Goal: Task Accomplishment & Management: Use online tool/utility

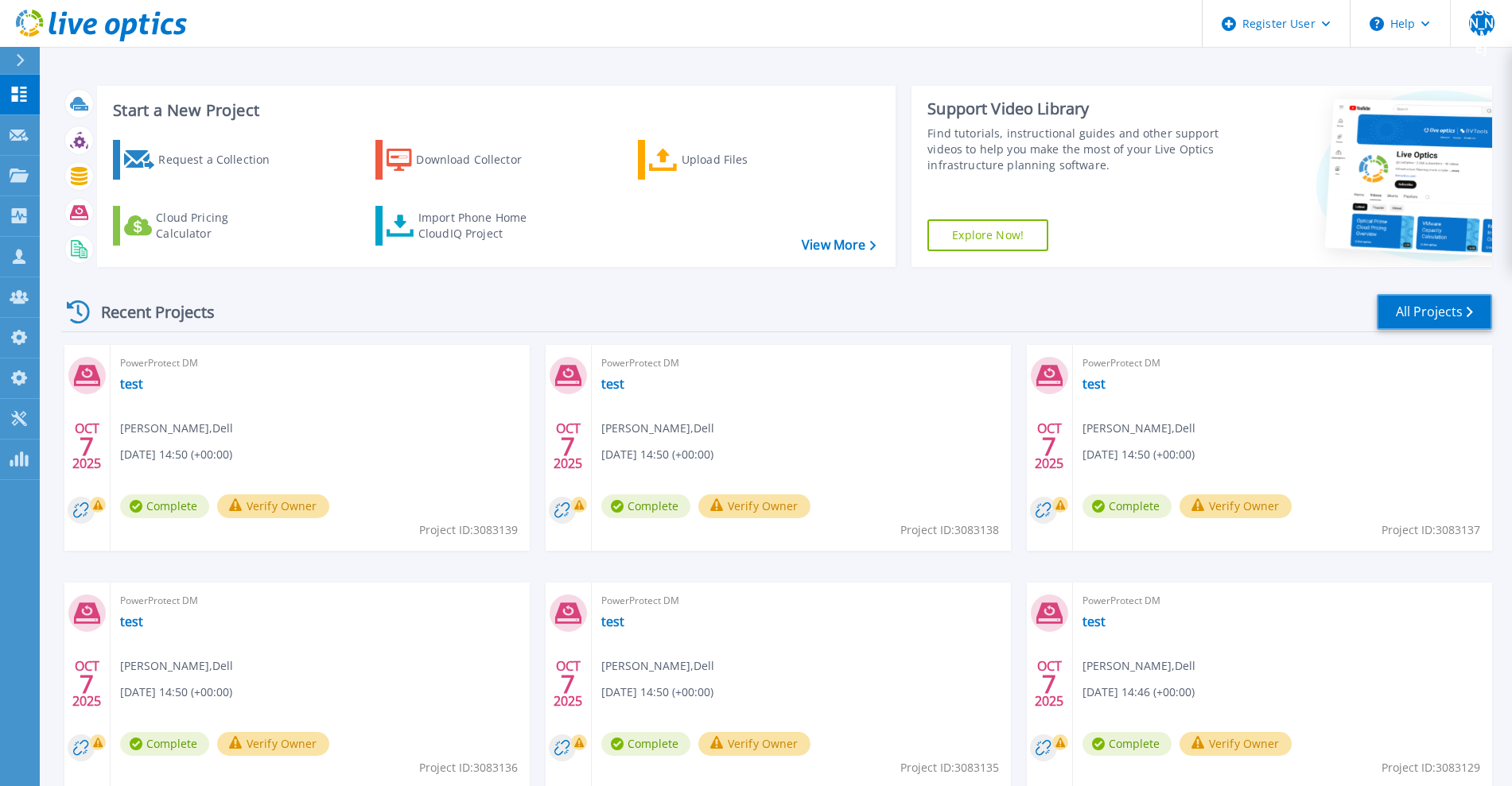
click at [1399, 313] on link "All Projects" at bounding box center [1433, 312] width 115 height 35
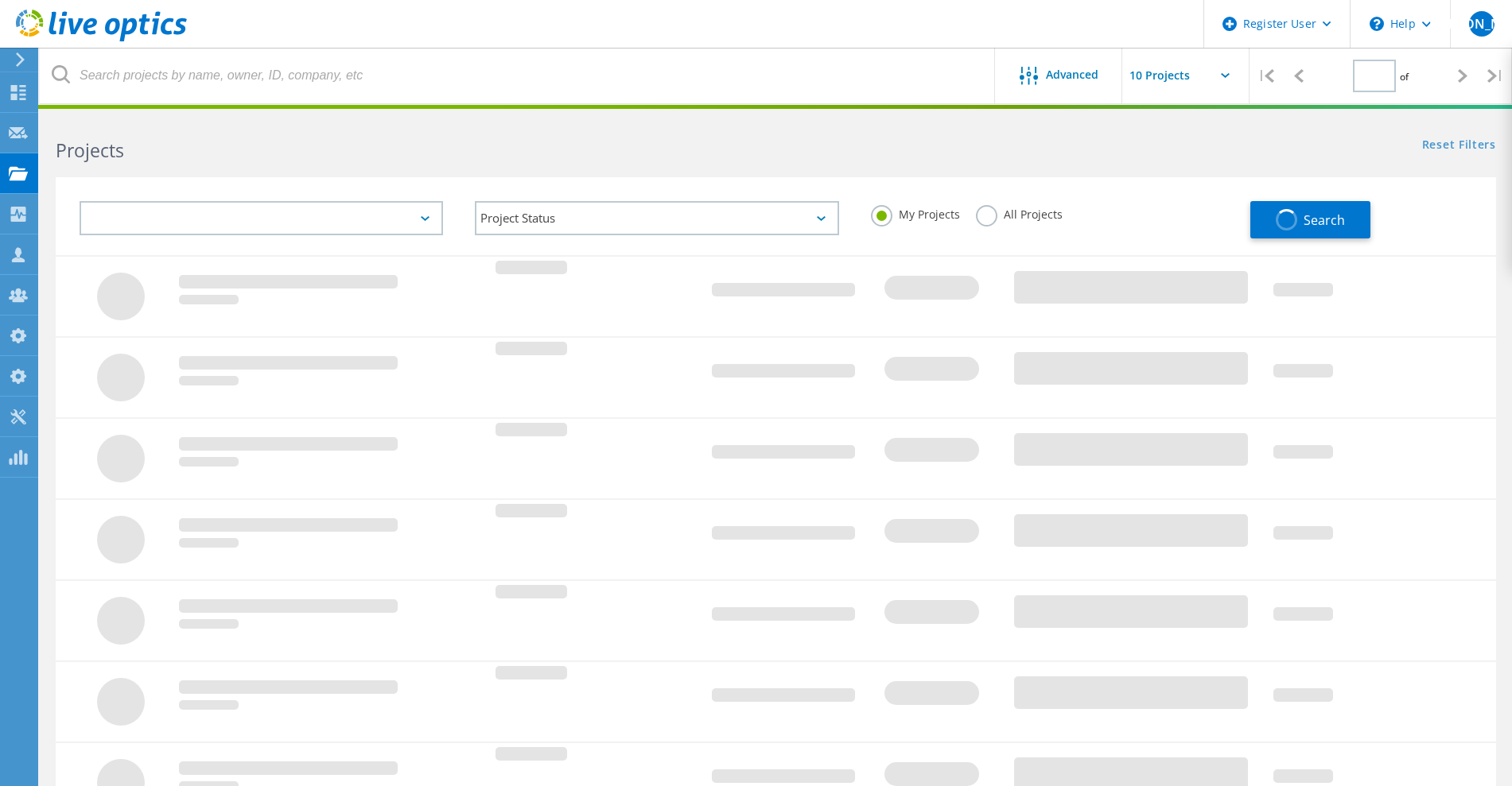
type input "1"
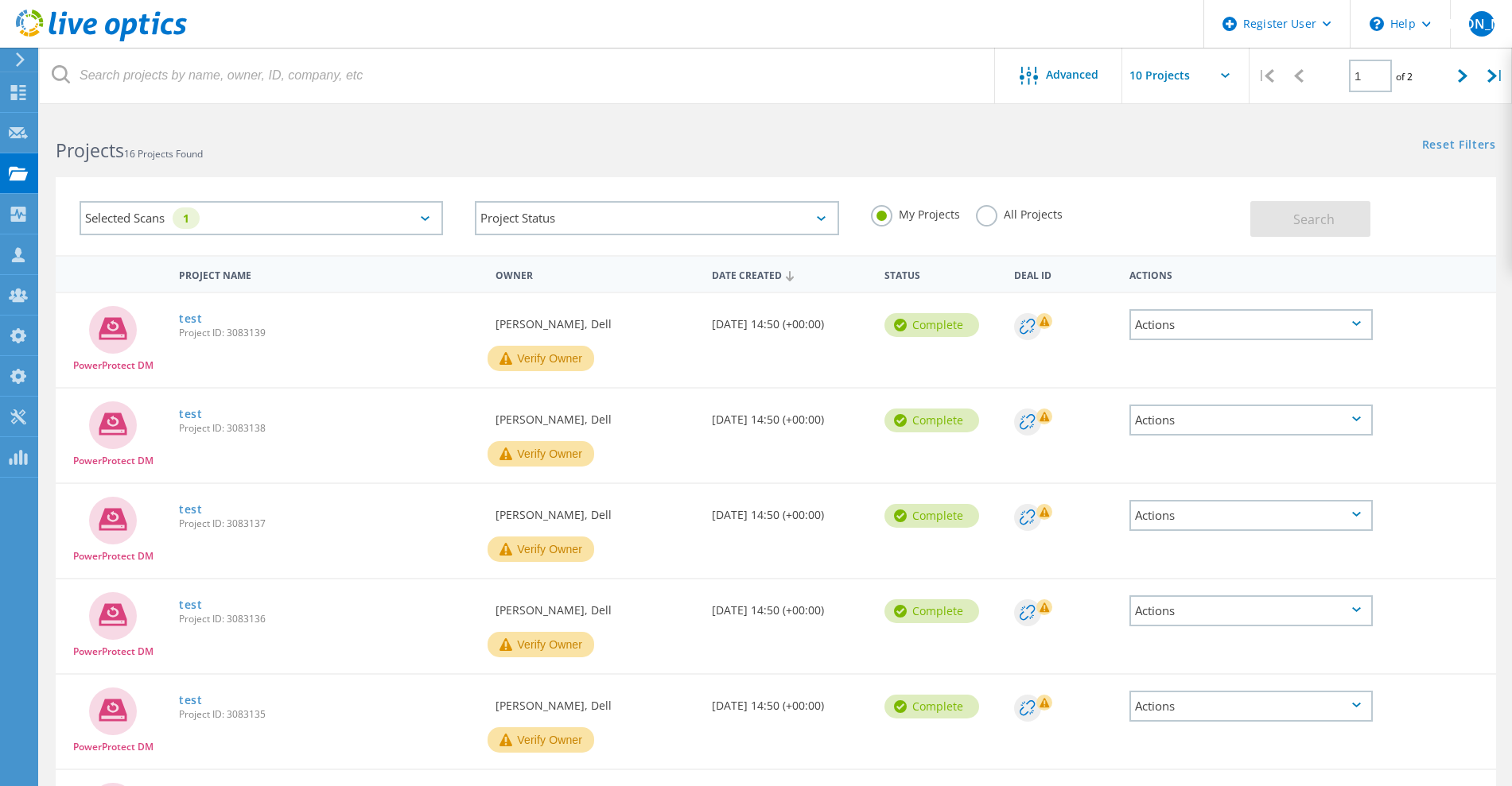
click at [256, 217] on div "Selected Scans 1" at bounding box center [261, 219] width 364 height 35
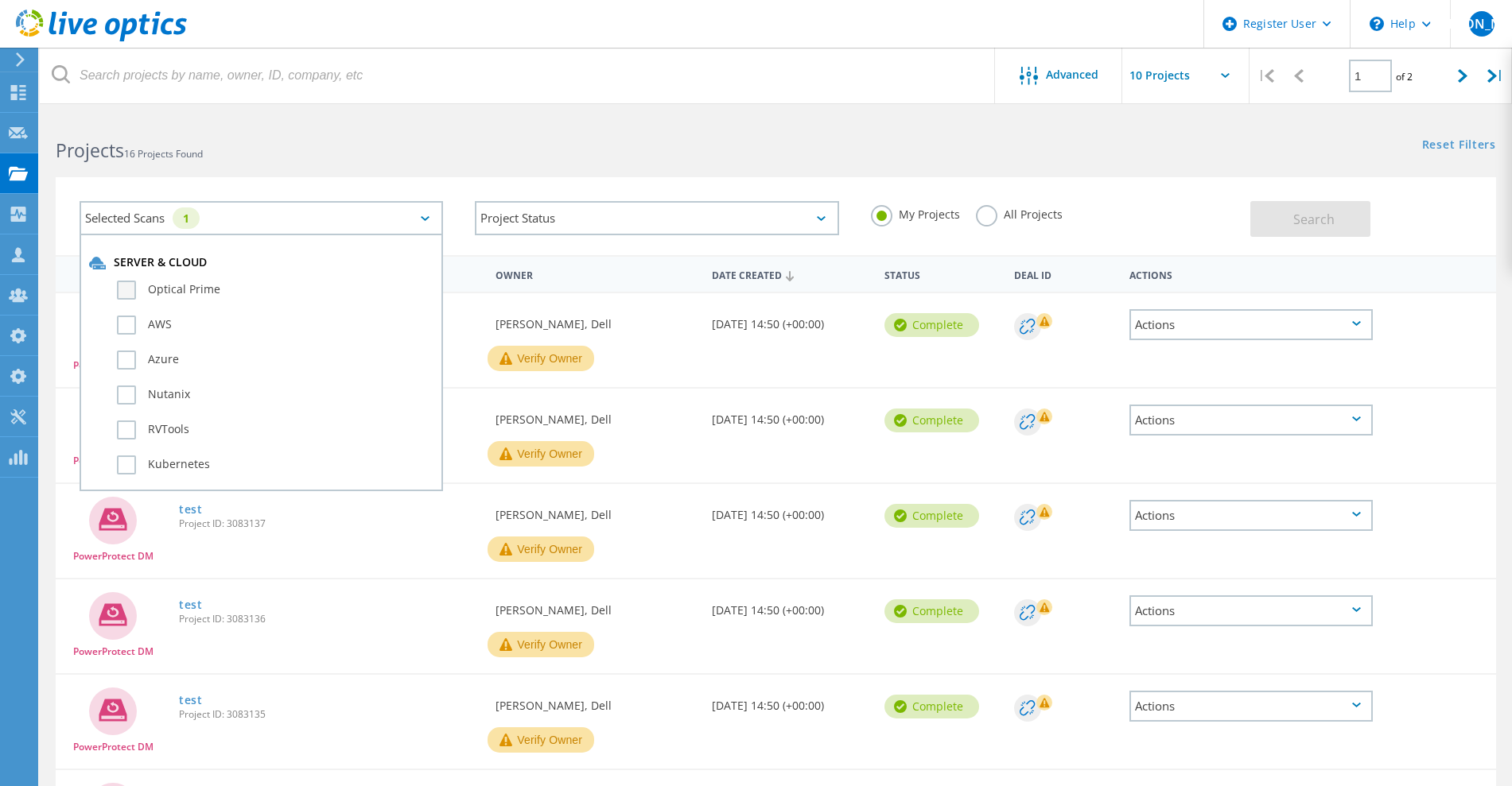
click at [190, 289] on label "Optical Prime" at bounding box center [275, 290] width 316 height 19
click at [0, 0] on input "Optical Prime" at bounding box center [0, 0] width 0 height 0
click at [1478, 144] on link "Reset Filters" at bounding box center [1459, 146] width 74 height 14
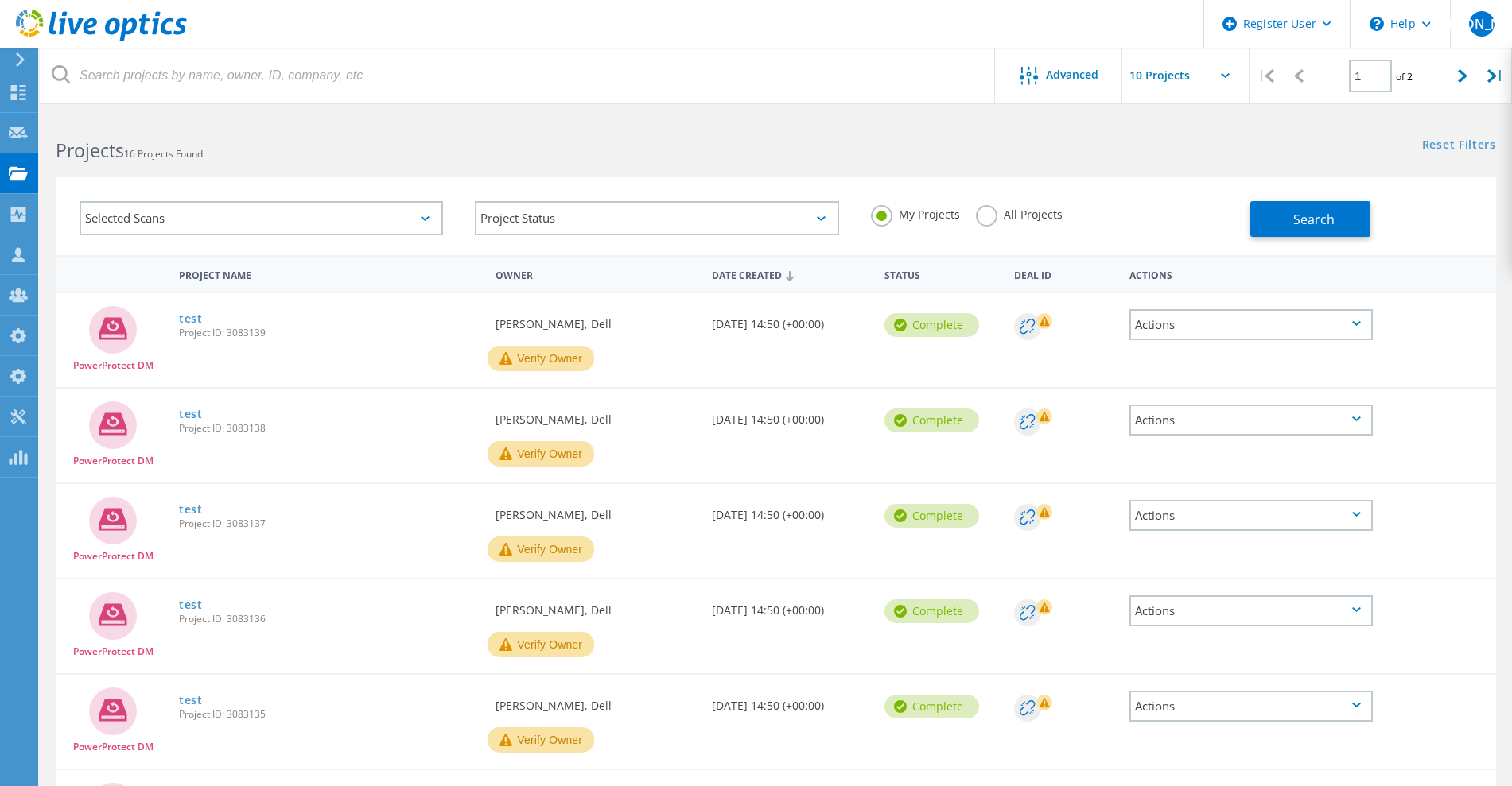
click at [282, 219] on div "Selected Scans" at bounding box center [261, 219] width 364 height 35
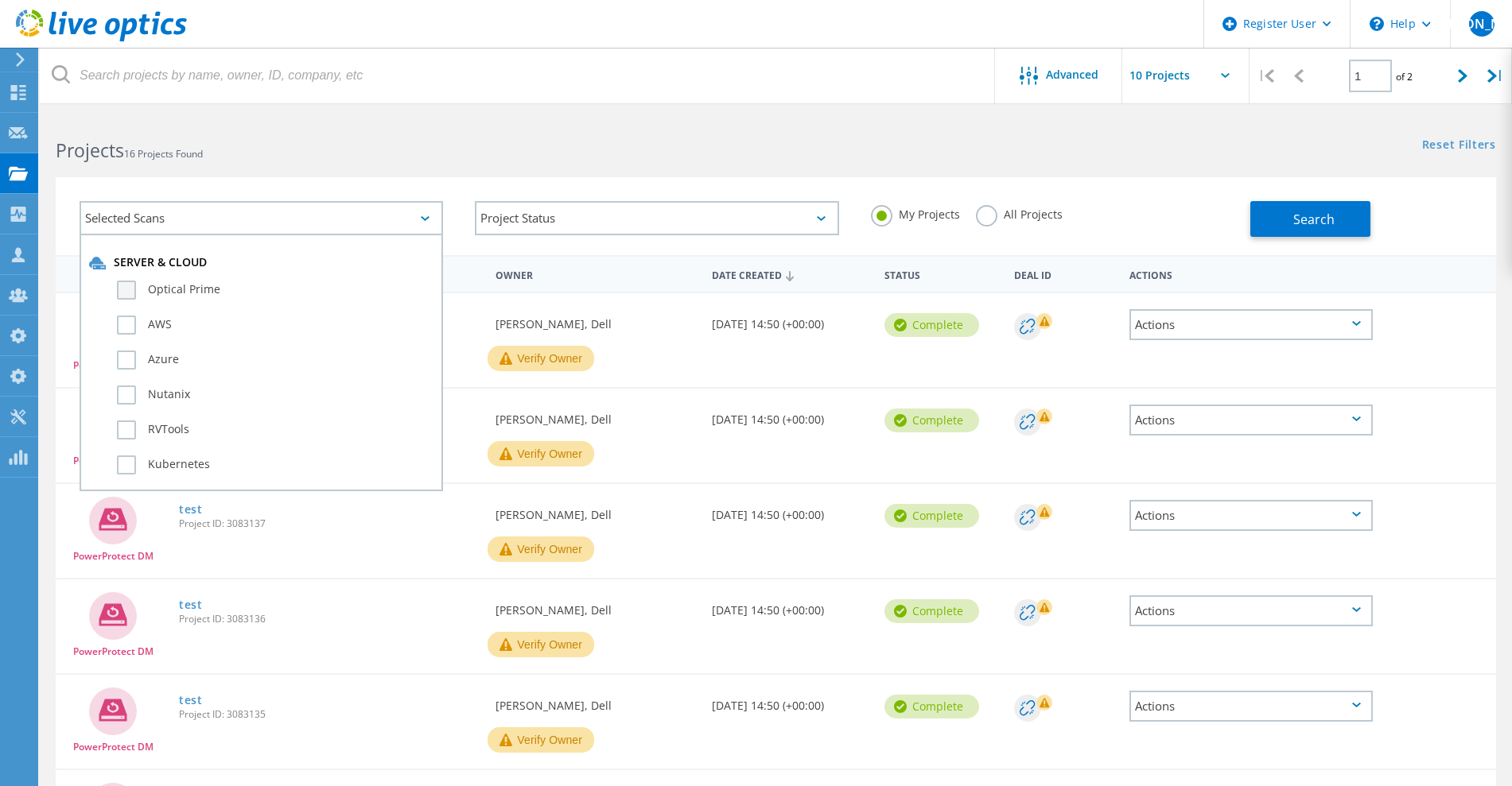
click at [187, 289] on label "Optical Prime" at bounding box center [275, 290] width 316 height 19
click at [0, 0] on input "Optical Prime" at bounding box center [0, 0] width 0 height 0
drag, startPoint x: 1315, startPoint y: 219, endPoint x: 1297, endPoint y: 227, distance: 19.7
click at [1306, 225] on span "Search" at bounding box center [1314, 219] width 41 height 17
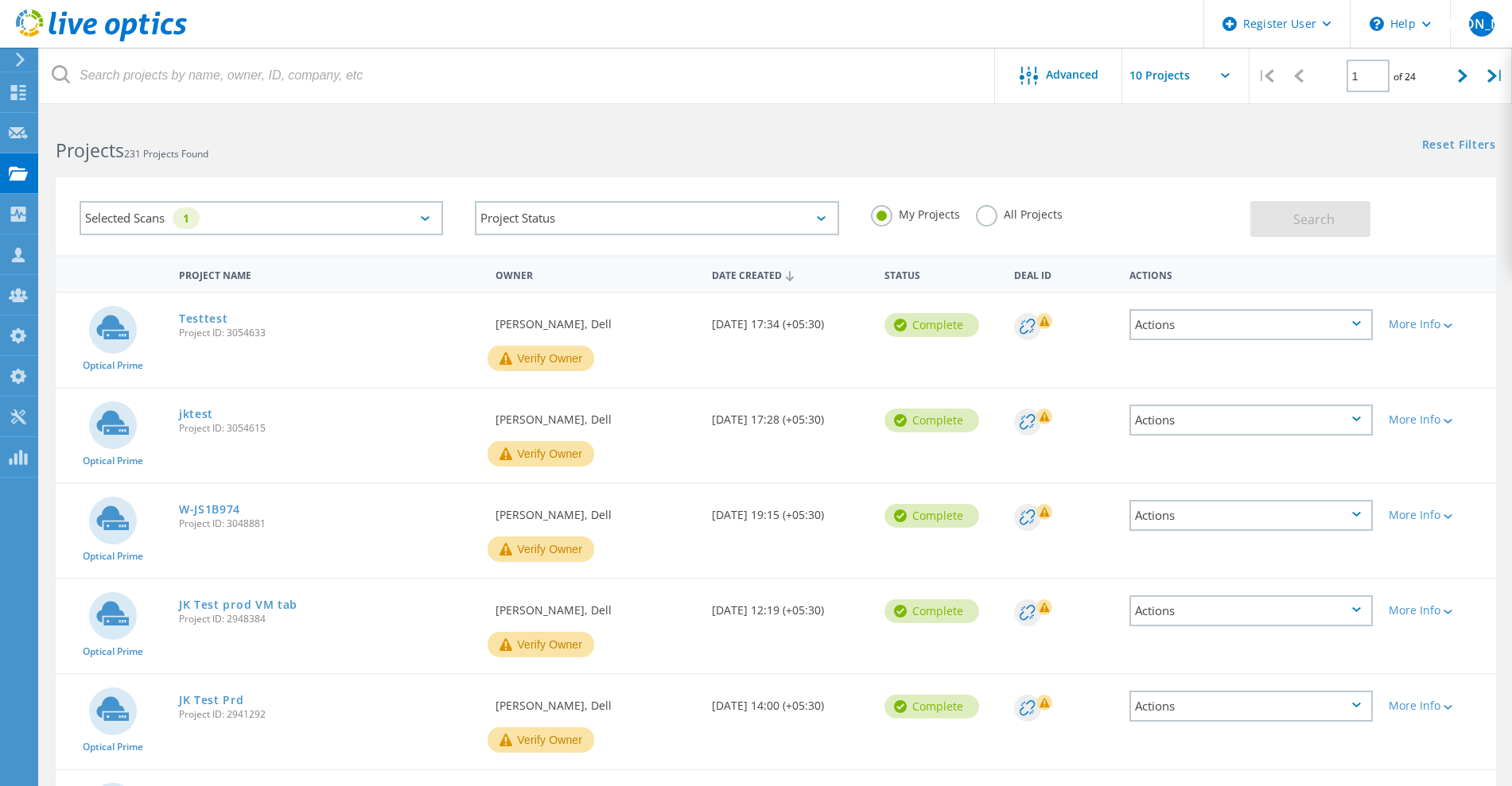
drag, startPoint x: 291, startPoint y: 218, endPoint x: 263, endPoint y: 231, distance: 30.9
click at [287, 221] on div "Selected Scans 1" at bounding box center [261, 219] width 364 height 35
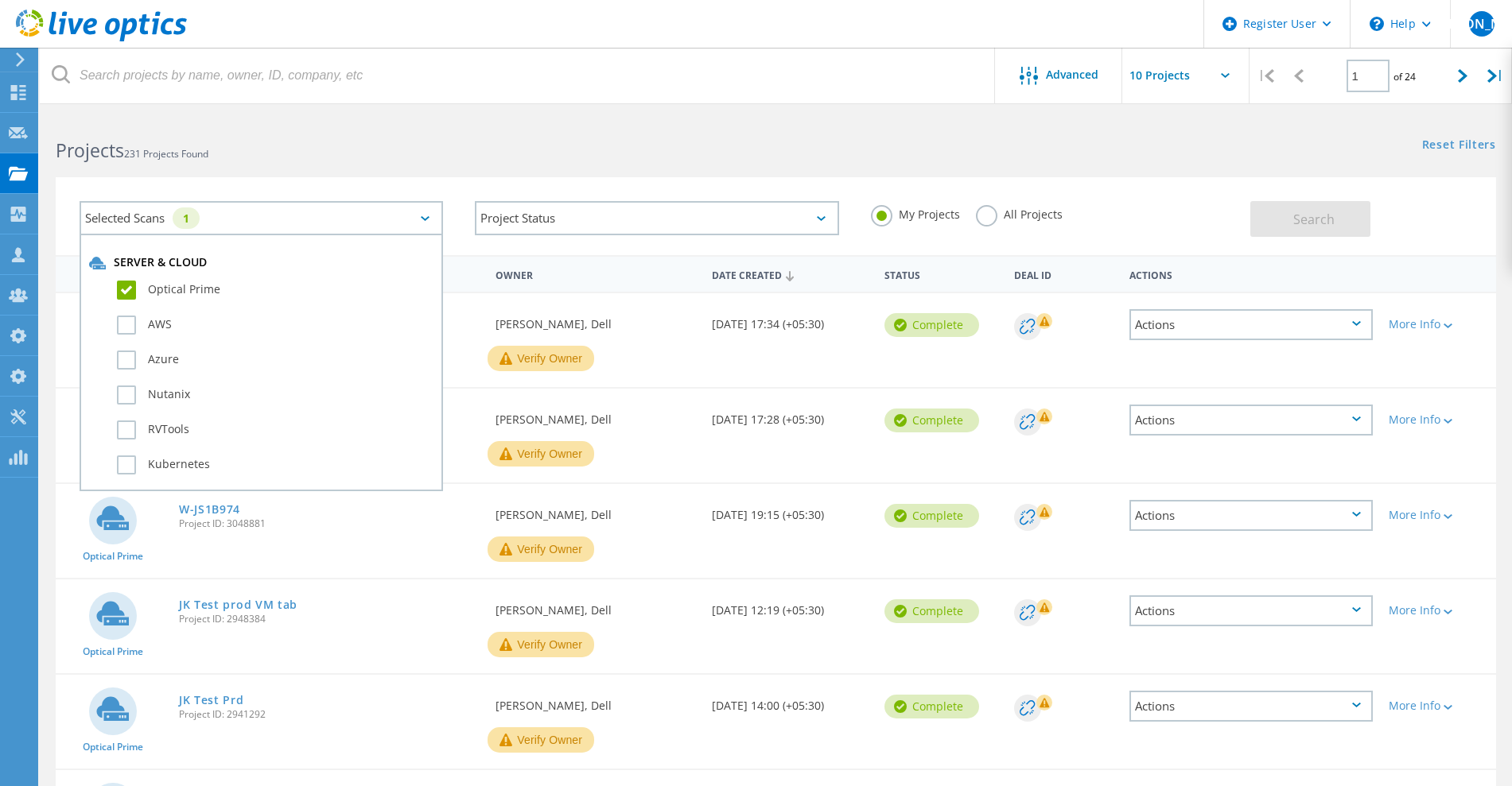
click at [156, 285] on label "Optical Prime" at bounding box center [275, 290] width 316 height 19
click at [0, 0] on input "Optical Prime" at bounding box center [0, 0] width 0 height 0
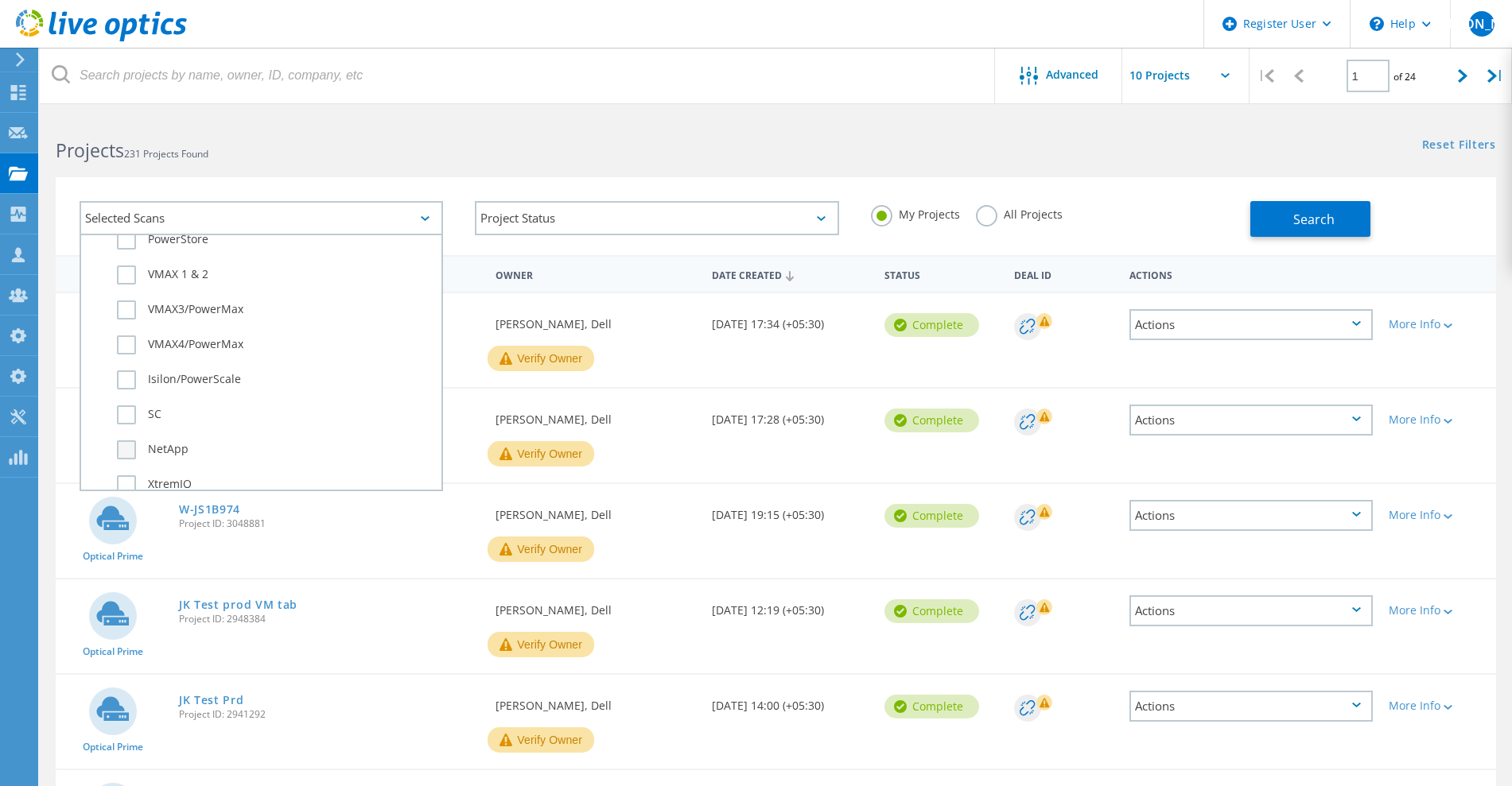
scroll to position [497, 0]
click at [153, 379] on label "SC" at bounding box center [275, 385] width 316 height 19
click at [0, 0] on input "SC" at bounding box center [0, 0] width 0 height 0
click at [1271, 230] on button "Search" at bounding box center [1310, 219] width 120 height 35
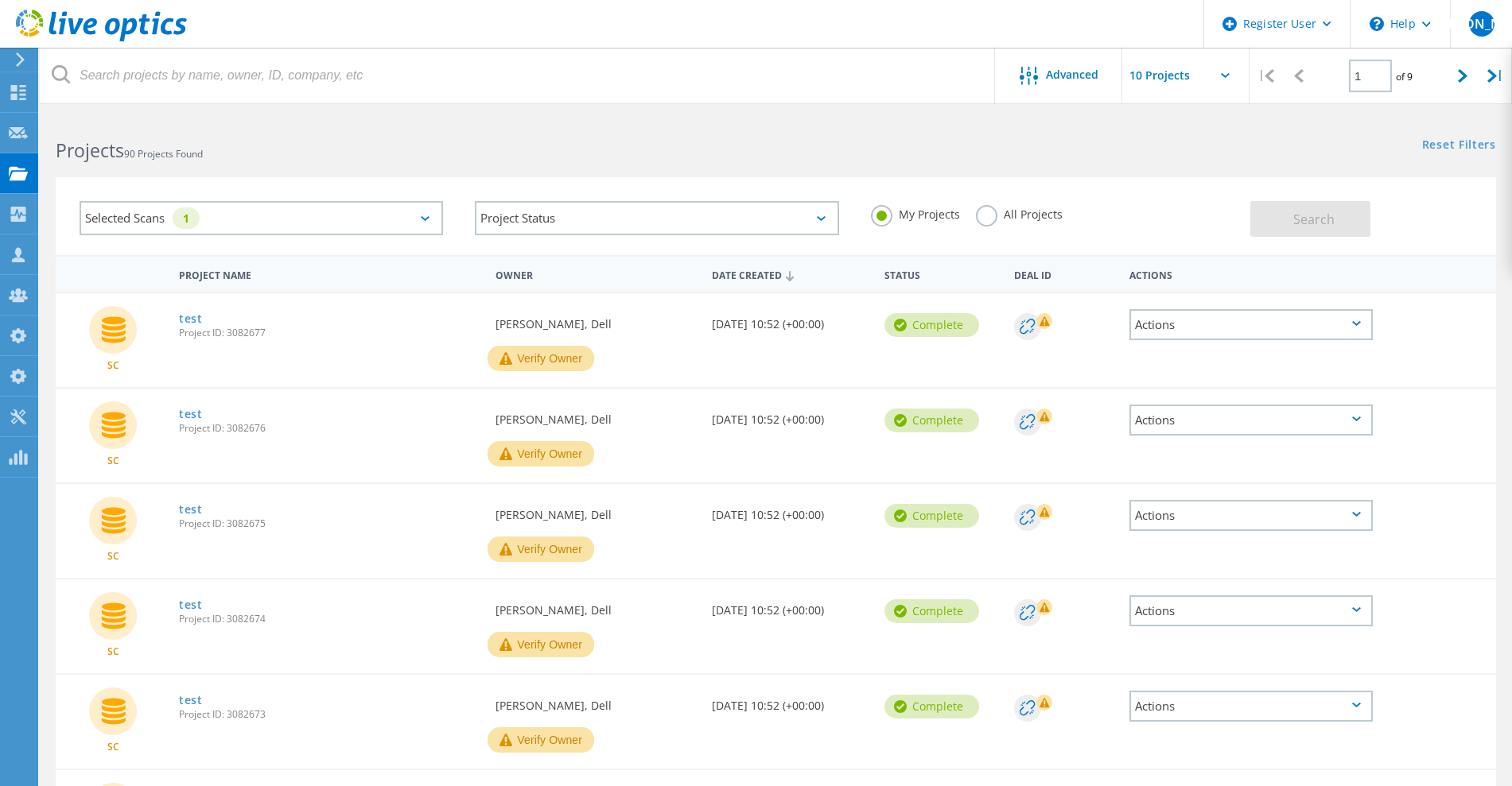
click at [393, 217] on div "Selected Scans 1" at bounding box center [261, 219] width 364 height 35
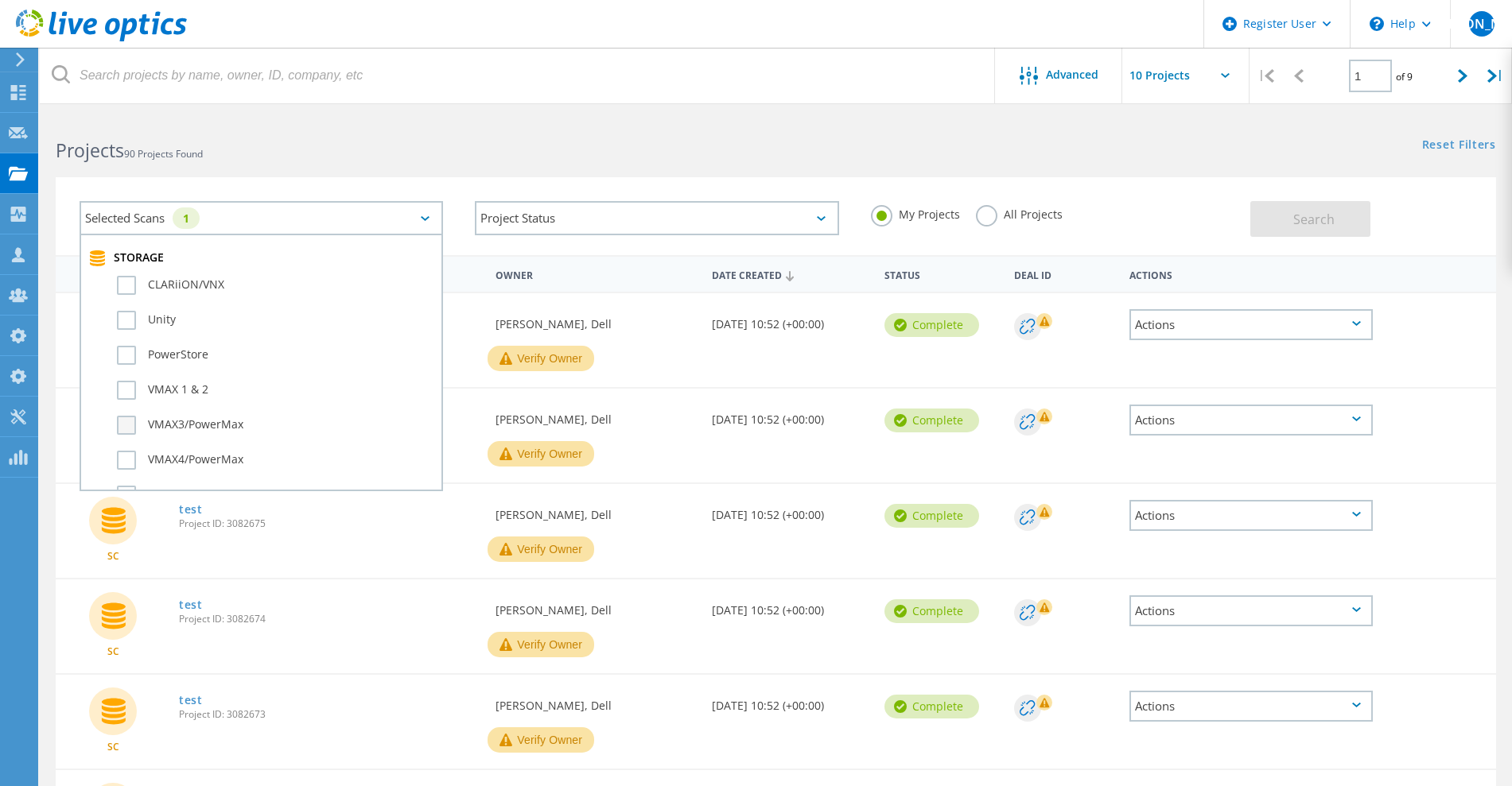
scroll to position [397, 0]
click at [135, 484] on label "SC" at bounding box center [275, 485] width 316 height 19
click at [0, 0] on input "SC" at bounding box center [0, 0] width 0 height 0
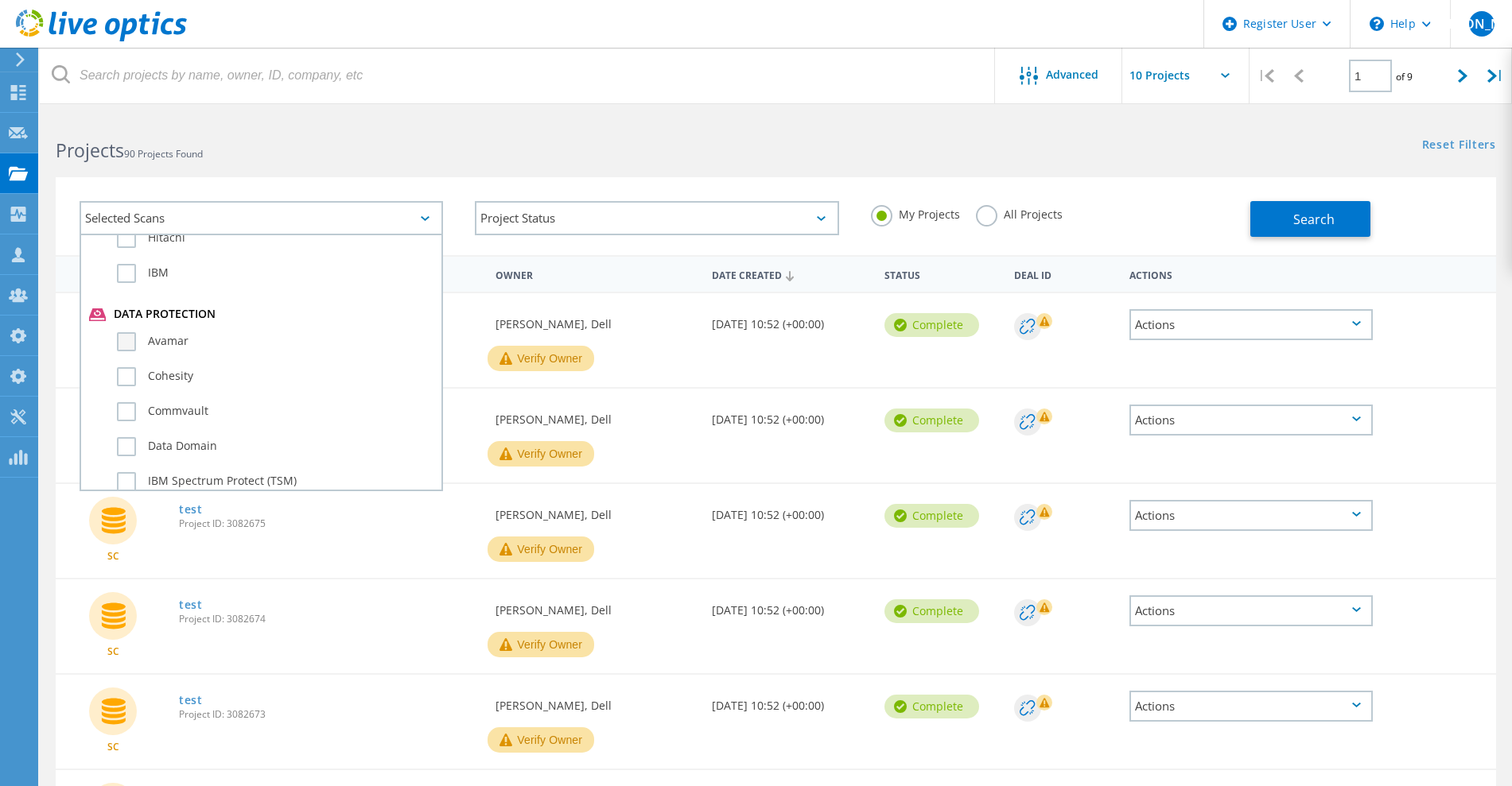
scroll to position [895, 0]
click at [165, 368] on label "Data Domain" at bounding box center [275, 371] width 316 height 19
click at [0, 0] on input "Data Domain" at bounding box center [0, 0] width 0 height 0
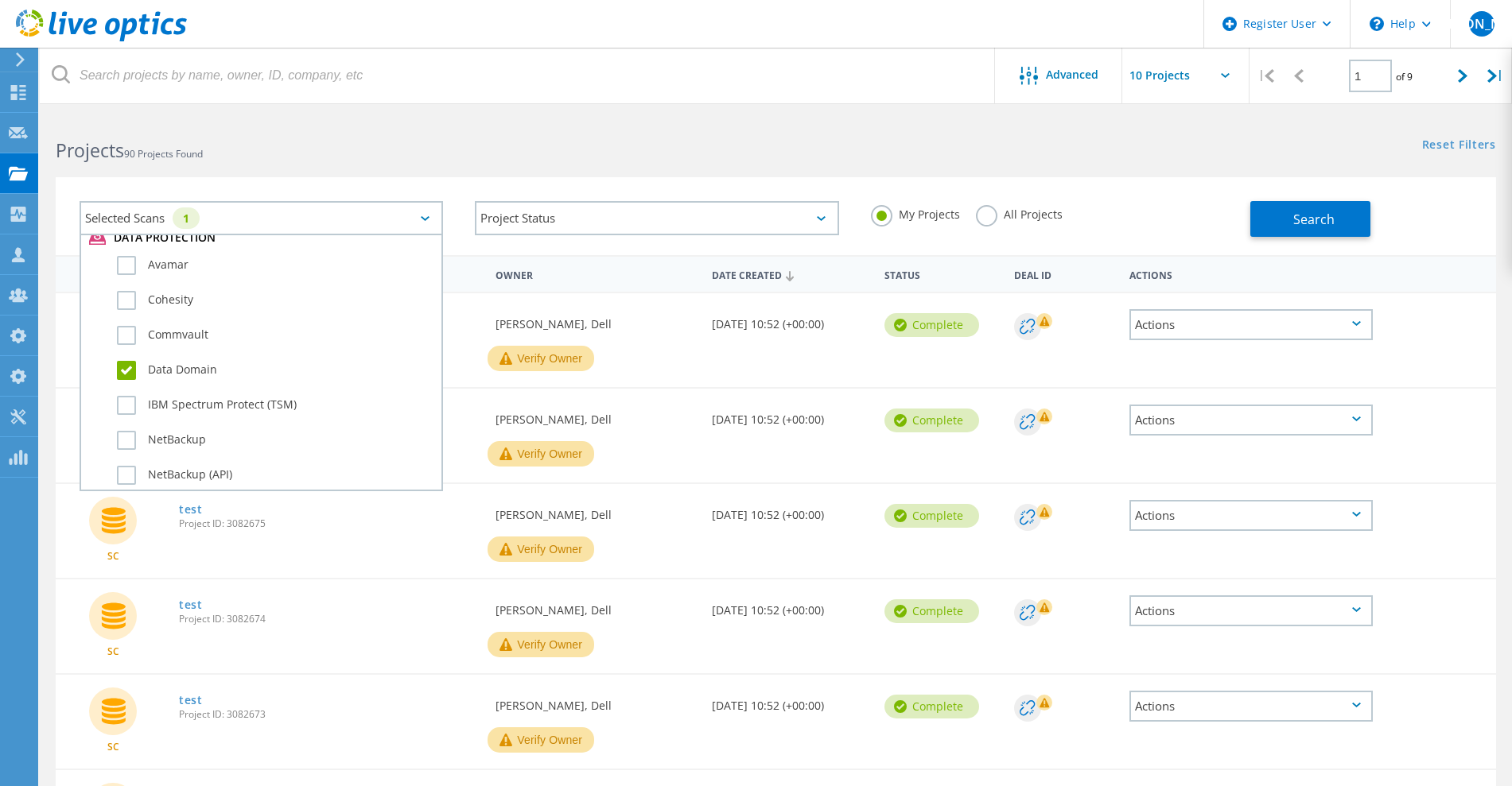
drag, startPoint x: 1284, startPoint y: 215, endPoint x: 530, endPoint y: 79, distance: 766.2
click at [1277, 219] on button "Search" at bounding box center [1310, 219] width 120 height 35
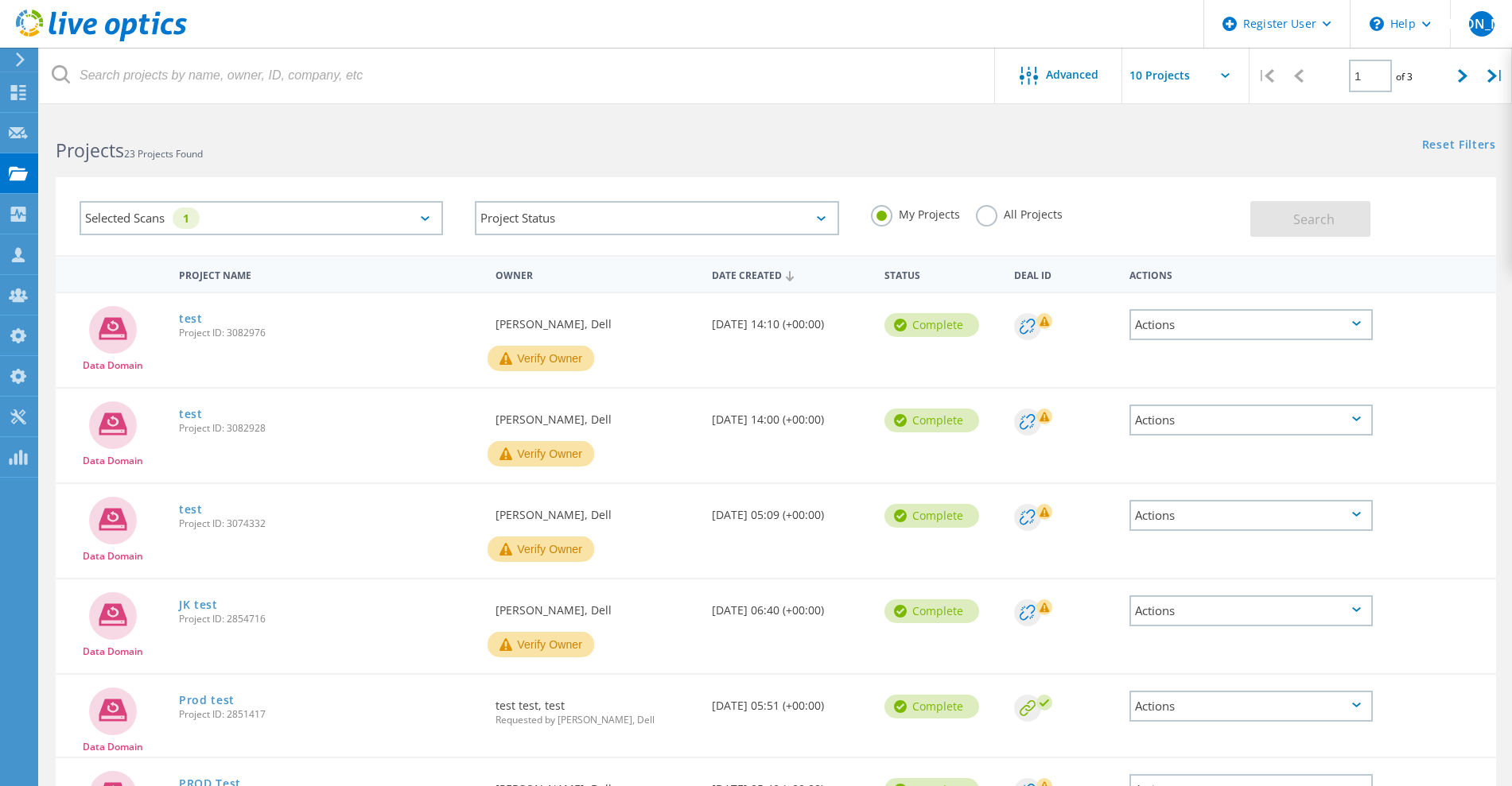
click at [191, 325] on link "test" at bounding box center [191, 319] width 24 height 11
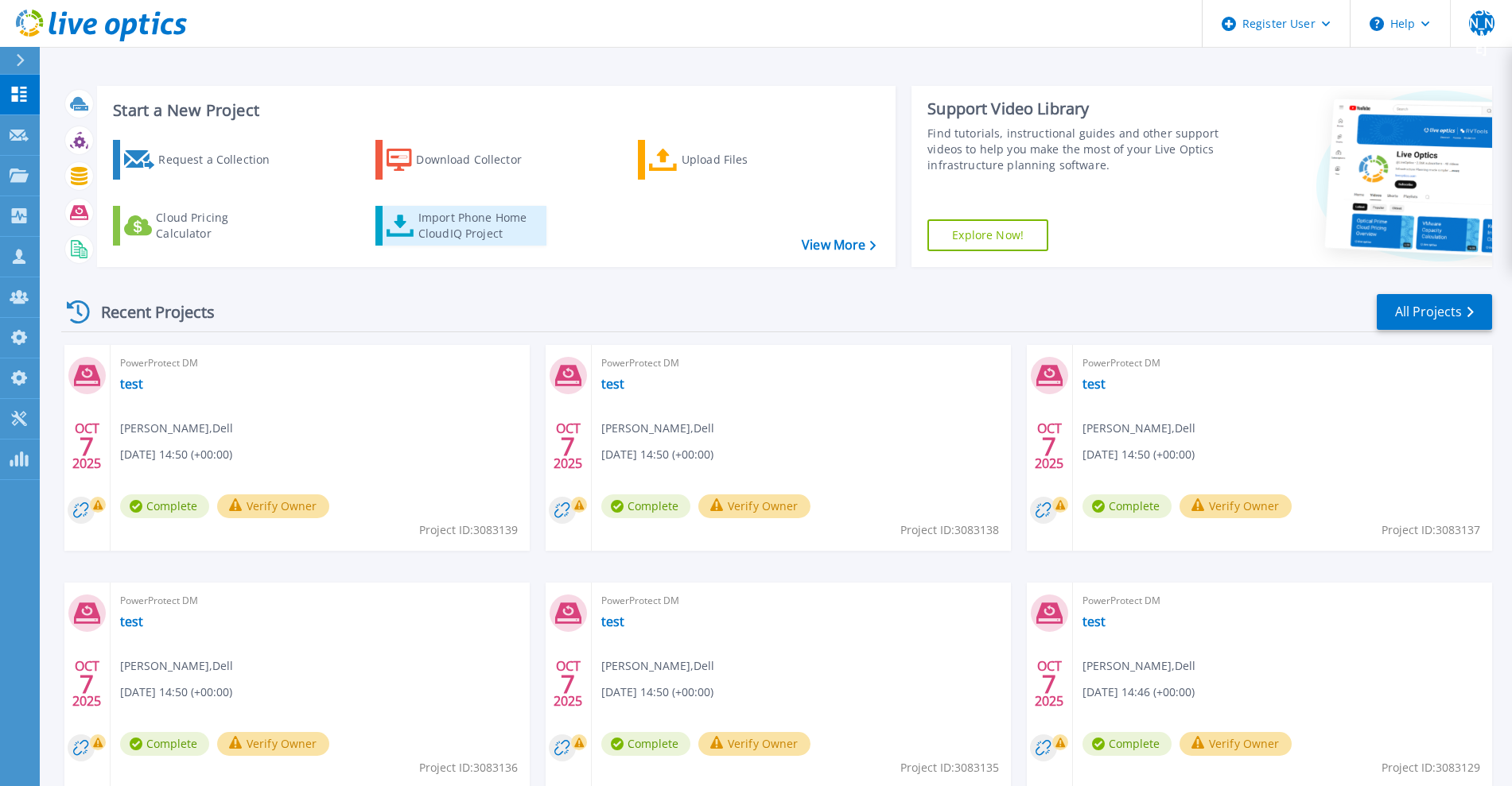
click at [420, 225] on div "Import Phone Home CloudIQ Project" at bounding box center [480, 225] width 124 height 32
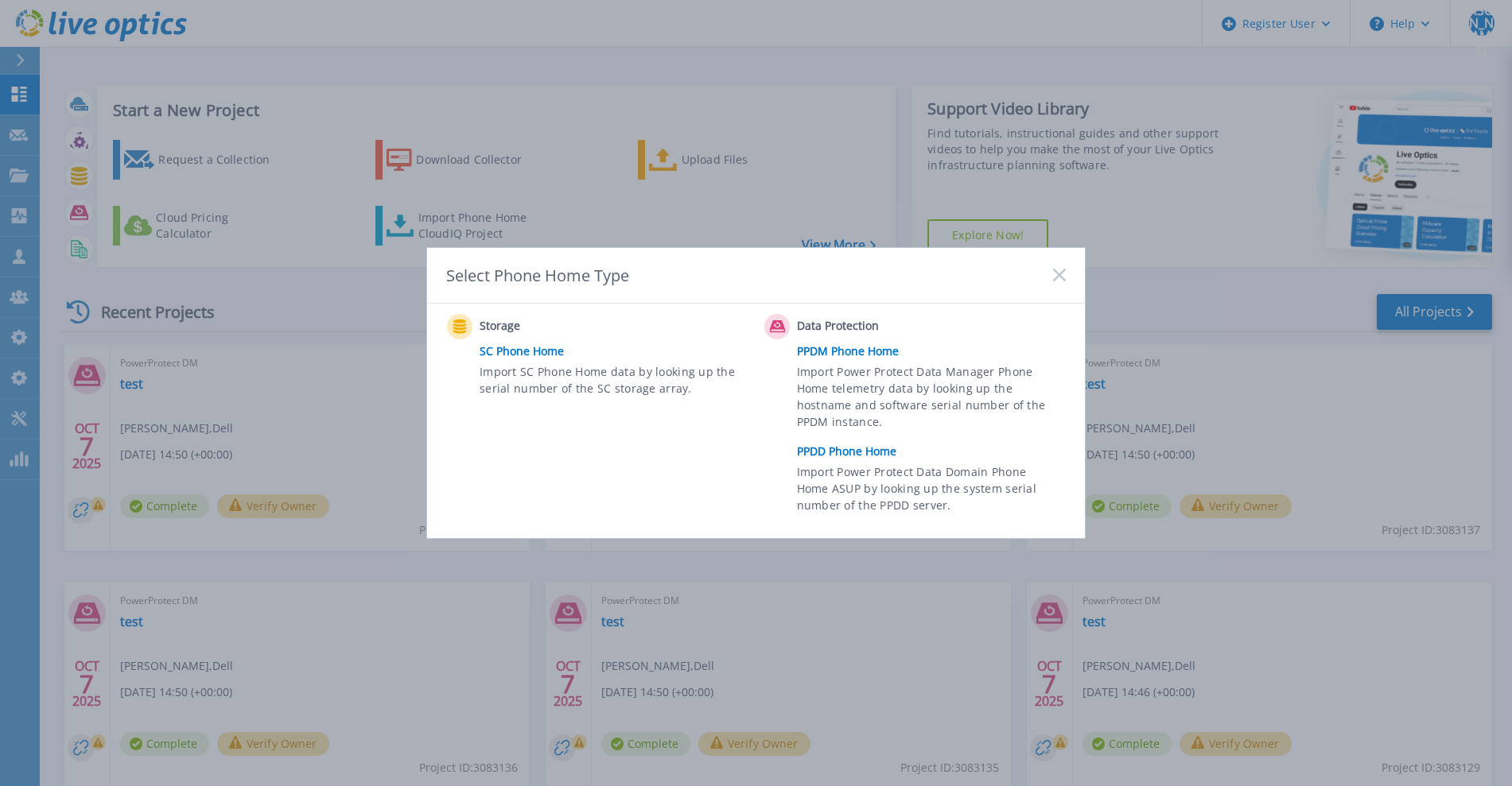
click at [497, 353] on link "SC Phone Home" at bounding box center [618, 352] width 276 height 24
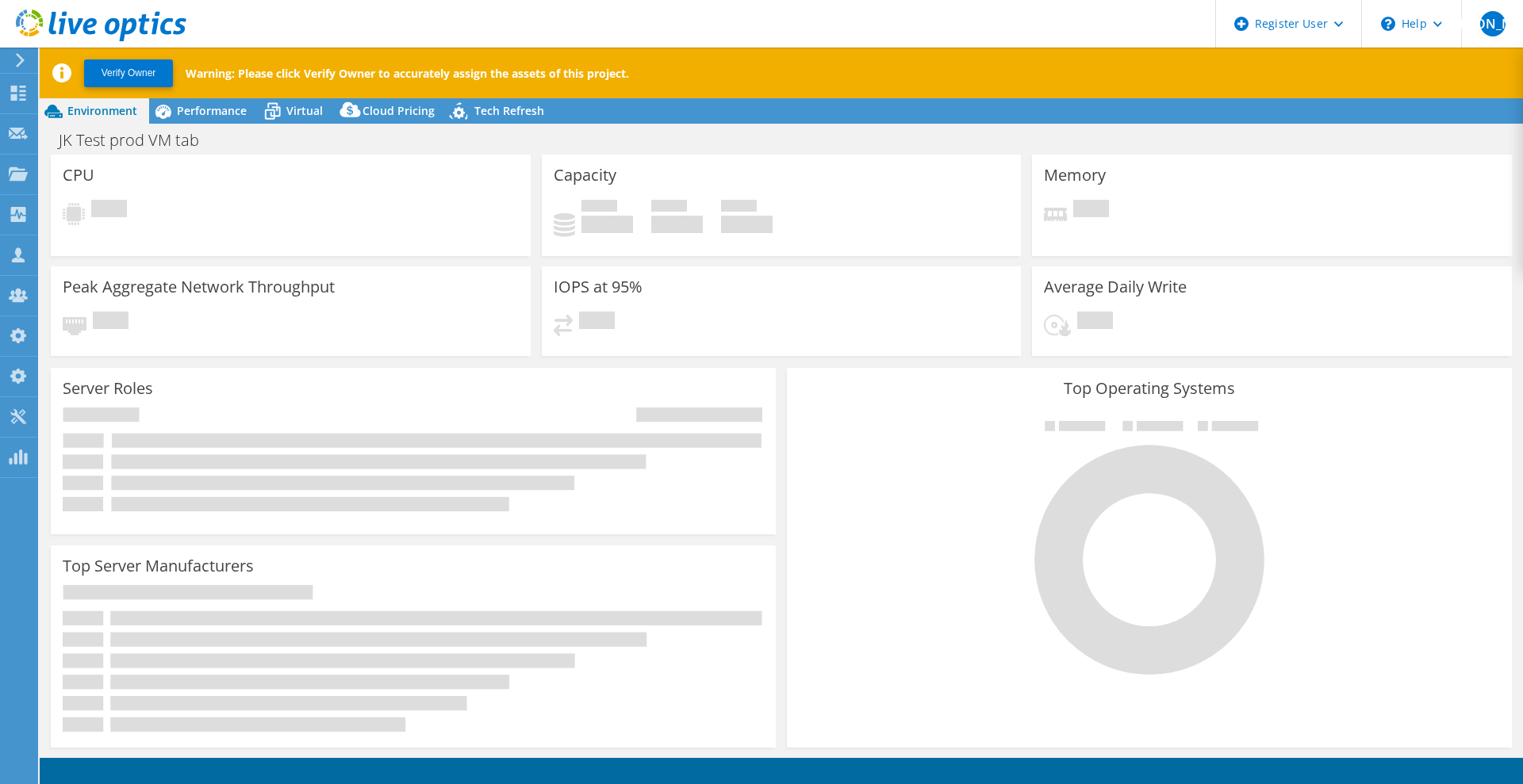
select select "USD"
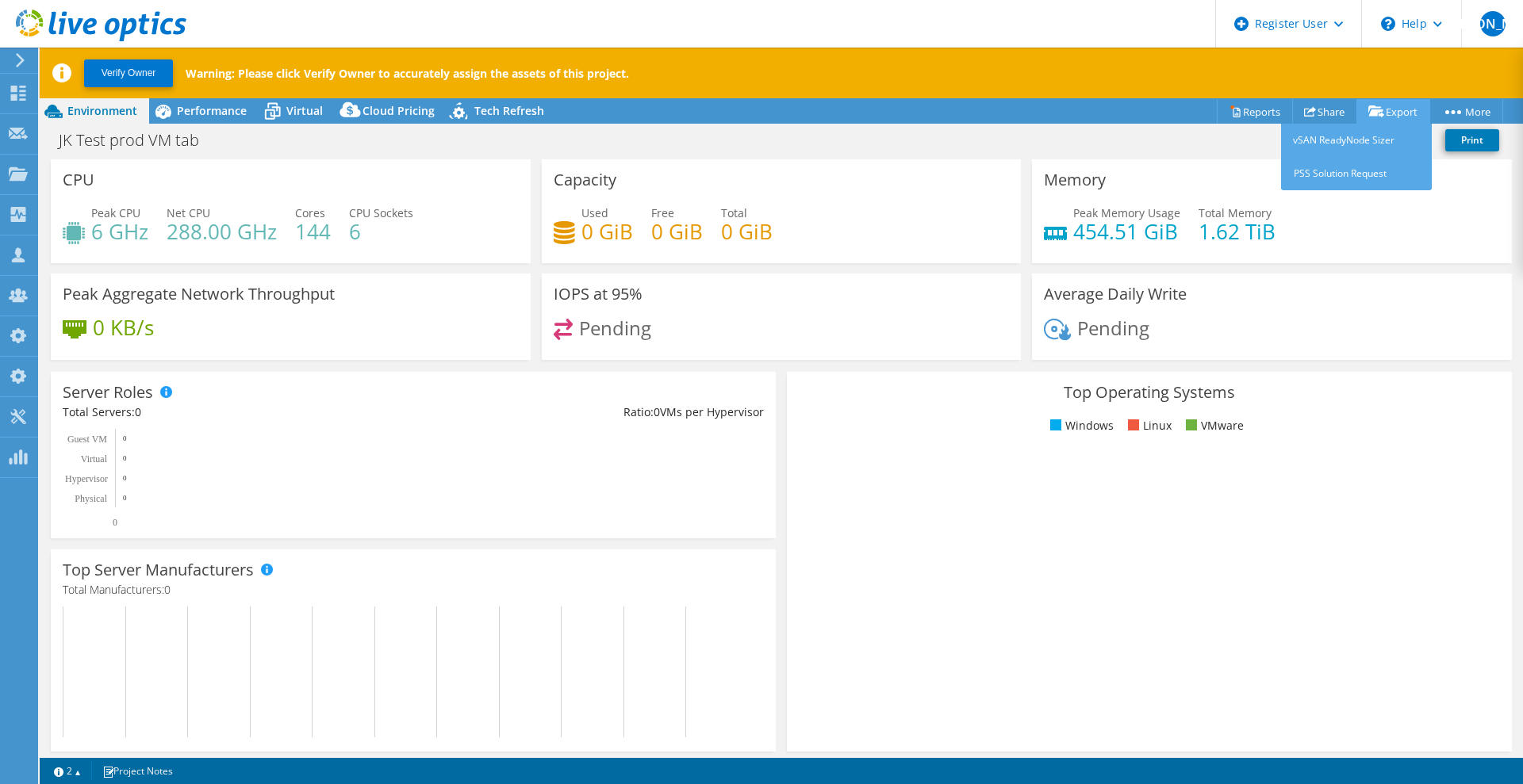
drag, startPoint x: 763, startPoint y: 20, endPoint x: 1378, endPoint y: 115, distance: 622.3
click at [1378, 115] on icon at bounding box center [1376, 111] width 16 height 12
click at [1374, 103] on link "Export" at bounding box center [1394, 111] width 74 height 25
click at [1359, 179] on link "PSS Solution Request" at bounding box center [1357, 173] width 151 height 34
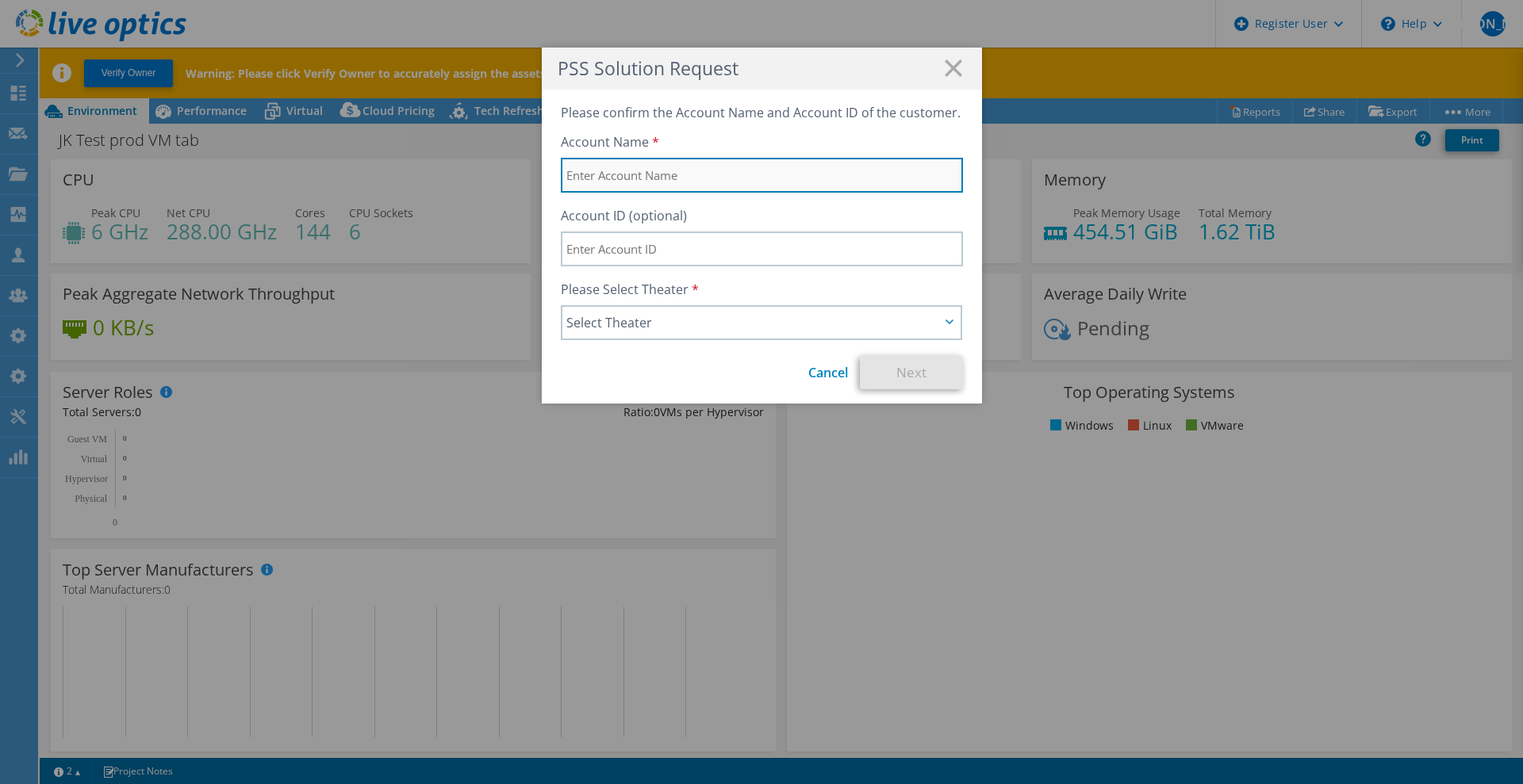
click at [650, 175] on input "text" at bounding box center [762, 175] width 403 height 35
type input "test"
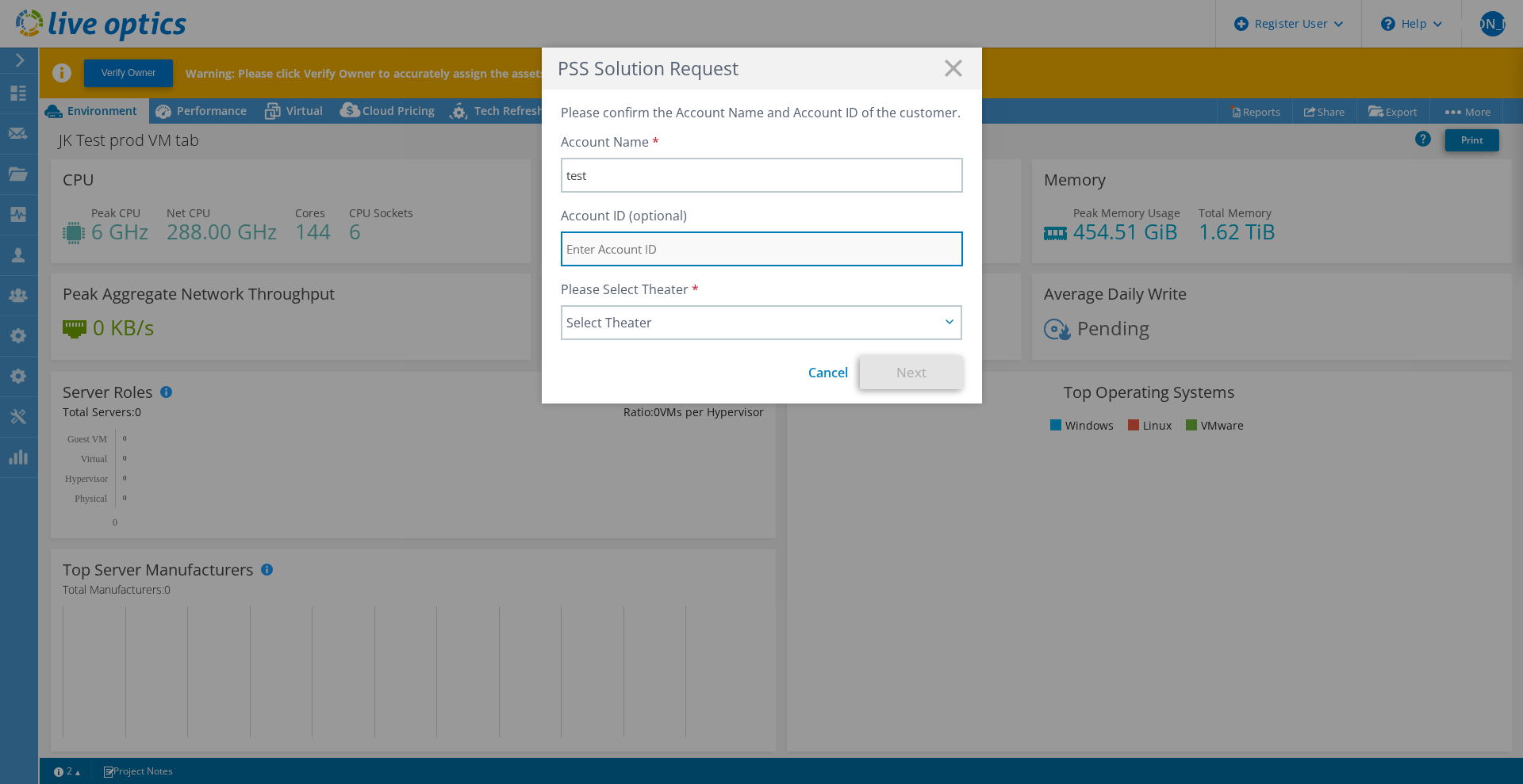
drag, startPoint x: 802, startPoint y: 247, endPoint x: 789, endPoint y: 258, distance: 17.0
click at [800, 246] on input "text" at bounding box center [762, 249] width 403 height 35
type input "t"
click at [747, 322] on span "Select Theater" at bounding box center [753, 323] width 375 height 19
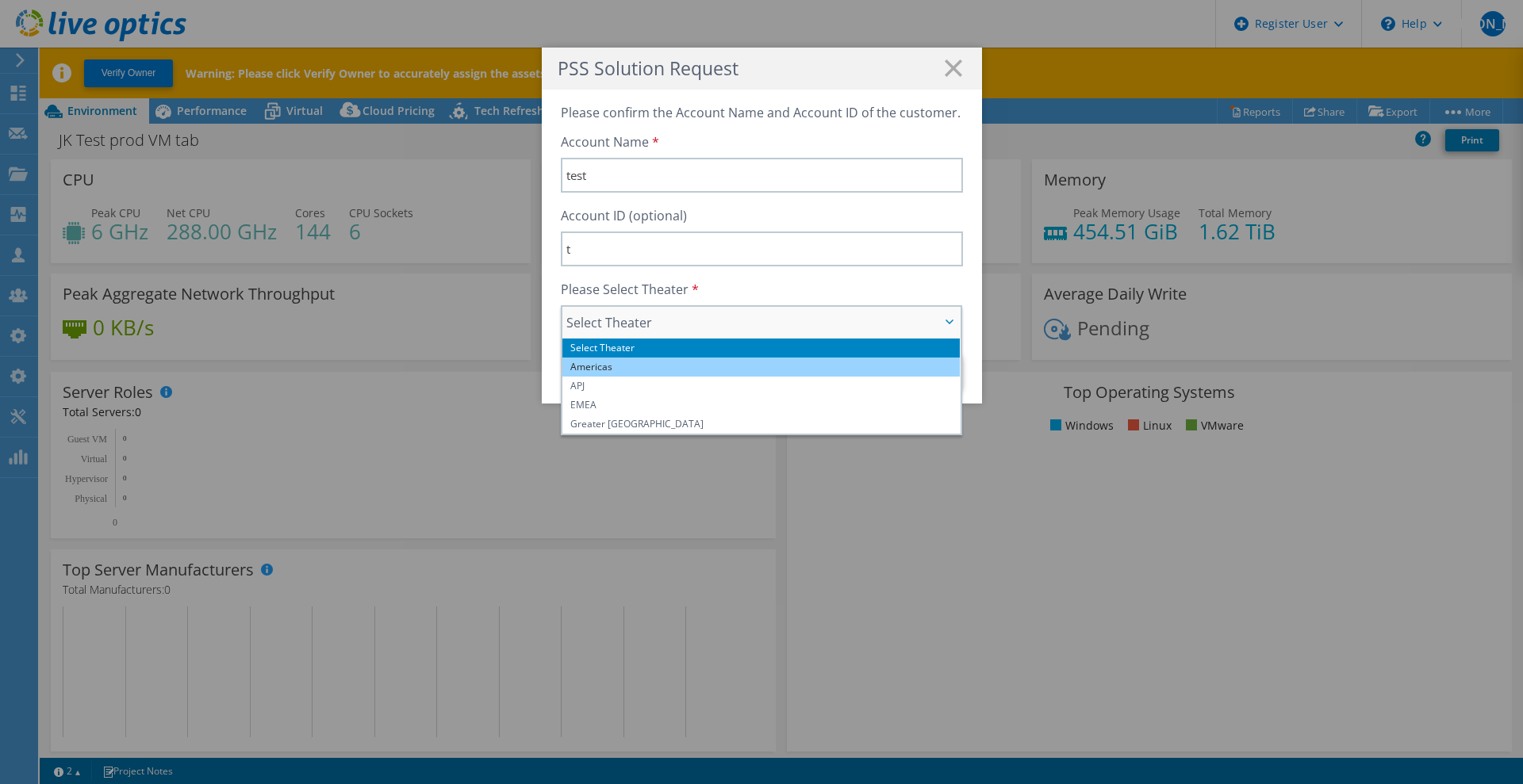
drag, startPoint x: 708, startPoint y: 372, endPoint x: 721, endPoint y: 367, distance: 13.9
click at [709, 372] on li "Americas" at bounding box center [762, 367] width 398 height 19
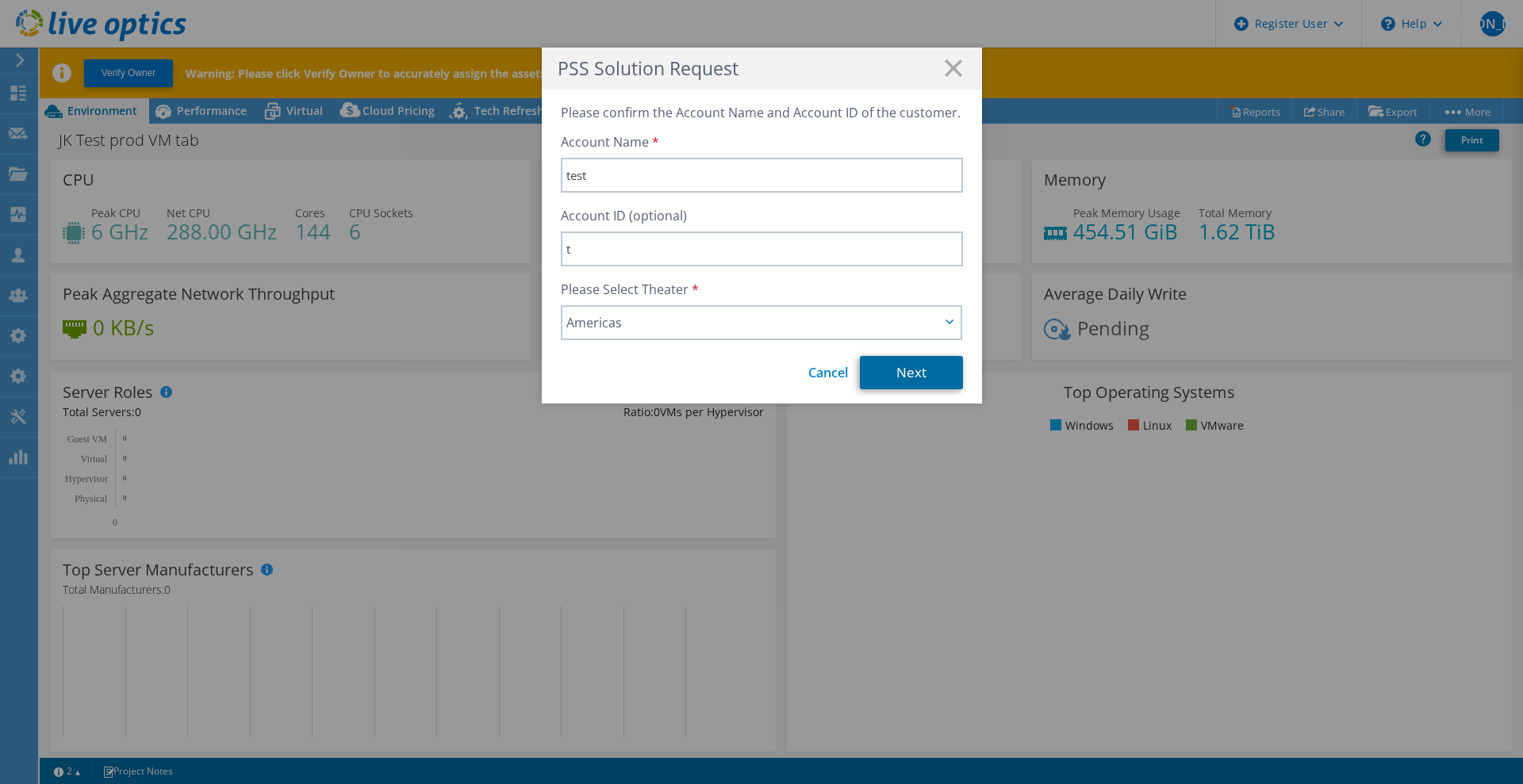
click at [895, 385] on link "Next" at bounding box center [912, 372] width 103 height 34
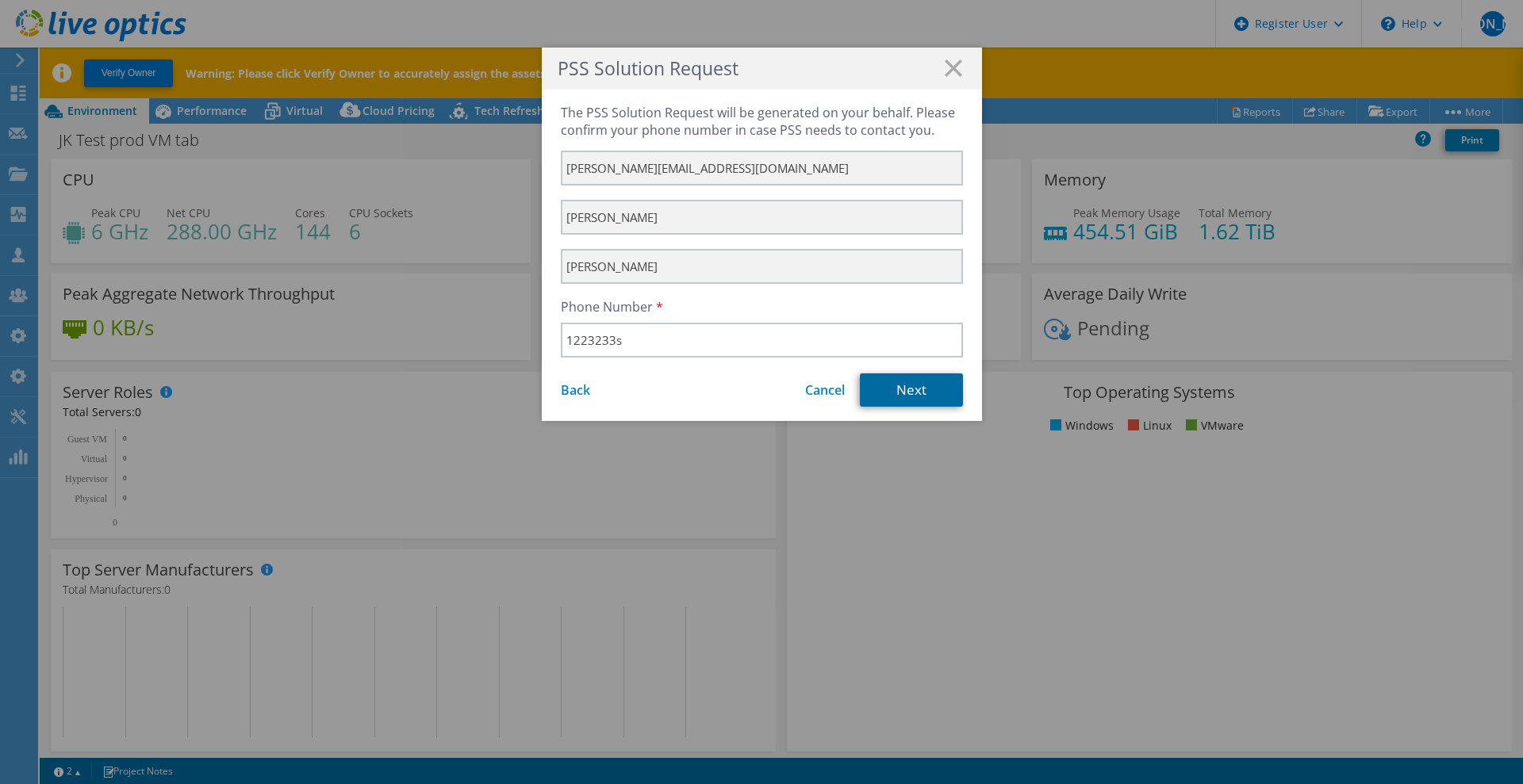
click at [890, 395] on link "Next" at bounding box center [912, 390] width 103 height 34
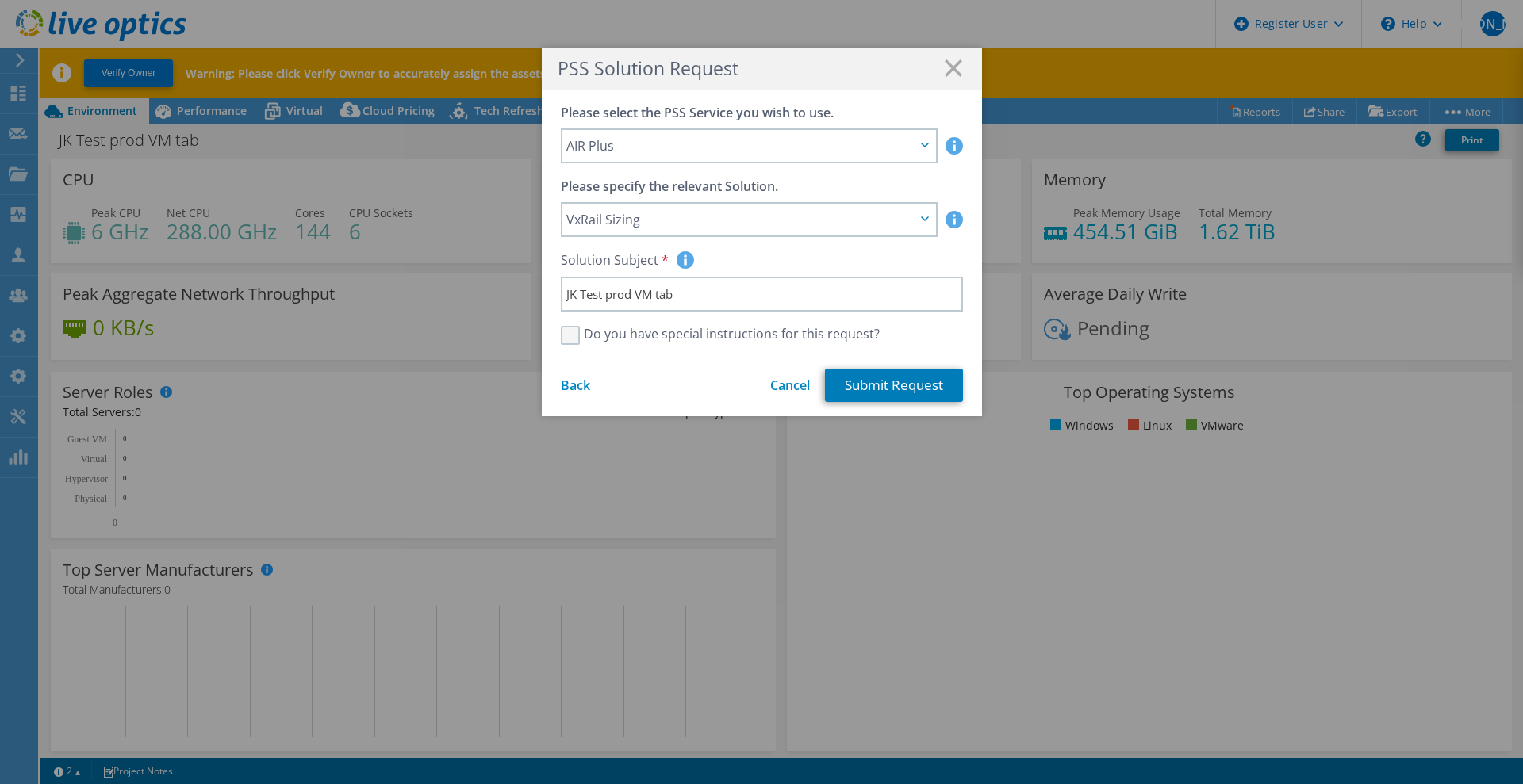
click at [669, 335] on label "Do you have special instructions for this request?" at bounding box center [721, 335] width 319 height 19
click at [0, 0] on input "Do you have special instructions for this request?" at bounding box center [0, 0] width 0 height 0
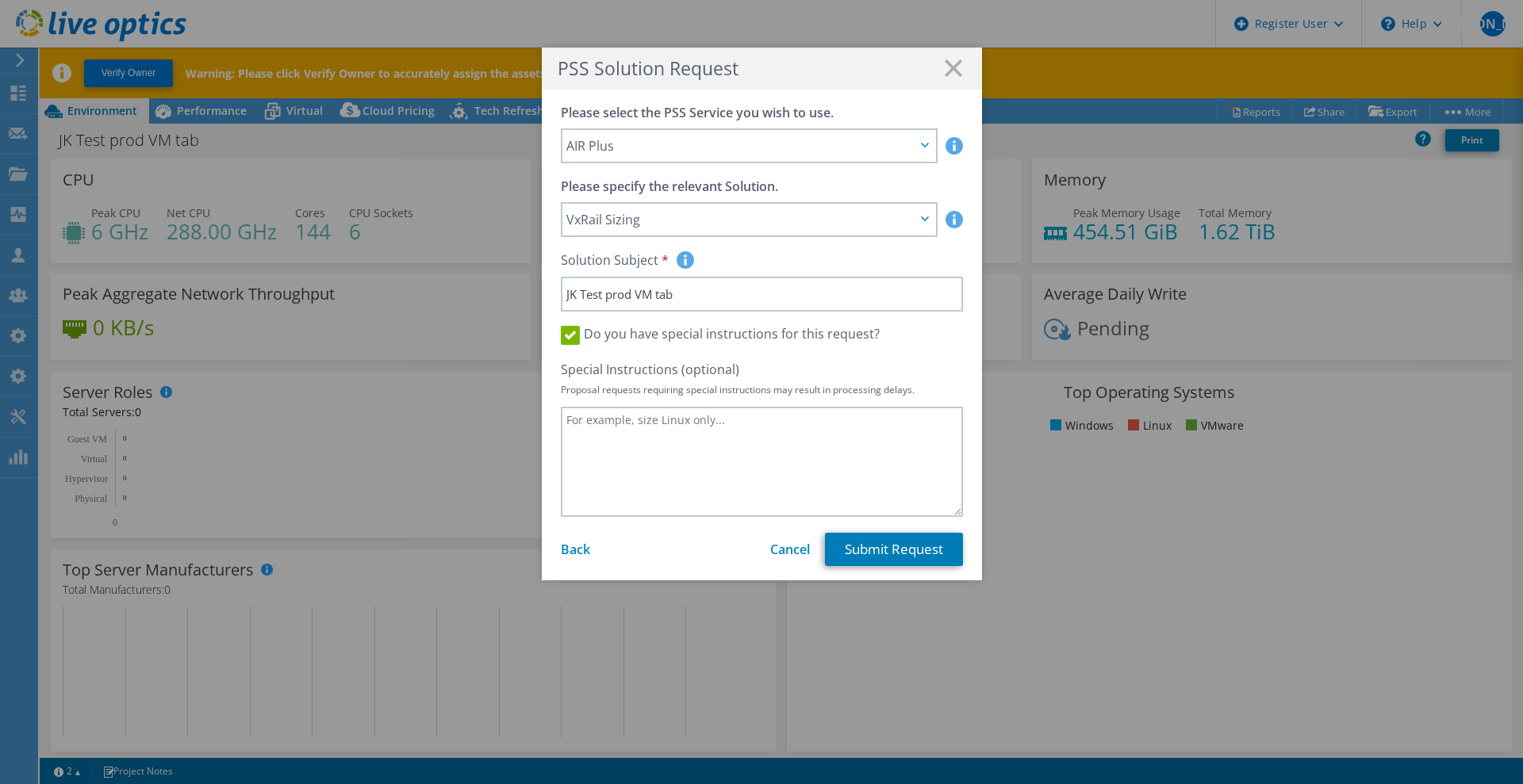
click at [684, 333] on label "Do you have special instructions for this request?" at bounding box center [721, 335] width 319 height 19
click at [0, 0] on input "Do you have special instructions for this request?" at bounding box center [0, 0] width 0 height 0
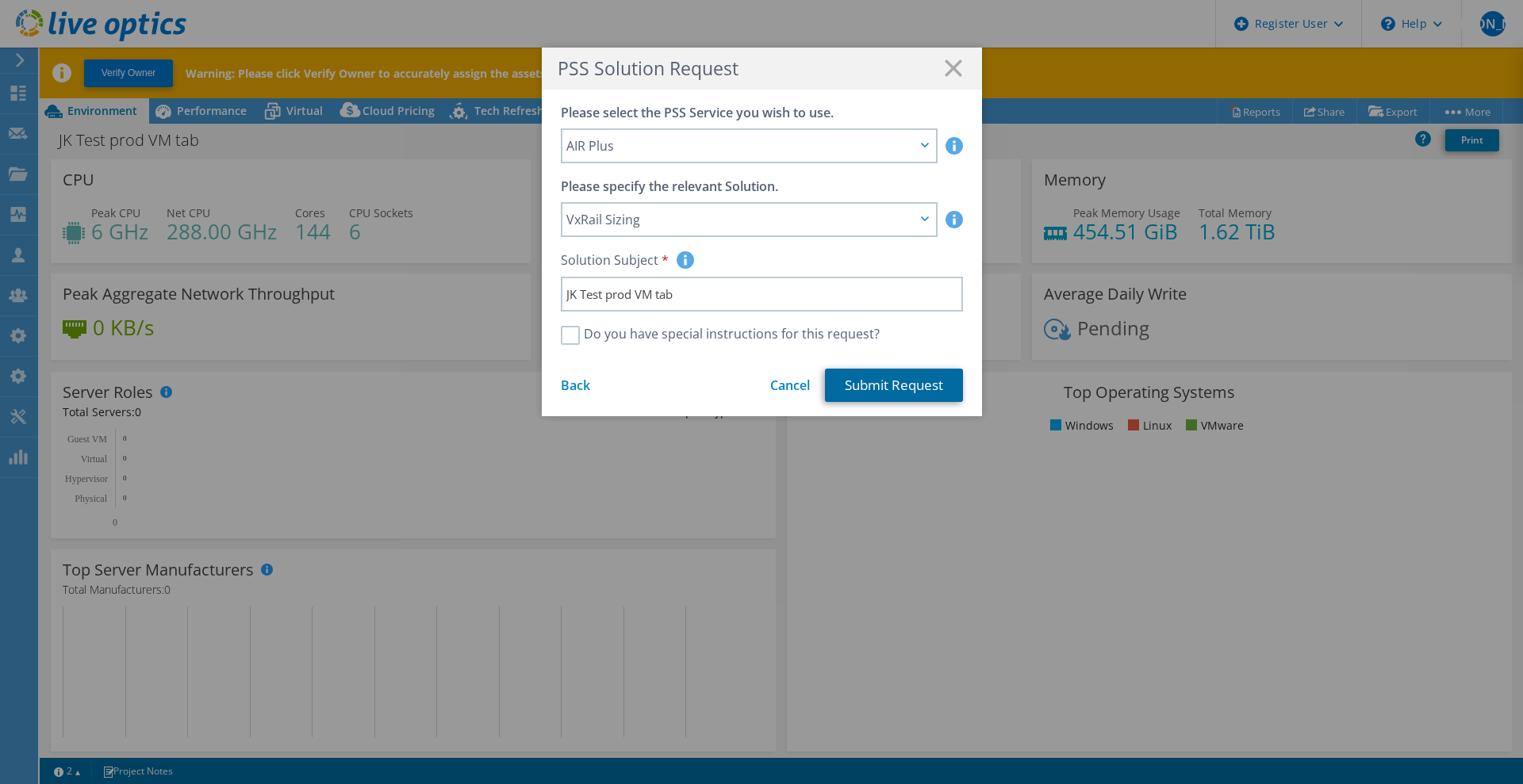
click at [874, 387] on link "Submit Request" at bounding box center [894, 385] width 138 height 34
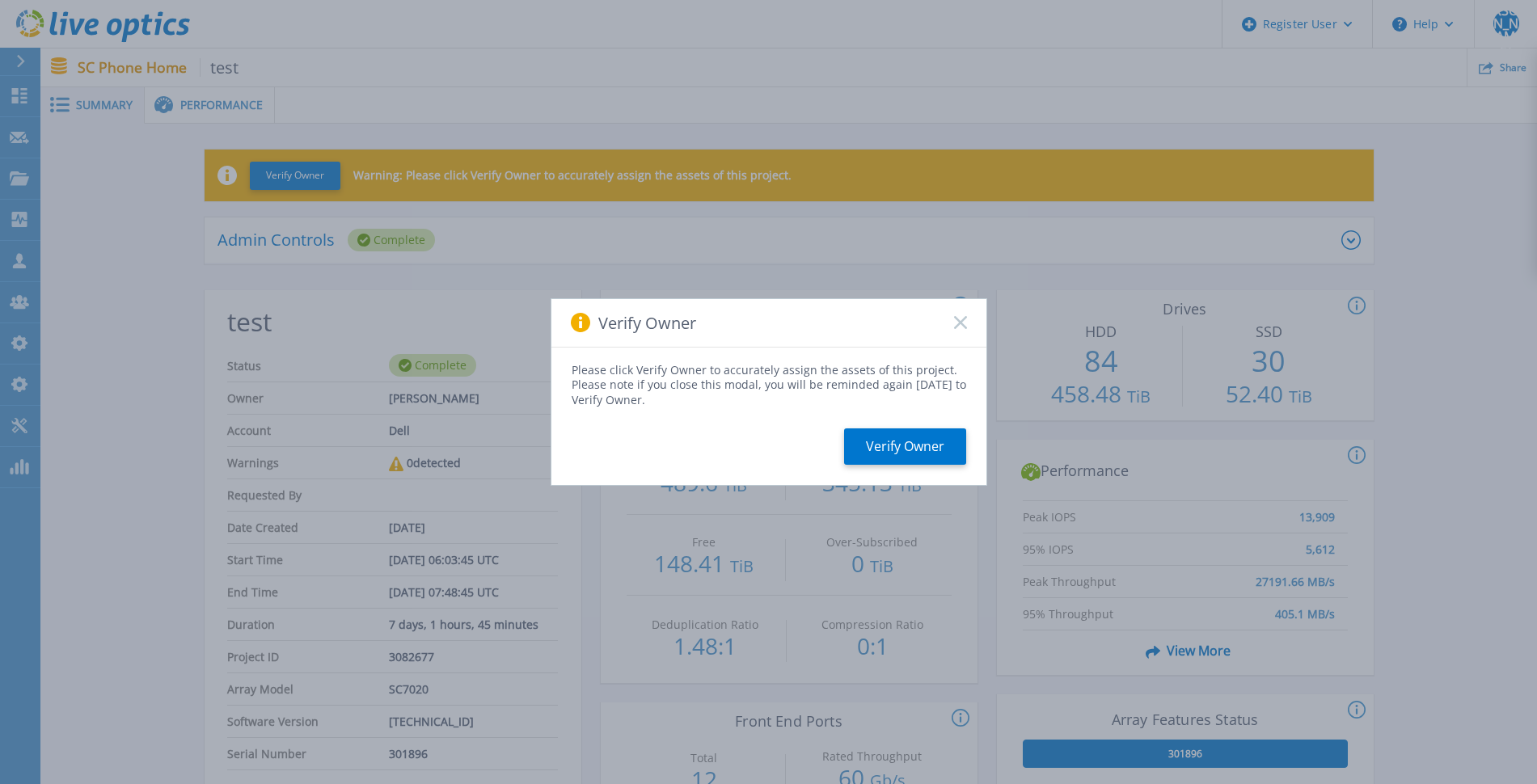
drag, startPoint x: 956, startPoint y: 320, endPoint x: 825, endPoint y: 453, distance: 186.7
click at [939, 331] on div "Verify Owner" at bounding box center [768, 323] width 435 height 48
click at [962, 322] on rect at bounding box center [960, 323] width 14 height 14
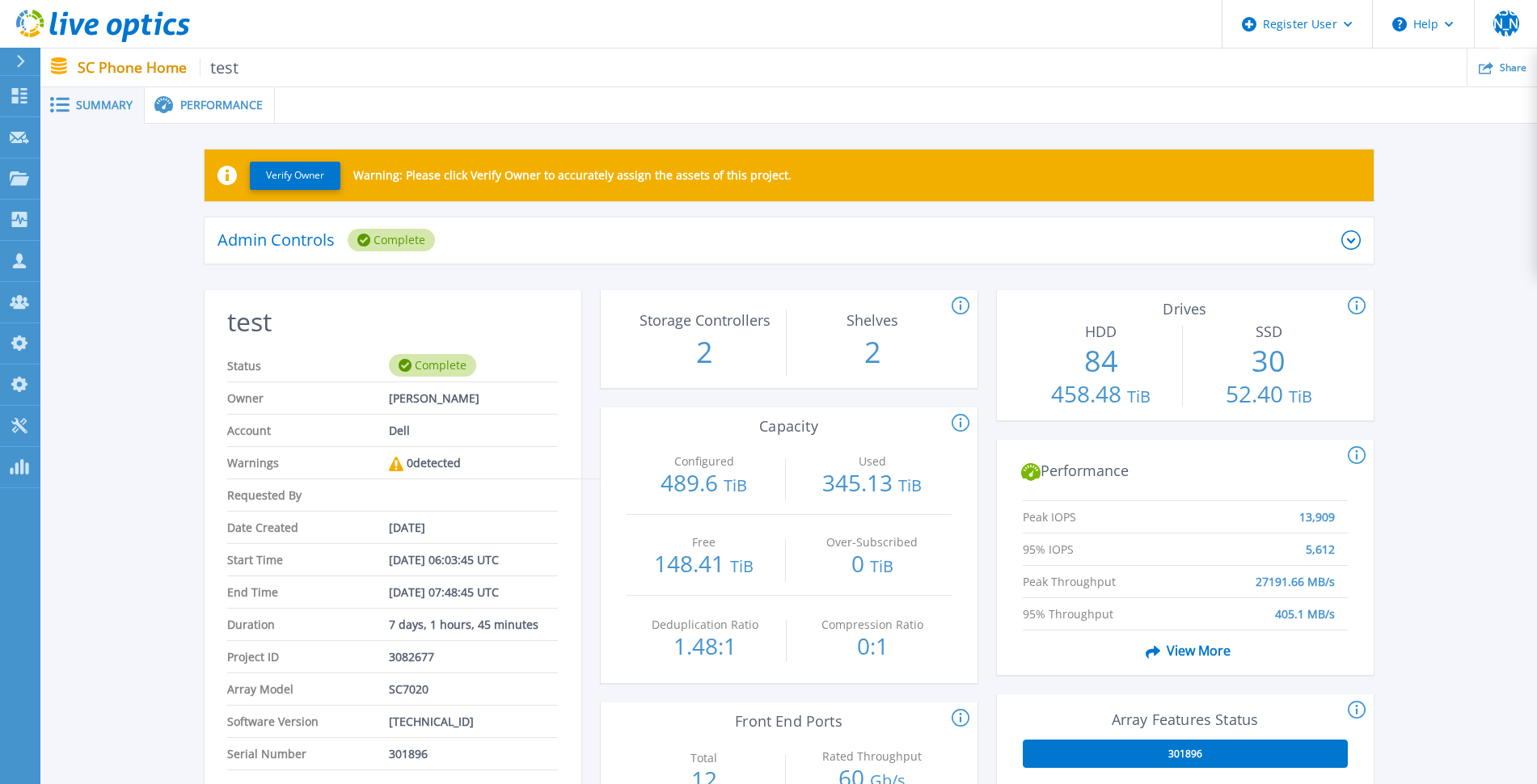
click at [410, 758] on span "301896" at bounding box center [408, 753] width 39 height 32
click at [409, 758] on span "301896" at bounding box center [408, 753] width 39 height 32
copy span "301896"
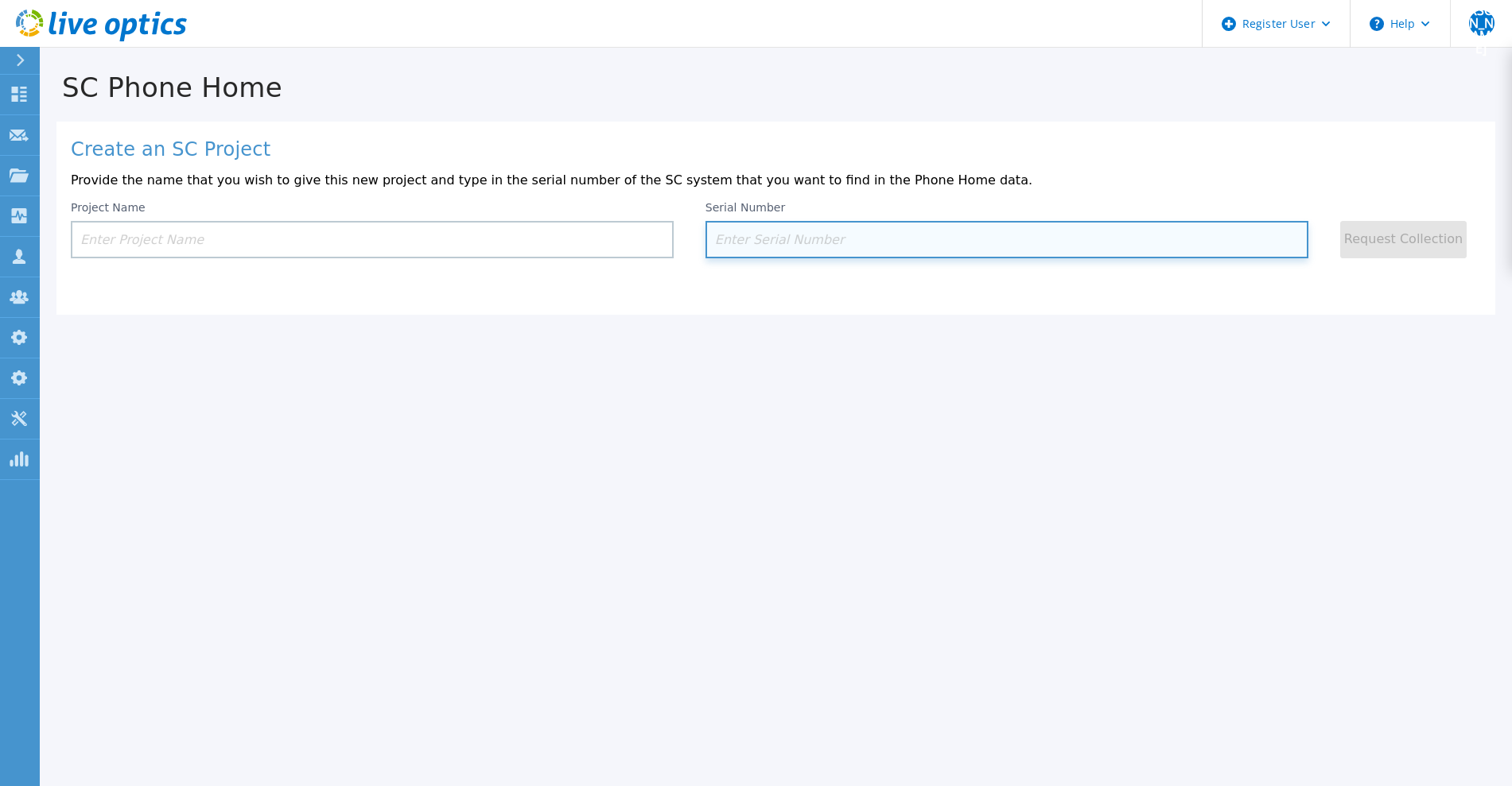
click at [803, 250] on input at bounding box center [1007, 239] width 603 height 37
paste input "301896"
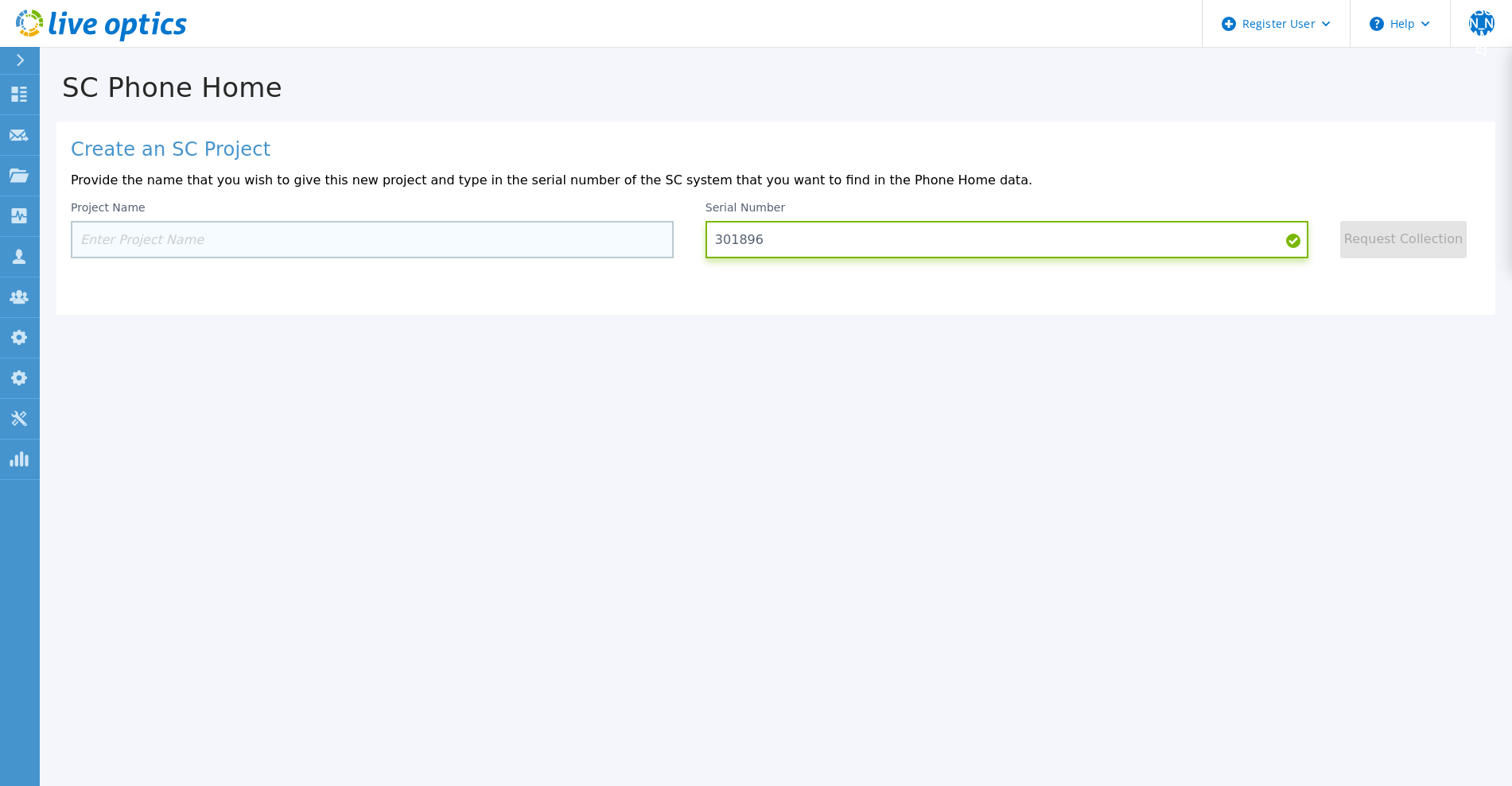
type input "301896"
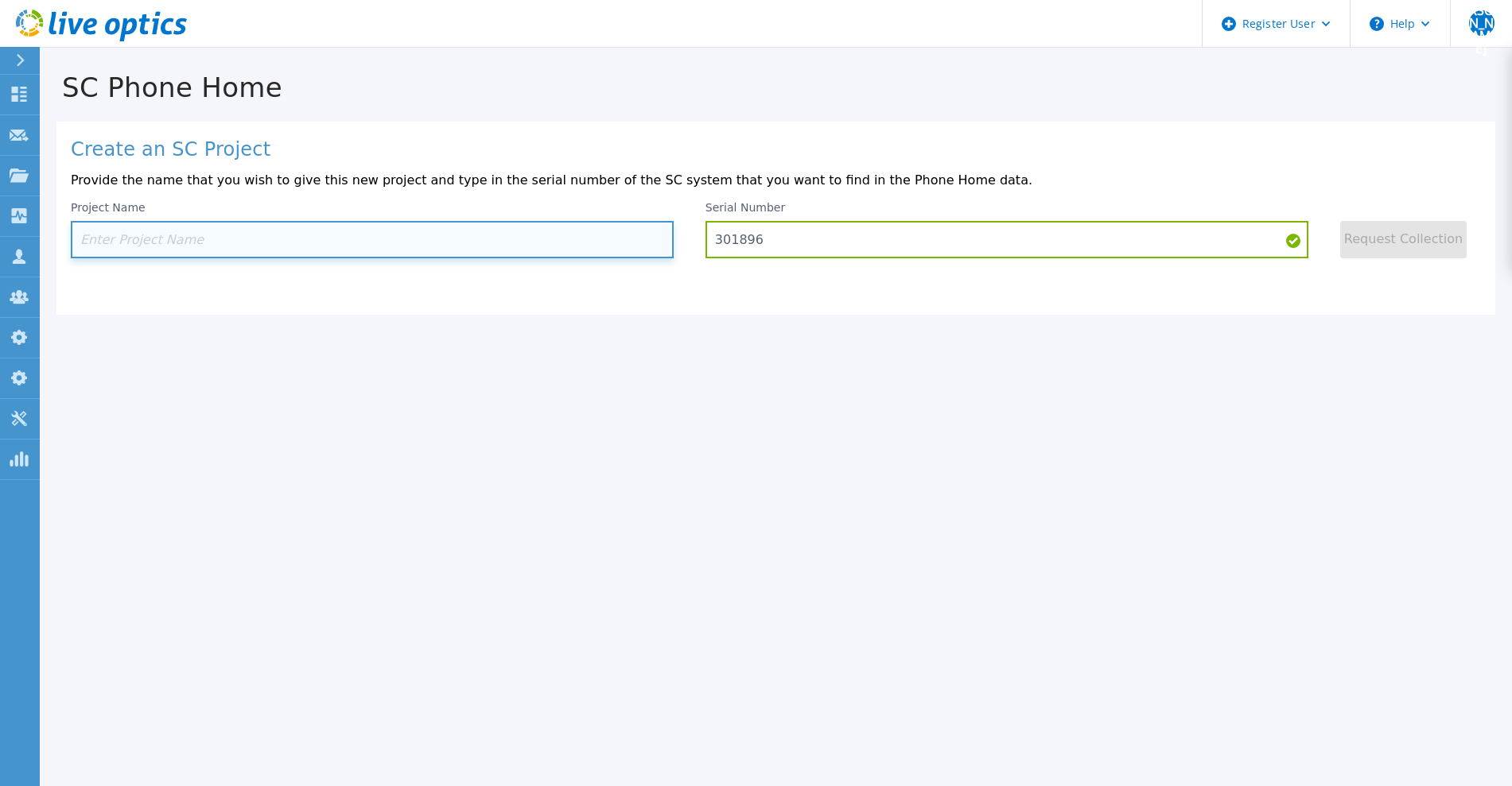
click at [464, 245] on input at bounding box center [372, 239] width 603 height 37
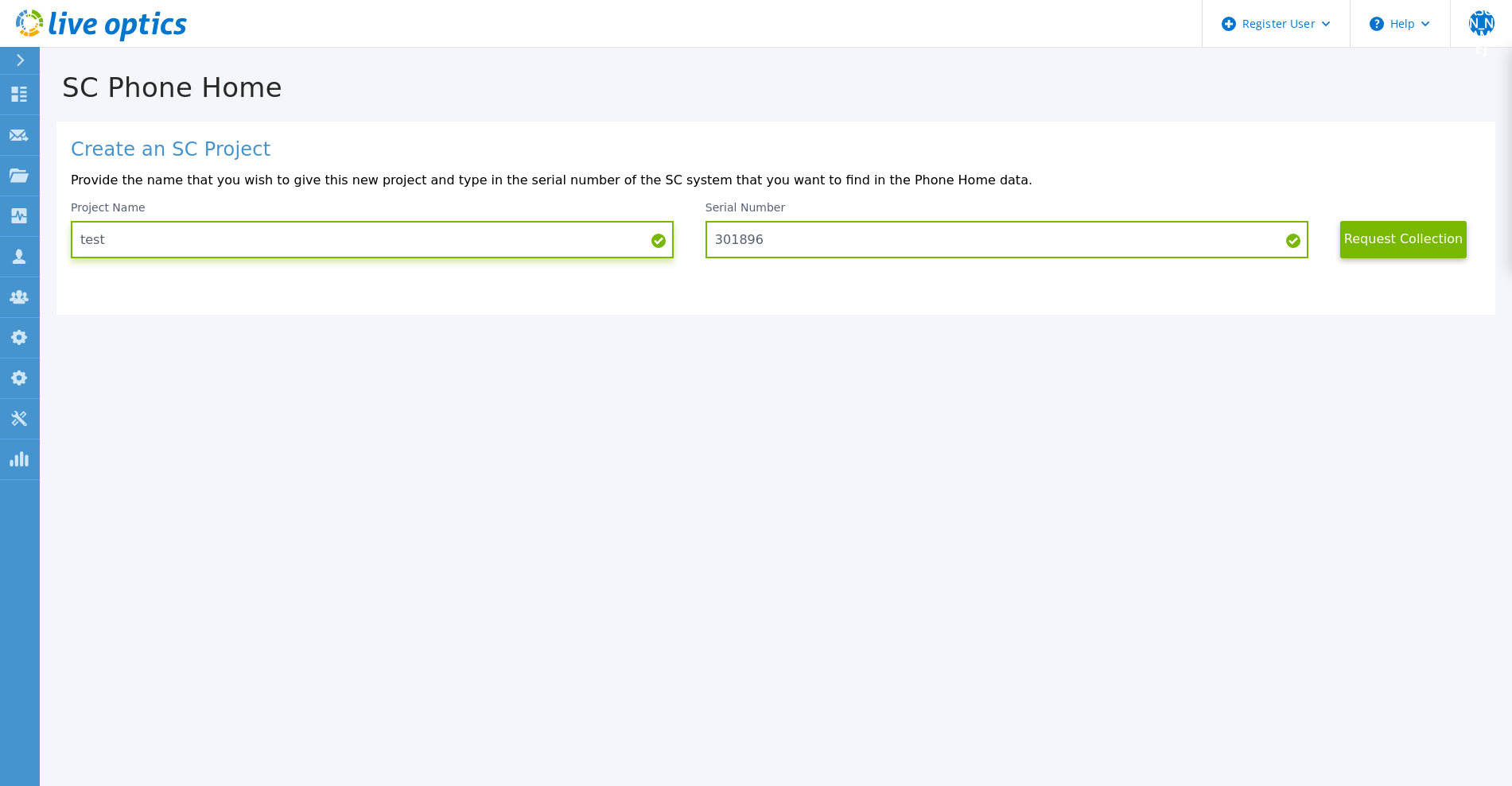
type input "test"
click at [1402, 244] on button "Request Collection" at bounding box center [1403, 239] width 127 height 37
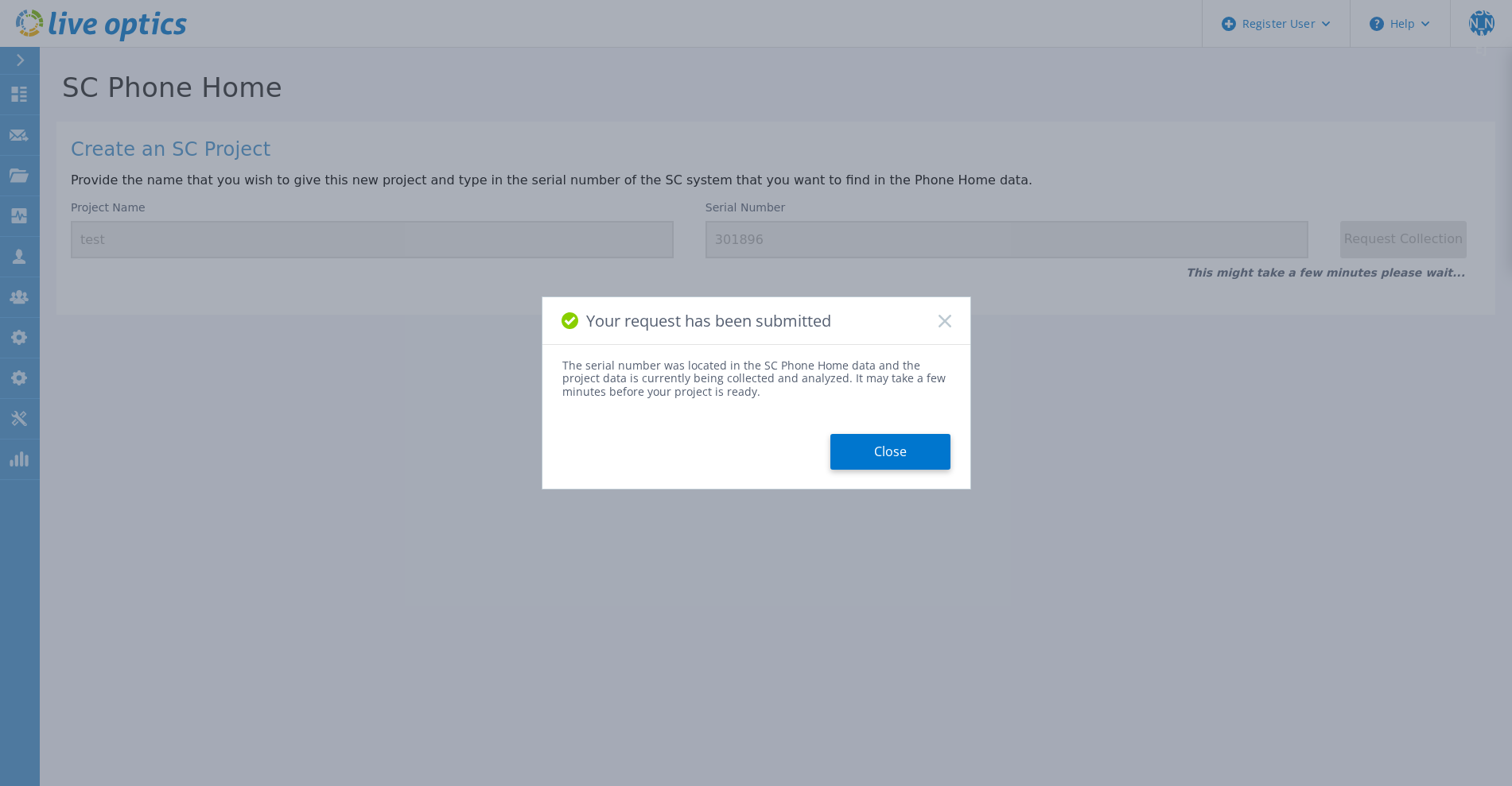
drag, startPoint x: 876, startPoint y: 460, endPoint x: 853, endPoint y: 460, distance: 23.0
click at [876, 460] on button "Close" at bounding box center [890, 452] width 120 height 35
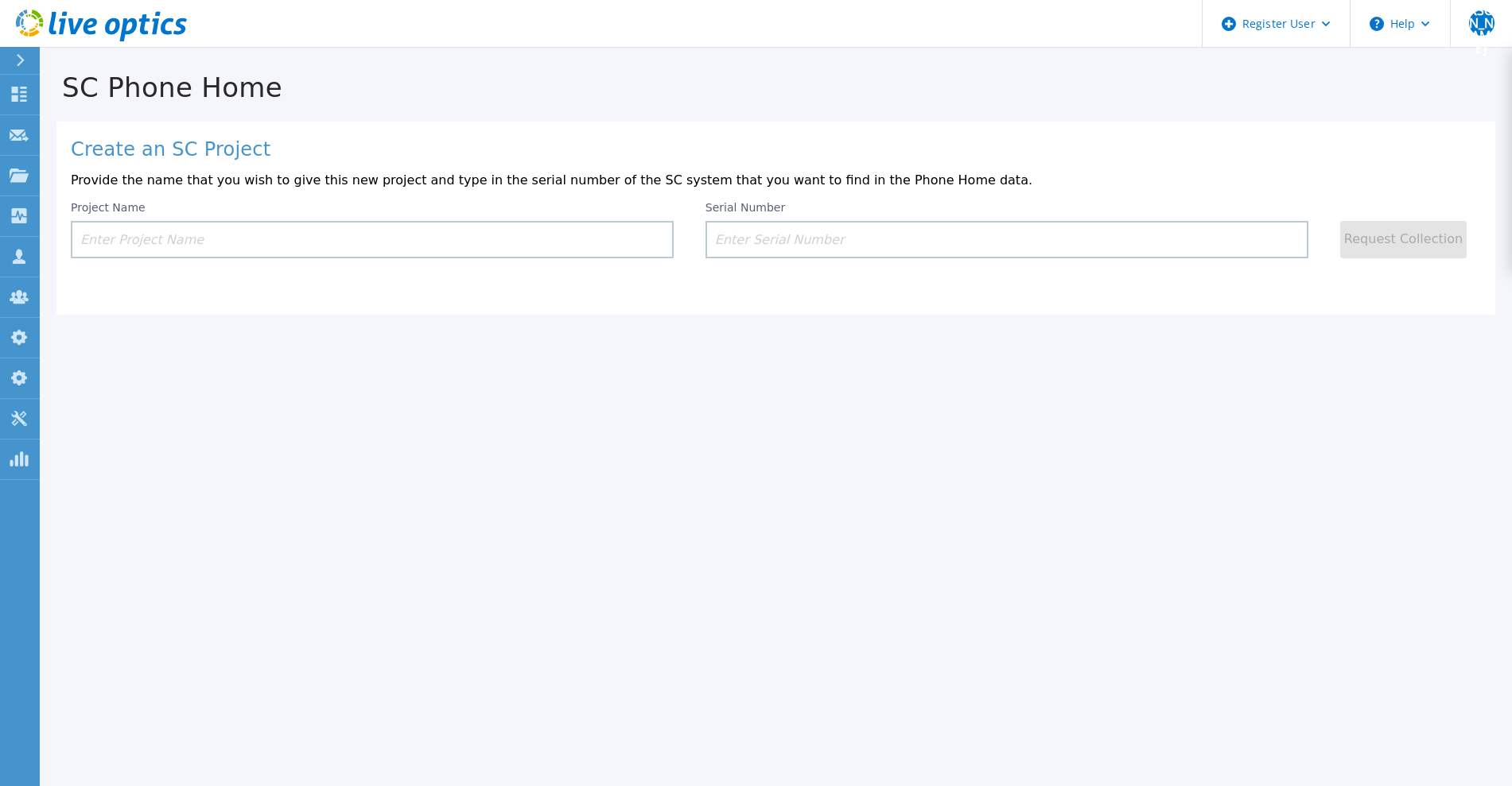
click at [131, 35] on icon at bounding box center [101, 26] width 171 height 33
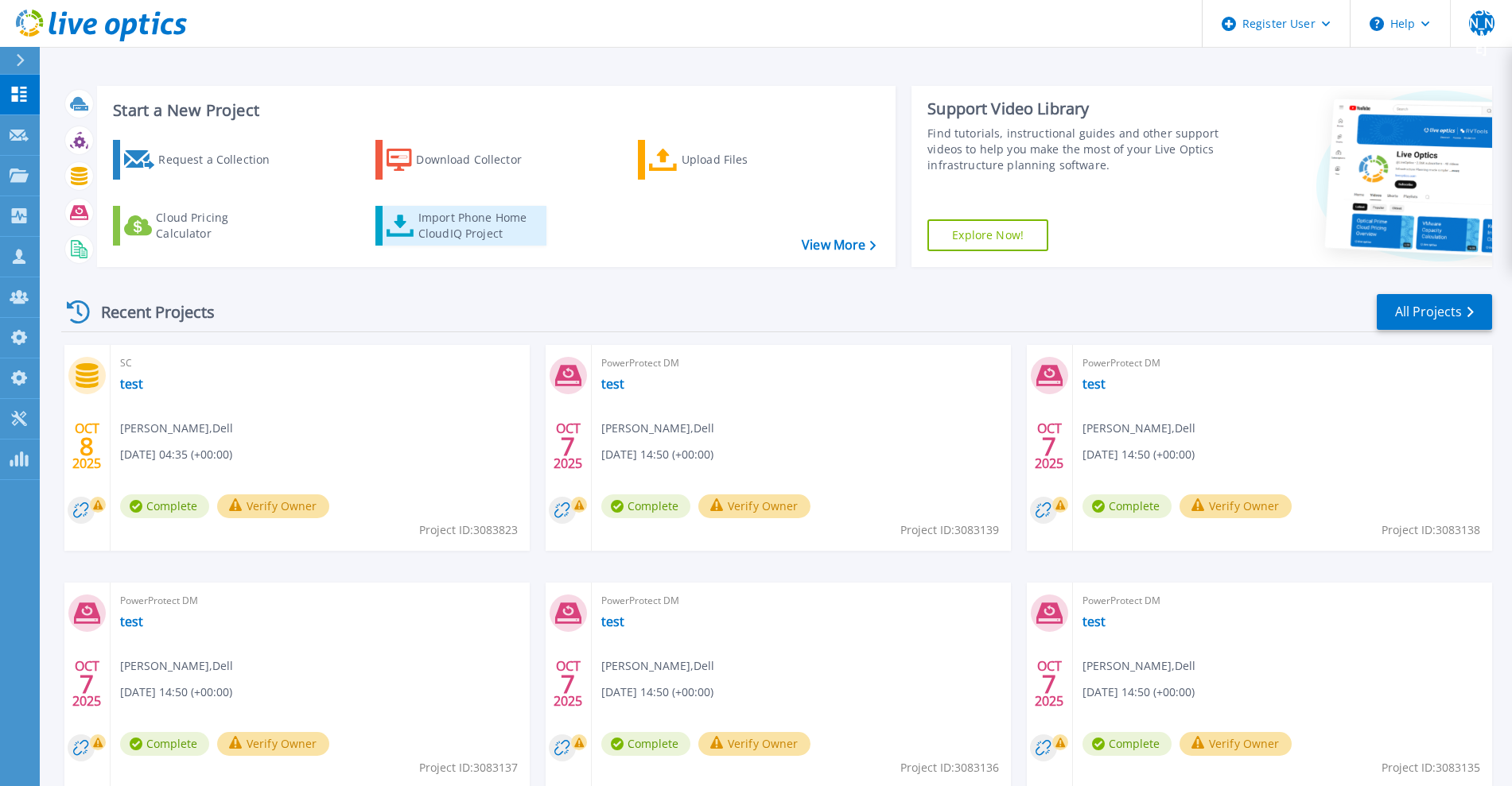
click at [439, 237] on div "Import Phone Home CloudIQ Project" at bounding box center [480, 225] width 124 height 32
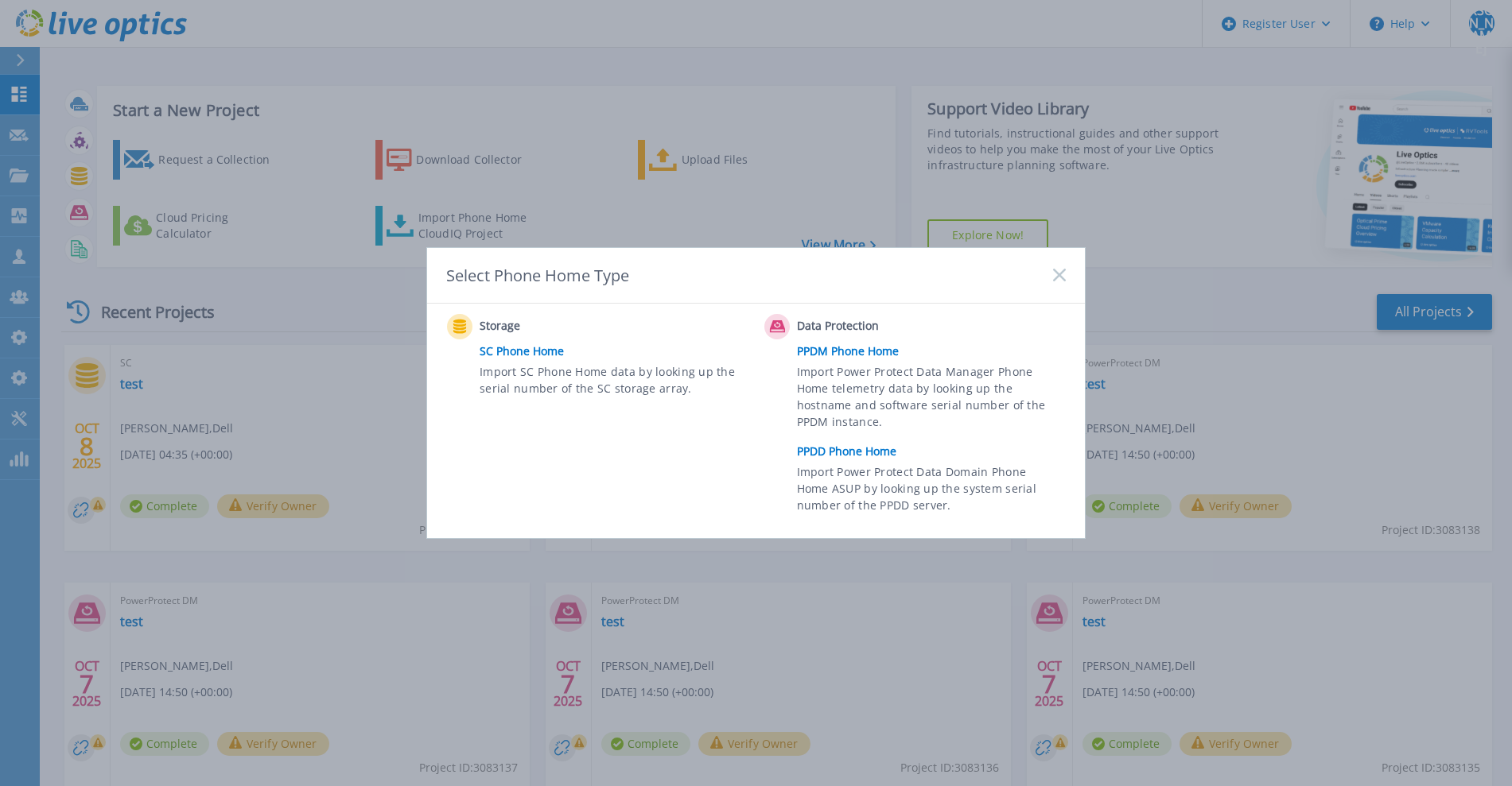
click at [813, 453] on link "PPDD Phone Home" at bounding box center [935, 452] width 276 height 24
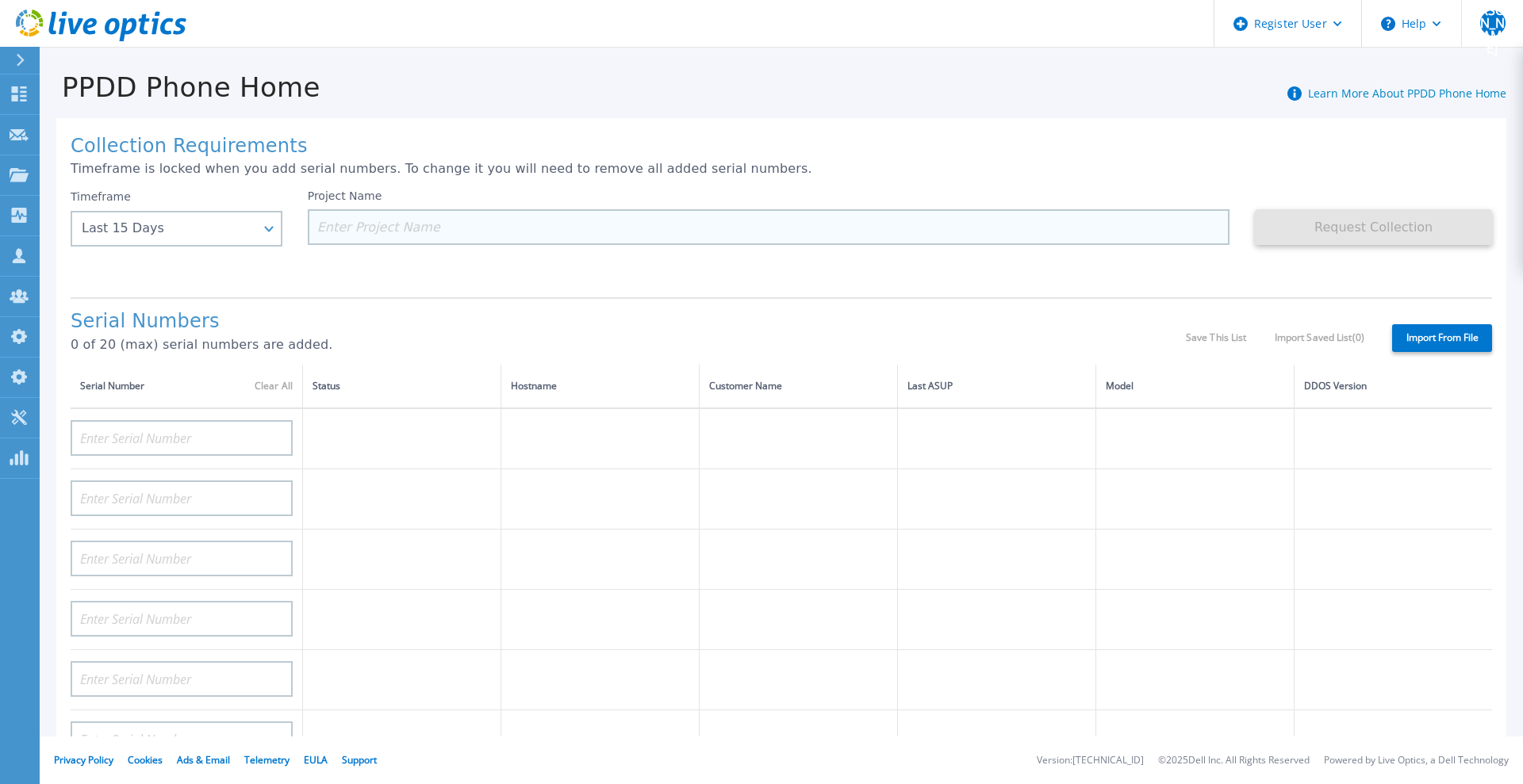
click at [465, 227] on input at bounding box center [769, 227] width 923 height 35
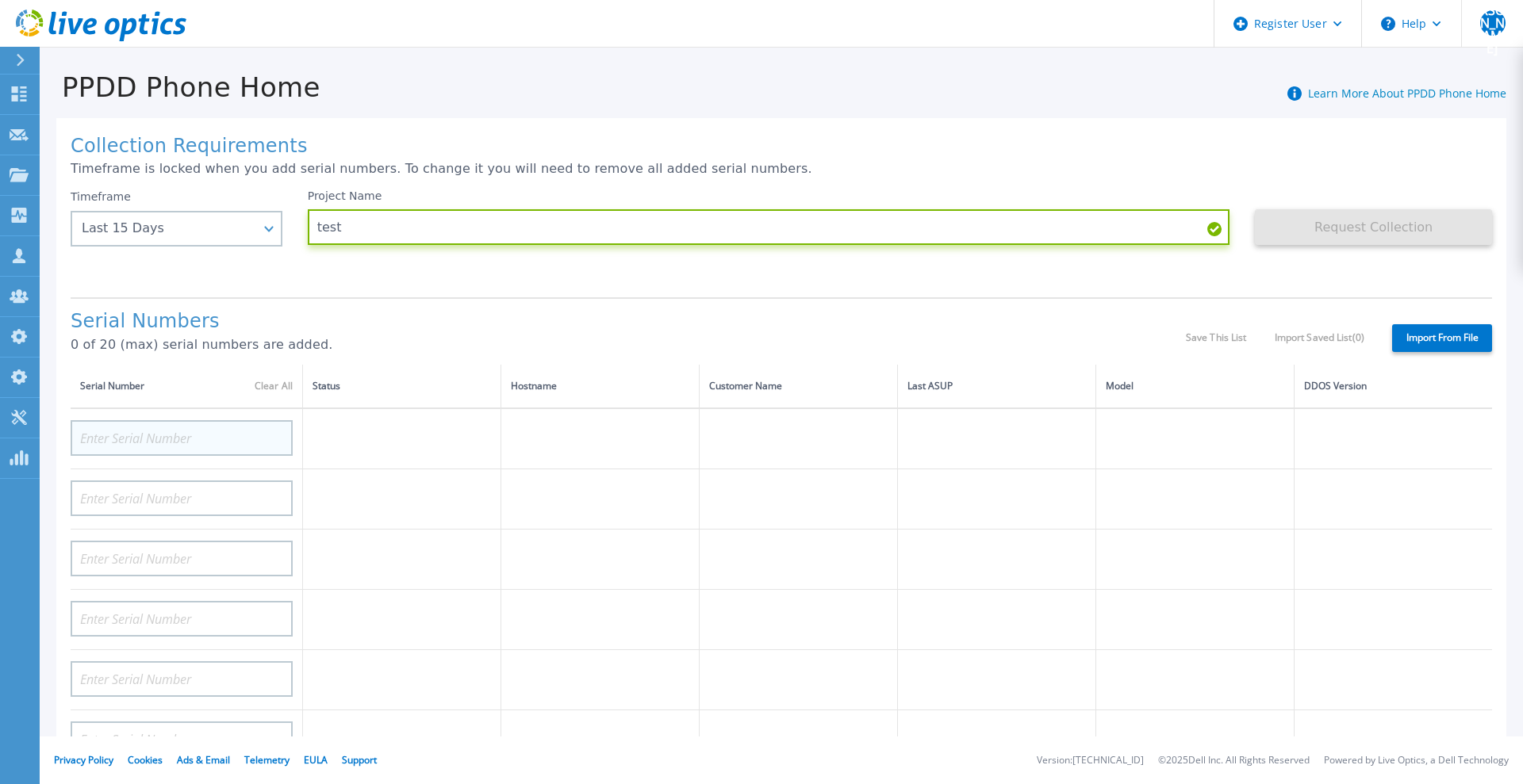
type input "test"
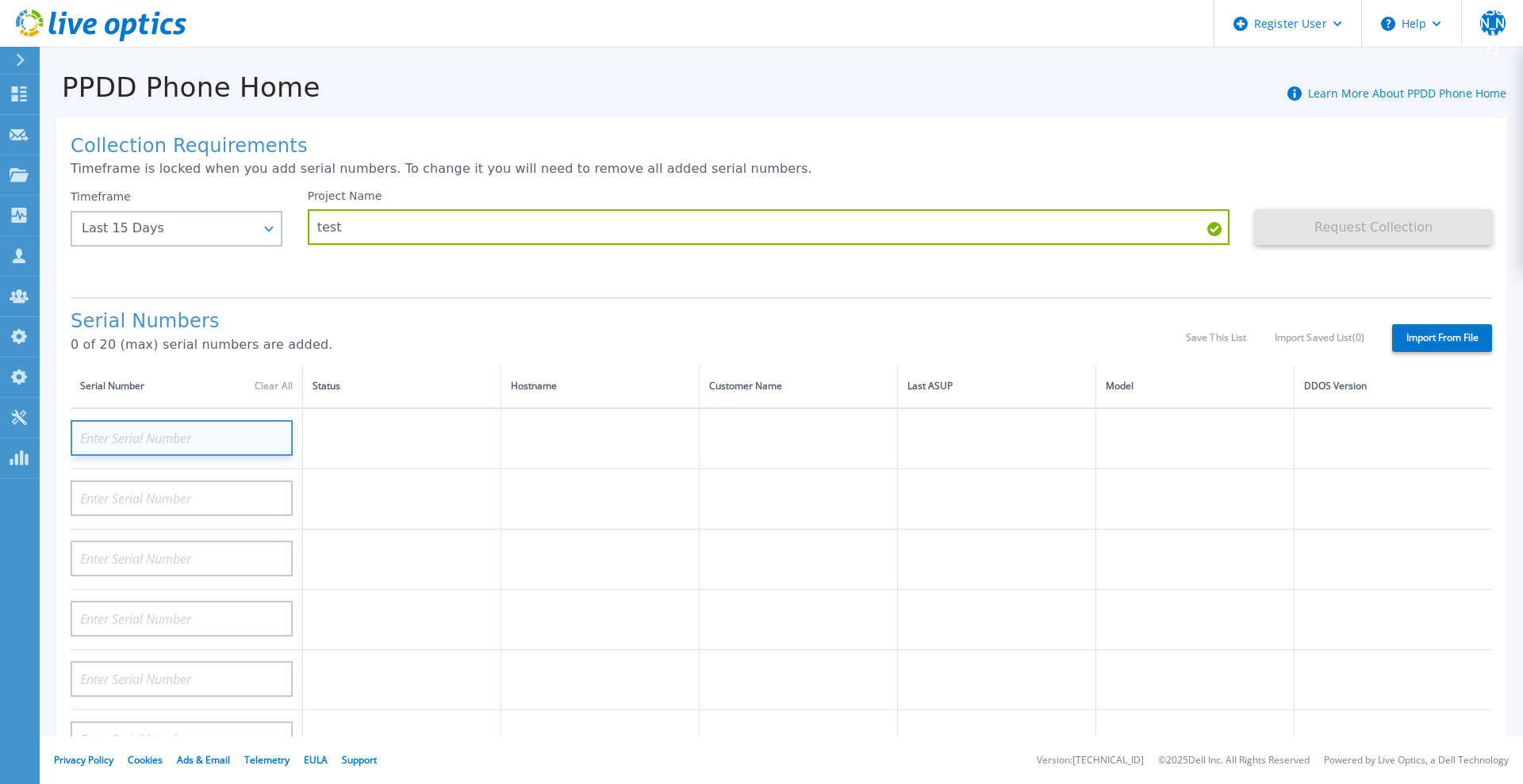
click at [196, 445] on input at bounding box center [182, 438] width 222 height 35
paste input "CRK00224214172"
type input "CRK00224214172"
click at [1425, 346] on label "Import From File" at bounding box center [1443, 339] width 100 height 28
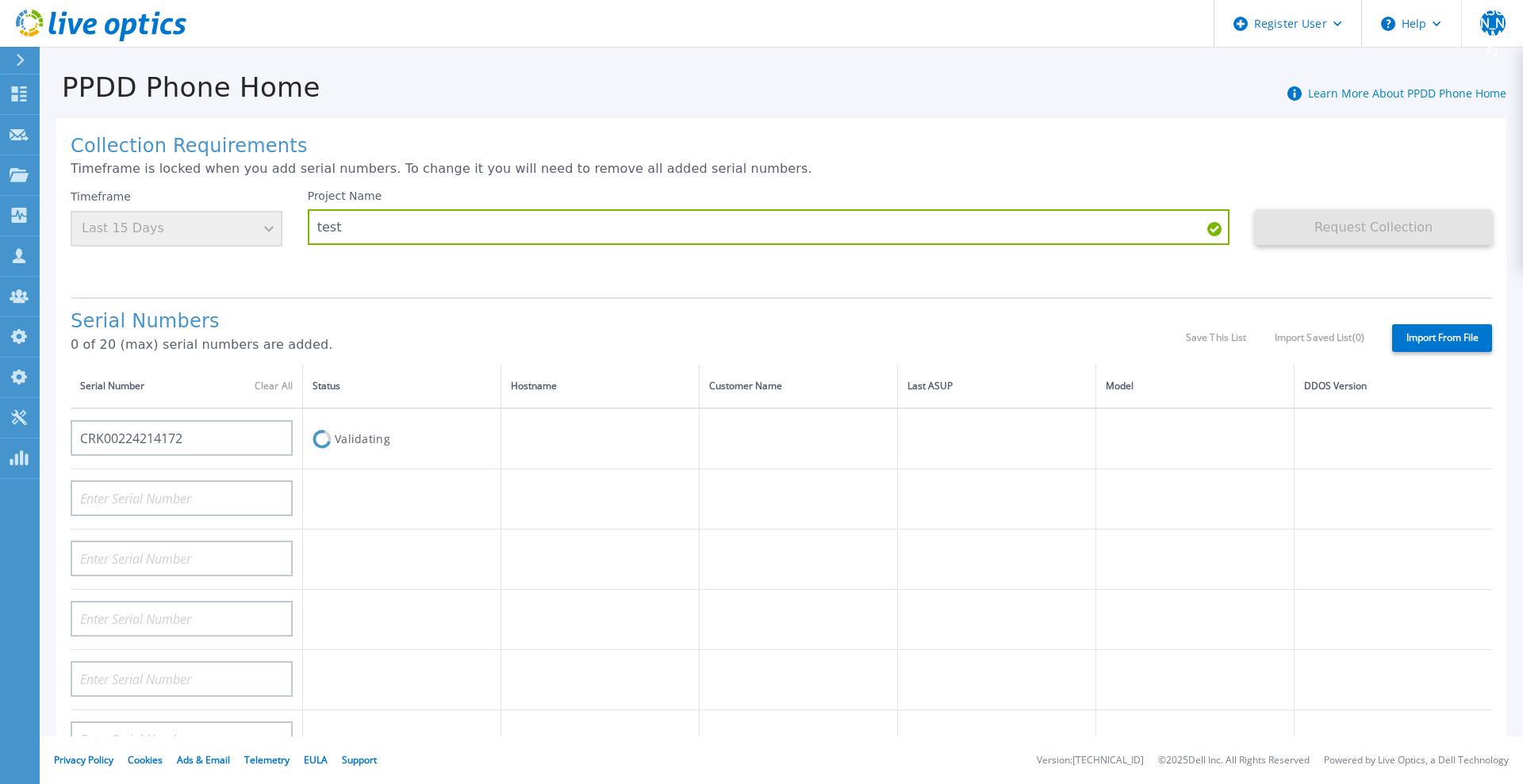
click at [1089, 312] on h1 "Serial Numbers" at bounding box center [628, 322] width 1115 height 22
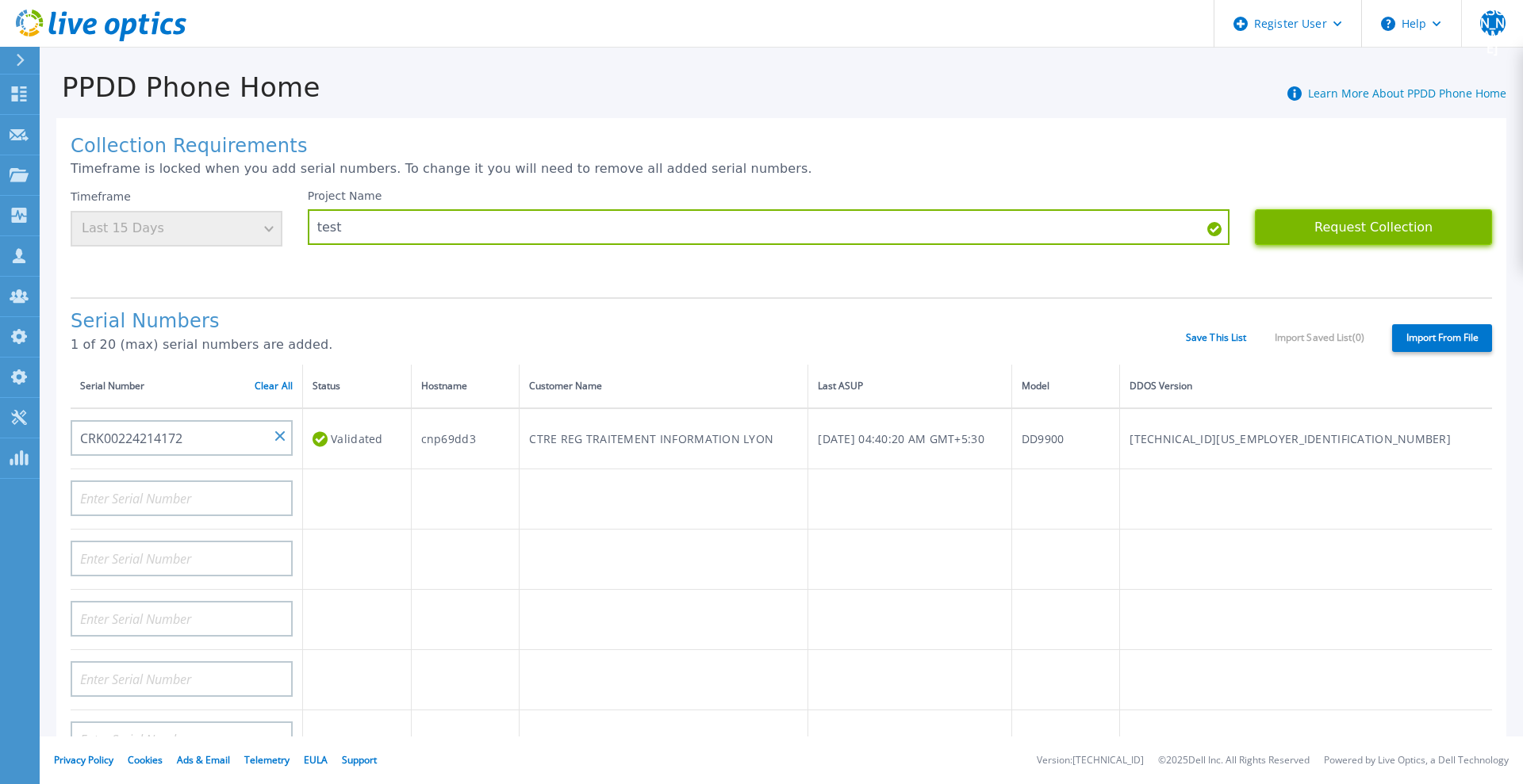
click at [1351, 239] on button "Request Collection" at bounding box center [1373, 227] width 237 height 35
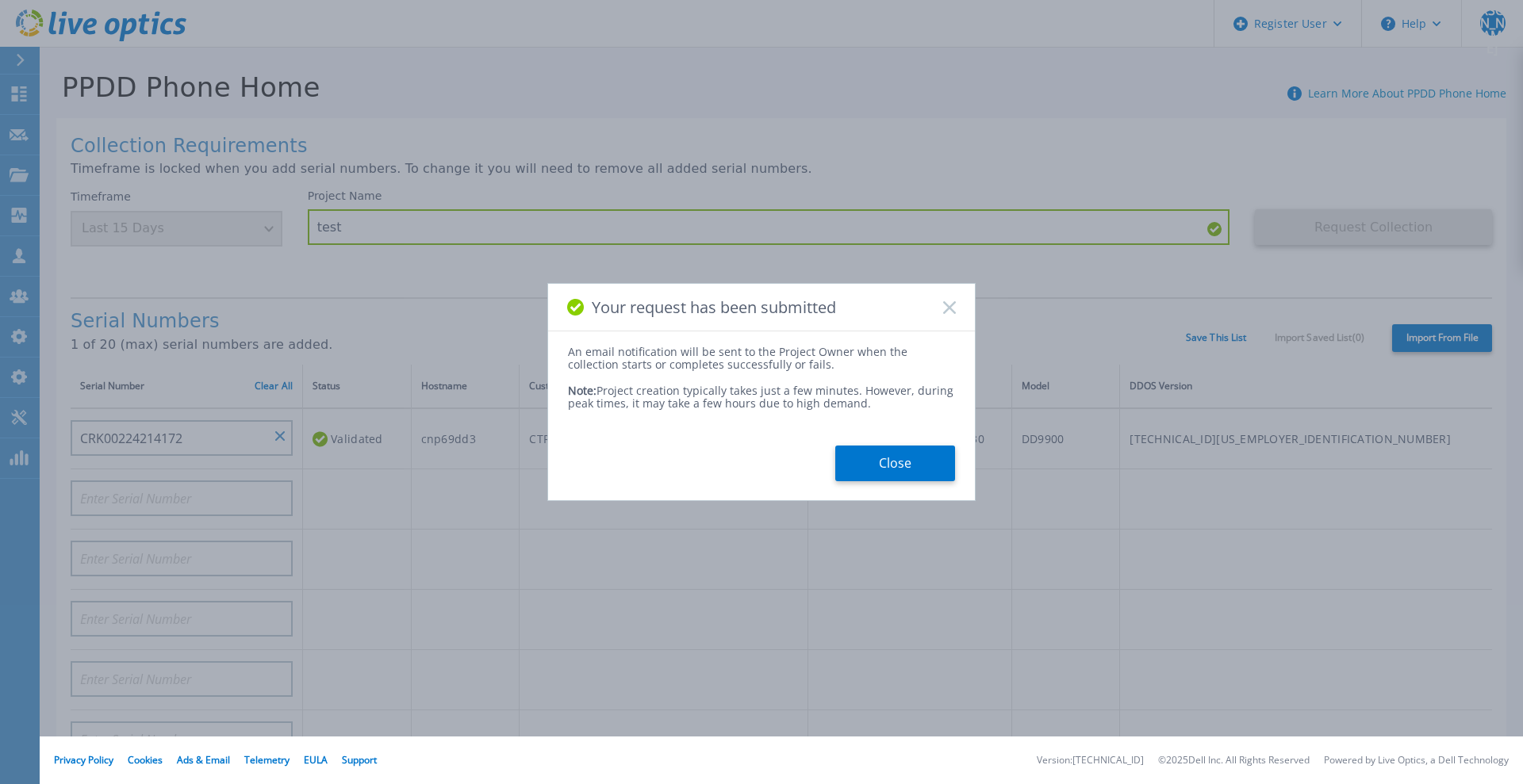
click at [954, 312] on rect at bounding box center [950, 308] width 14 height 14
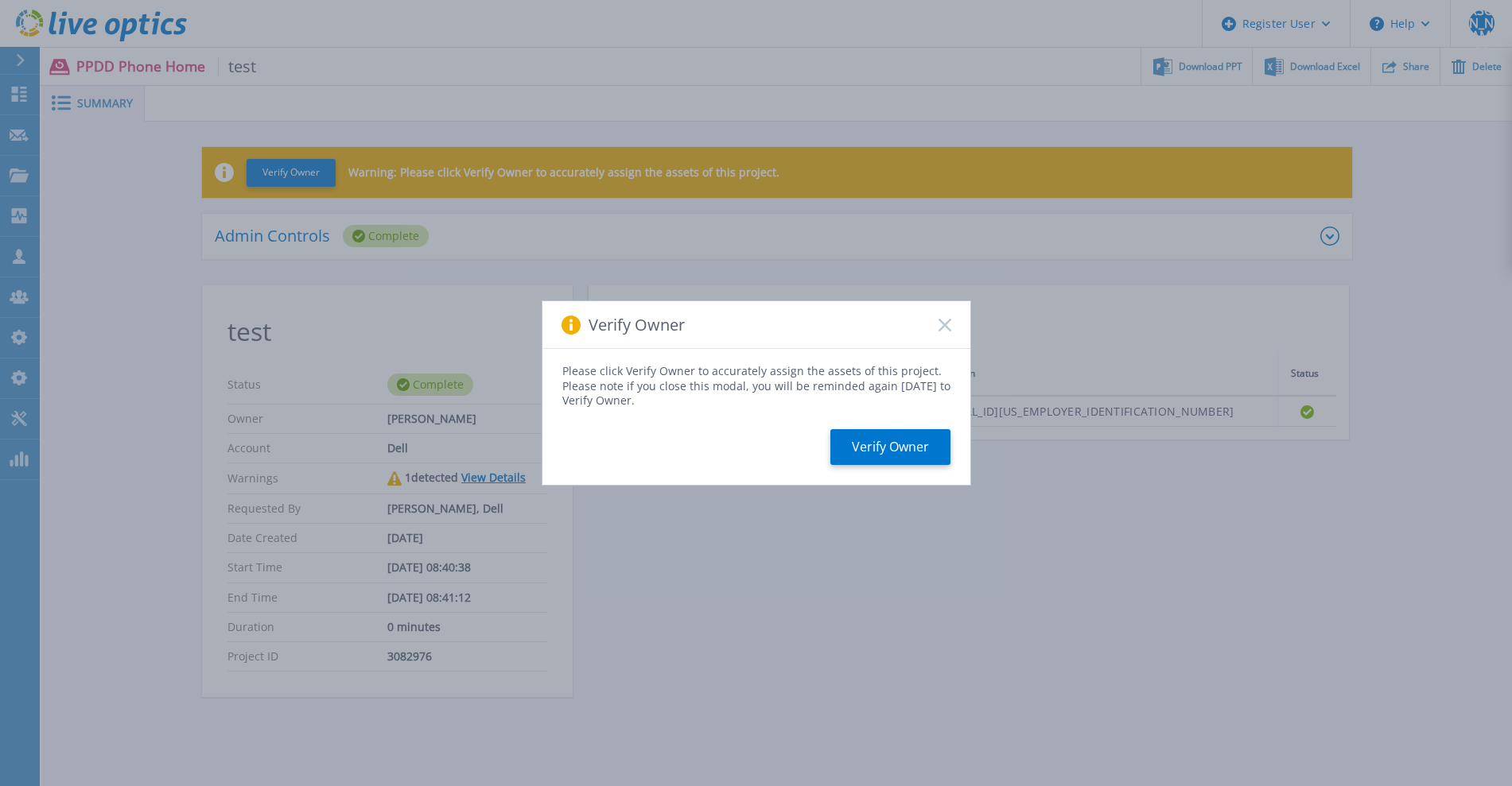
click at [937, 326] on div "Verify Owner" at bounding box center [756, 325] width 428 height 48
drag, startPoint x: 939, startPoint y: 323, endPoint x: 886, endPoint y: 377, distance: 75.7
click at [939, 325] on icon at bounding box center [944, 325] width 13 height 13
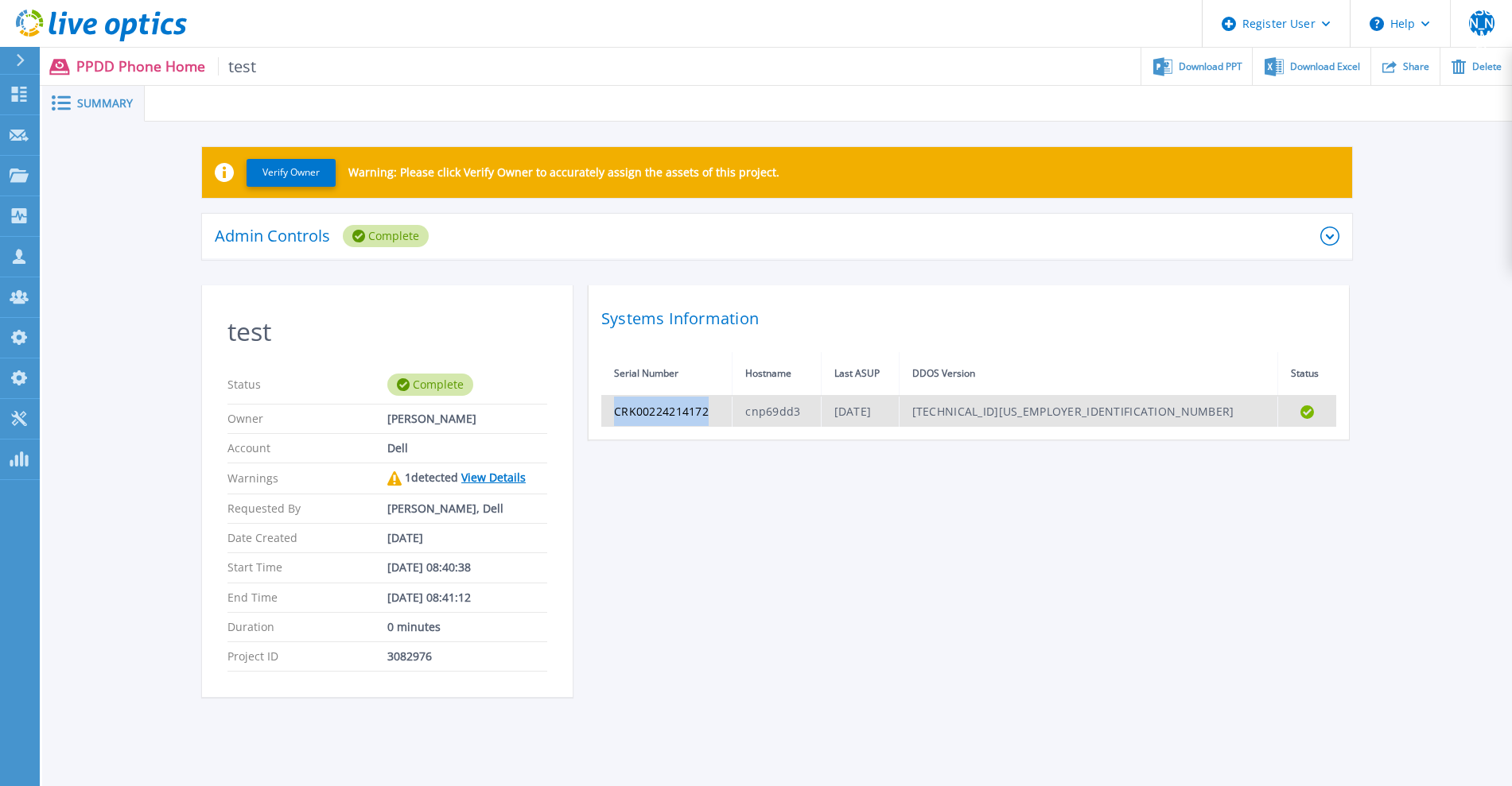
drag, startPoint x: 715, startPoint y: 409, endPoint x: 616, endPoint y: 418, distance: 99.4
click at [616, 418] on td "CRK00224214172" at bounding box center [667, 411] width 131 height 31
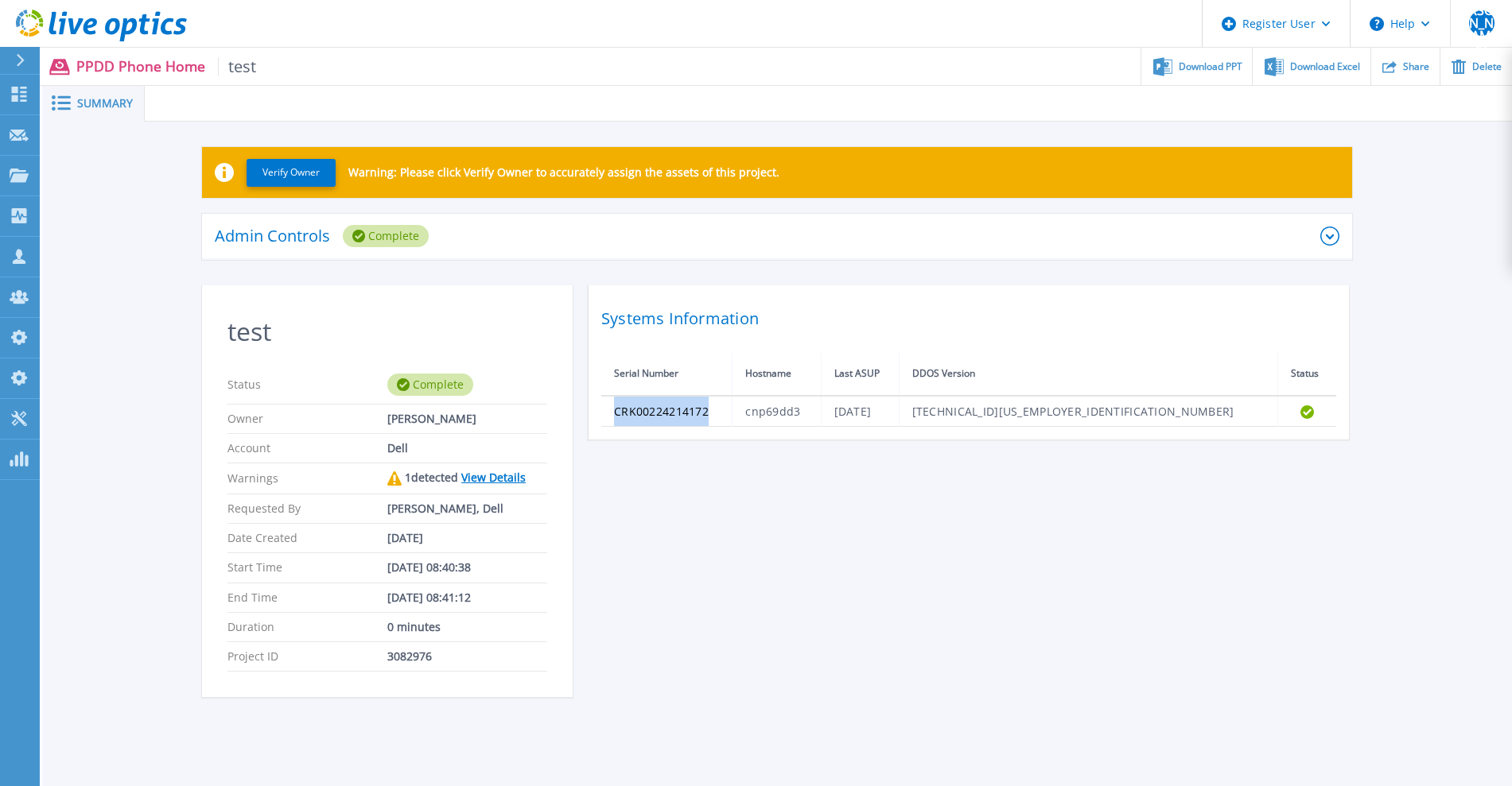
copy td "CRK00224214172"
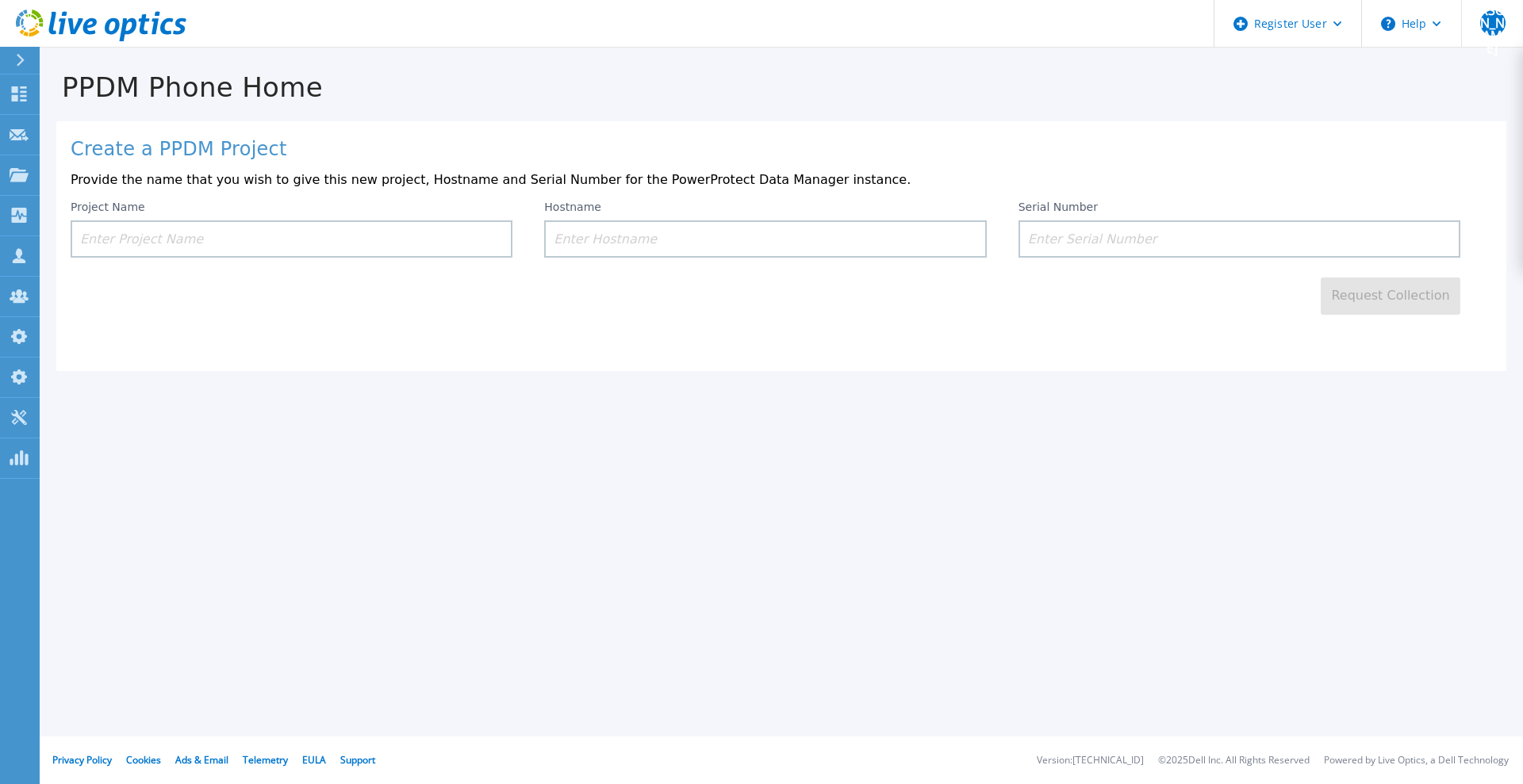
drag, startPoint x: 1219, startPoint y: 250, endPoint x: 1202, endPoint y: 255, distance: 17.7
click at [1218, 250] on input at bounding box center [1239, 239] width 442 height 37
paste input "ELMPPD04232V3"
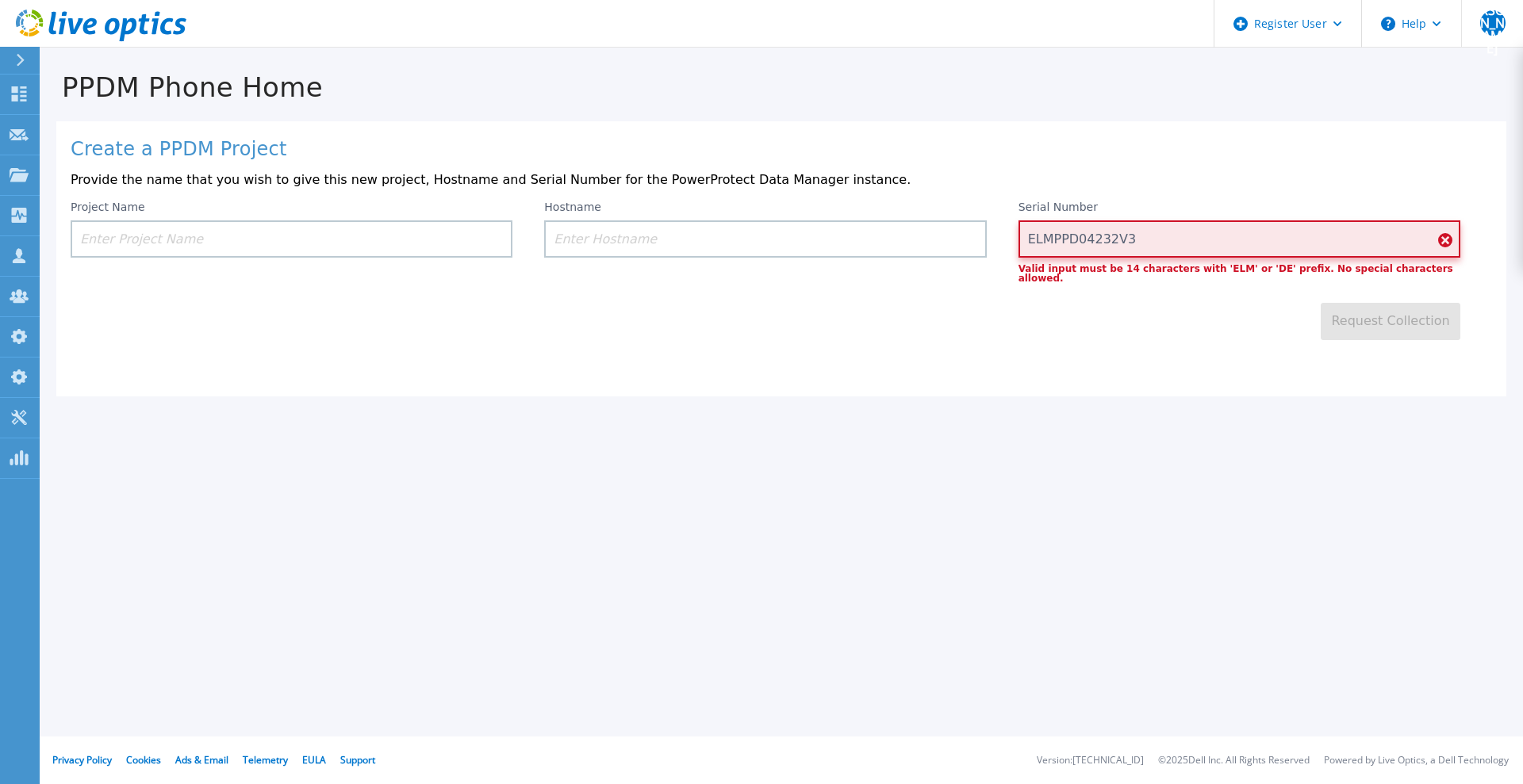
type input "ELMPPD04232V3"
click at [765, 228] on input at bounding box center [765, 239] width 442 height 37
paste input "svs3122bdc"
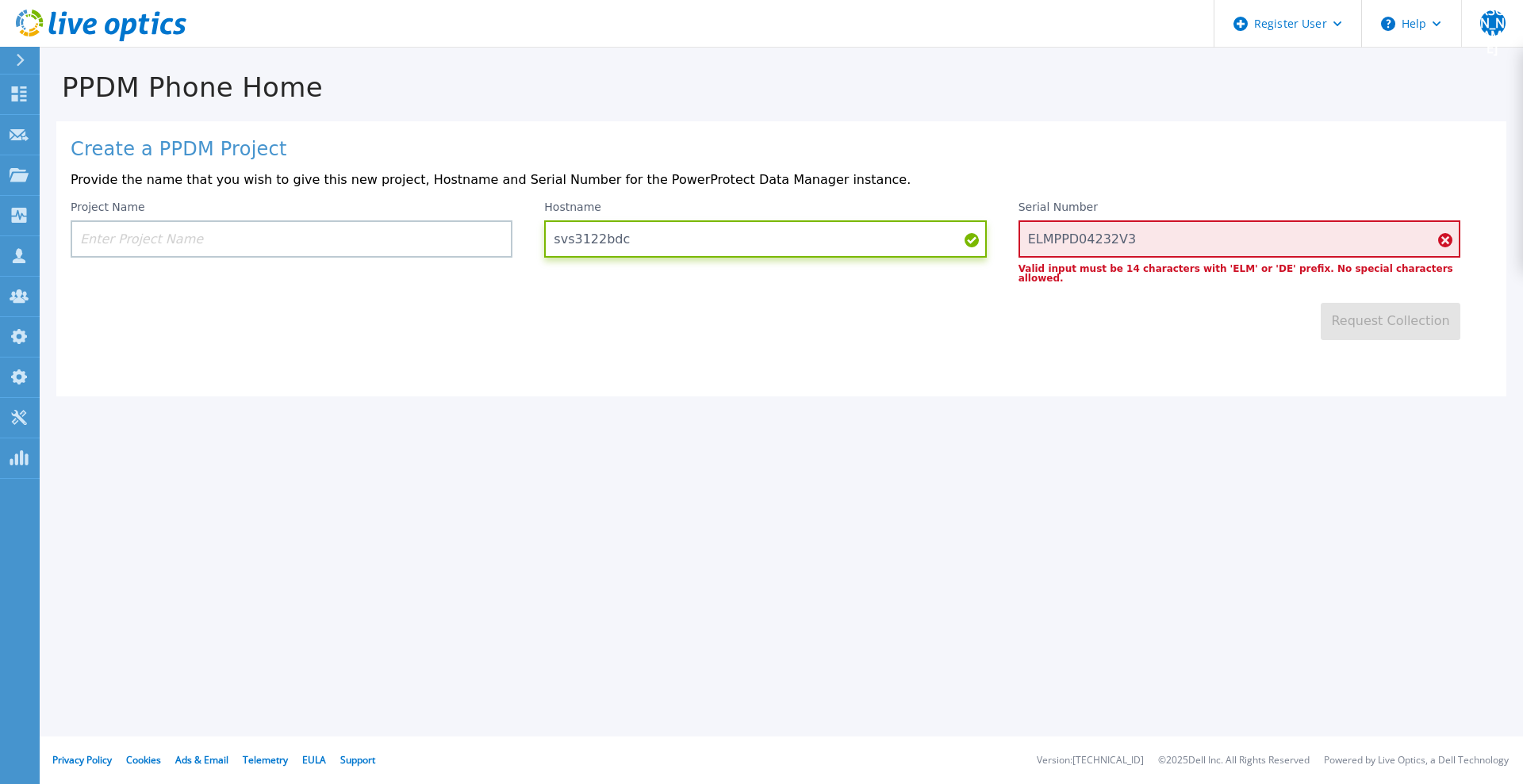
type input "svs3122bdc"
click at [311, 245] on input at bounding box center [291, 239] width 442 height 37
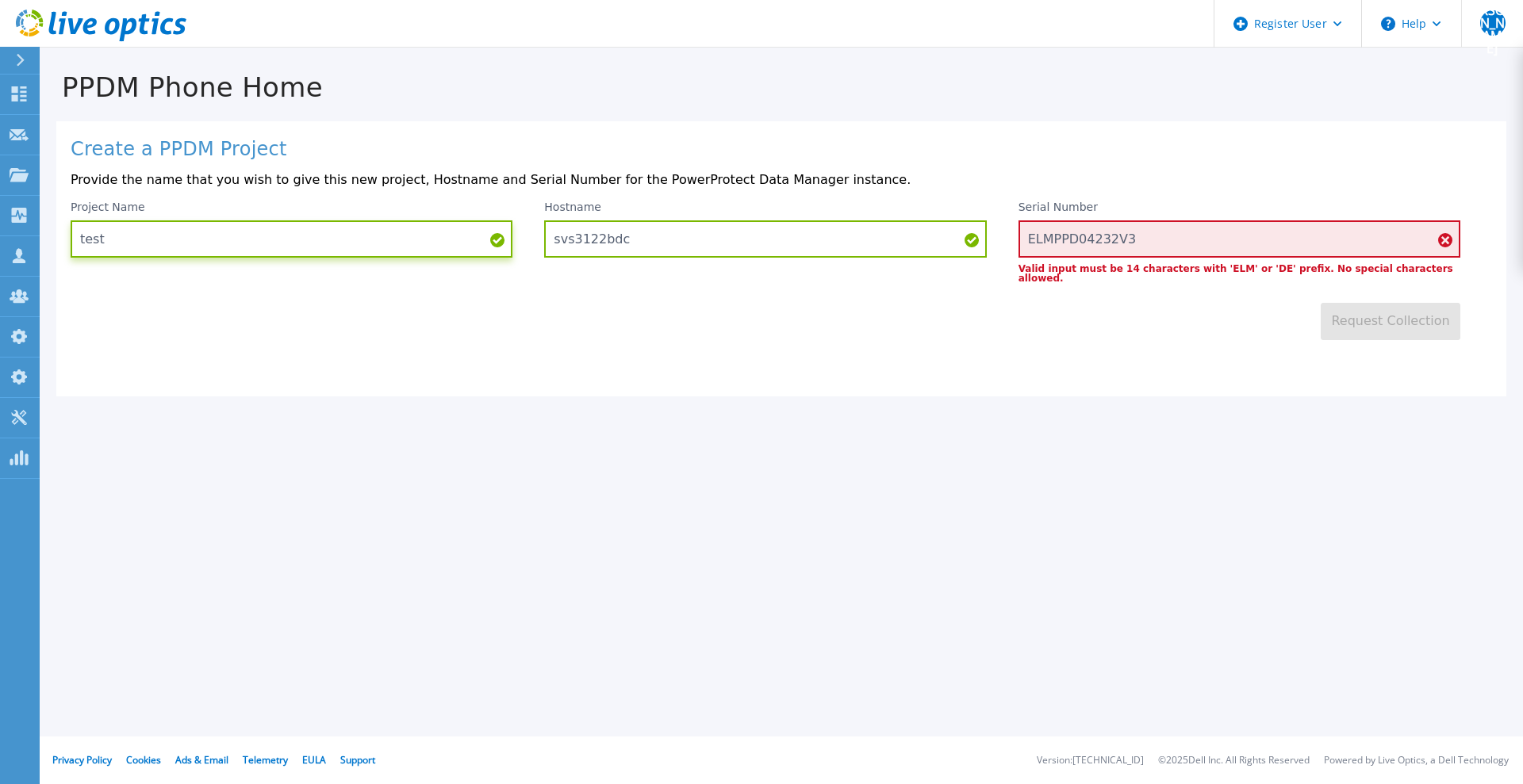
type input "test"
click at [1214, 221] on input "ELMPPD04232V3" at bounding box center [1239, 239] width 442 height 37
click at [1031, 246] on input "ELMPPD04232V3" at bounding box center [1239, 239] width 442 height 37
click at [1100, 404] on div "PPDM Phone Home Create a PPDM Project Provide the name that you wish to give th…" at bounding box center [761, 392] width 1523 height 784
click at [1157, 245] on input "ELMPPD04232V3" at bounding box center [1239, 239] width 442 height 37
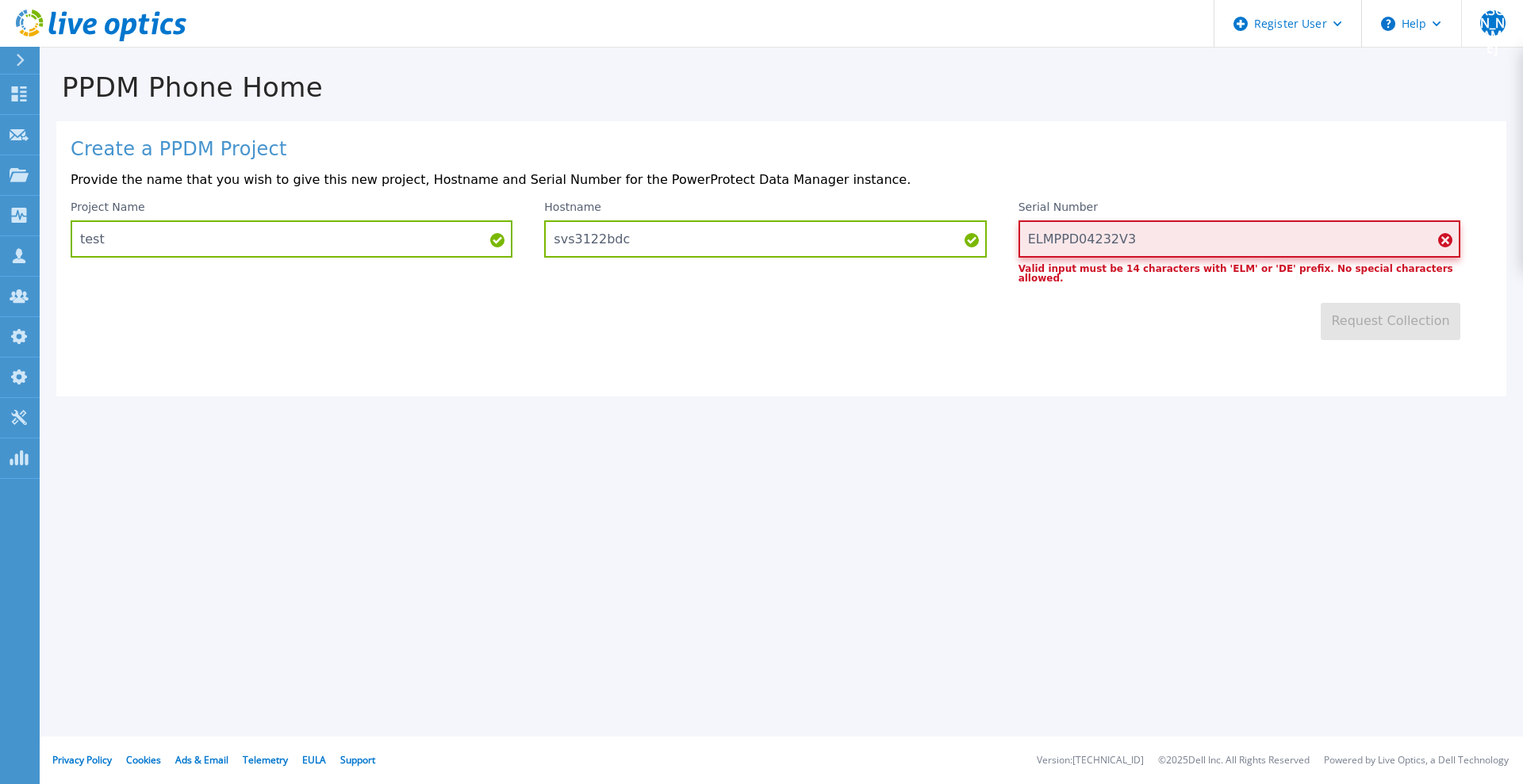
drag, startPoint x: 1132, startPoint y: 242, endPoint x: 1014, endPoint y: 250, distance: 118.3
click at [1014, 250] on div "Project Name test Hostname svs3122bdc Serial Number ELMPPD04232V3 Valid input m…" at bounding box center [782, 242] width 1422 height 83
paste input "V"
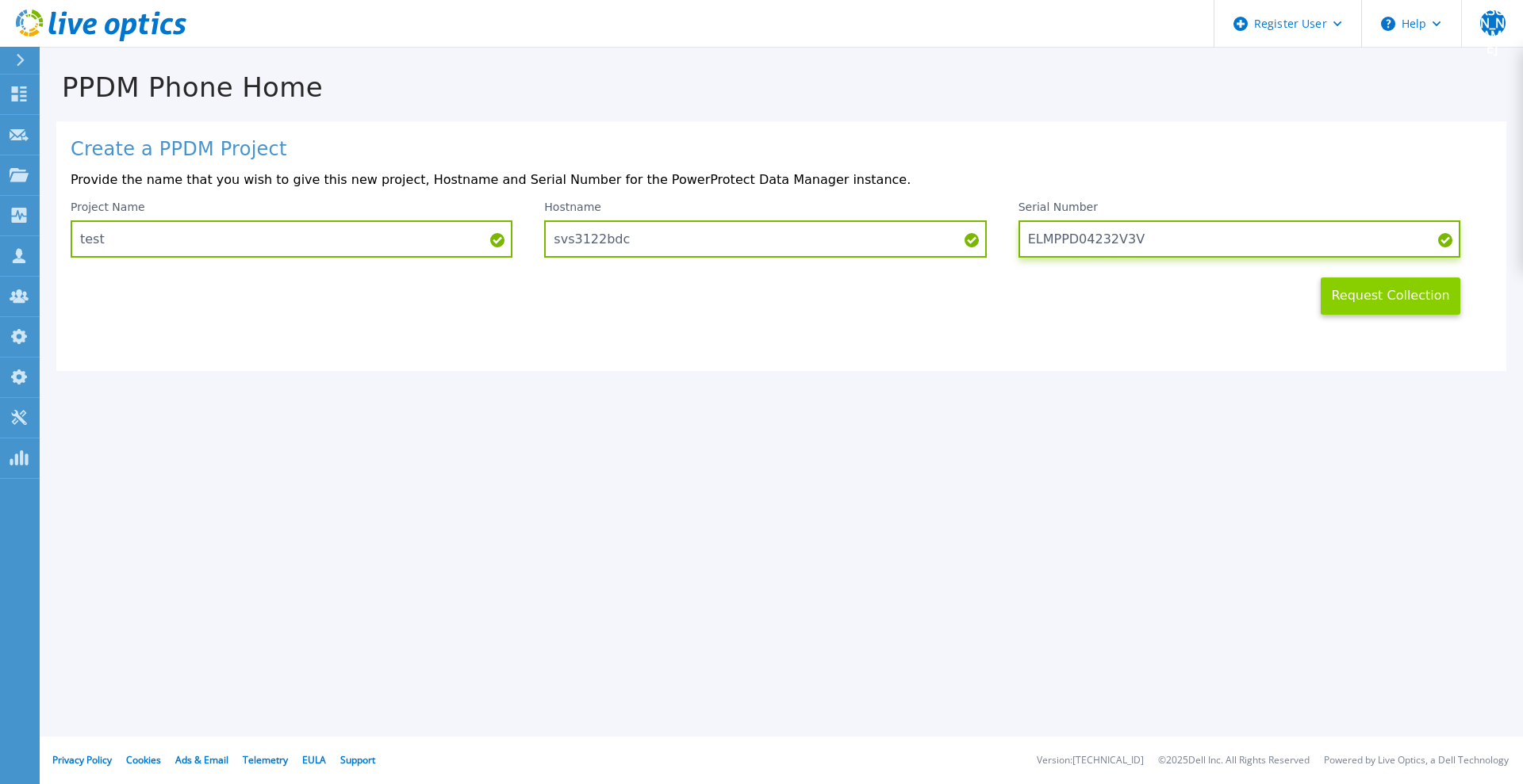
type input "ELMPPD04232V3V"
click at [1376, 298] on button "Request Collection" at bounding box center [1391, 296] width 140 height 37
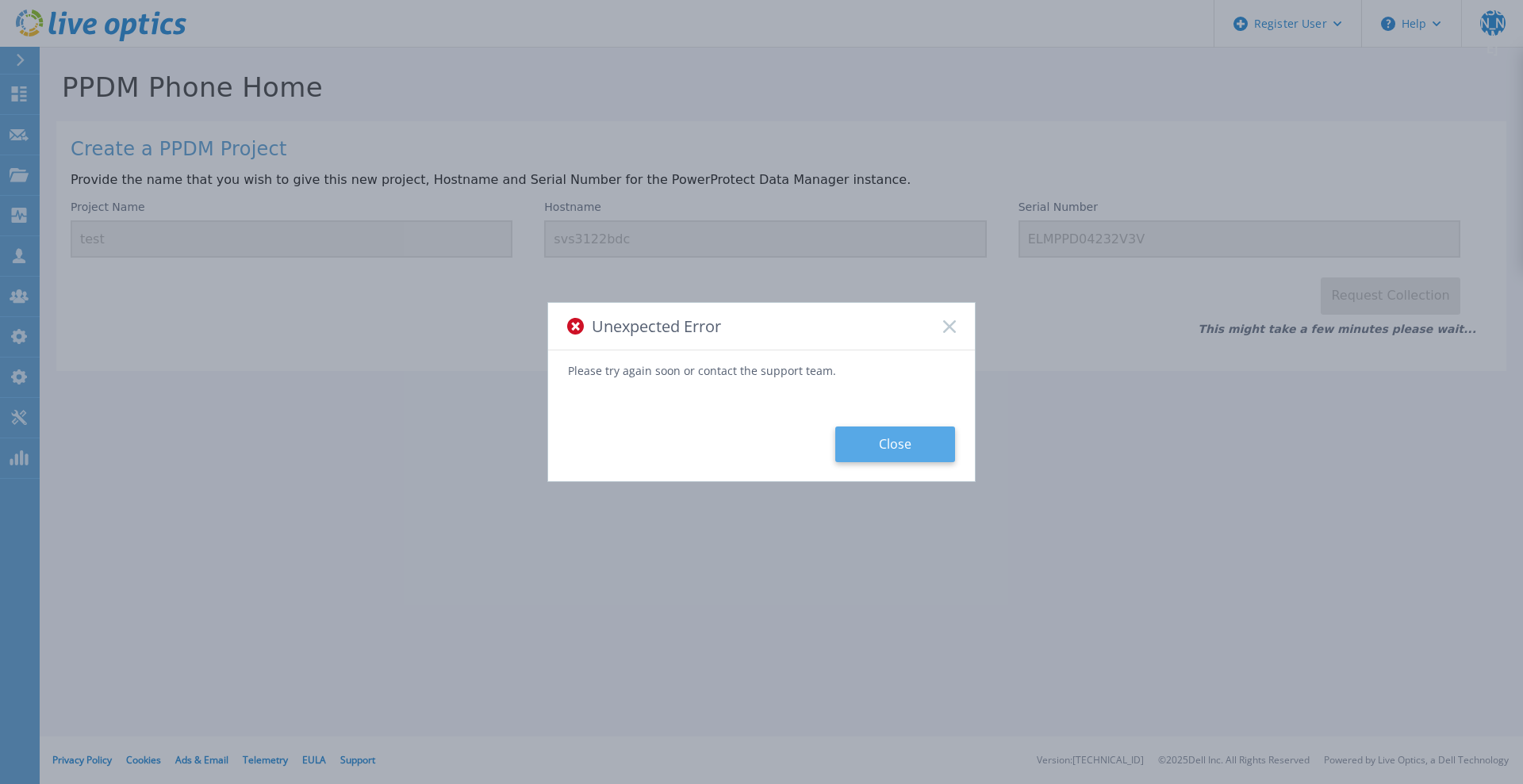
click at [908, 455] on button "Close" at bounding box center [895, 444] width 120 height 35
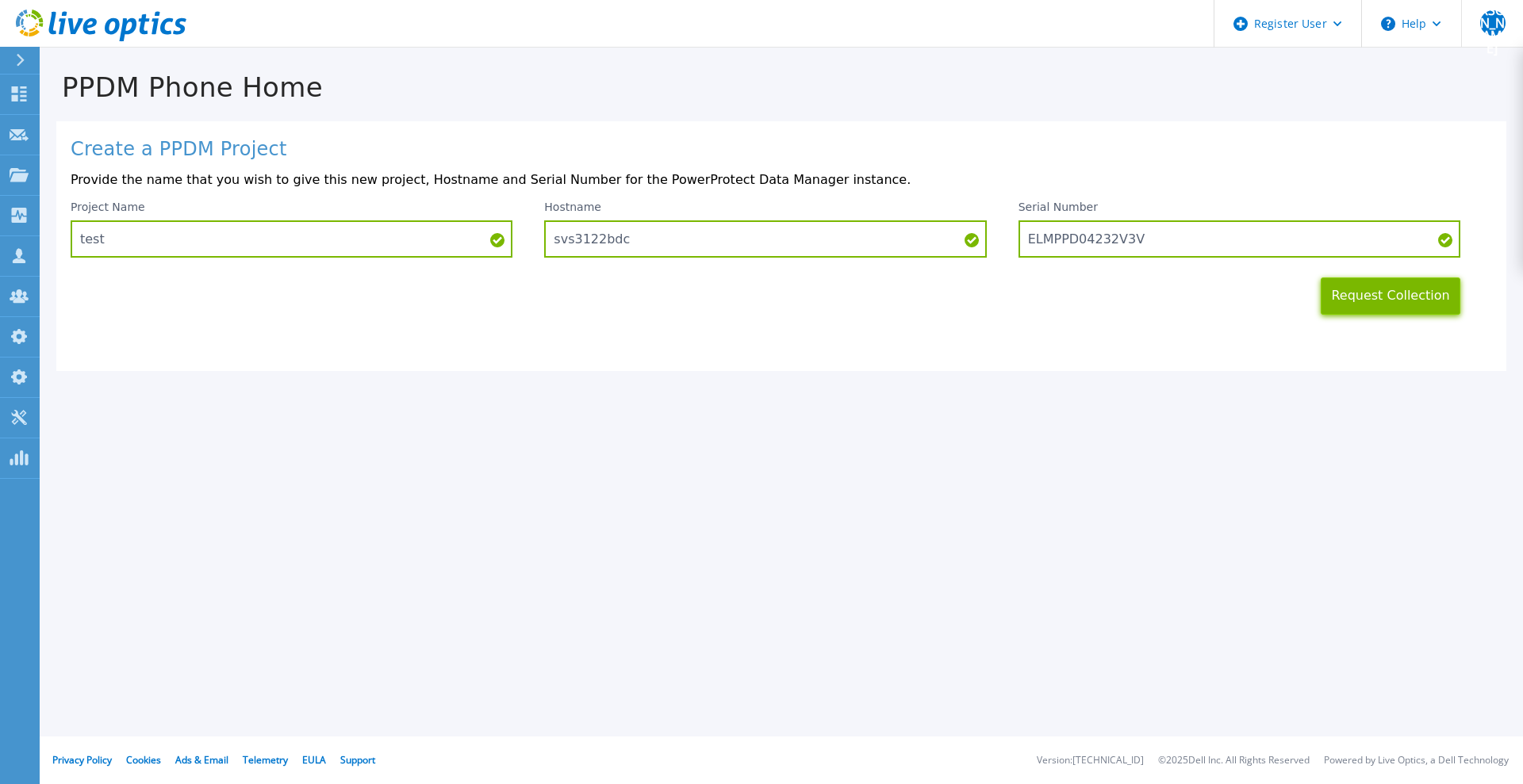
drag, startPoint x: 1390, startPoint y: 304, endPoint x: 1041, endPoint y: 432, distance: 371.7
click at [1388, 306] on button "Request Collection" at bounding box center [1391, 296] width 140 height 37
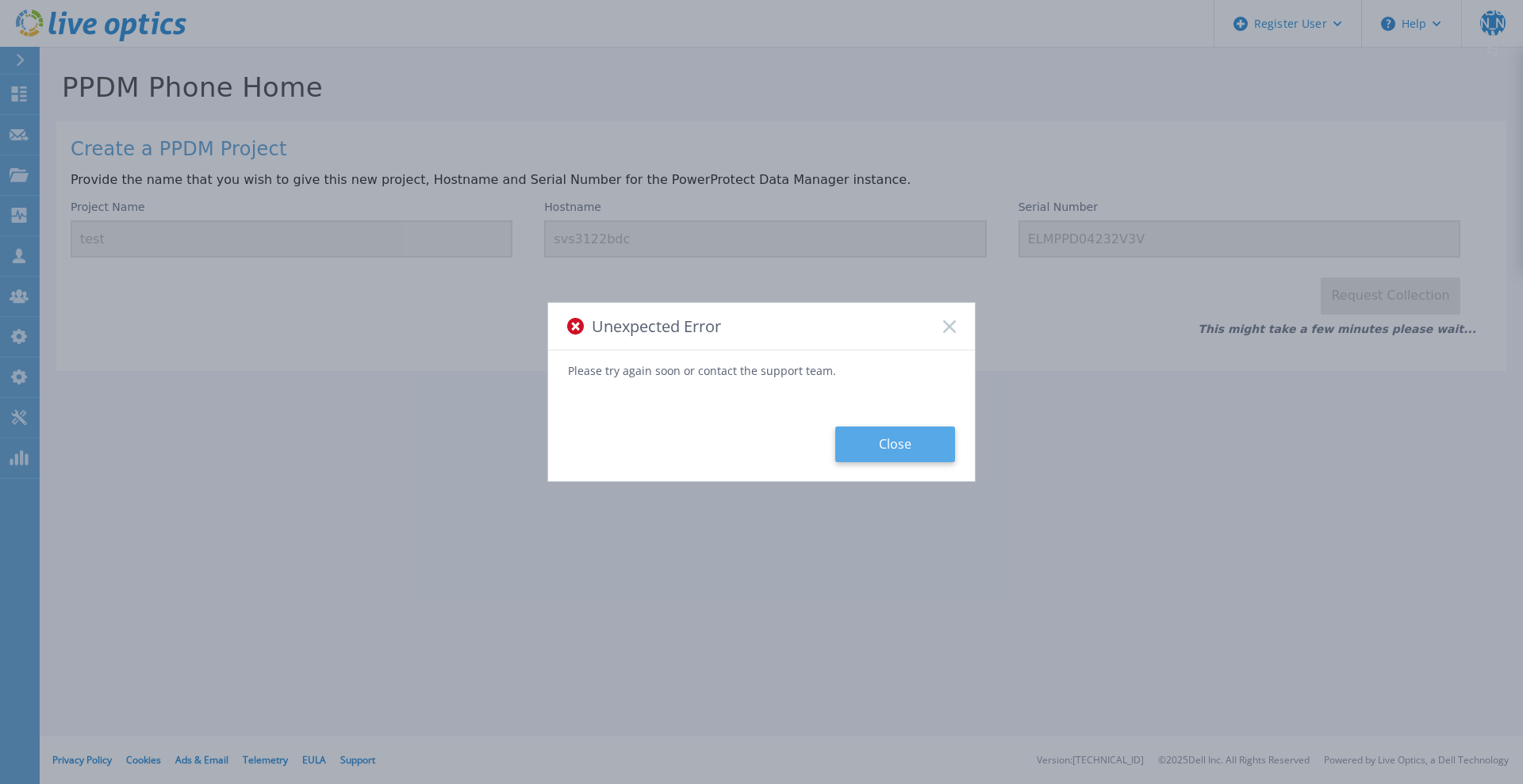
click at [909, 450] on button "Close" at bounding box center [895, 444] width 120 height 35
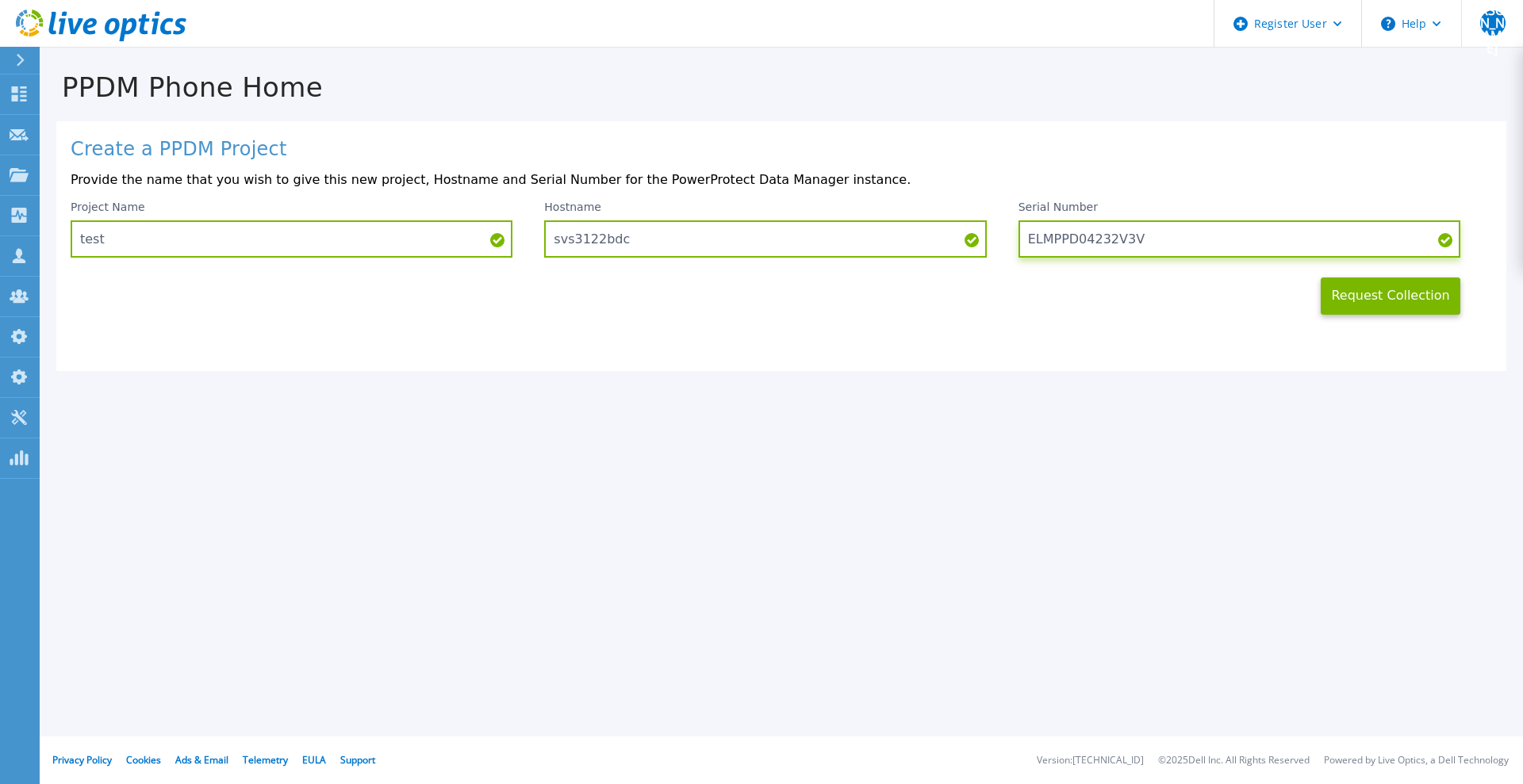
drag, startPoint x: 1118, startPoint y: 245, endPoint x: 1027, endPoint y: 246, distance: 91.0
click at [1027, 246] on input "ELMPPD04232V3V" at bounding box center [1239, 239] width 442 height 37
drag, startPoint x: 635, startPoint y: 245, endPoint x: 549, endPoint y: 249, distance: 86.1
click at [549, 249] on input "svs3122bdc" at bounding box center [765, 239] width 442 height 37
click at [15, 187] on link "Projects Projects" at bounding box center [20, 175] width 40 height 40
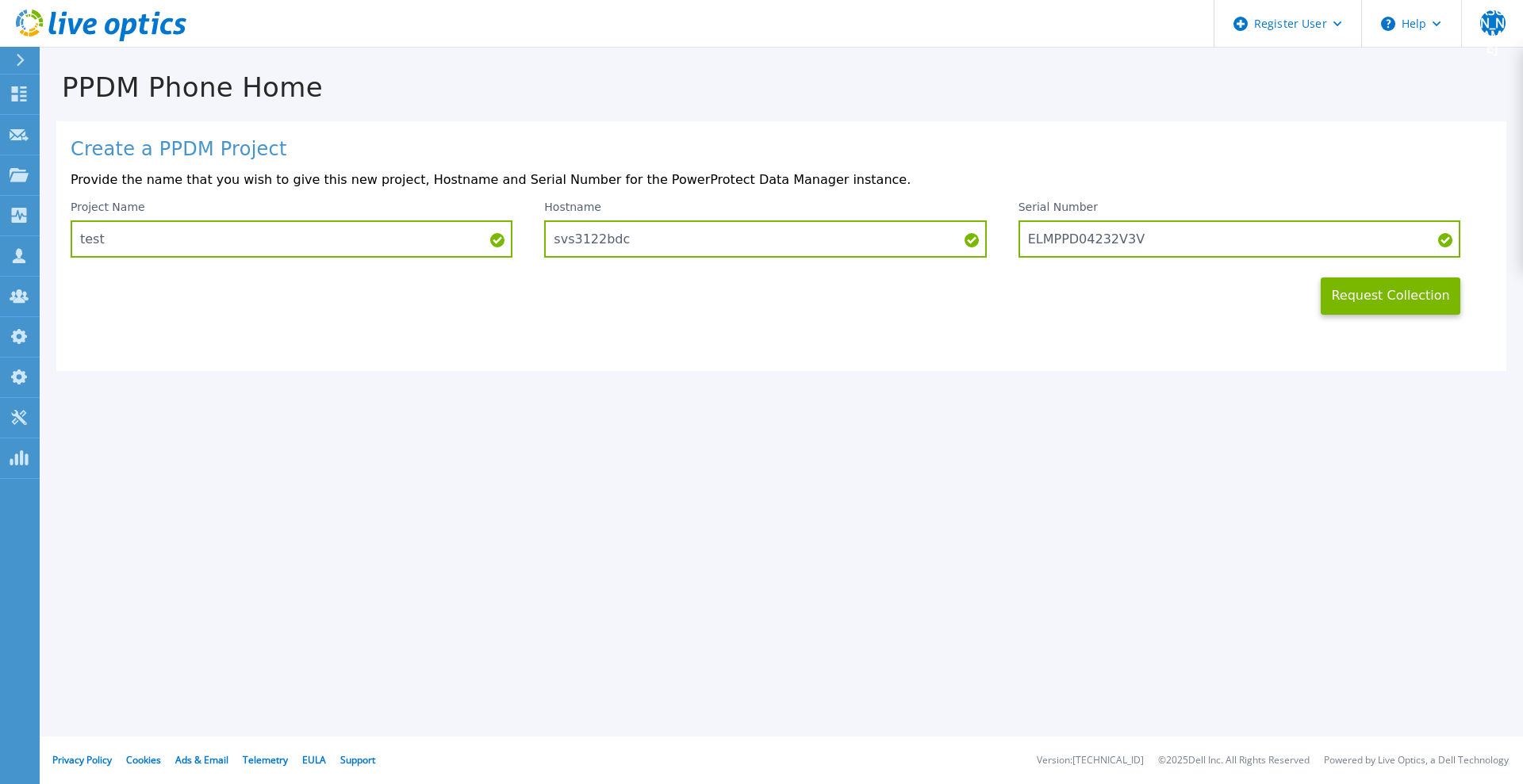
click at [373, 143] on h1 "Create a PPDM Project" at bounding box center [782, 150] width 1422 height 22
drag, startPoint x: 21, startPoint y: 179, endPoint x: 265, endPoint y: 164, distance: 244.5
click at [265, 164] on div "Create a PPDM Project Provide the name that you wish to give this new project, …" at bounding box center [781, 246] width 1451 height 250
click at [9, 179] on icon at bounding box center [19, 175] width 19 height 14
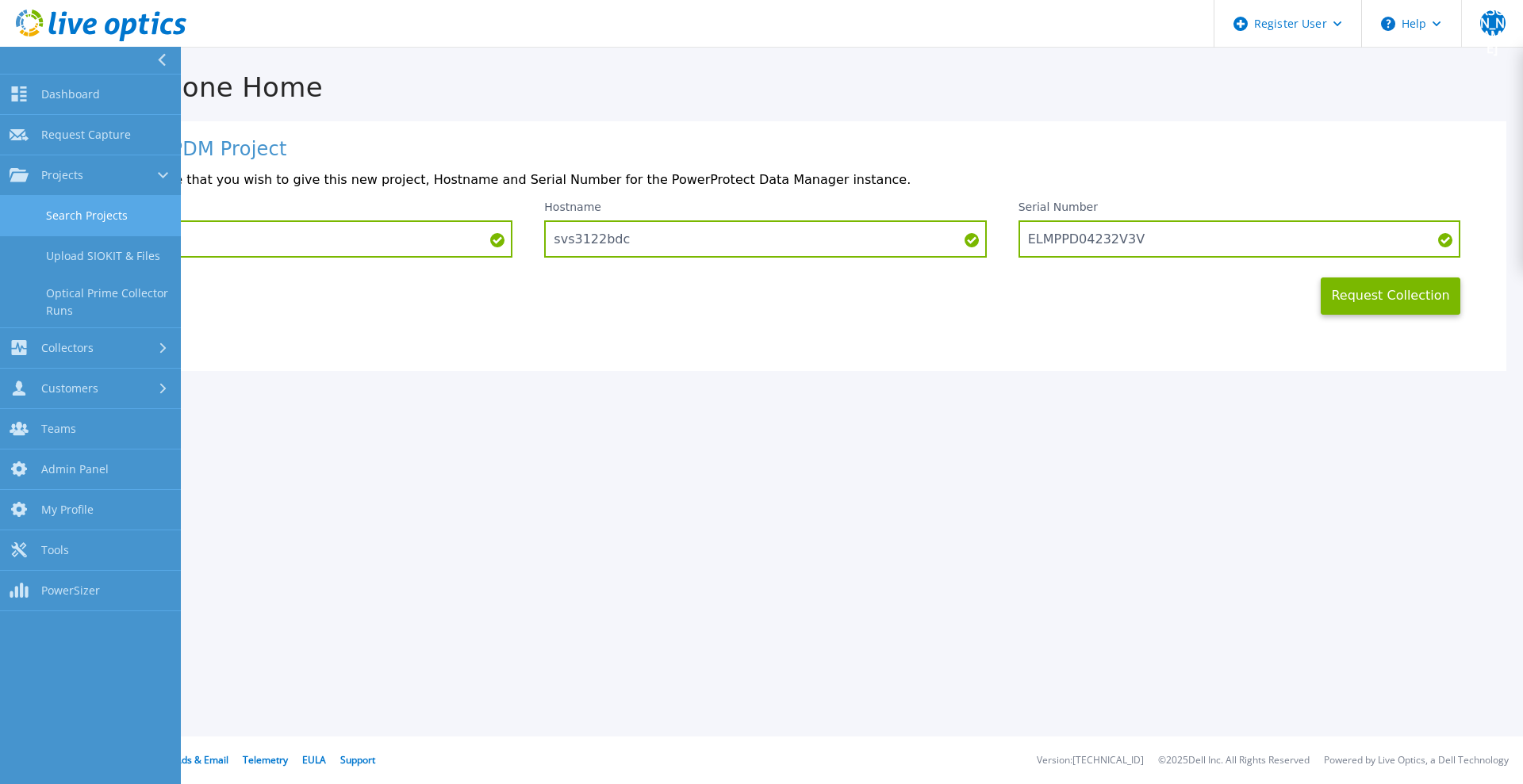
click at [55, 220] on link "Search Projects" at bounding box center [91, 215] width 181 height 40
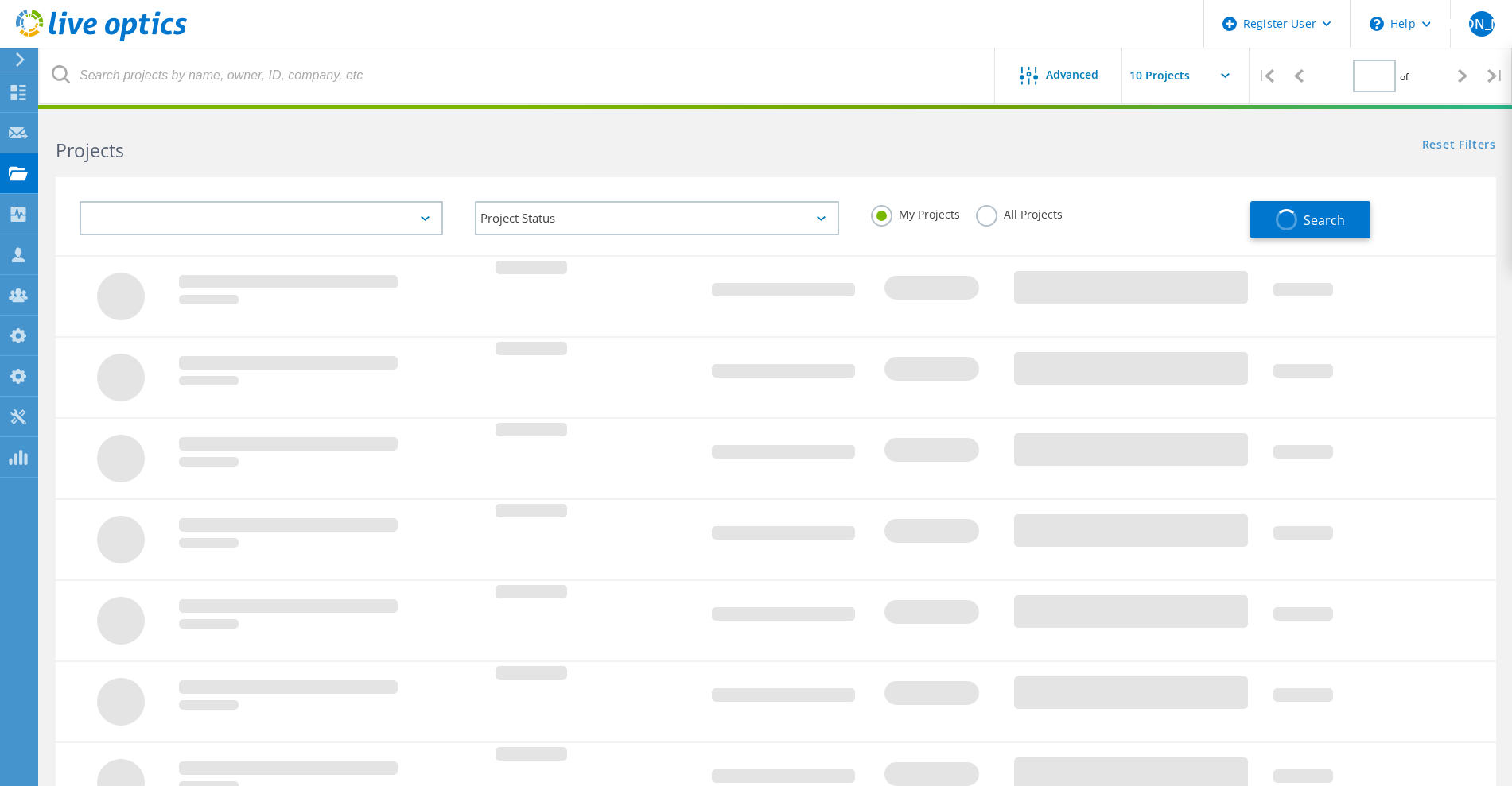
type input "1"
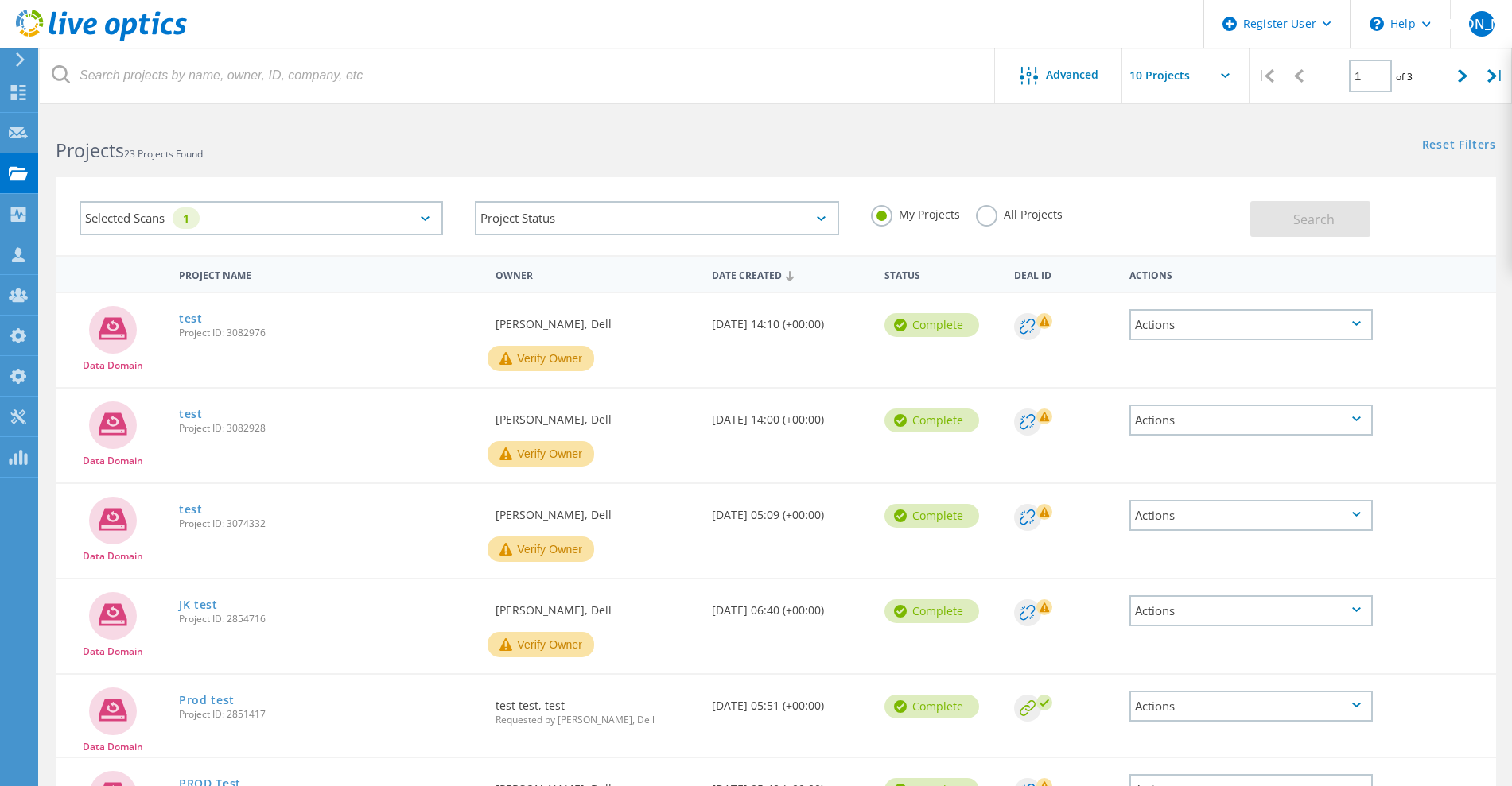
drag, startPoint x: 261, startPoint y: 219, endPoint x: 261, endPoint y: 233, distance: 14.0
click at [261, 221] on div "Selected Scans 1" at bounding box center [261, 219] width 364 height 35
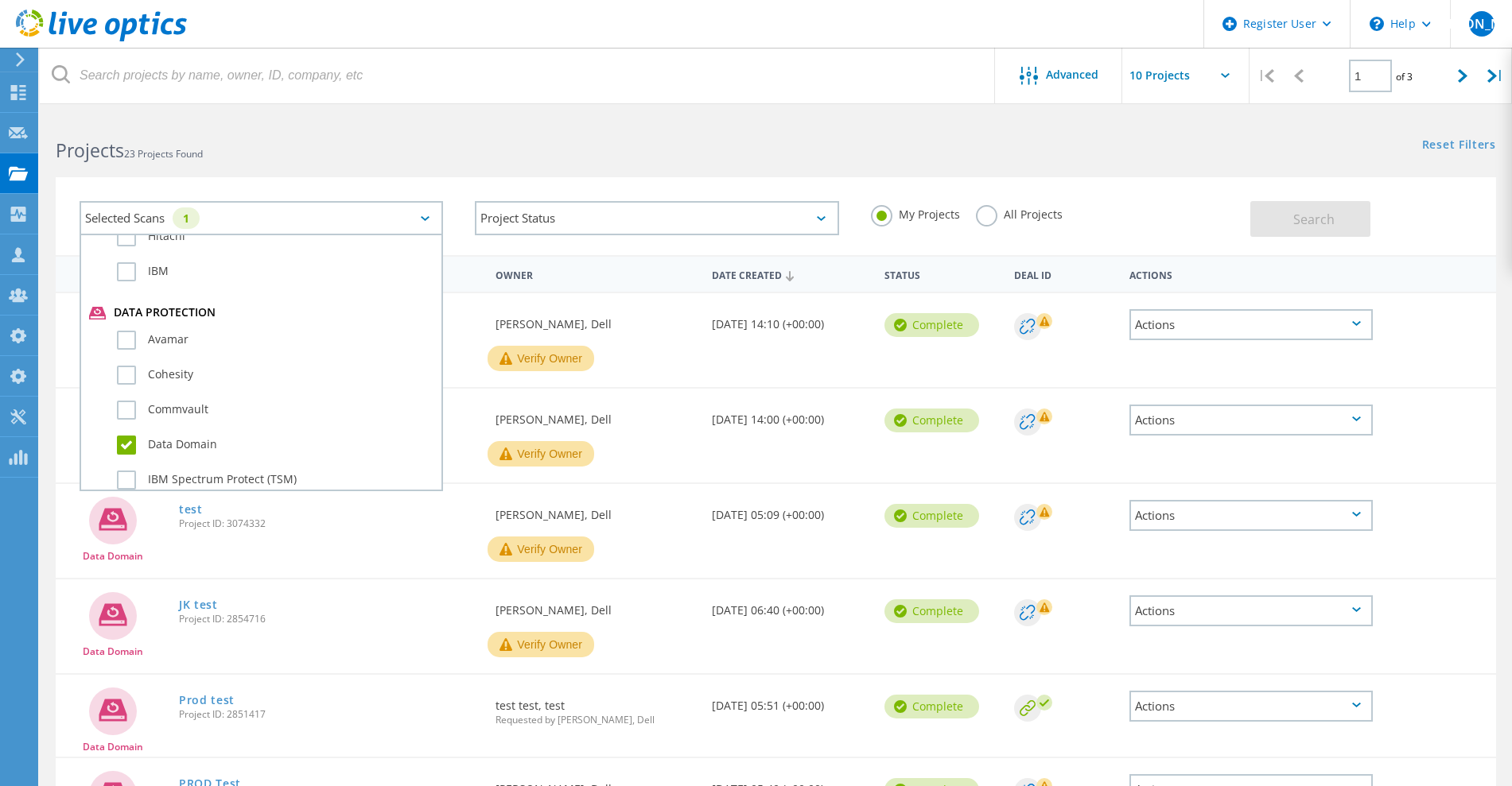
scroll to position [895, 0]
click at [180, 380] on div "Data Domain" at bounding box center [261, 374] width 345 height 35
click at [191, 365] on label "Data Domain" at bounding box center [275, 371] width 316 height 19
click at [0, 0] on input "Data Domain" at bounding box center [0, 0] width 0 height 0
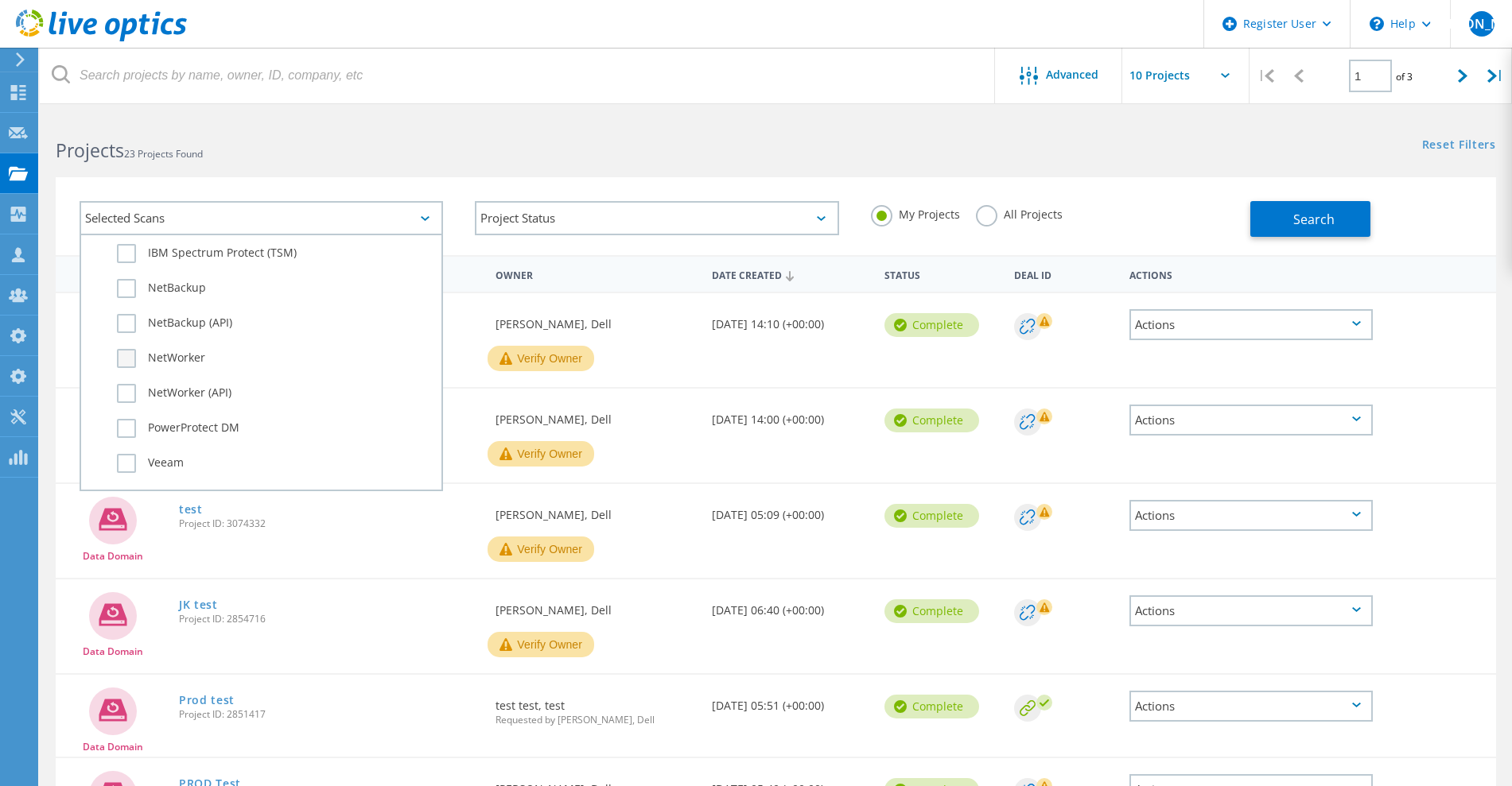
scroll to position [1093, 0]
click at [184, 383] on label "PowerProtect DM" at bounding box center [275, 382] width 316 height 19
click at [0, 0] on input "PowerProtect DM" at bounding box center [0, 0] width 0 height 0
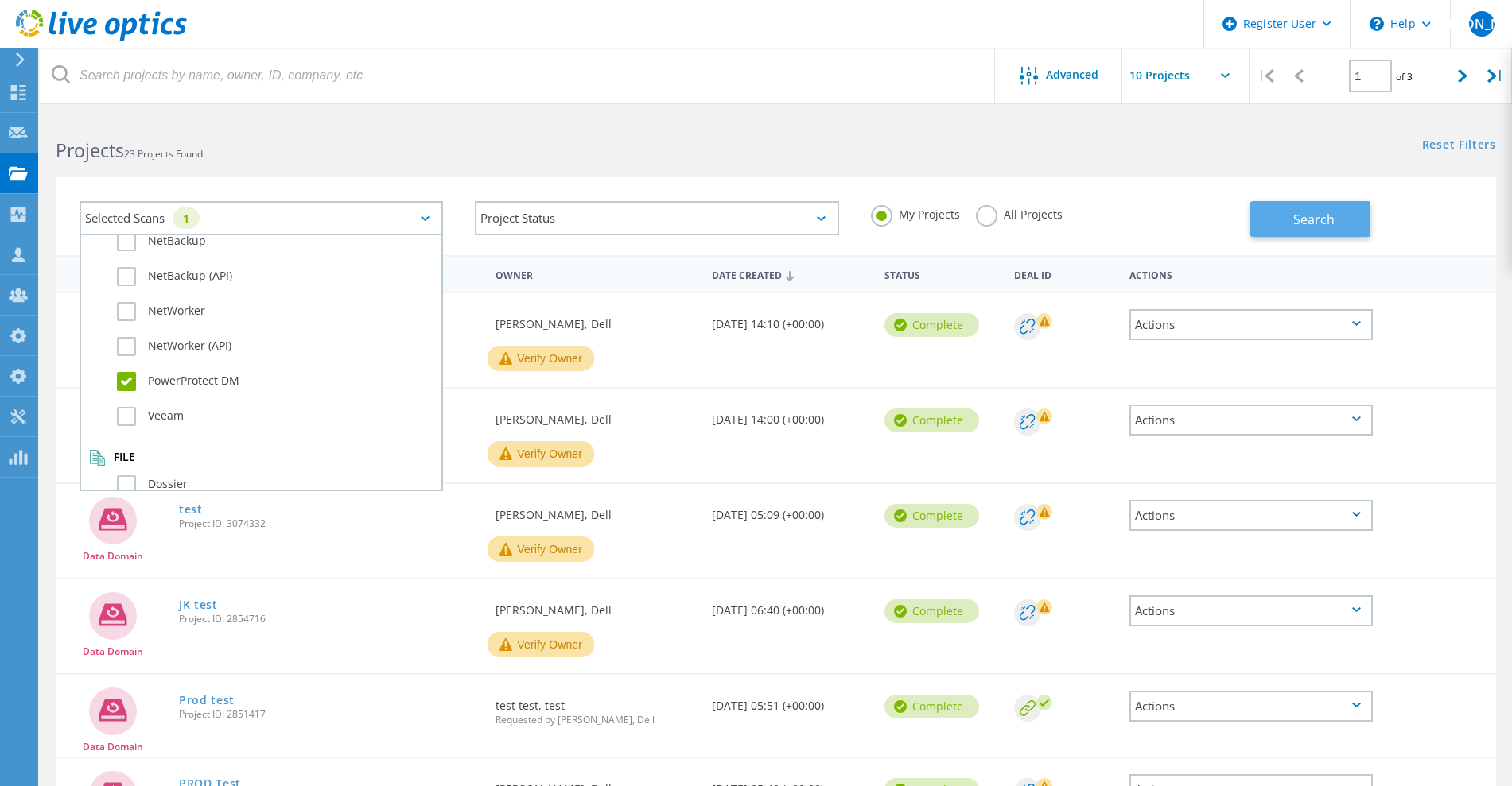
click at [1299, 220] on span "Search" at bounding box center [1314, 219] width 41 height 17
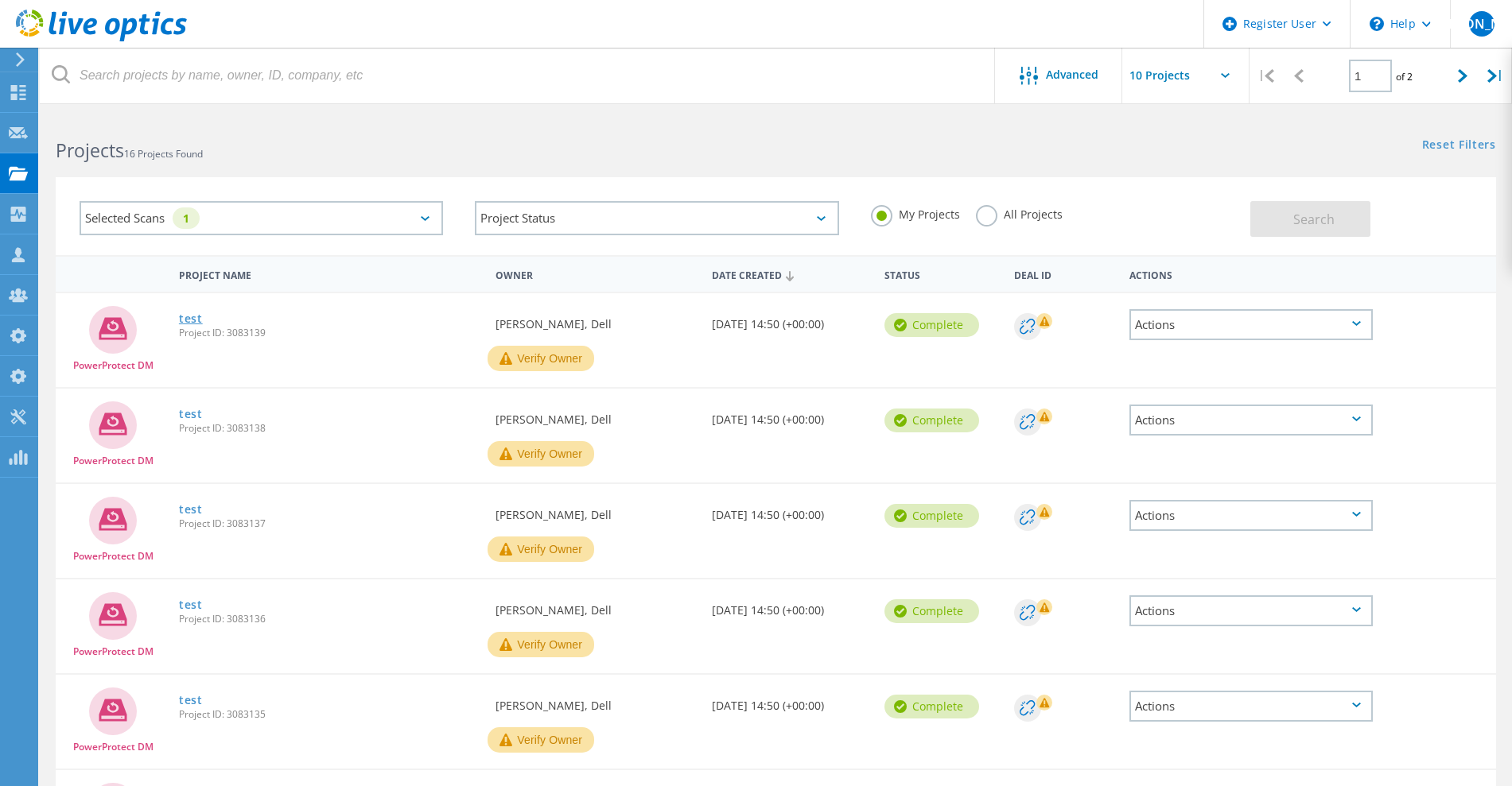
click at [198, 325] on link "test" at bounding box center [191, 319] width 24 height 11
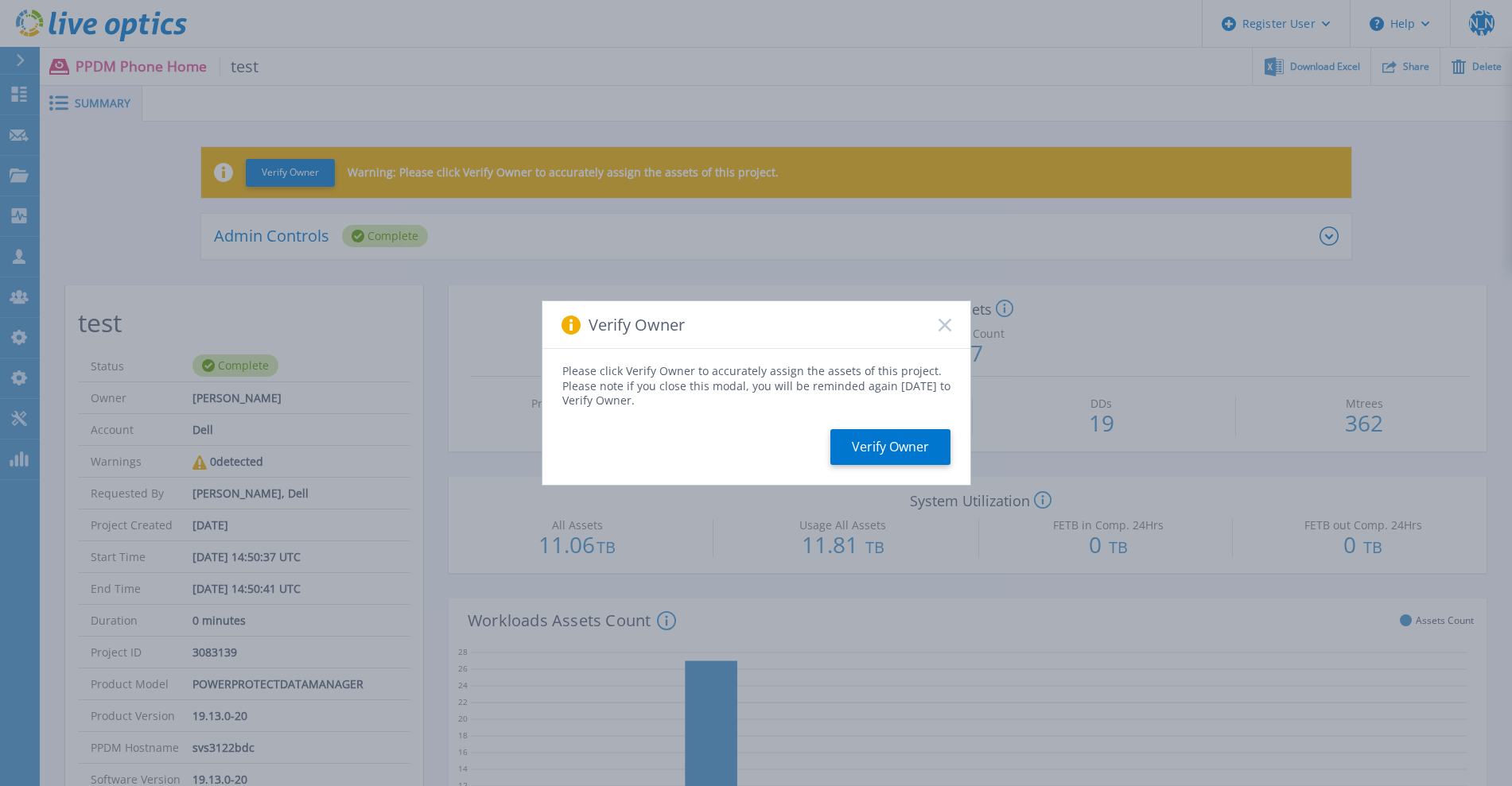
click at [946, 328] on rect at bounding box center [944, 325] width 14 height 14
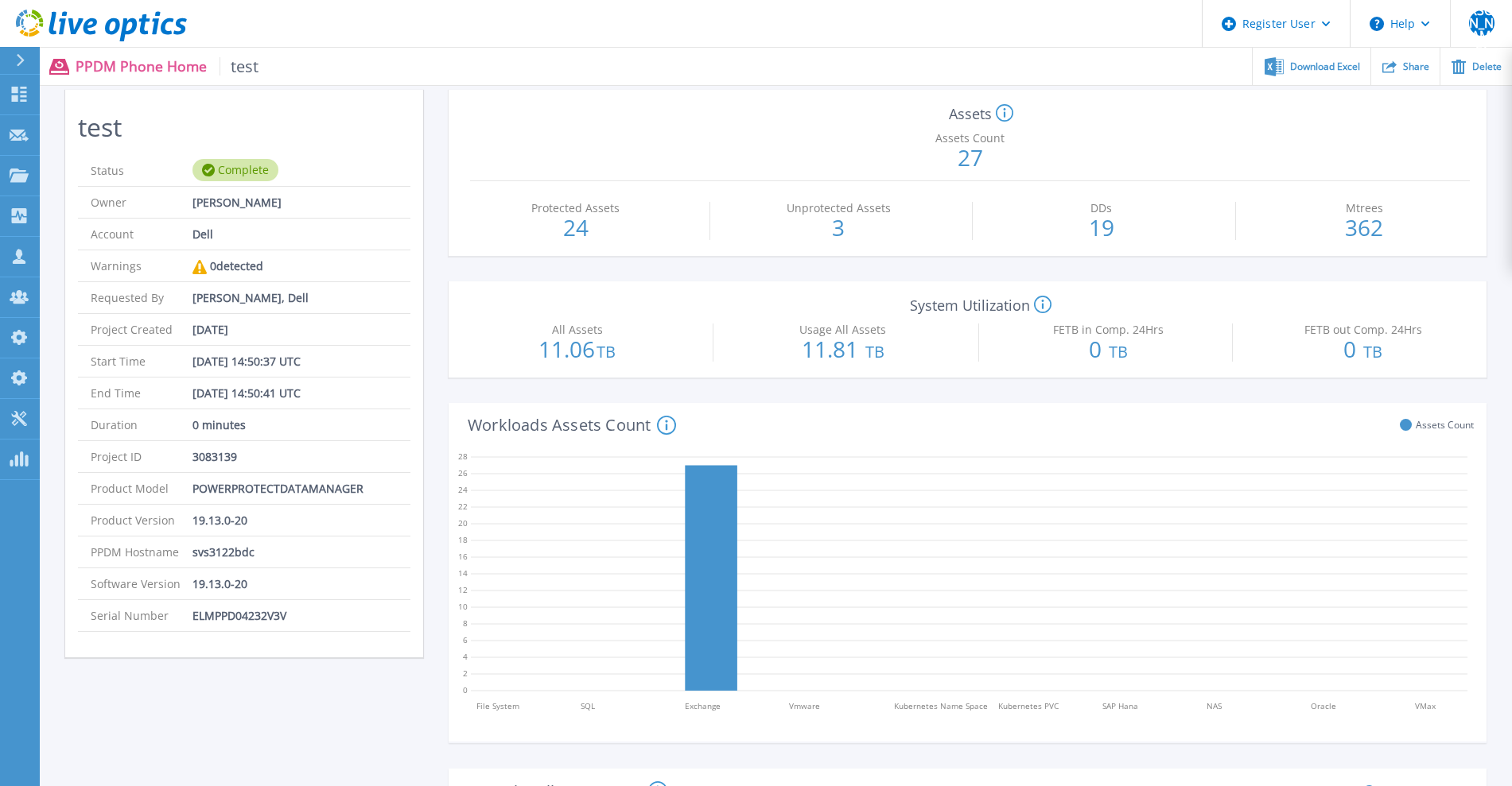
scroll to position [199, 0]
drag, startPoint x: 289, startPoint y: 611, endPoint x: 186, endPoint y: 618, distance: 103.2
click at [186, 618] on li "Serial Number ELMPPD04232V3V" at bounding box center [244, 612] width 333 height 32
copy li "ELMPPD04232V3V"
click at [226, 548] on p "svs3122bdc" at bounding box center [224, 549] width 62 height 31
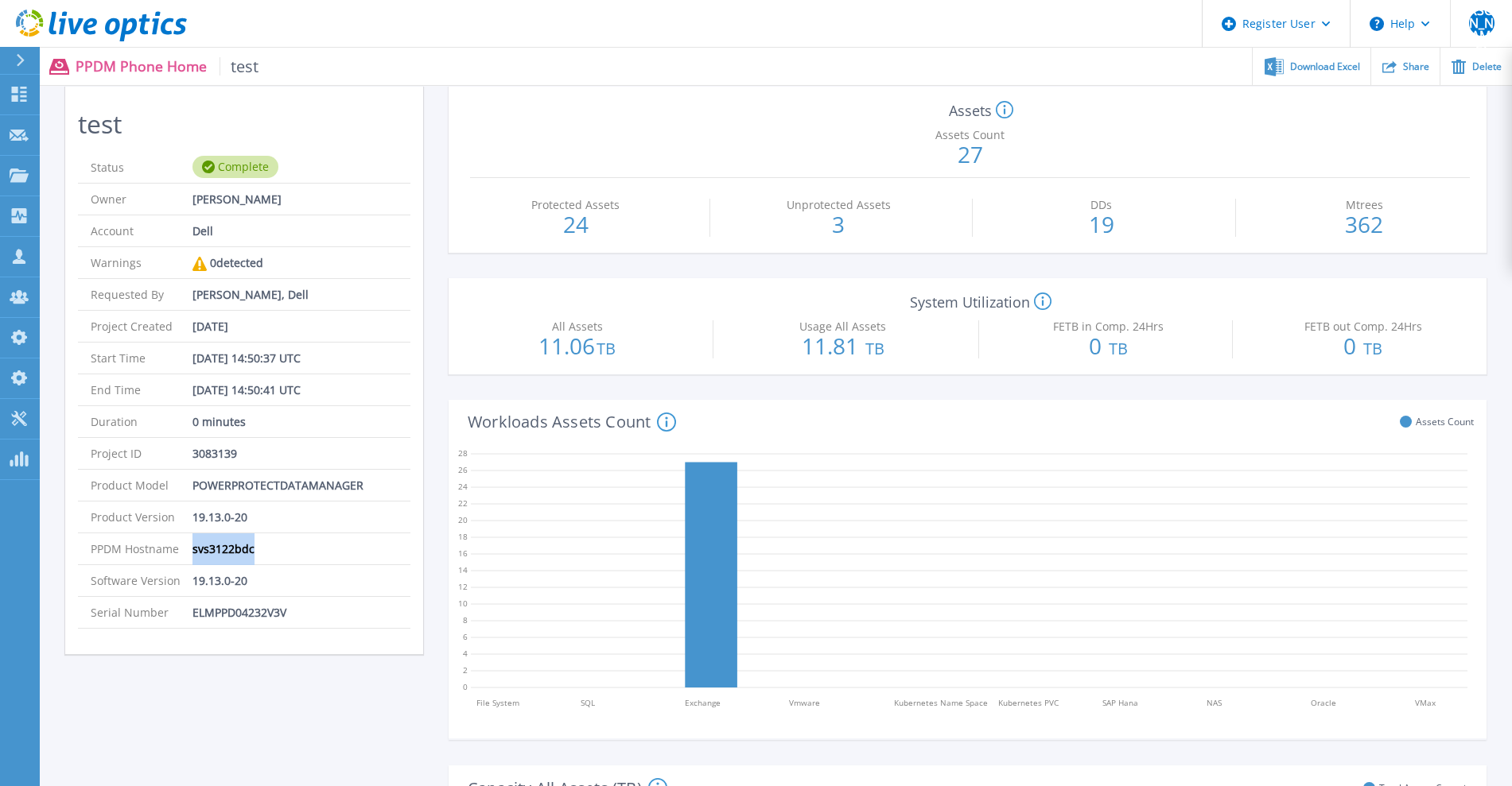
click at [226, 548] on p "svs3122bdc" at bounding box center [224, 549] width 62 height 31
copy p "svs3122bdc"
drag, startPoint x: 194, startPoint y: 615, endPoint x: 291, endPoint y: 606, distance: 97.4
click at [291, 606] on li "Serial Number ELMPPD04232V3V" at bounding box center [244, 612] width 333 height 32
copy p "ELMPPD04232V3V"
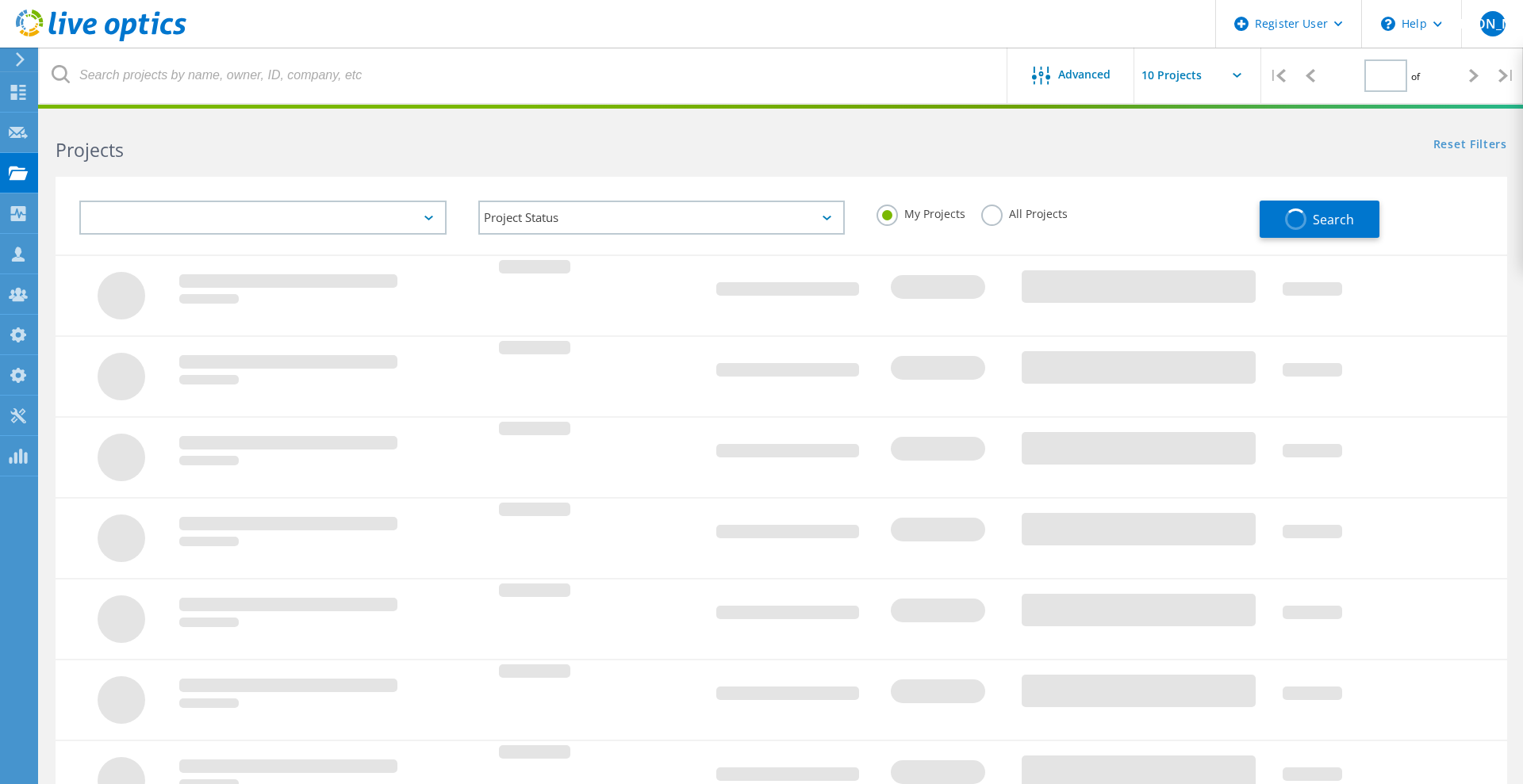
type input "1"
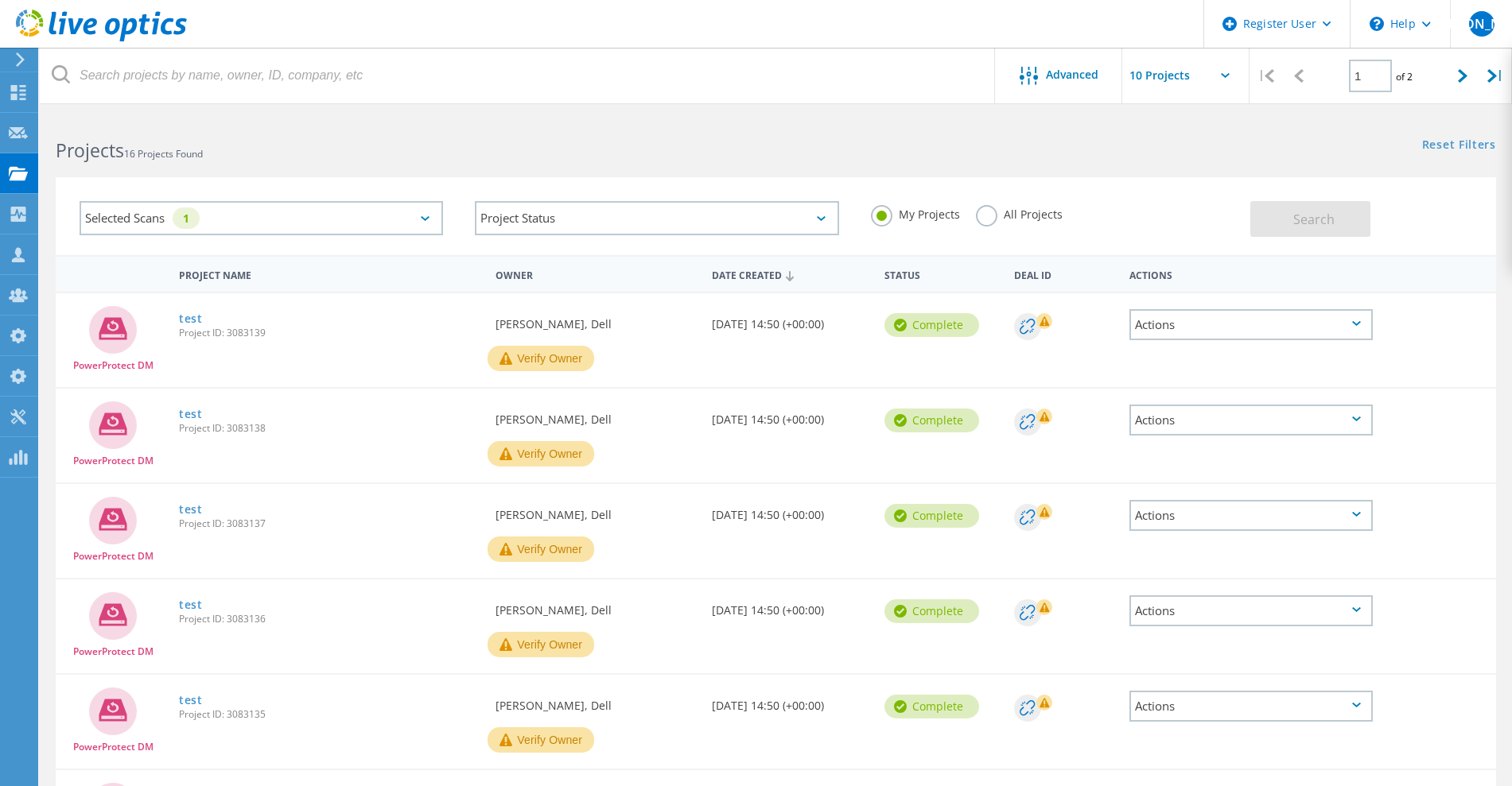
click at [269, 221] on div "Selected Scans 1" at bounding box center [261, 219] width 364 height 35
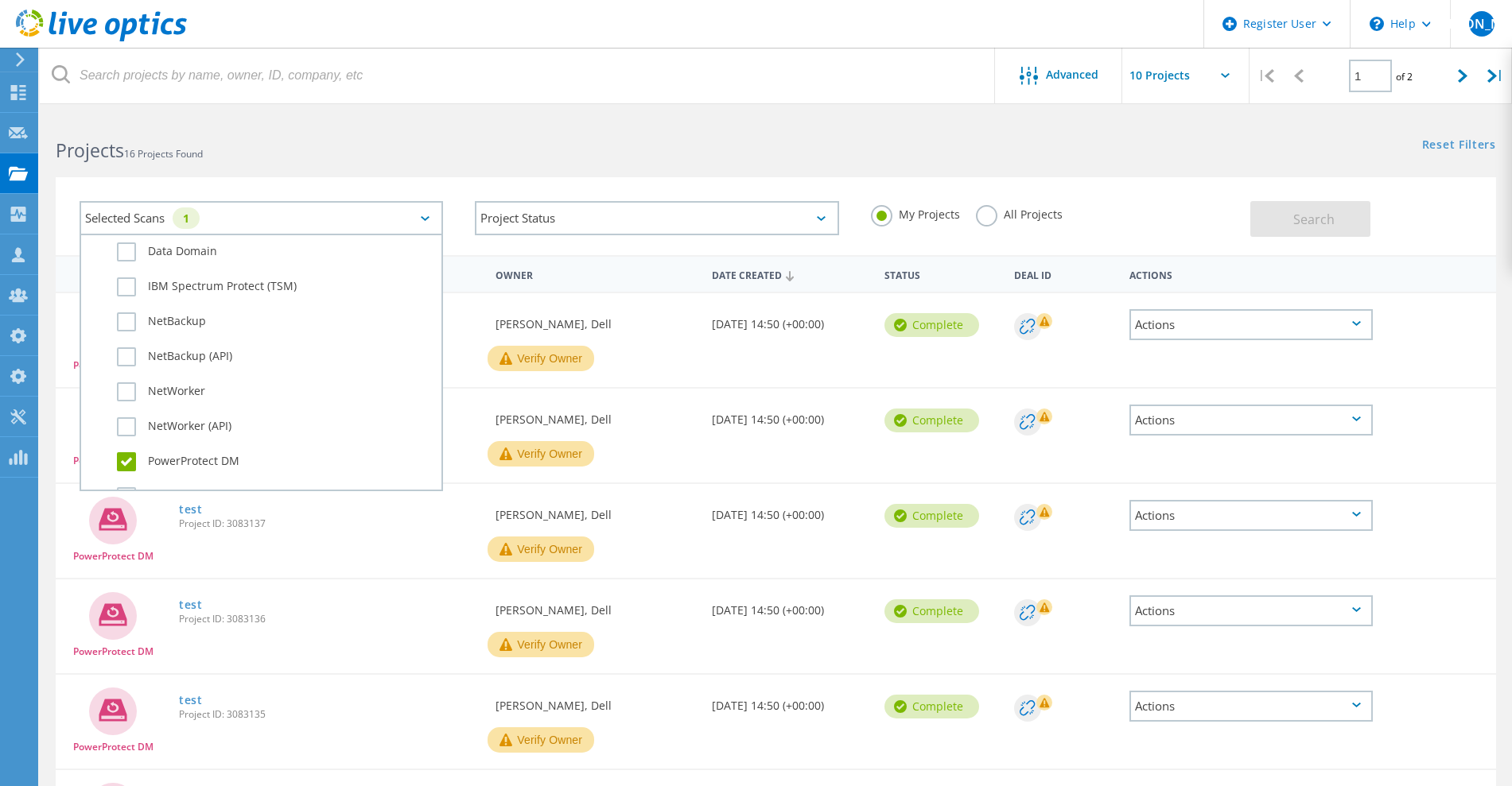
scroll to position [1093, 0]
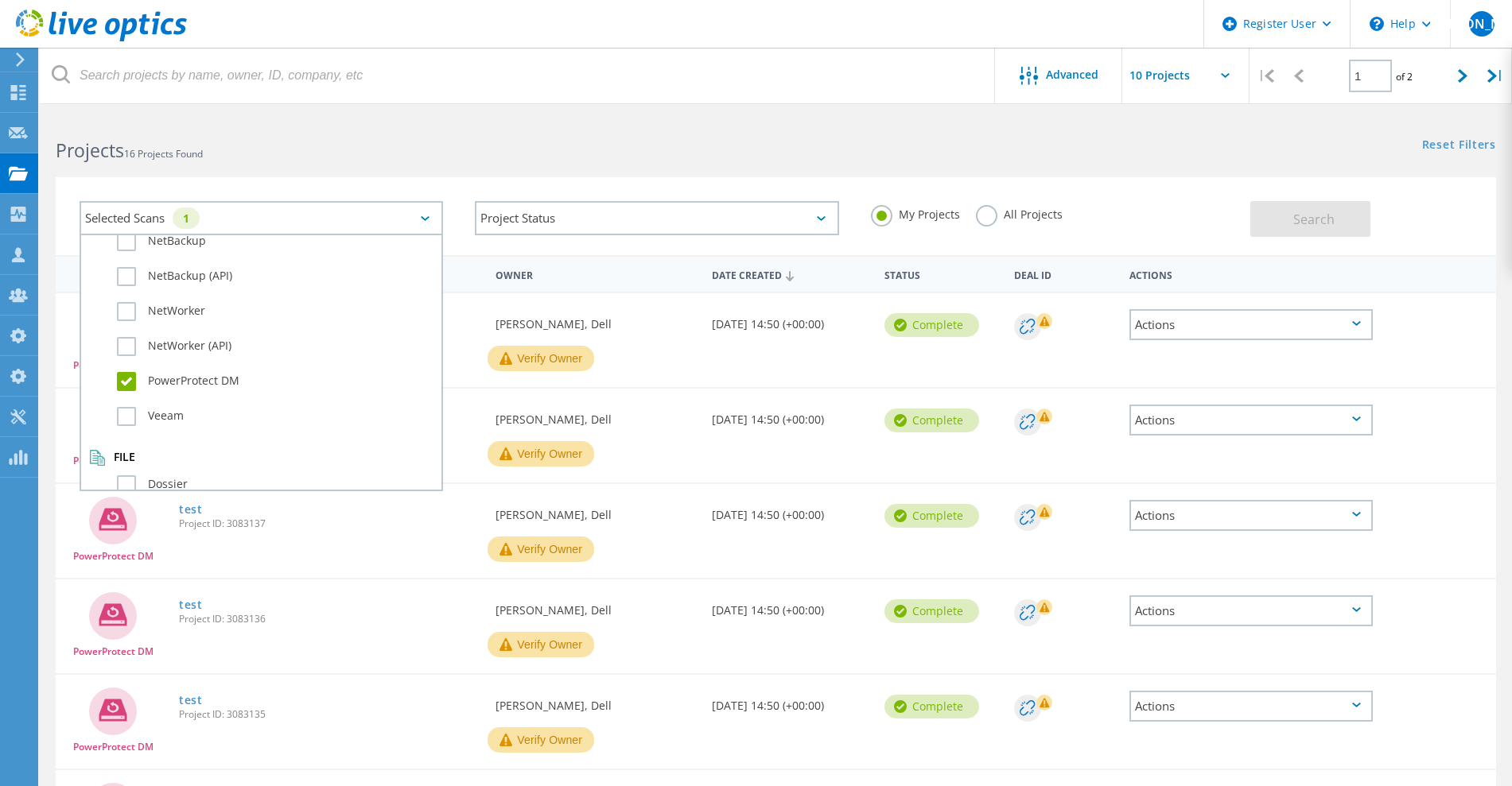
click at [125, 386] on label "PowerProtect DM" at bounding box center [275, 382] width 316 height 19
click at [0, 0] on input "PowerProtect DM" at bounding box center [0, 0] width 0 height 0
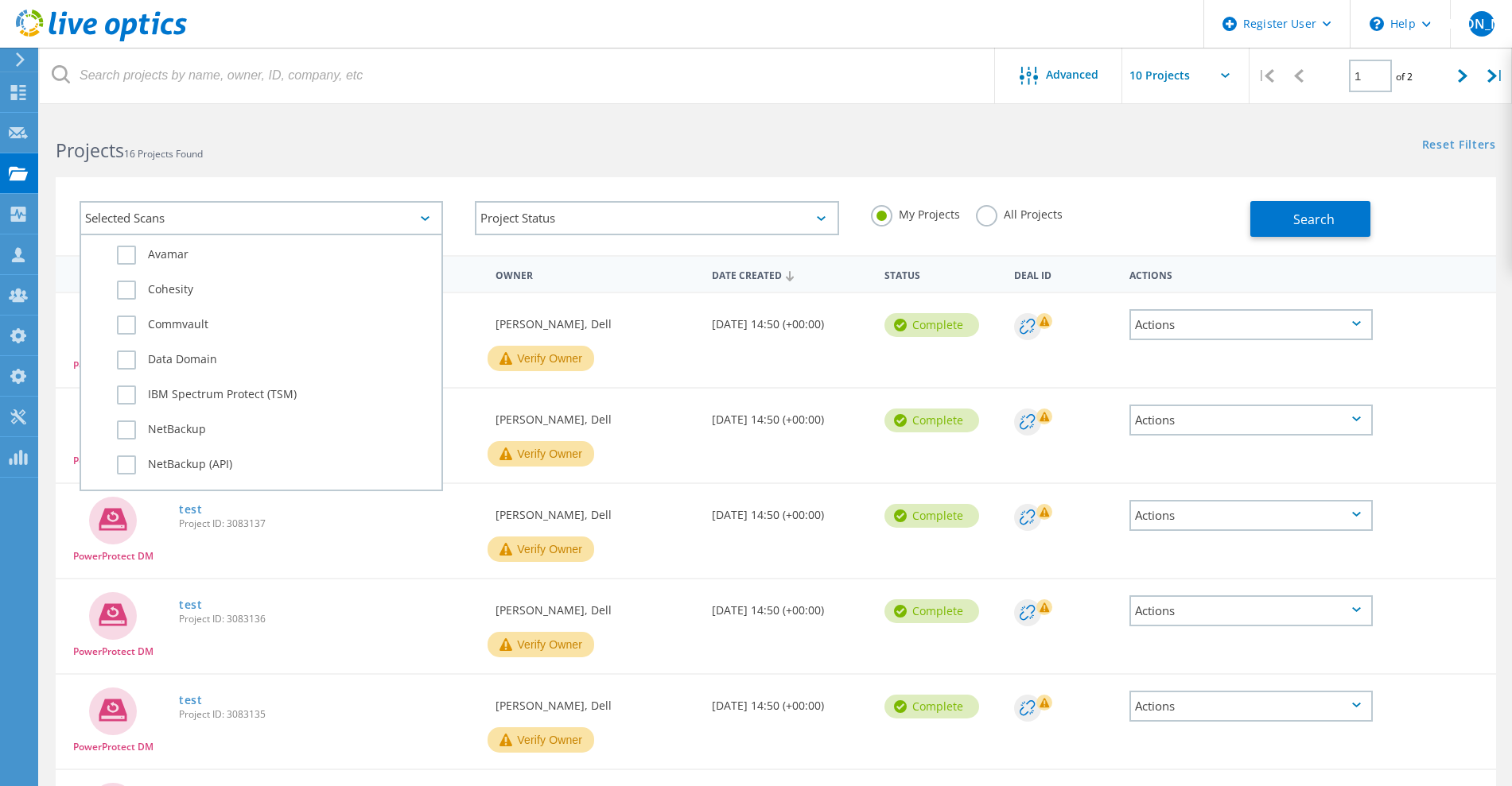
scroll to position [895, 0]
click at [125, 376] on label "Data Domain" at bounding box center [275, 371] width 316 height 19
click at [0, 0] on input "Data Domain" at bounding box center [0, 0] width 0 height 0
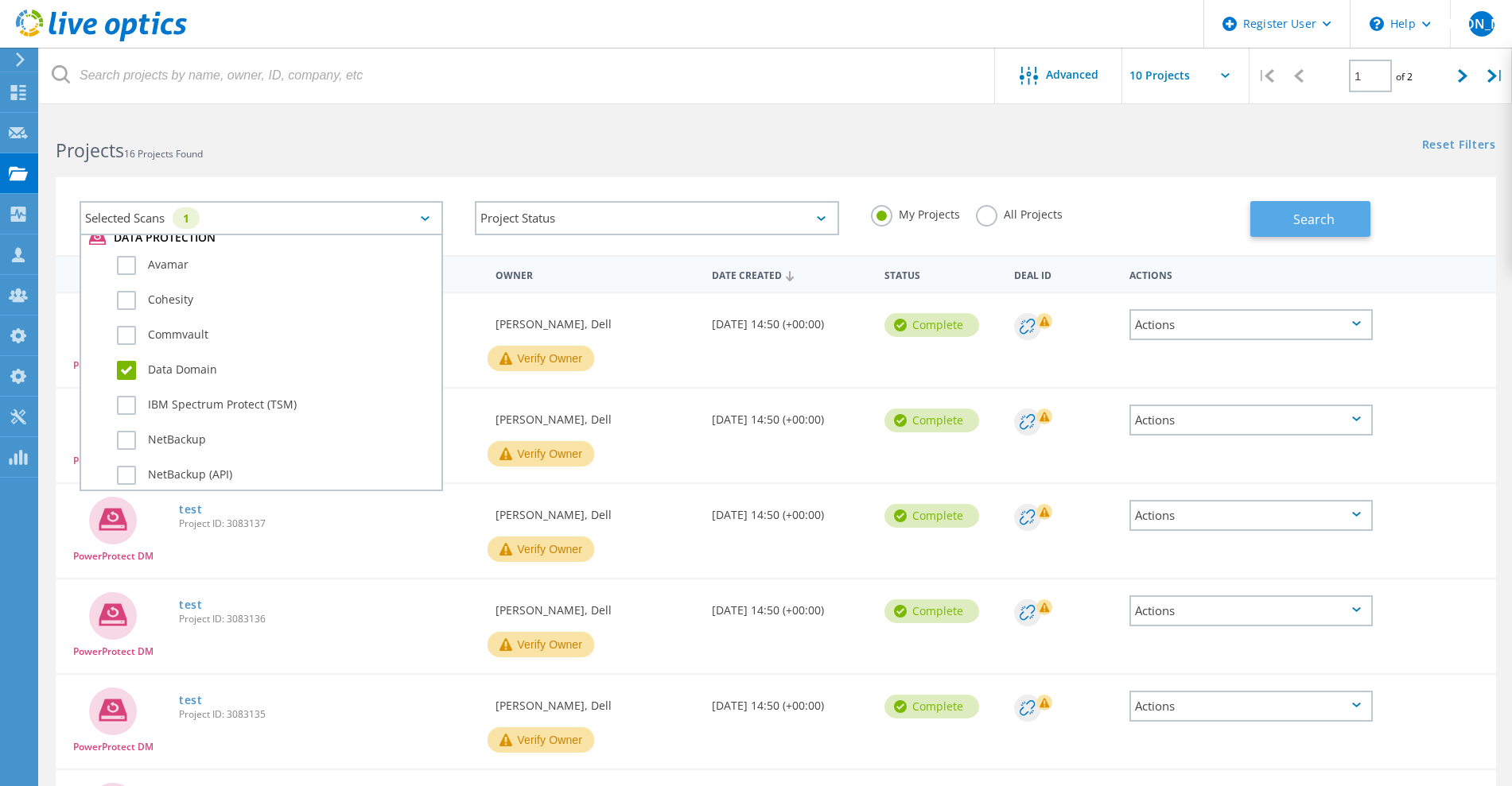
click at [1297, 229] on button "Search" at bounding box center [1310, 219] width 120 height 35
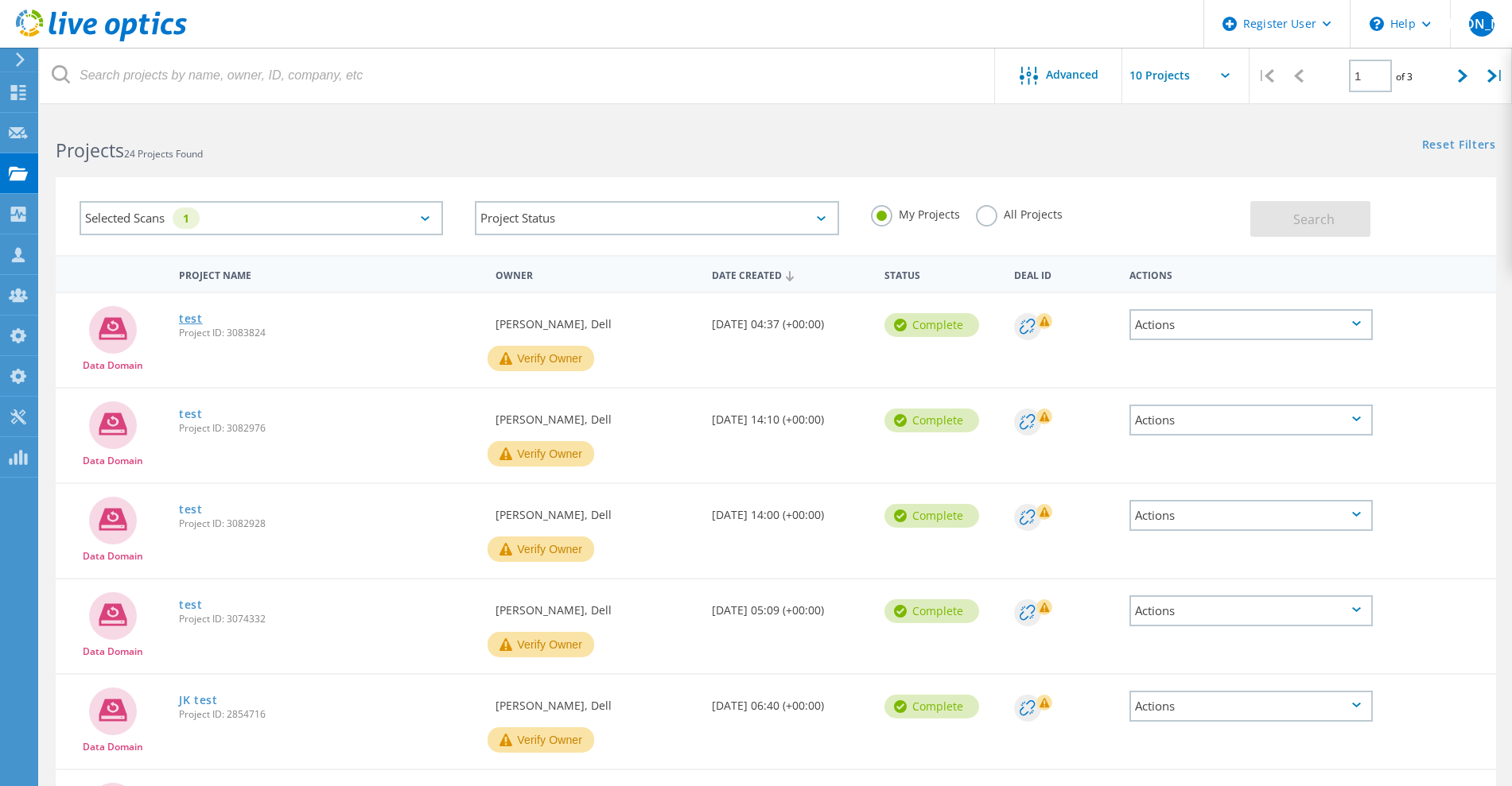
click at [193, 324] on link "test" at bounding box center [191, 319] width 24 height 11
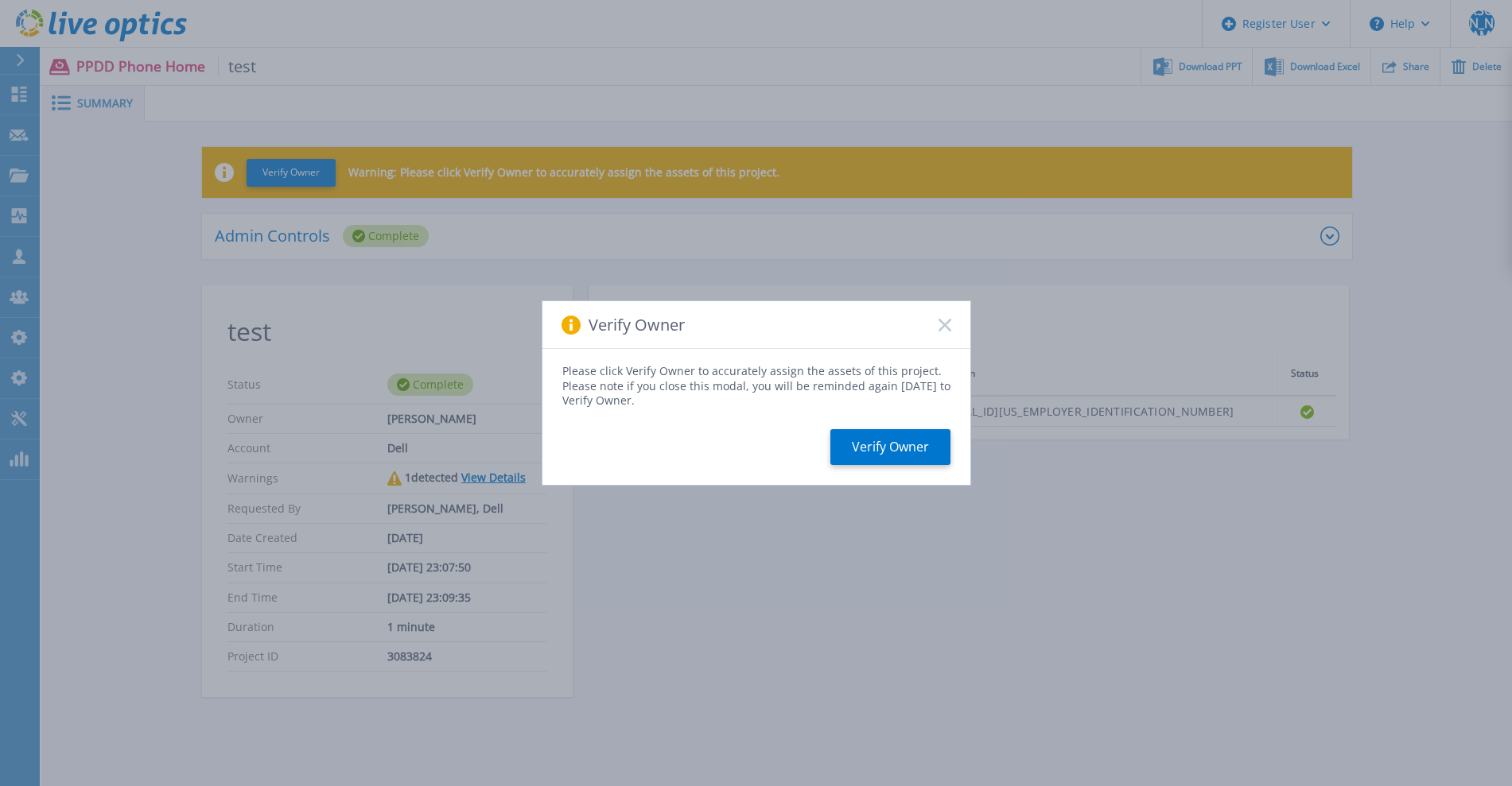
click at [944, 332] on div "Verify Owner" at bounding box center [756, 325] width 428 height 48
click at [950, 326] on icon at bounding box center [944, 325] width 13 height 13
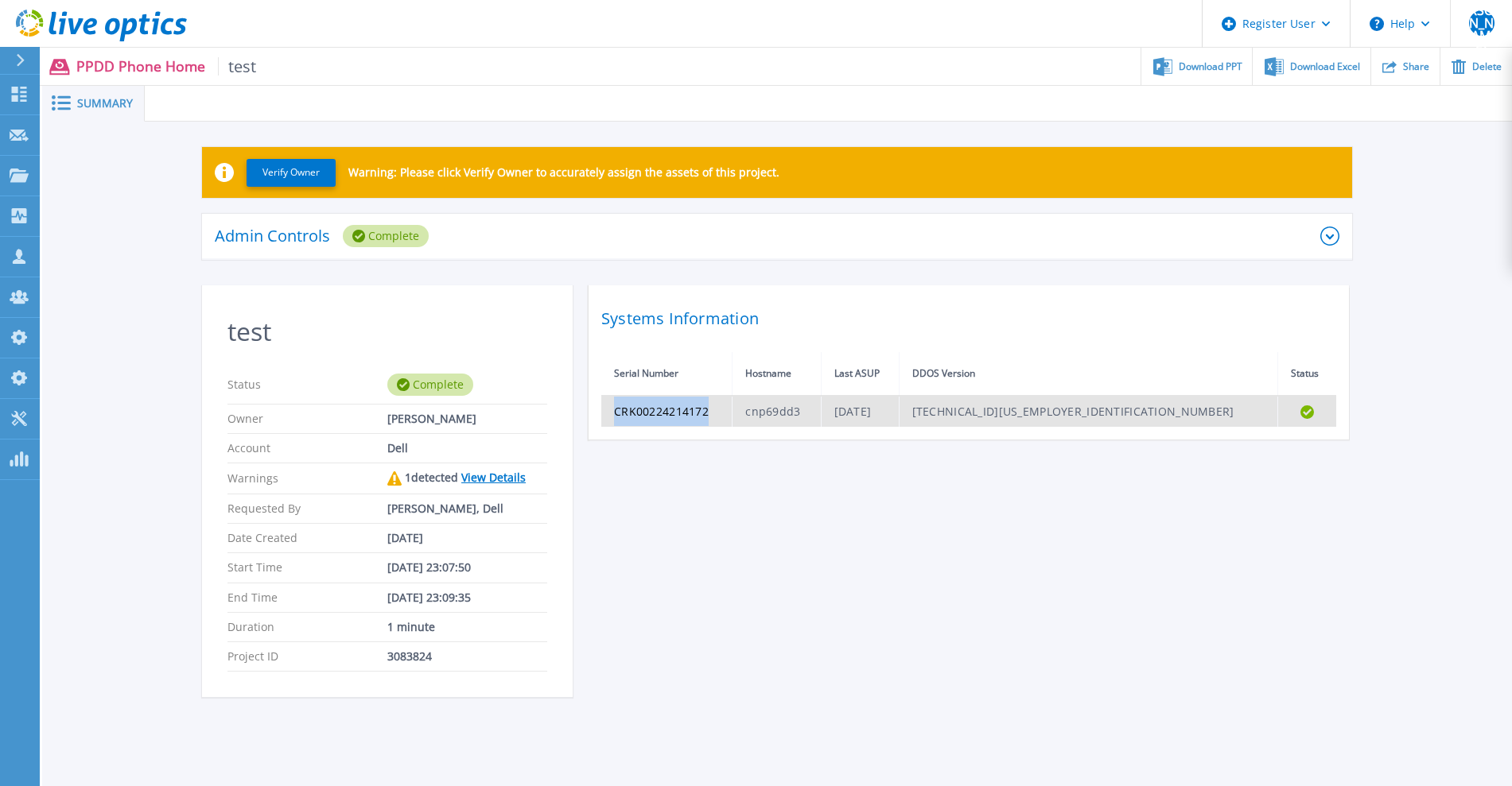
drag, startPoint x: 725, startPoint y: 409, endPoint x: 611, endPoint y: 415, distance: 114.2
click at [611, 415] on td "CRK00224214172" at bounding box center [667, 411] width 131 height 31
copy td "CRK00224214172"
click at [719, 409] on td "CRK00224214172" at bounding box center [667, 411] width 131 height 31
drag, startPoint x: 720, startPoint y: 409, endPoint x: 613, endPoint y: 407, distance: 107.0
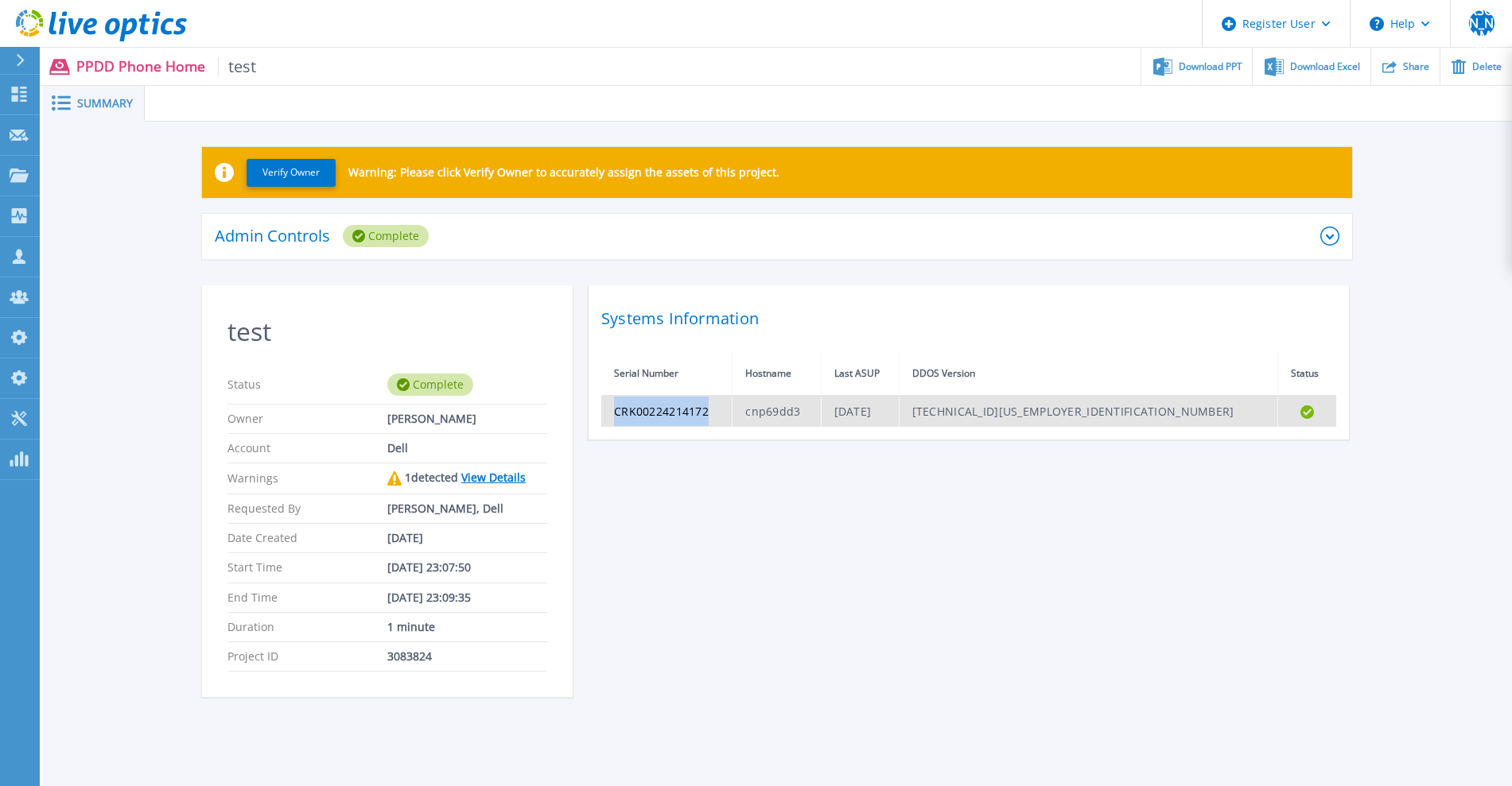
click at [613, 407] on td "CRK00224214172" at bounding box center [667, 411] width 131 height 31
copy td "CRK00224214172"
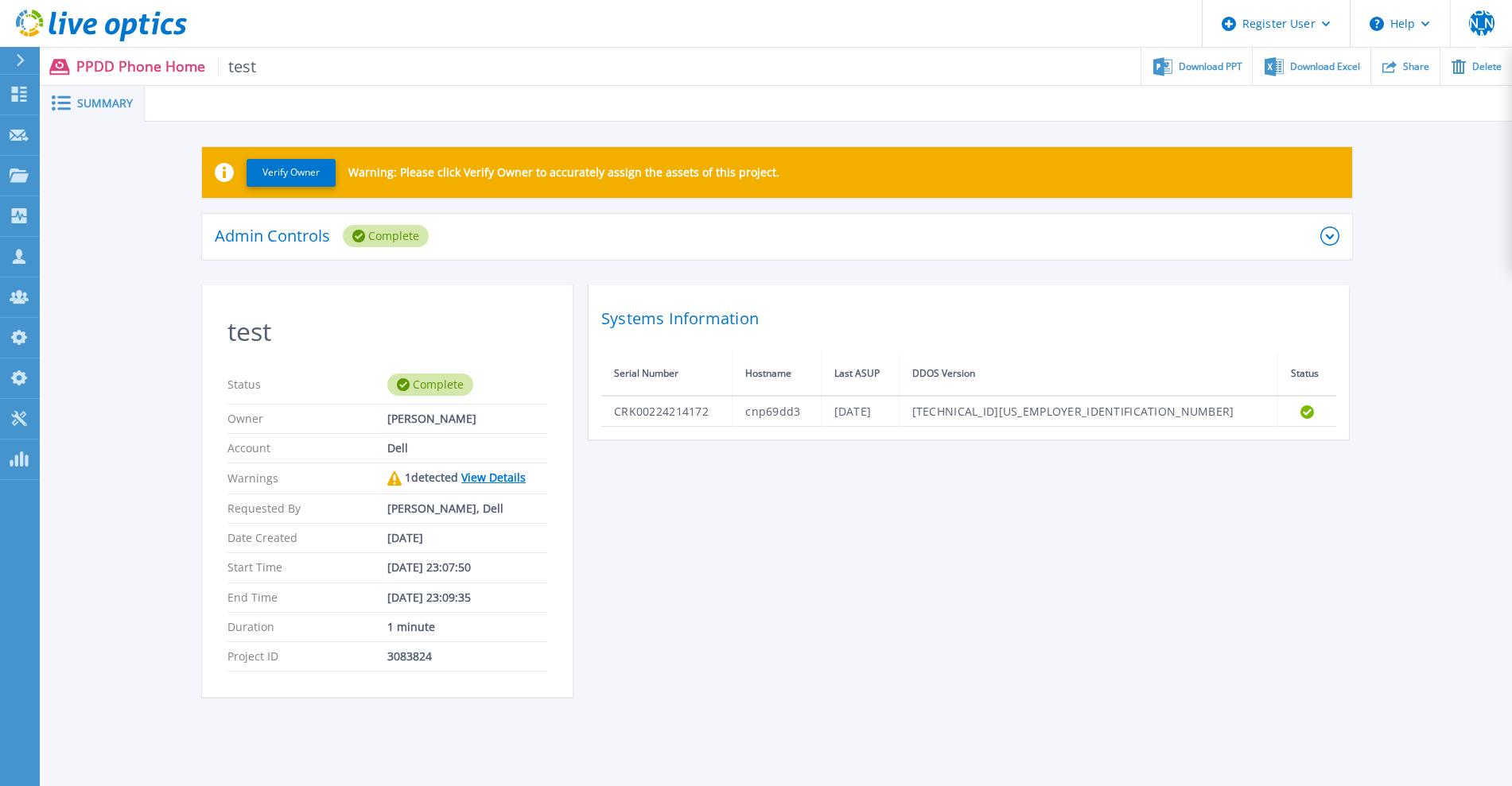
click at [115, 69] on p "PPDD Phone Home test" at bounding box center [166, 66] width 181 height 18
drag, startPoint x: 116, startPoint y: 35, endPoint x: 118, endPoint y: 43, distance: 8.2
click at [115, 33] on icon at bounding box center [101, 26] width 171 height 33
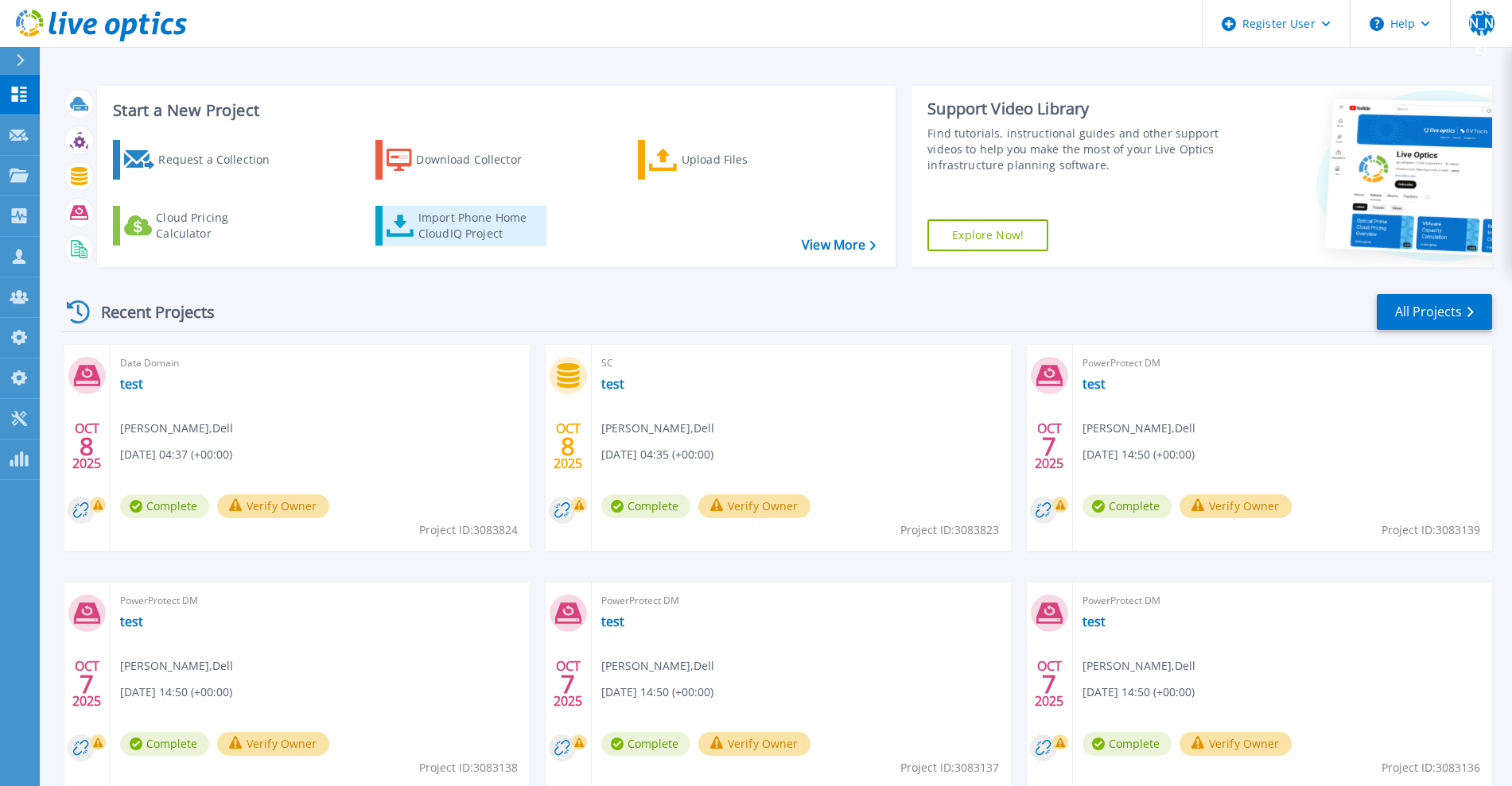
click at [443, 225] on div "Import Phone Home CloudIQ Project" at bounding box center [480, 225] width 124 height 32
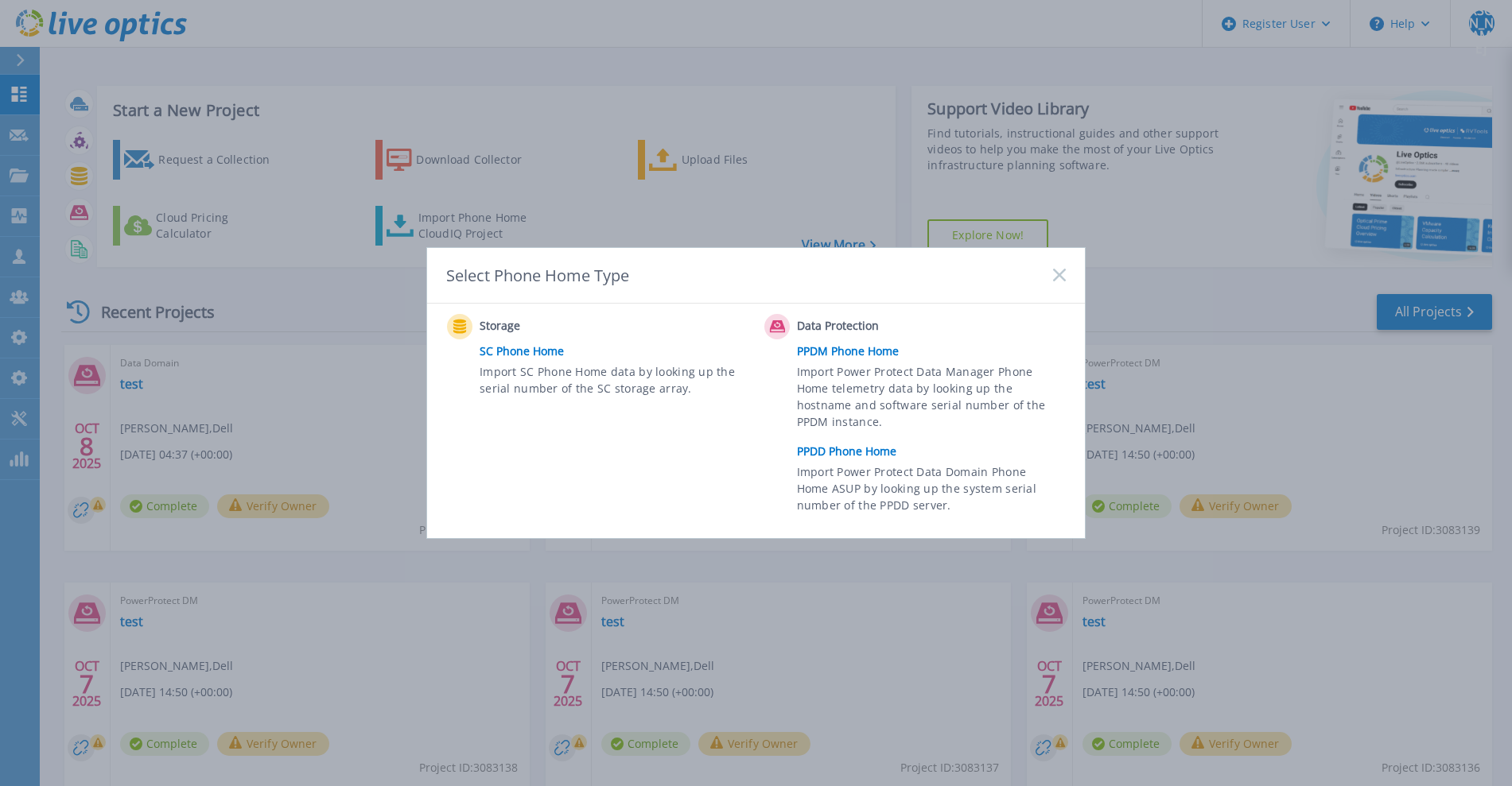
click at [816, 453] on link "PPDD Phone Home" at bounding box center [935, 452] width 276 height 24
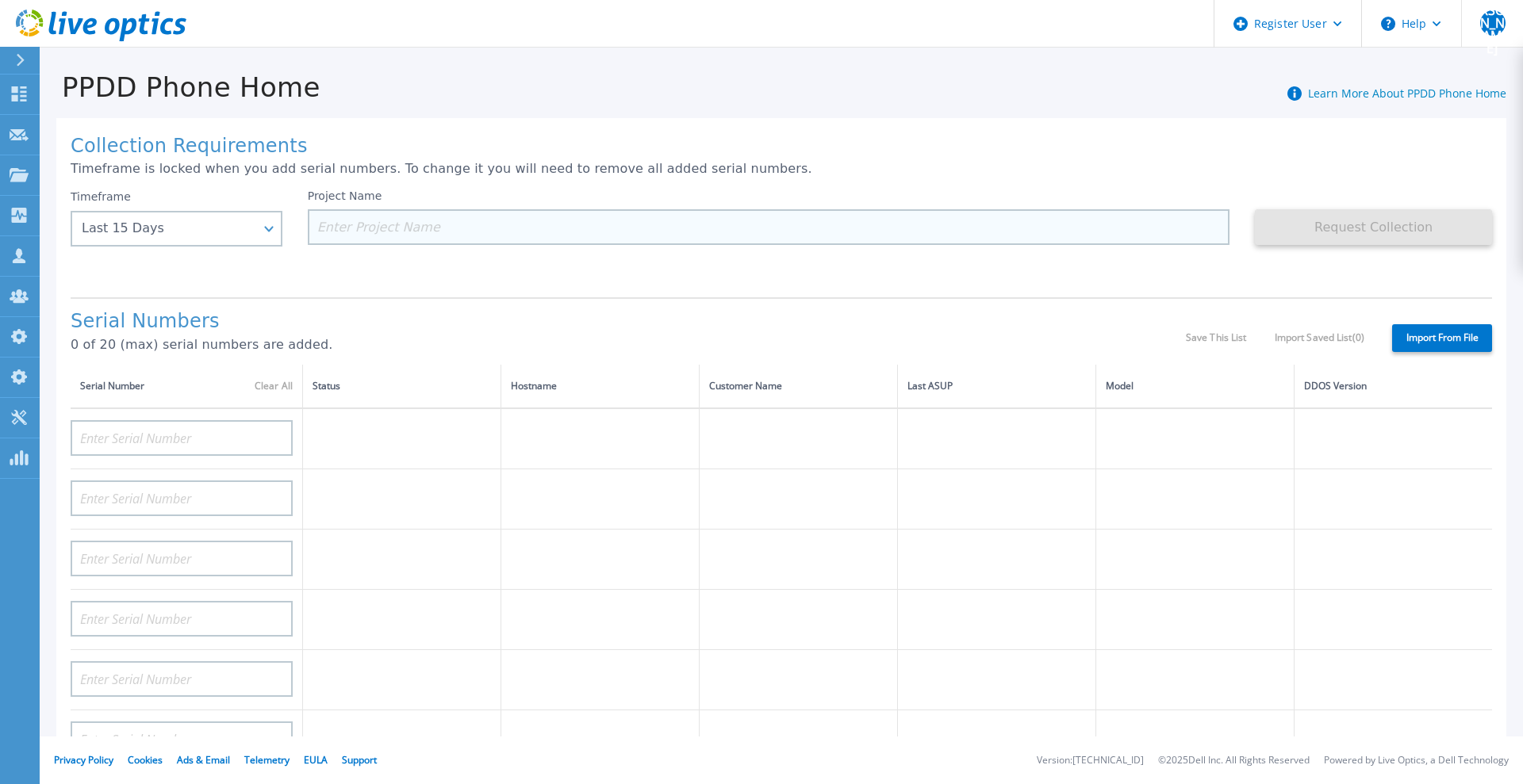
click at [499, 230] on input at bounding box center [769, 227] width 923 height 35
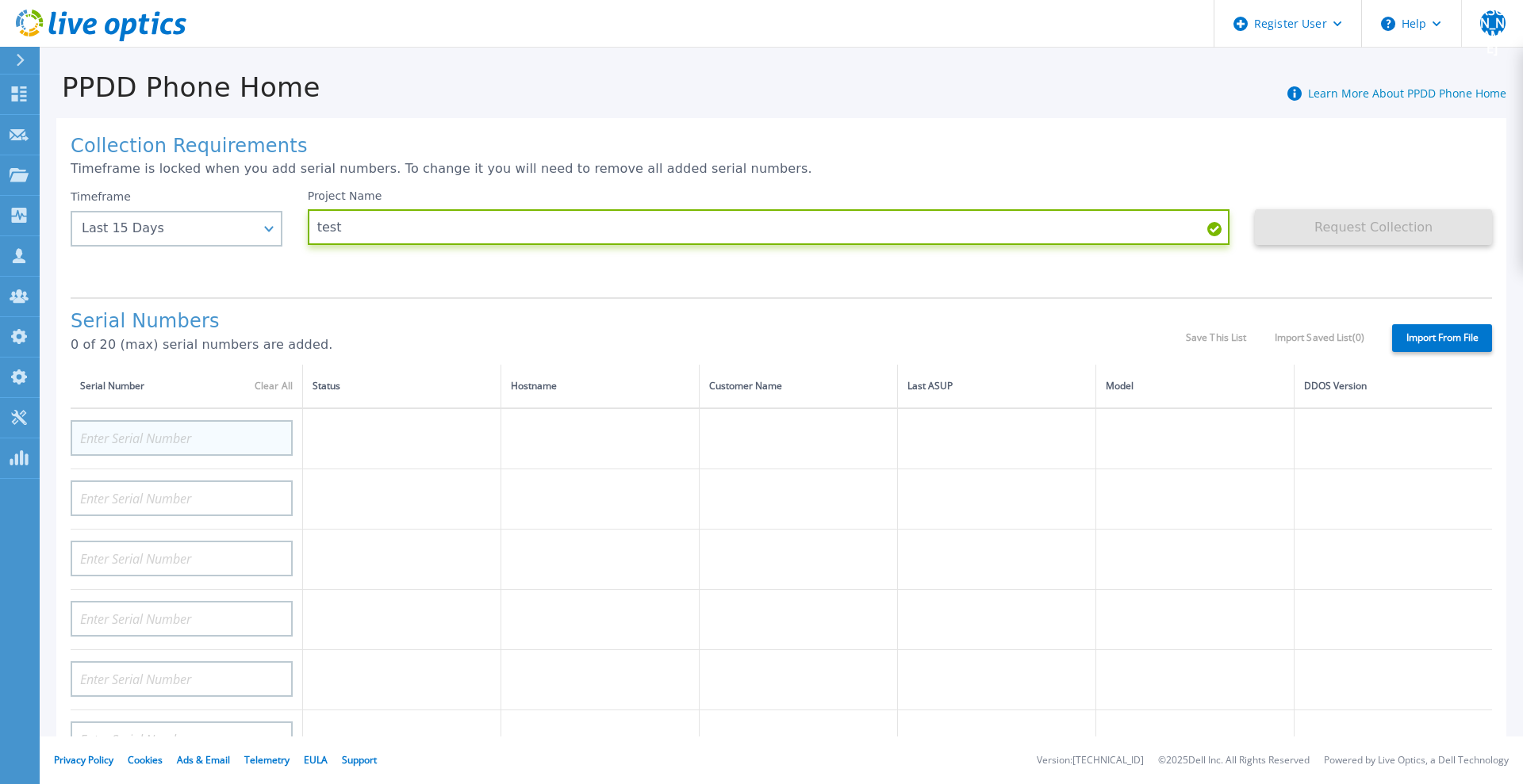
type input "test"
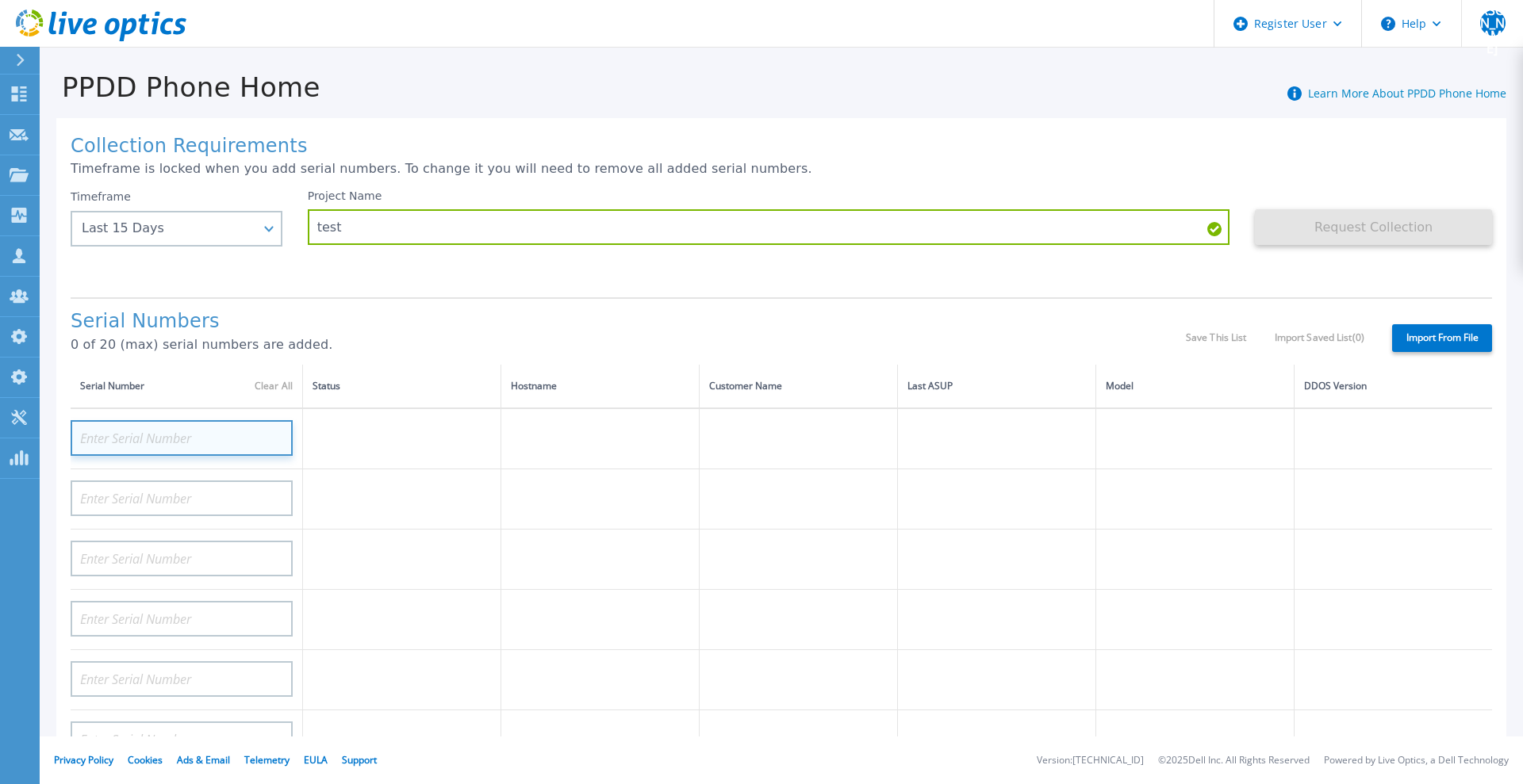
click at [247, 432] on input at bounding box center [182, 438] width 222 height 35
paste input "CRK00224214172"
type input "CRK00224214172"
click at [1246, 290] on div "Collection Requirements Timeframe is locked when you add serial numbers. To cha…" at bounding box center [781, 566] width 1451 height 897
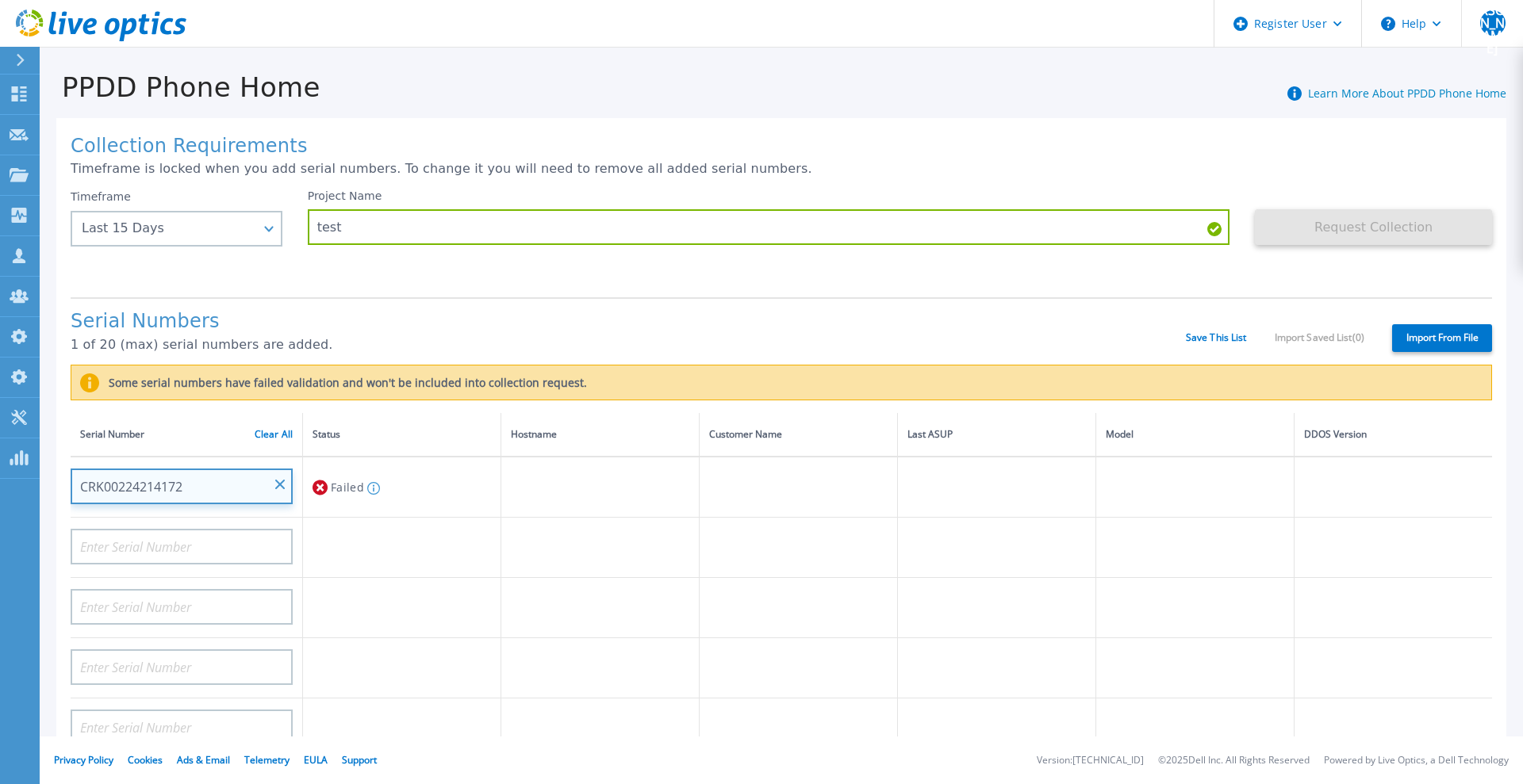
click at [235, 490] on input "CRK00224214172" at bounding box center [182, 486] width 222 height 35
drag, startPoint x: 91, startPoint y: 4, endPoint x: 548, endPoint y: 78, distance: 463.0
click at [548, 78] on div "PPDD Phone Home Learn More About PPDD Phone Home" at bounding box center [773, 78] width 1467 height 49
click at [138, 34] on icon at bounding box center [101, 26] width 171 height 33
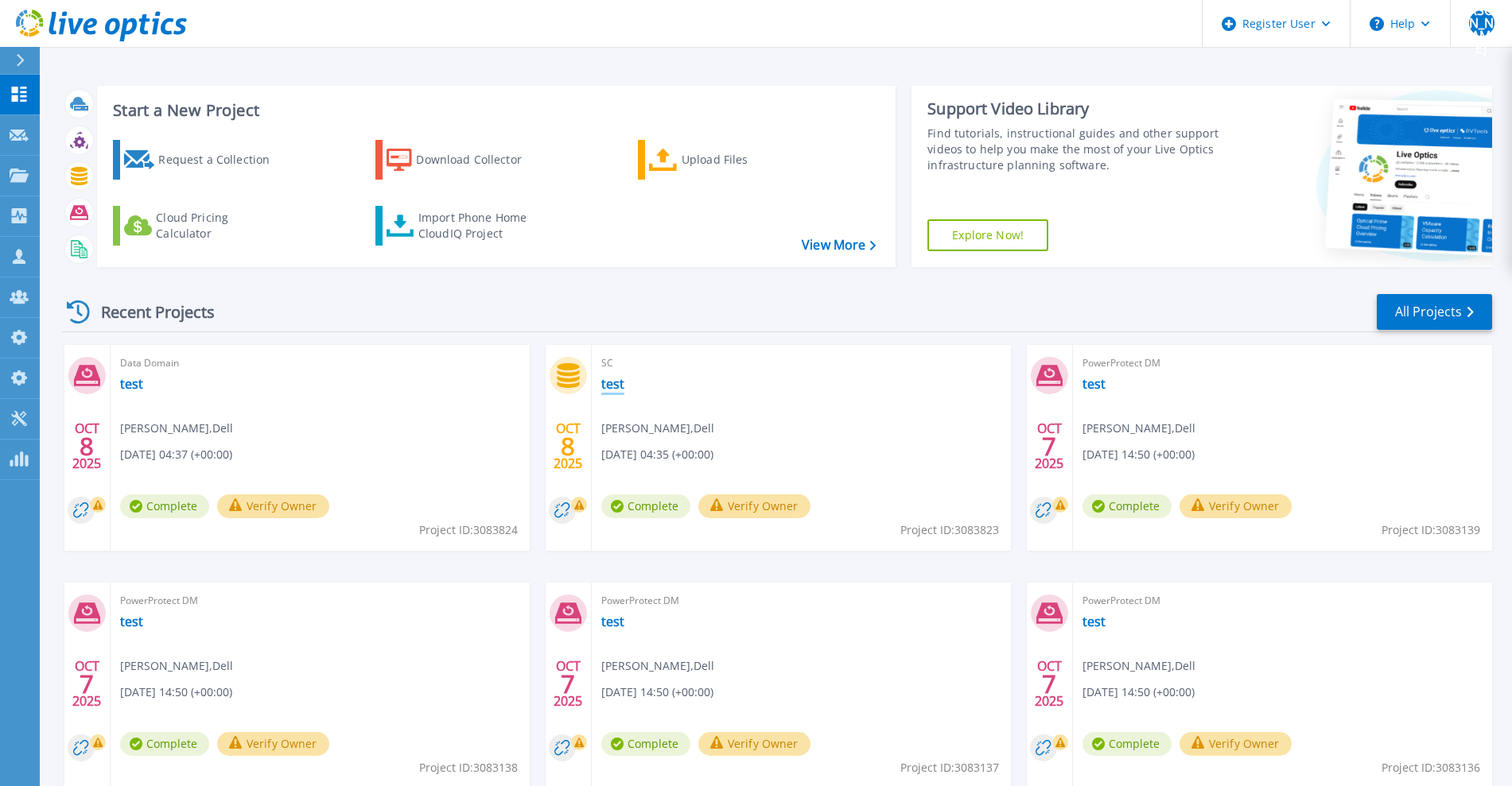
click at [616, 391] on link "test" at bounding box center [613, 383] width 23 height 16
click at [440, 235] on div "Import Phone Home CloudIQ Project" at bounding box center [480, 225] width 124 height 32
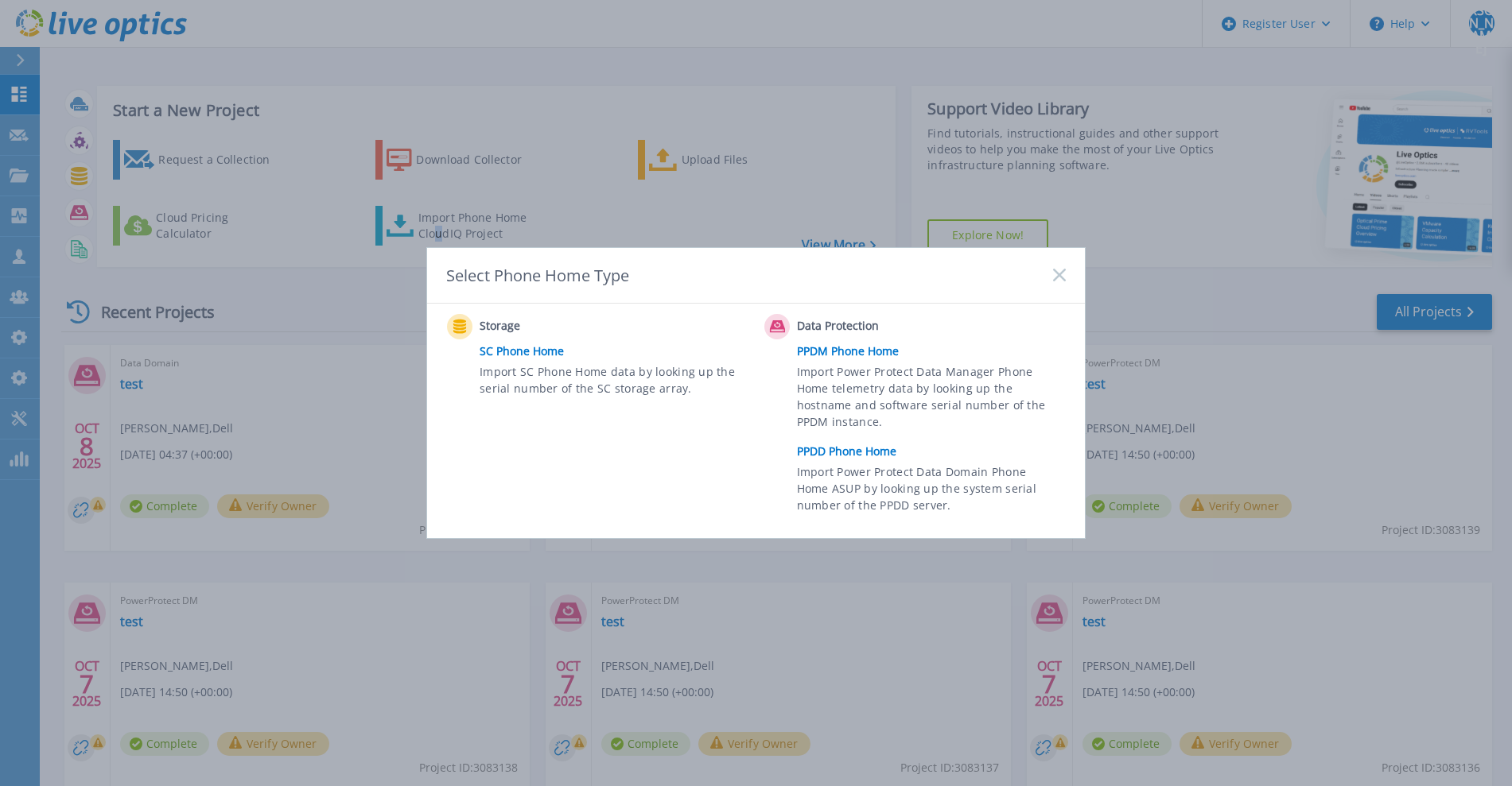
click at [488, 354] on link "SC Phone Home" at bounding box center [618, 352] width 276 height 24
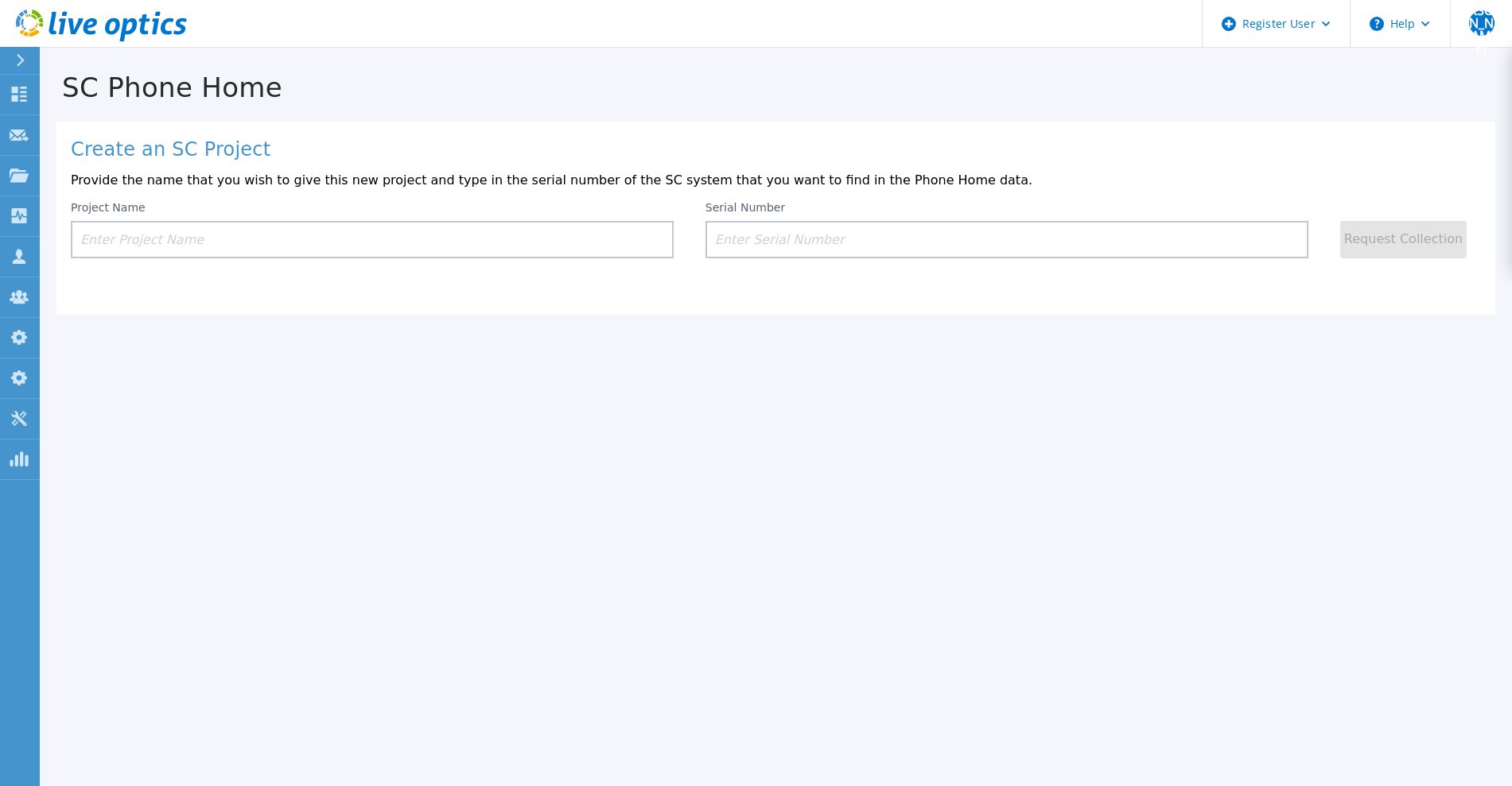
click at [796, 263] on div "Create an SC Project Provide the name that you wish to give this new project an…" at bounding box center [775, 219] width 1439 height 193
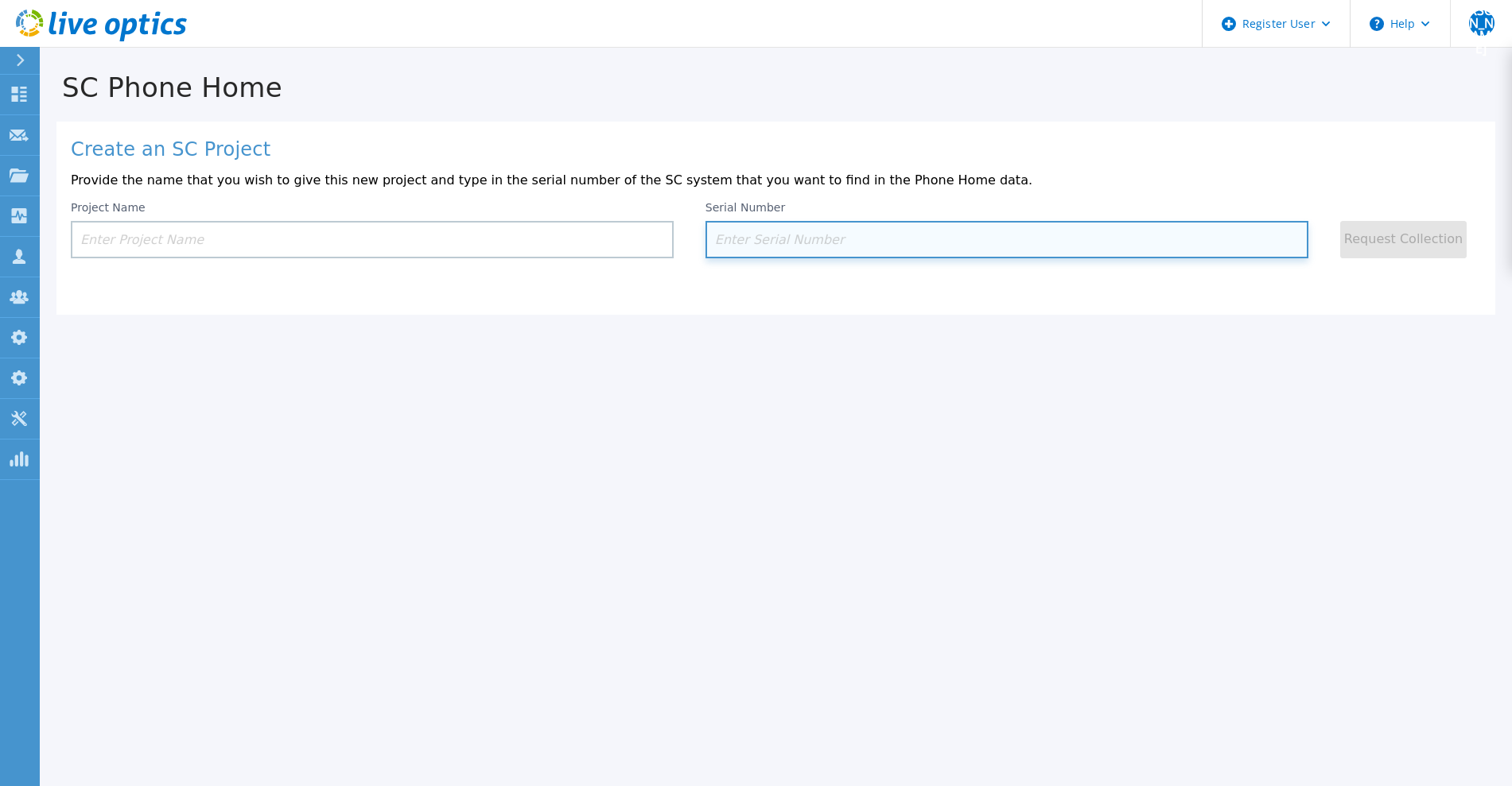
click at [796, 252] on input at bounding box center [1007, 239] width 603 height 37
paste input "301896"
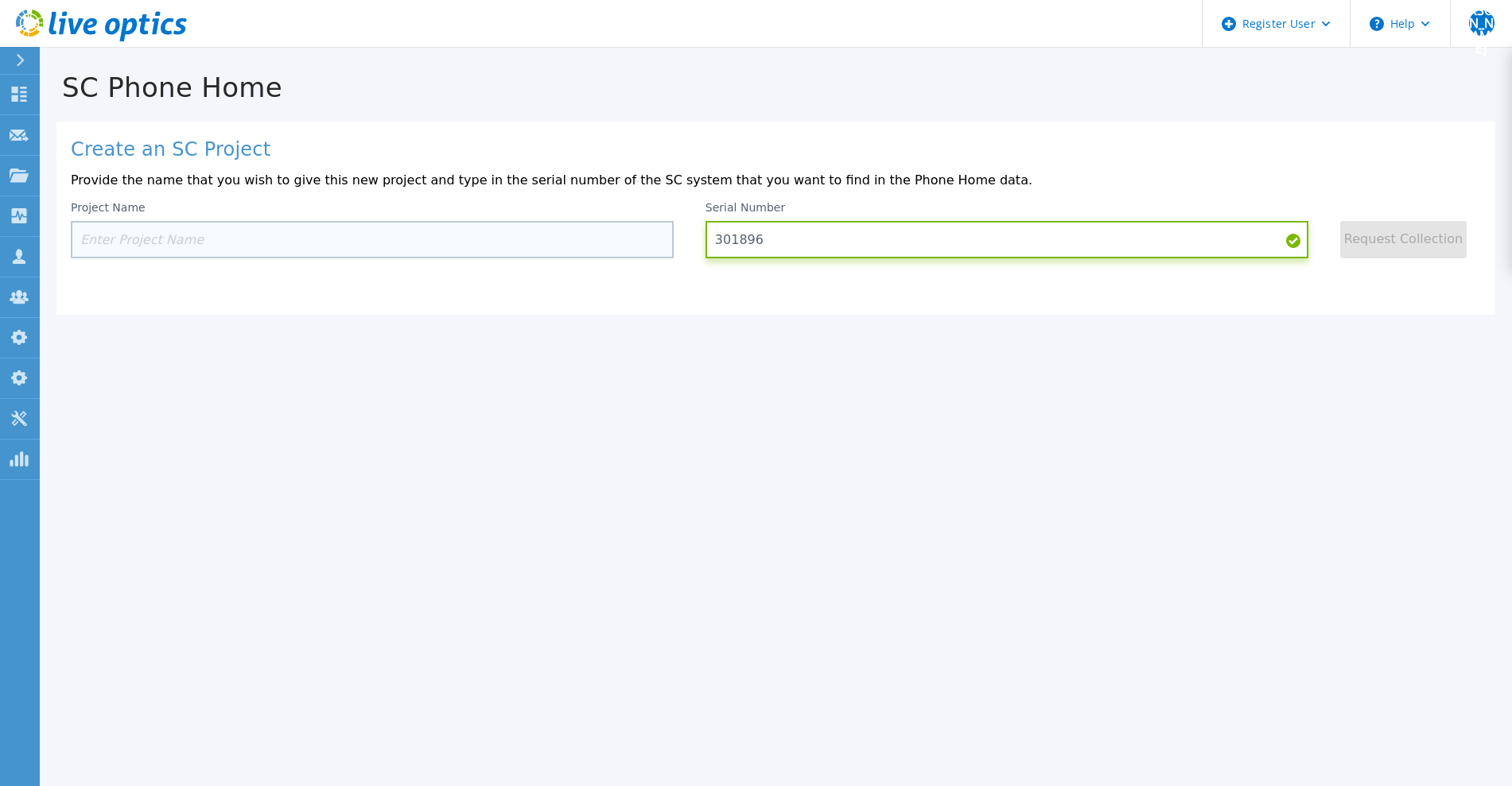
type input "301896"
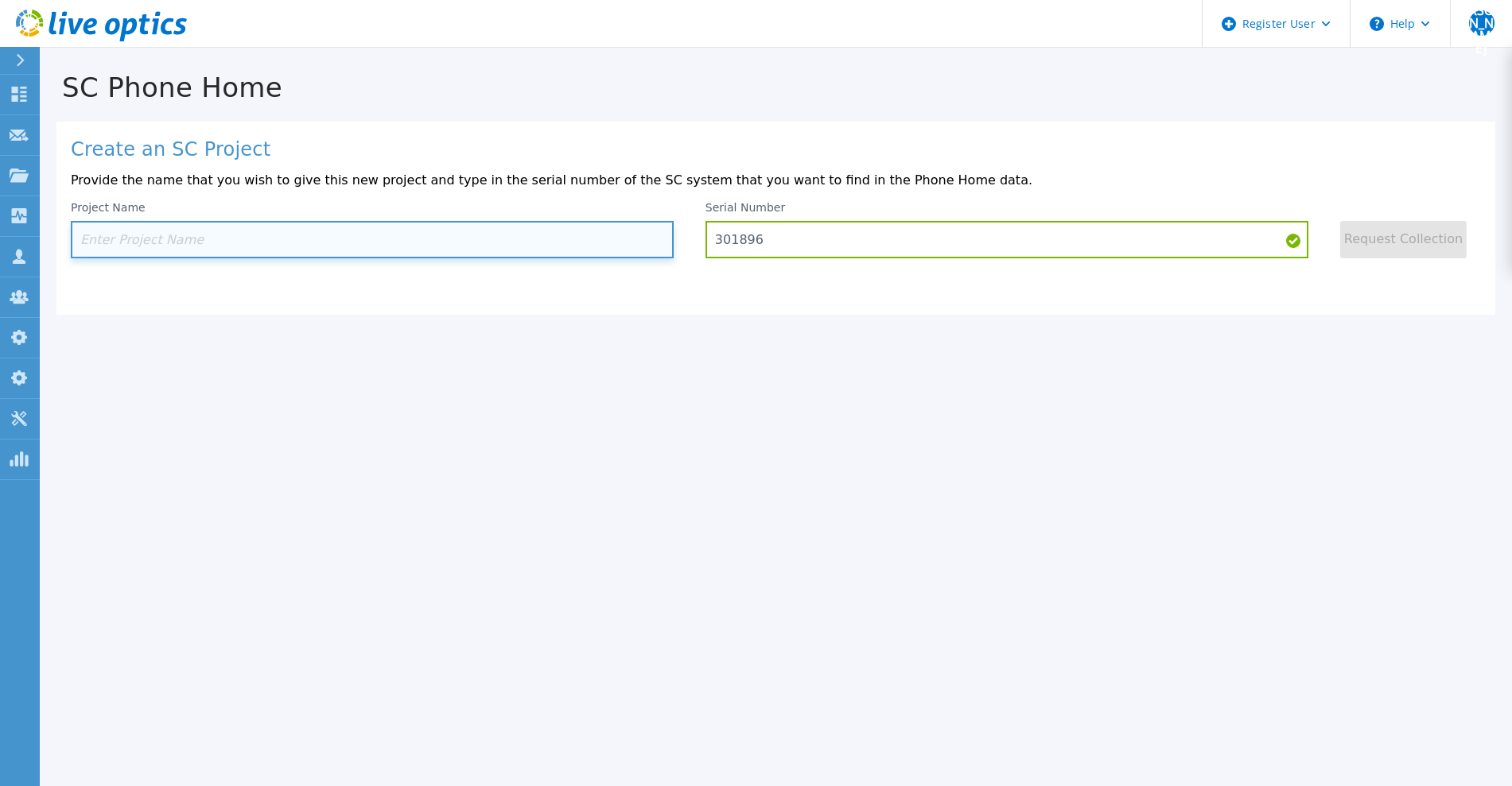
click at [524, 256] on input at bounding box center [372, 239] width 603 height 37
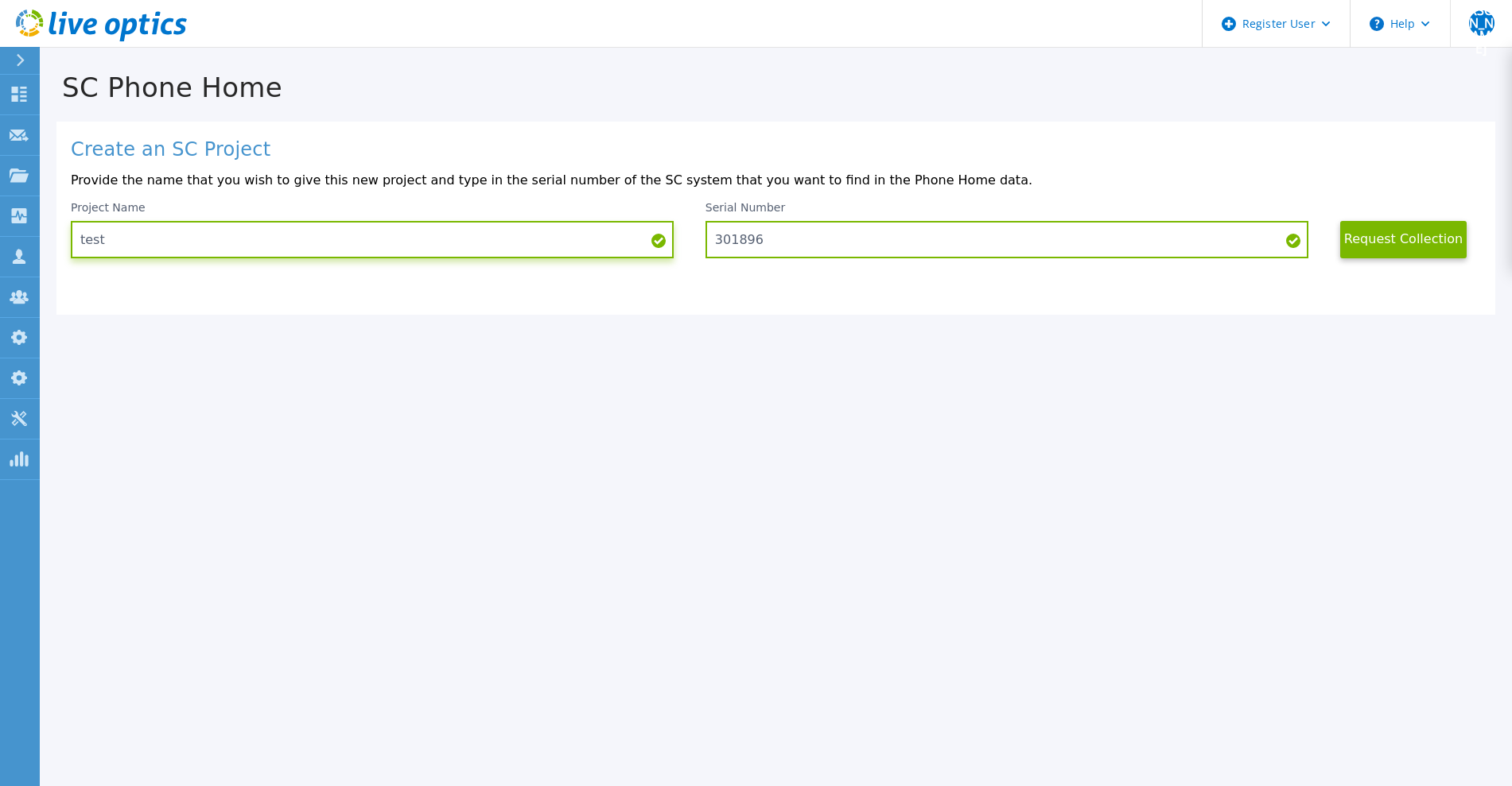
type input "test"
click at [1401, 239] on button "Request Collection" at bounding box center [1403, 239] width 127 height 37
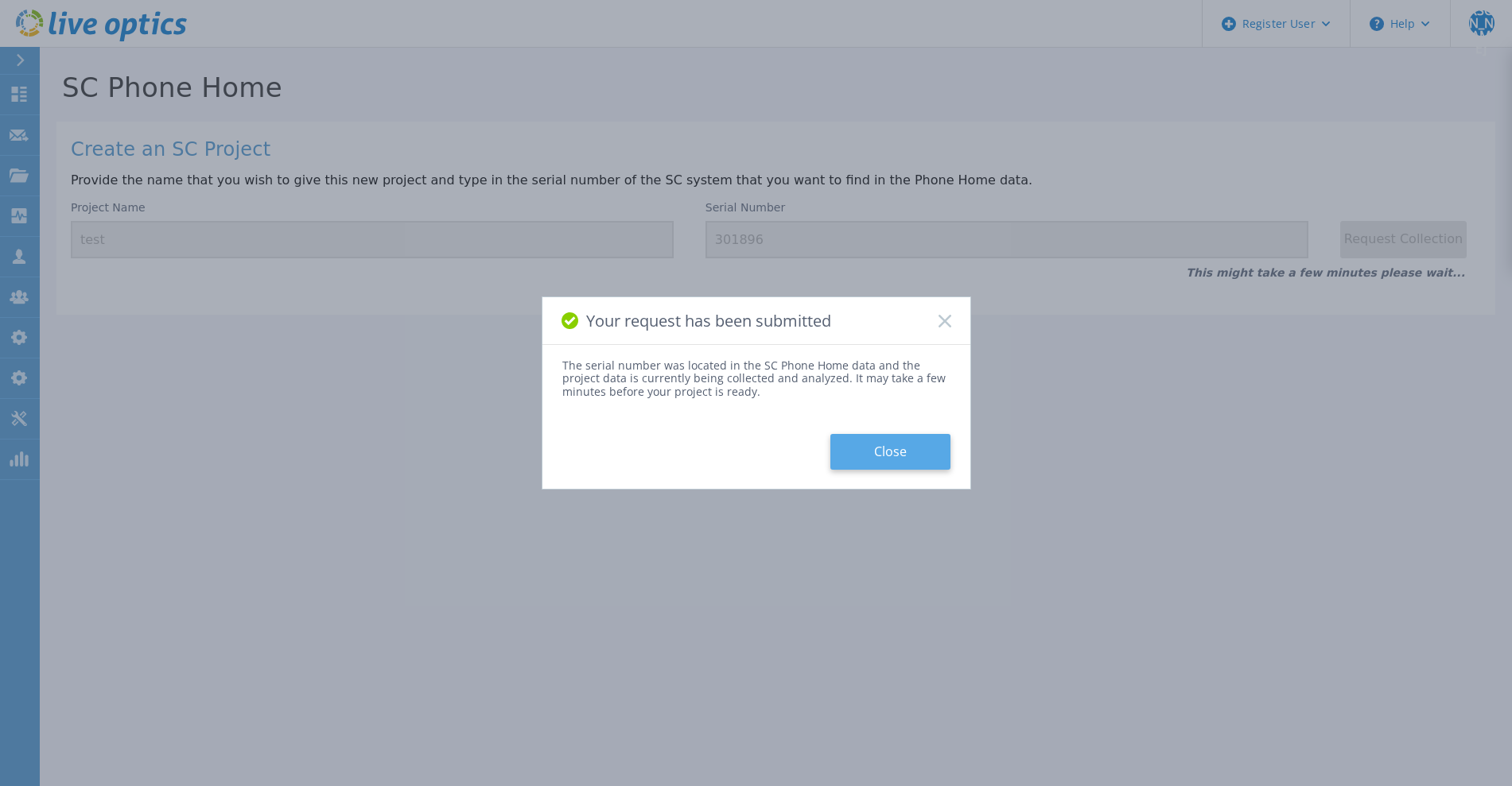
click at [905, 452] on button "Close" at bounding box center [890, 452] width 120 height 35
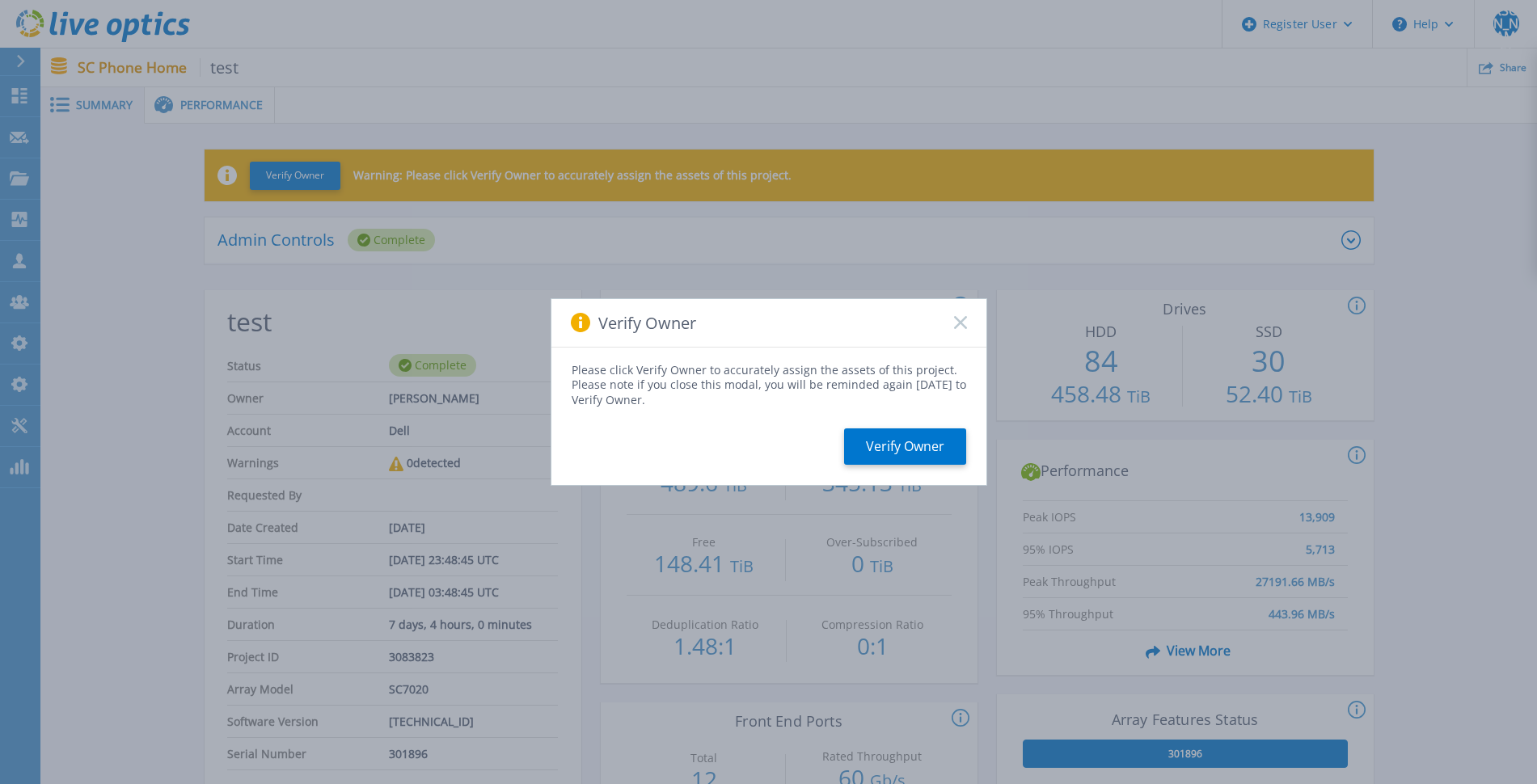
click at [957, 326] on rect at bounding box center [960, 323] width 14 height 14
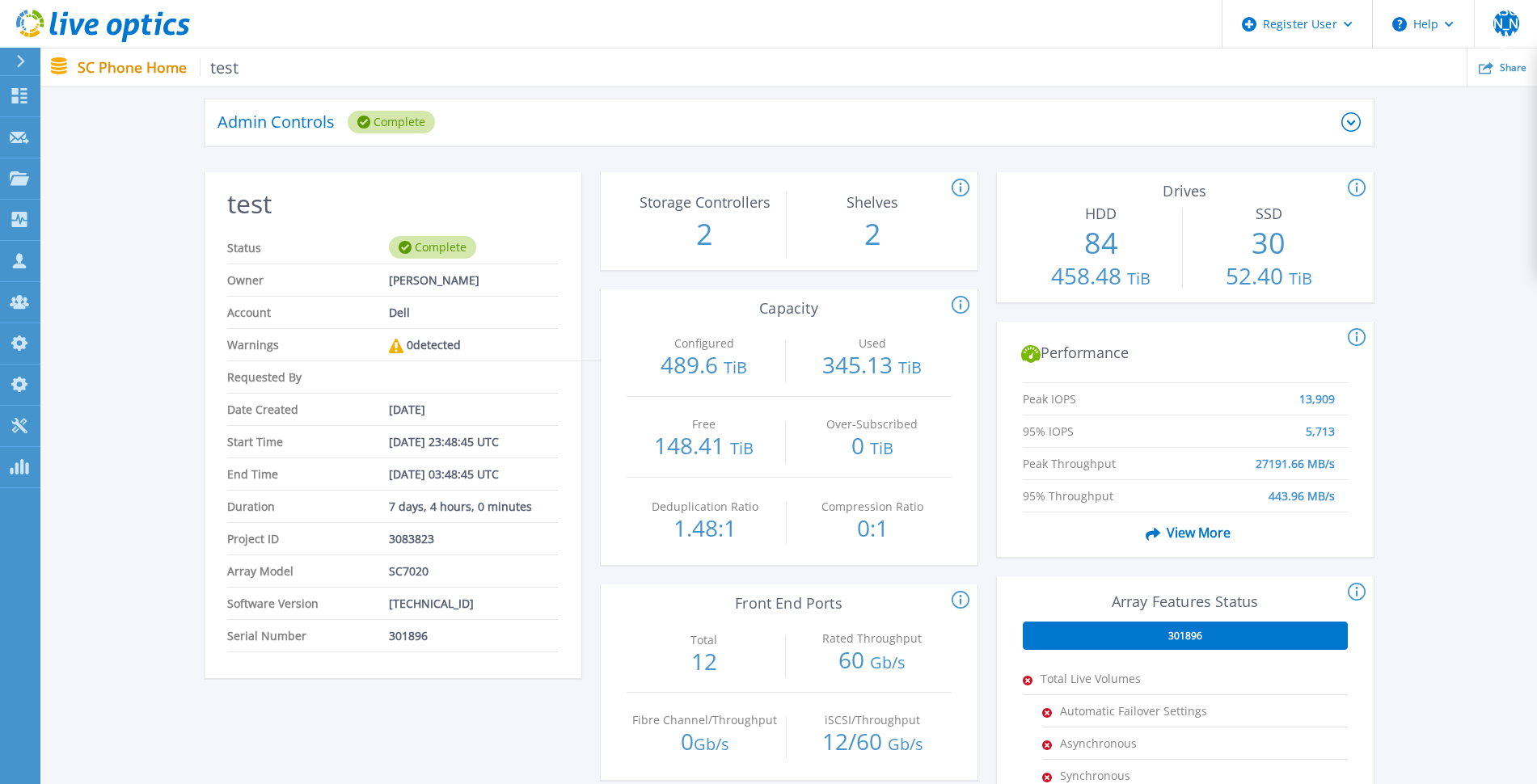
scroll to position [202, 0]
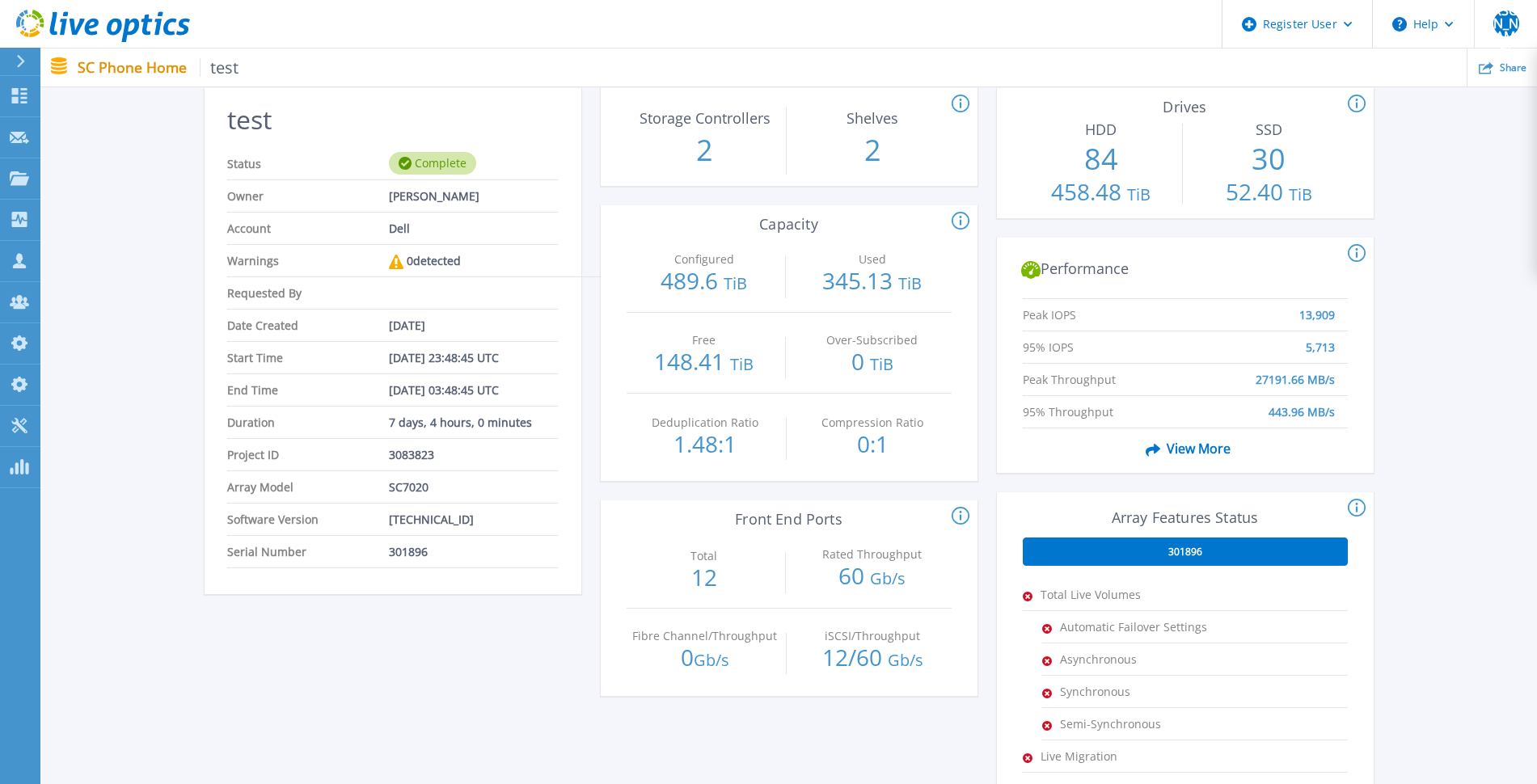
click at [415, 550] on span "301896" at bounding box center [408, 551] width 39 height 32
copy span "301896"
click at [93, 37] on icon at bounding box center [103, 26] width 174 height 33
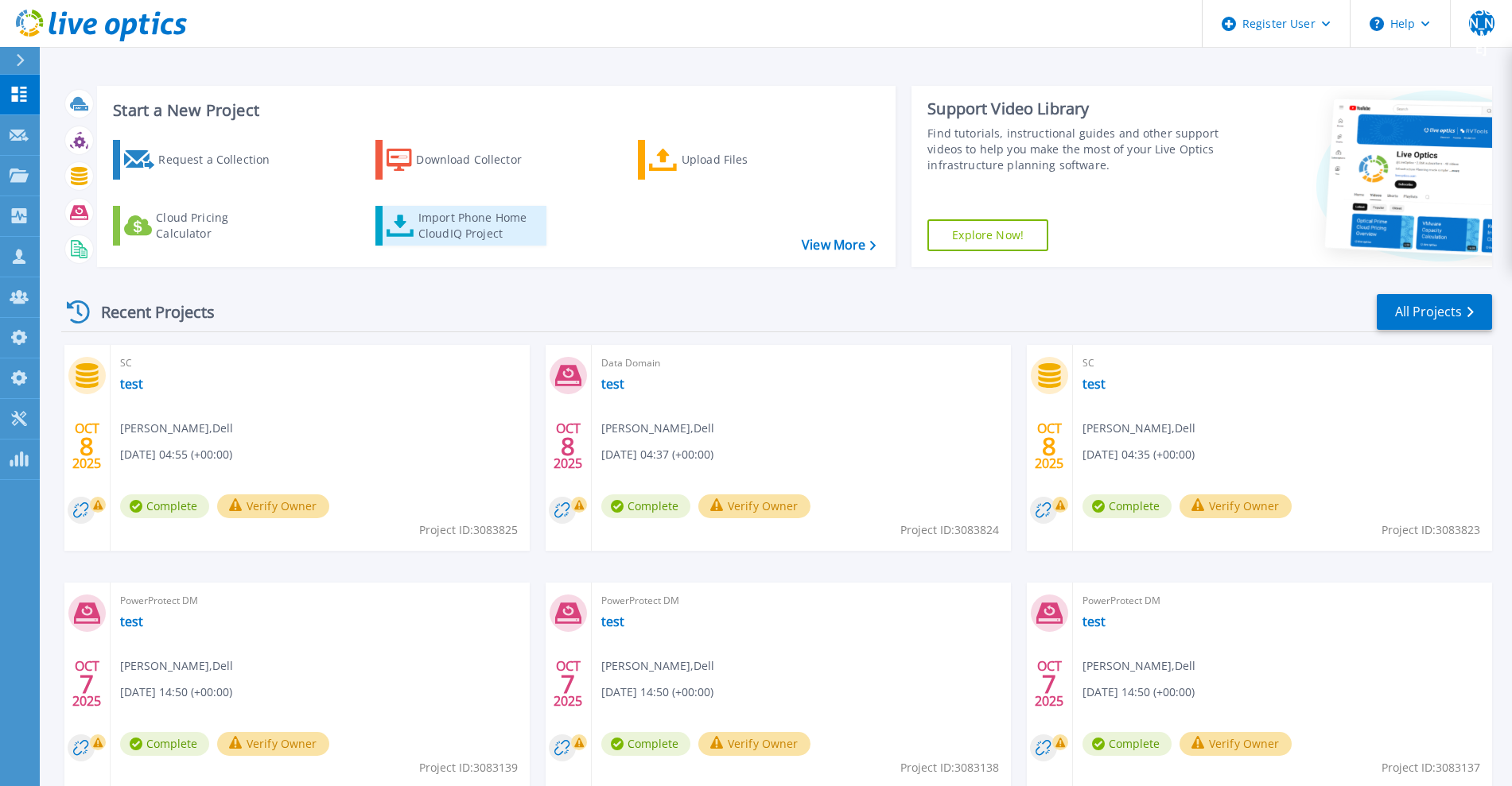
click at [393, 206] on link "Import Phone Home CloudIQ Project" at bounding box center [461, 225] width 171 height 40
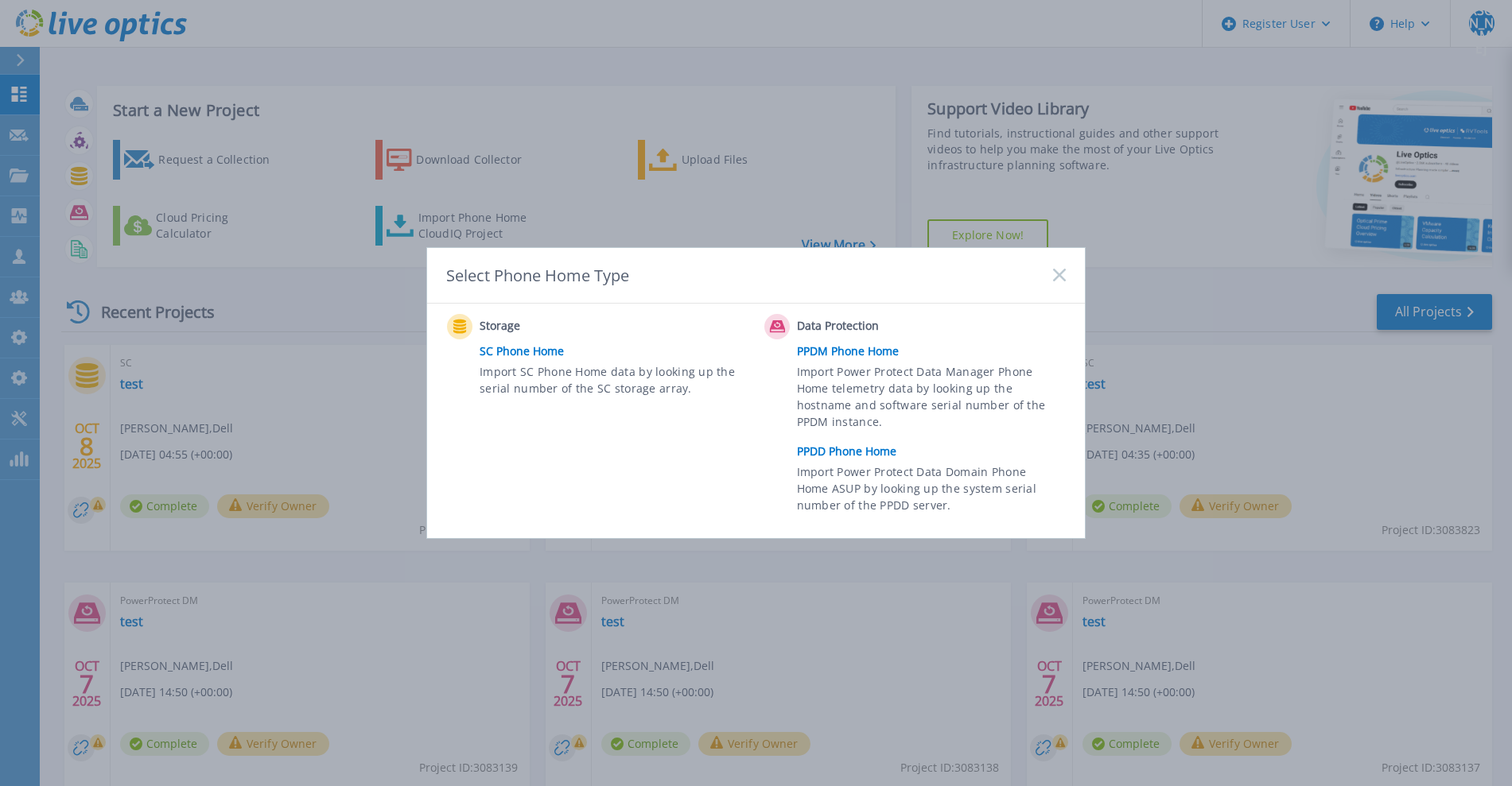
click at [846, 460] on link "PPDD Phone Home" at bounding box center [935, 452] width 276 height 24
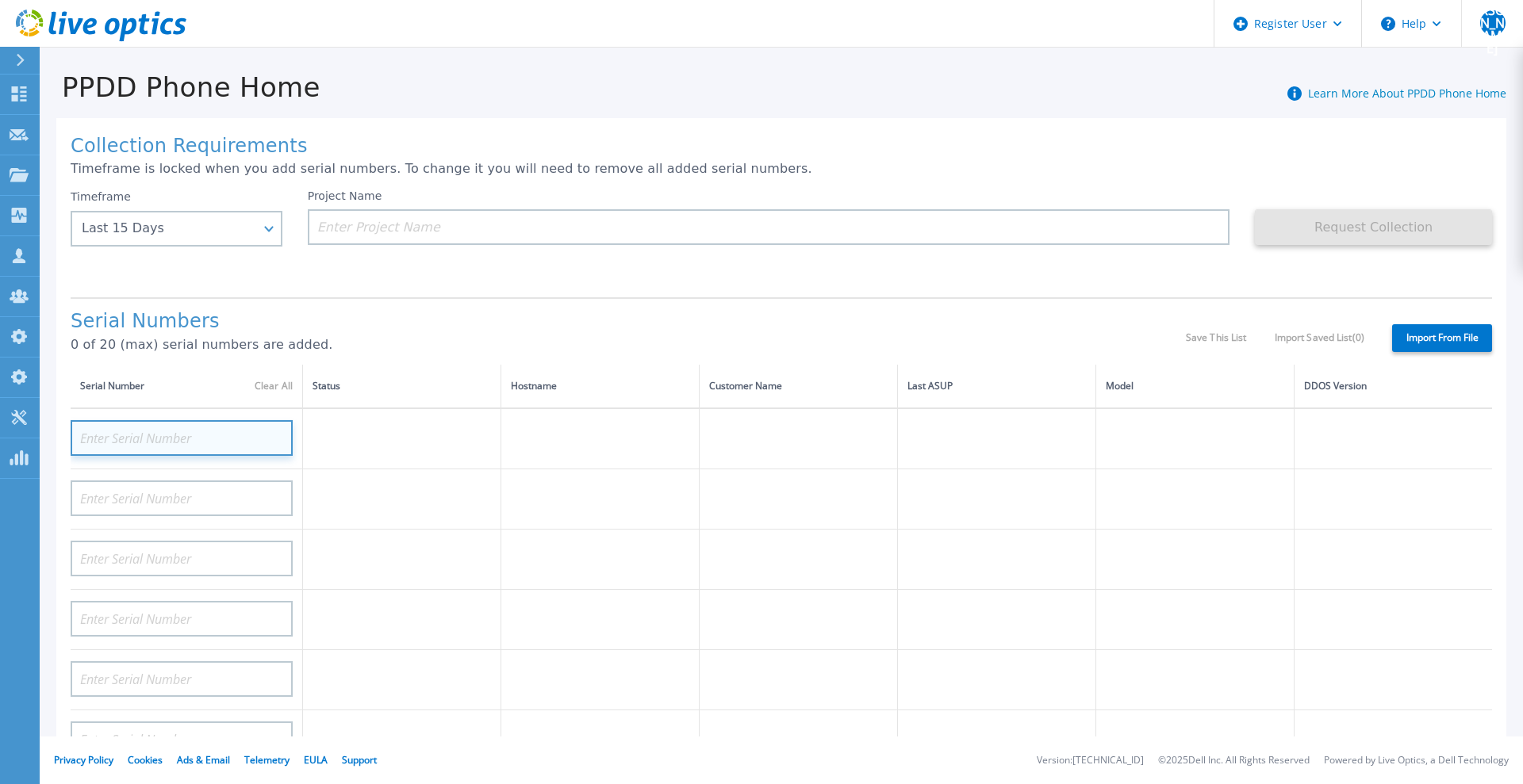
click at [161, 432] on input at bounding box center [182, 438] width 222 height 35
paste input "CRK00224214172"
type input "CRK00224214172"
click at [454, 336] on div "Serial Numbers 0 of 20 (max) serial numbers are added." at bounding box center [628, 338] width 1115 height 54
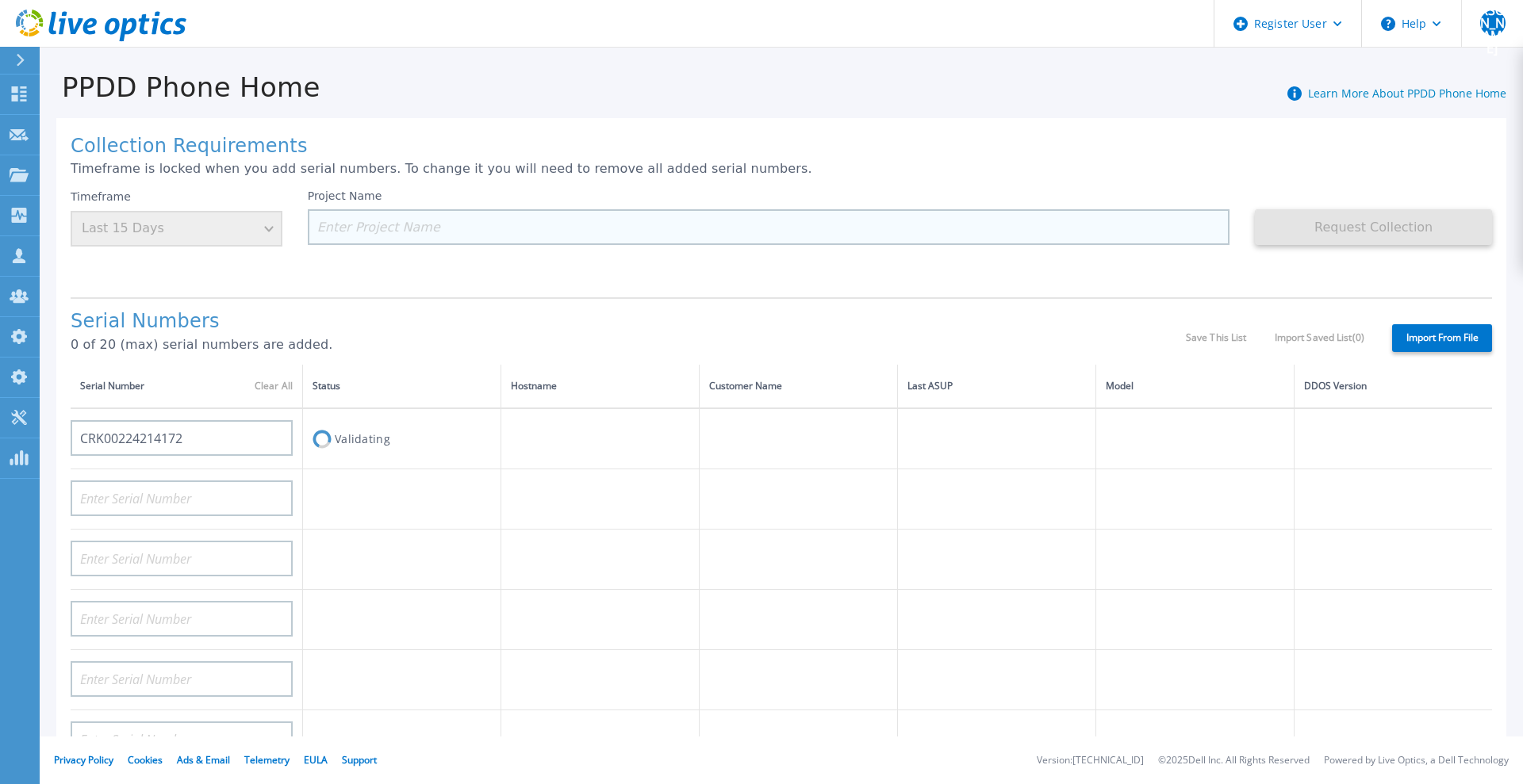
click at [422, 231] on input at bounding box center [769, 227] width 923 height 35
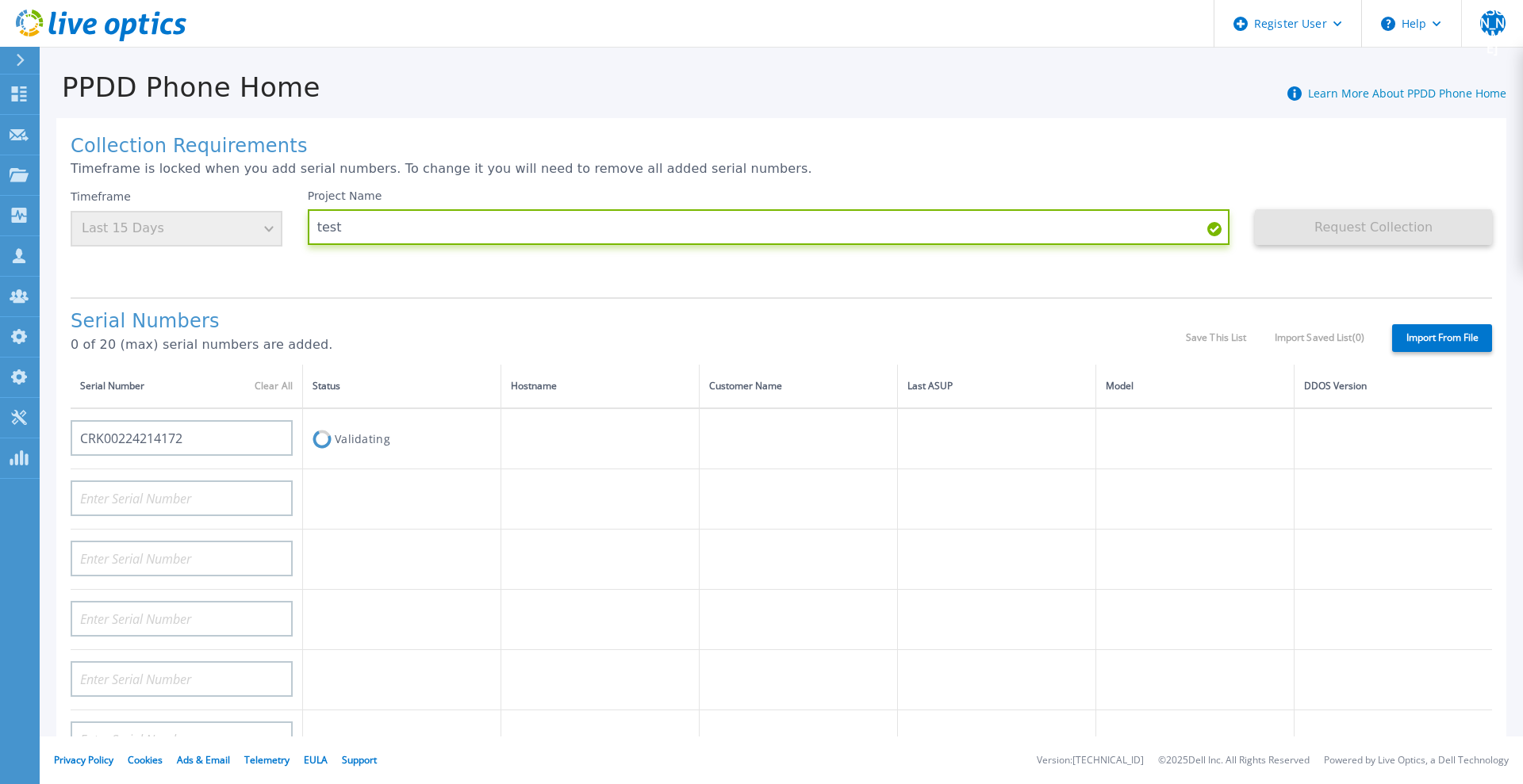
type input "test"
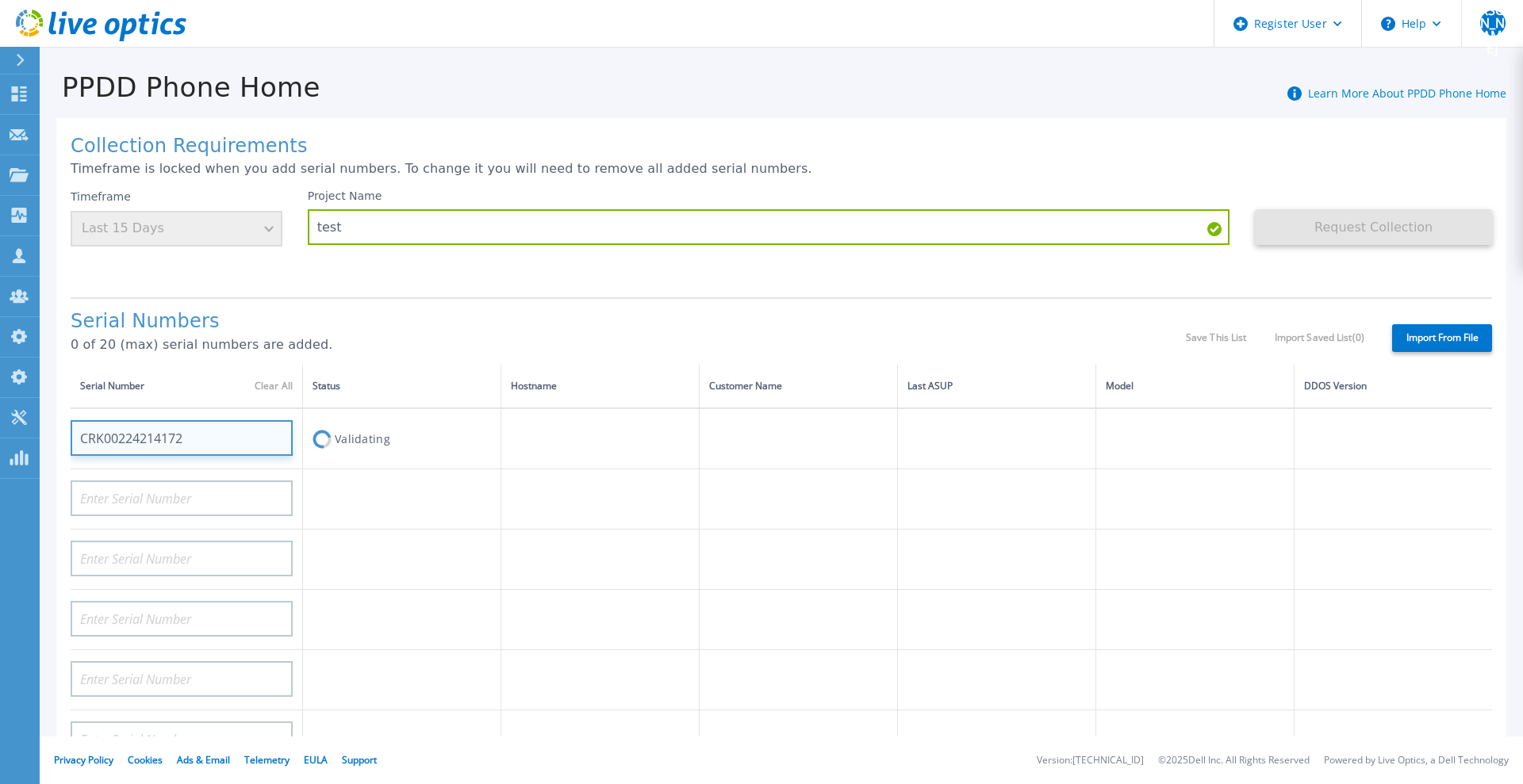
drag, startPoint x: 199, startPoint y: 438, endPoint x: 75, endPoint y: 440, distance: 124.0
click at [75, 440] on input "CRK00224214172" at bounding box center [182, 438] width 222 height 35
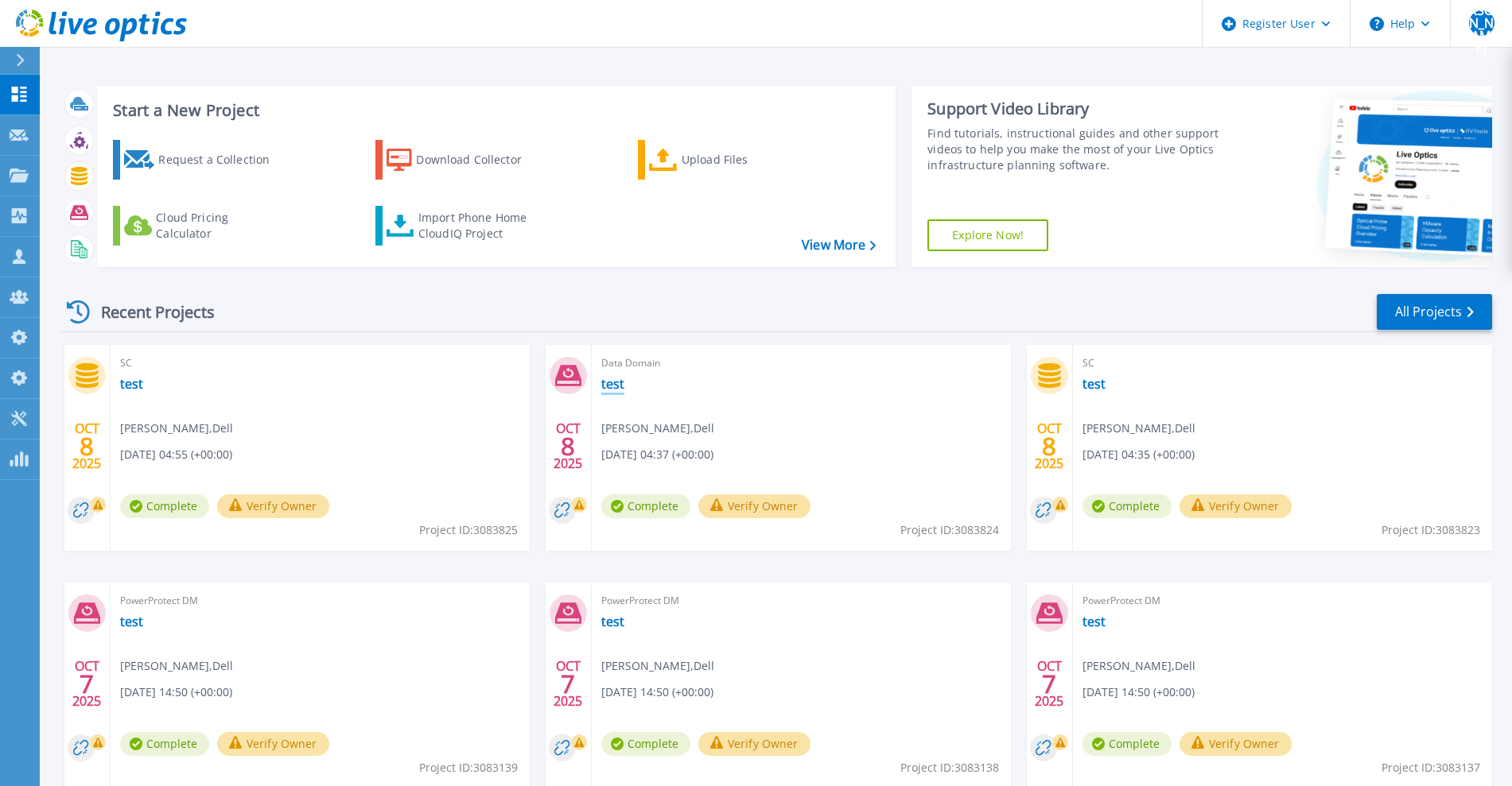
click at [616, 382] on link "test" at bounding box center [613, 383] width 23 height 16
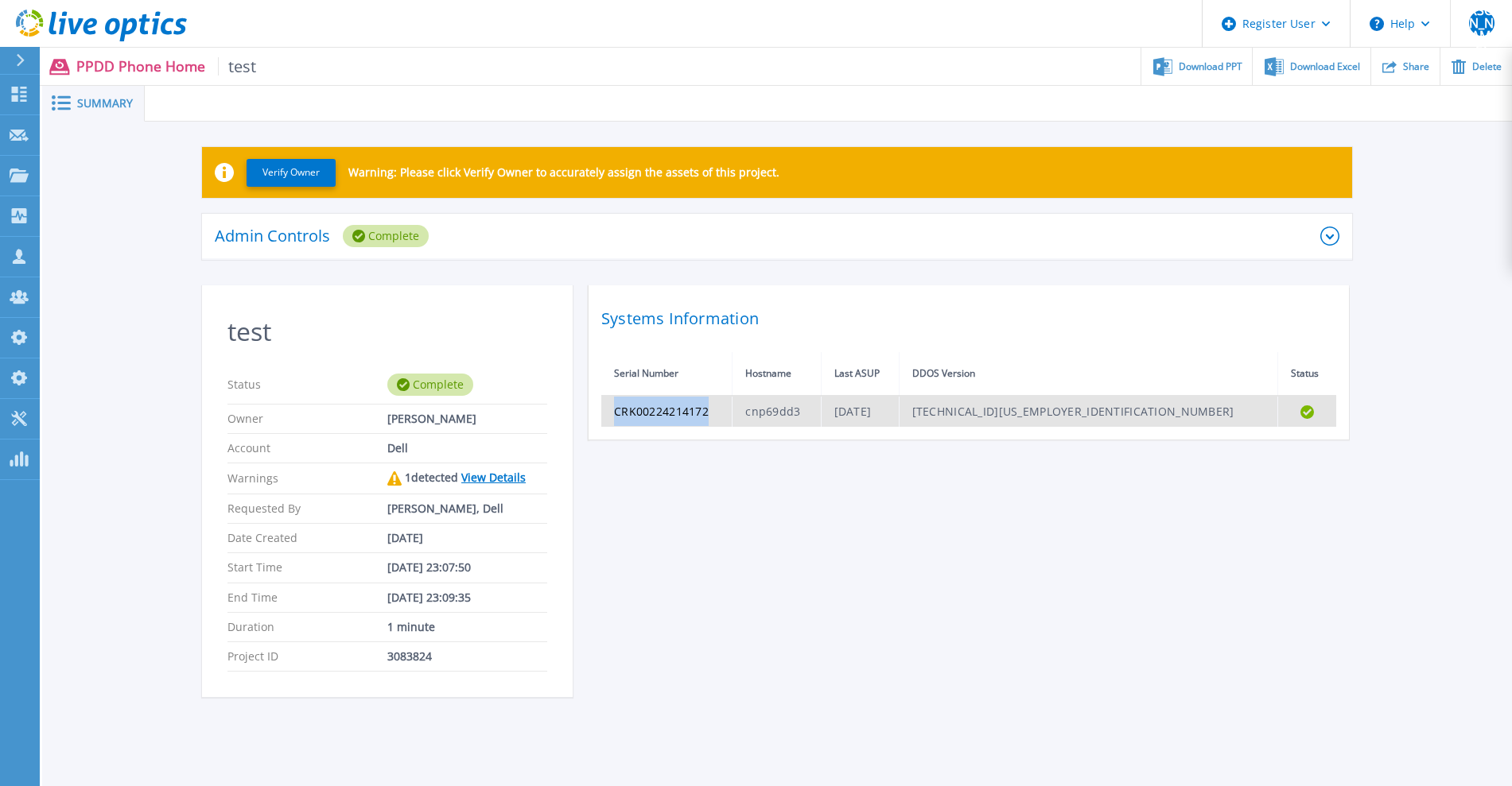
drag, startPoint x: 715, startPoint y: 412, endPoint x: 608, endPoint y: 418, distance: 107.2
click at [608, 418] on td "CRK00224214172" at bounding box center [667, 411] width 131 height 31
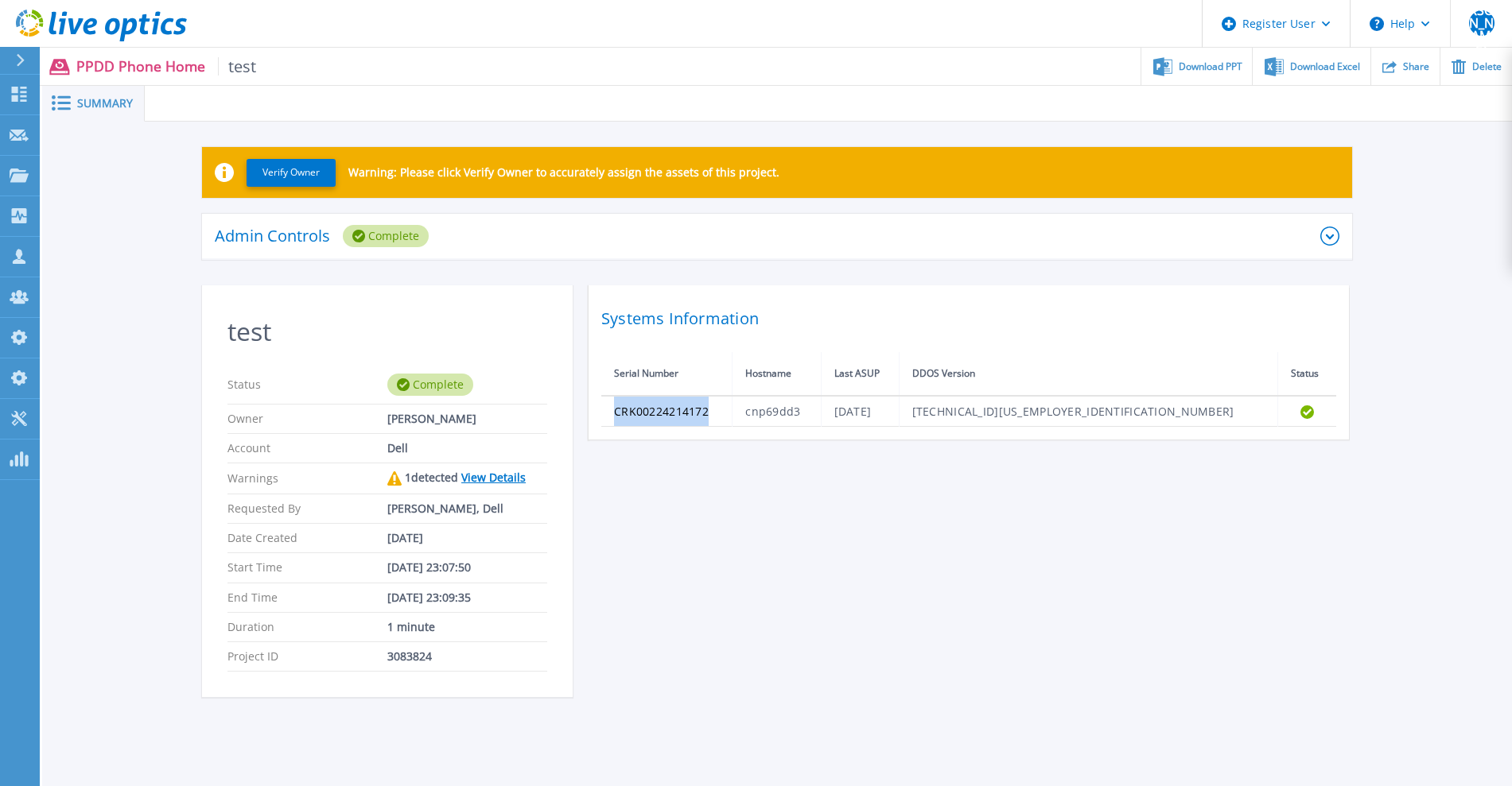
copy td "CRK00224214172"
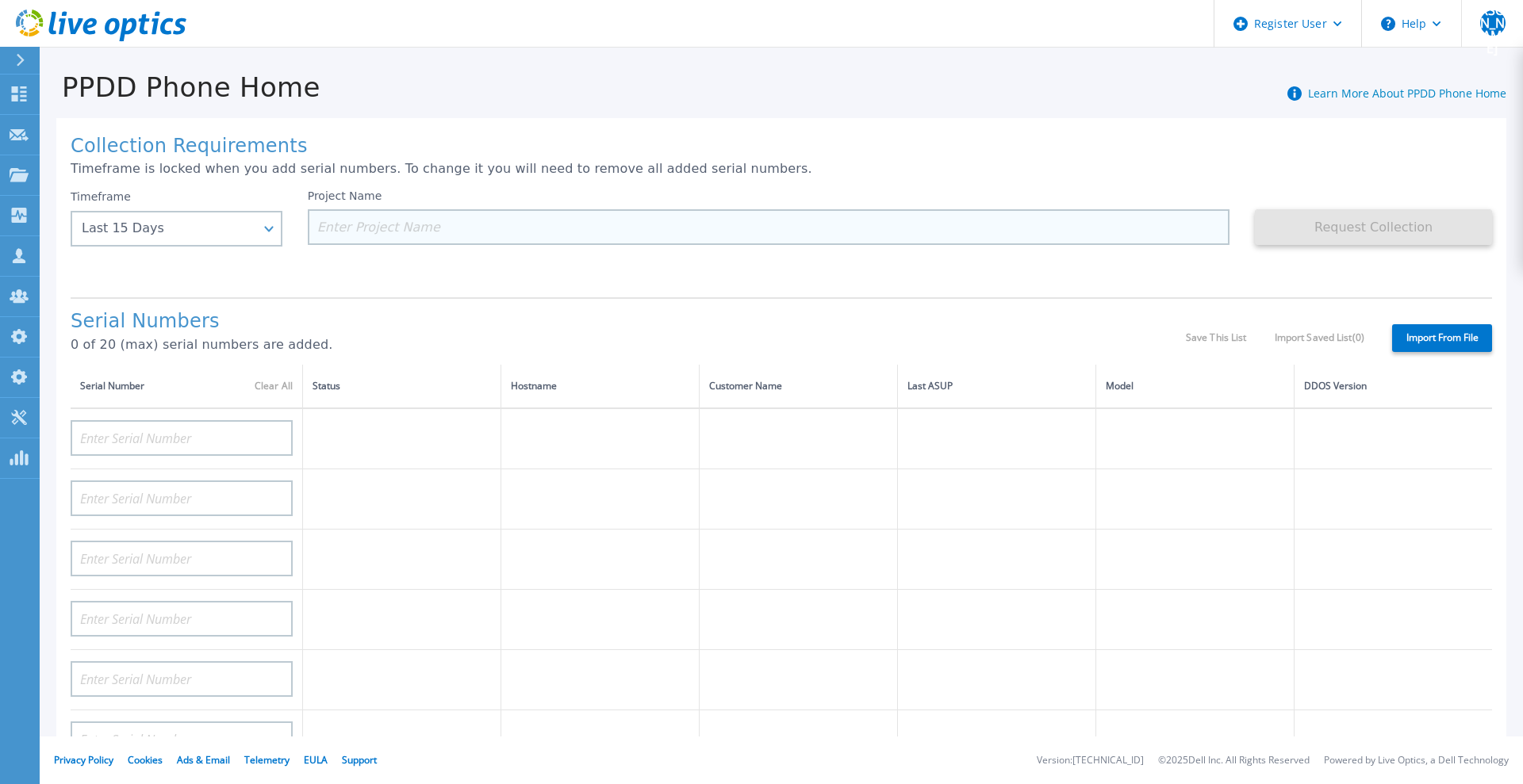
click at [355, 233] on input at bounding box center [769, 227] width 923 height 35
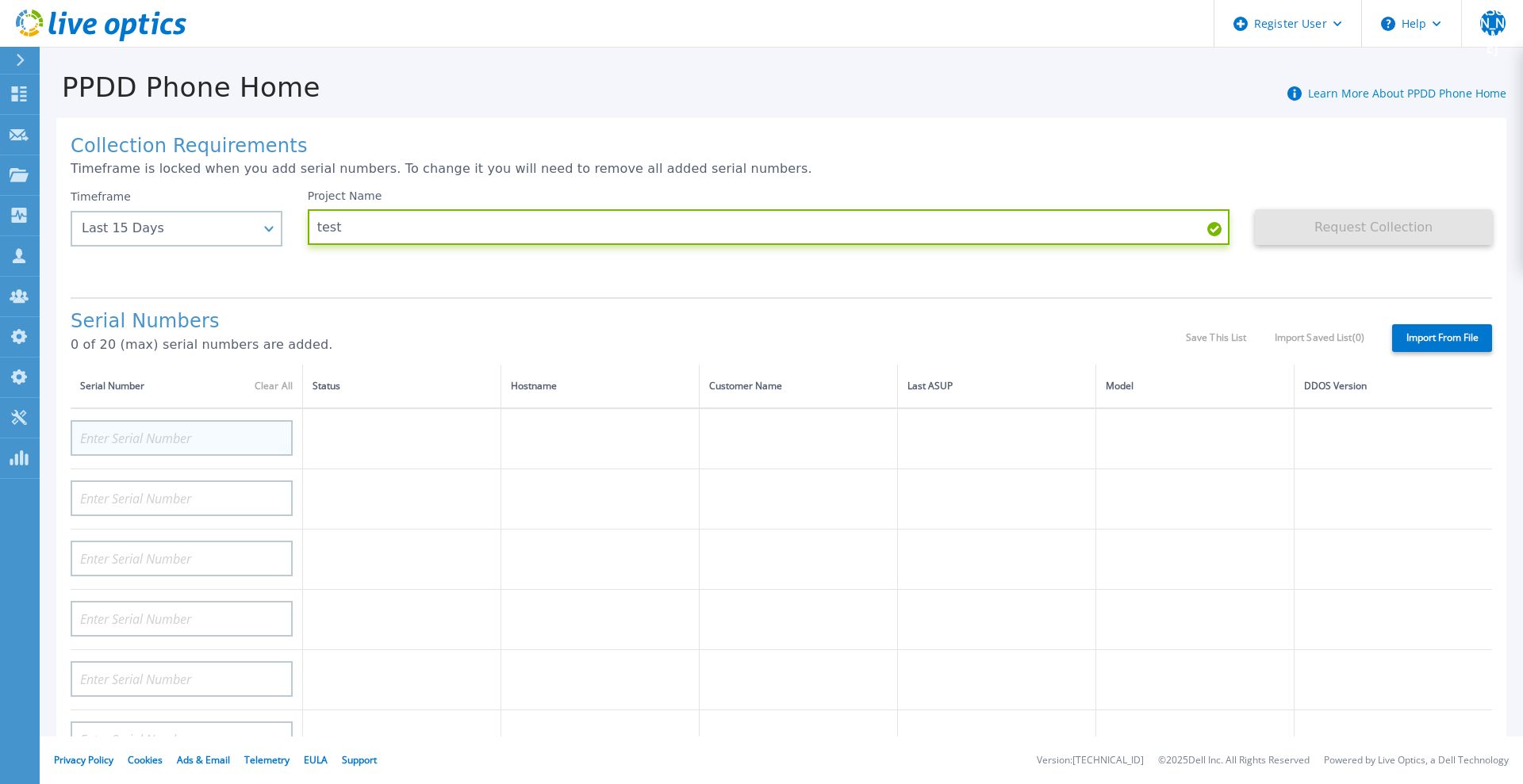
type input "test"
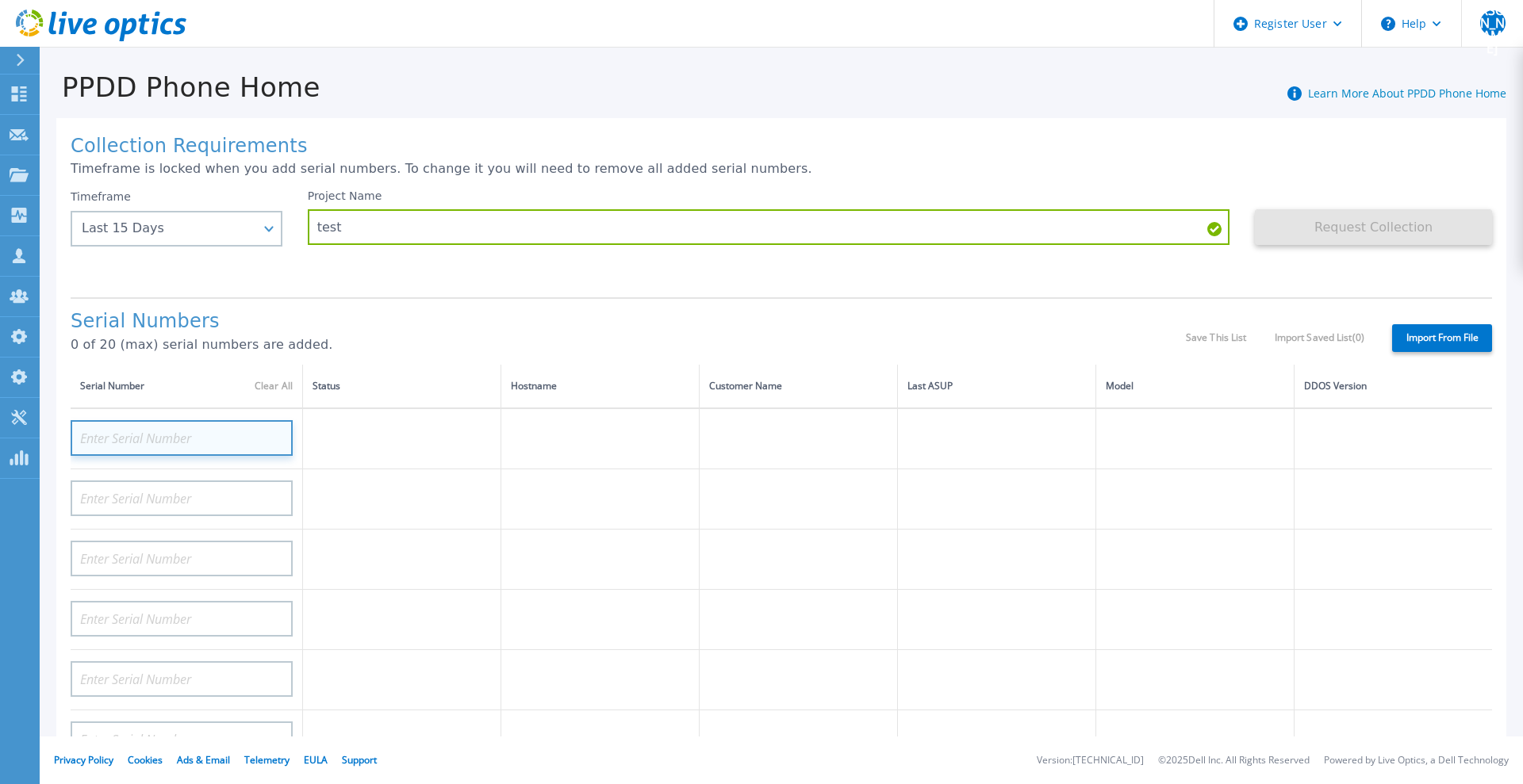
click at [193, 435] on input at bounding box center [182, 438] width 222 height 35
paste input "CRK00224214172"
type input "CRK00224214172"
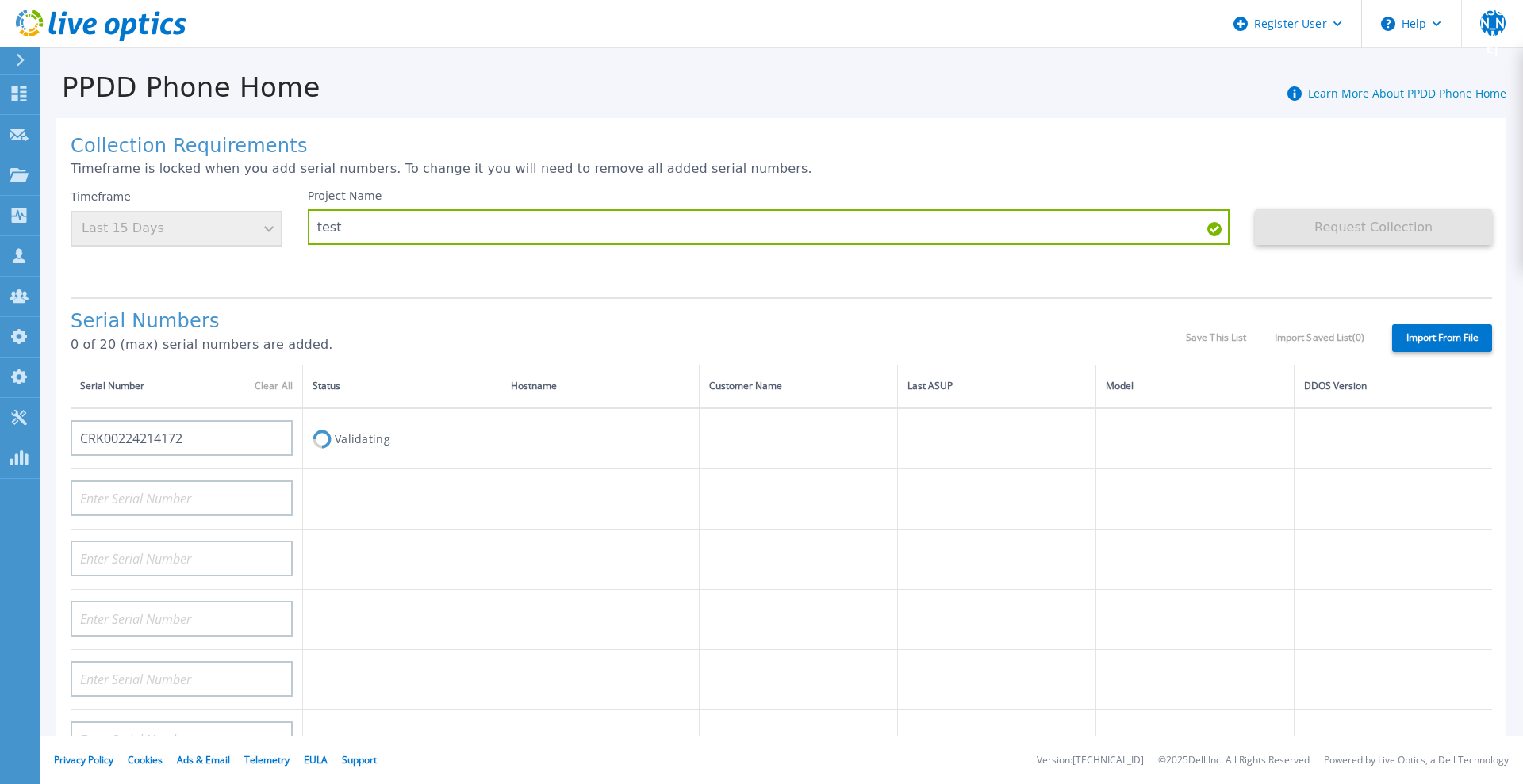
click at [465, 320] on h1 "Serial Numbers" at bounding box center [628, 322] width 1115 height 22
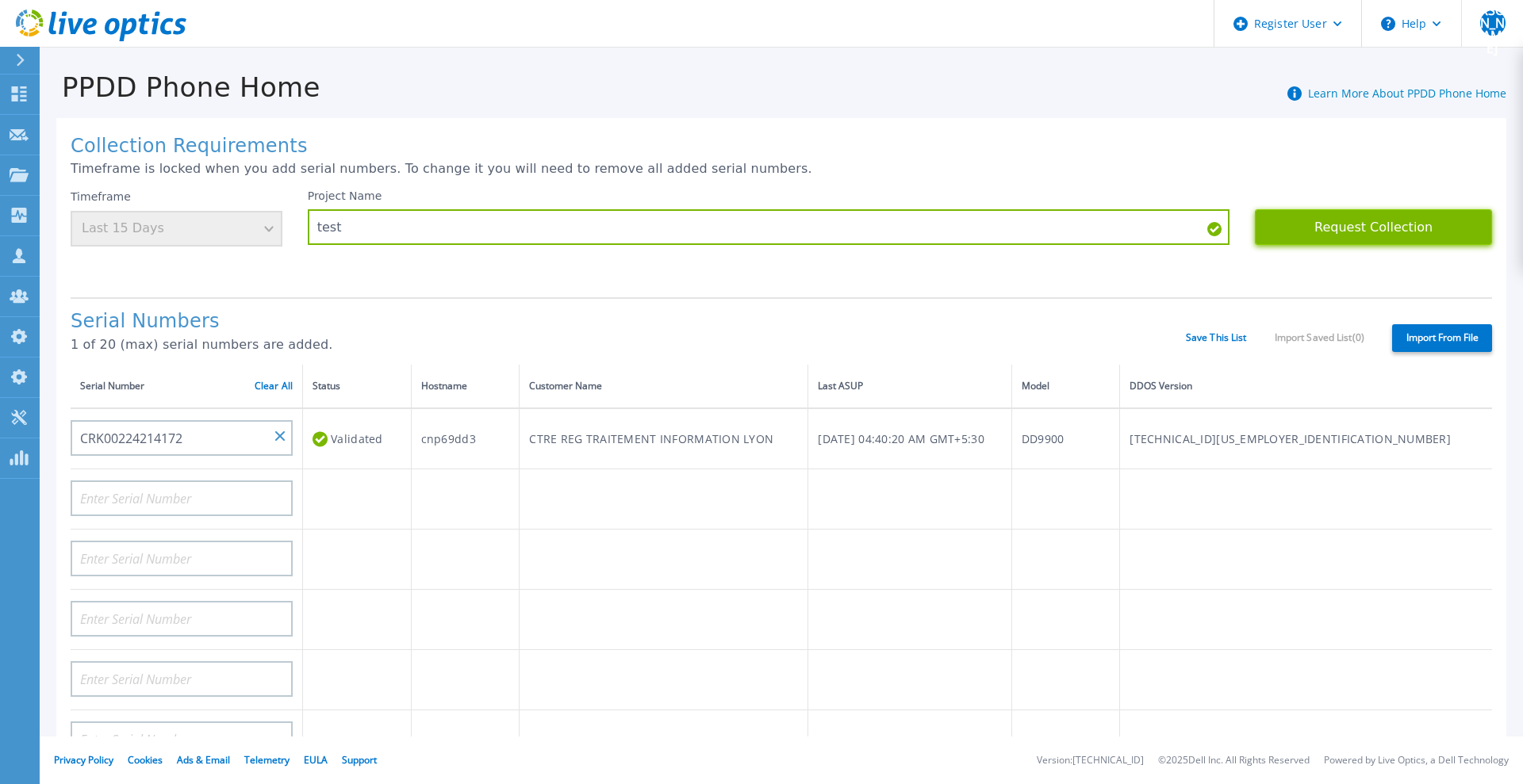
click at [1349, 235] on button "Request Collection" at bounding box center [1373, 227] width 237 height 35
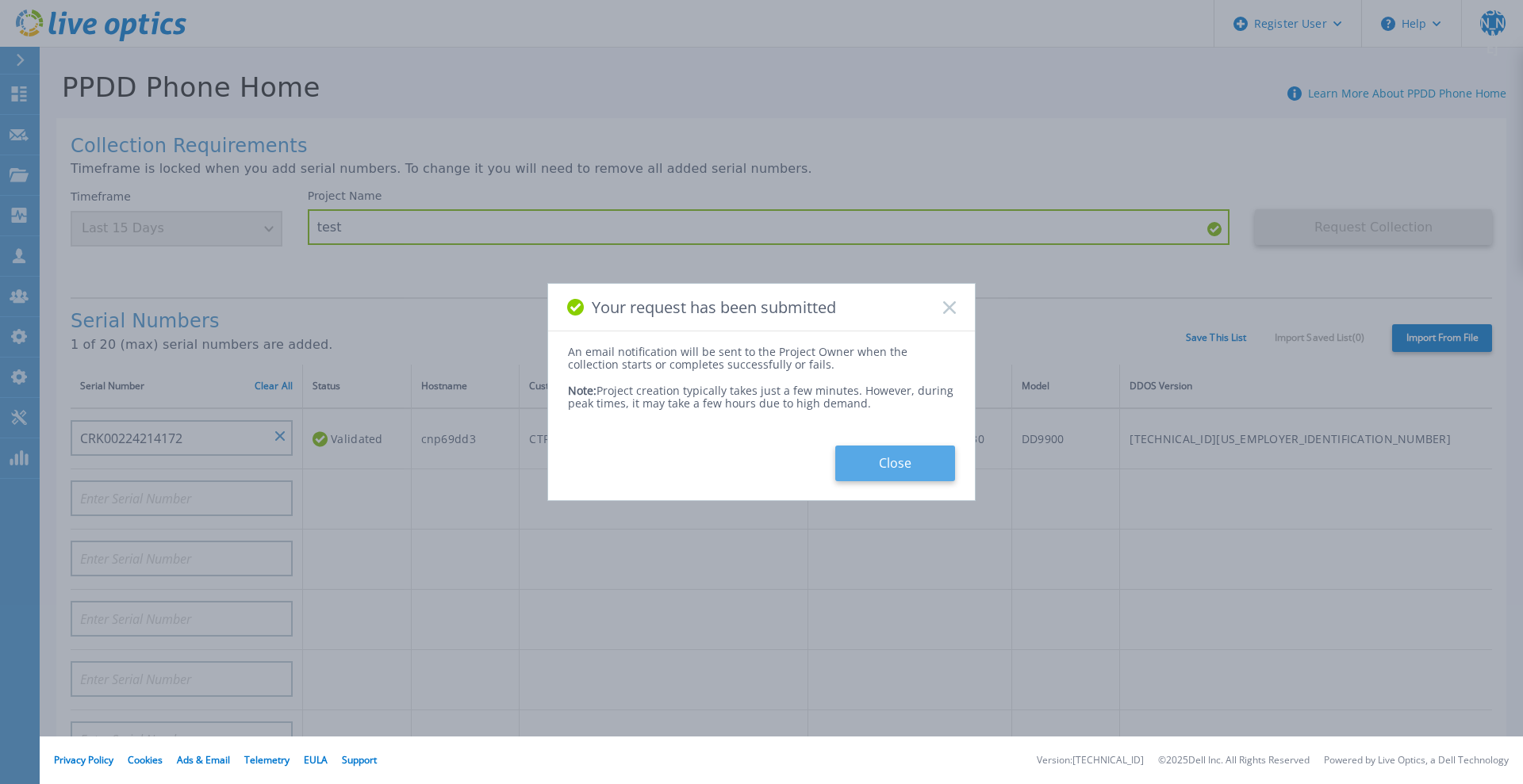
click at [902, 454] on button "Close" at bounding box center [895, 463] width 120 height 35
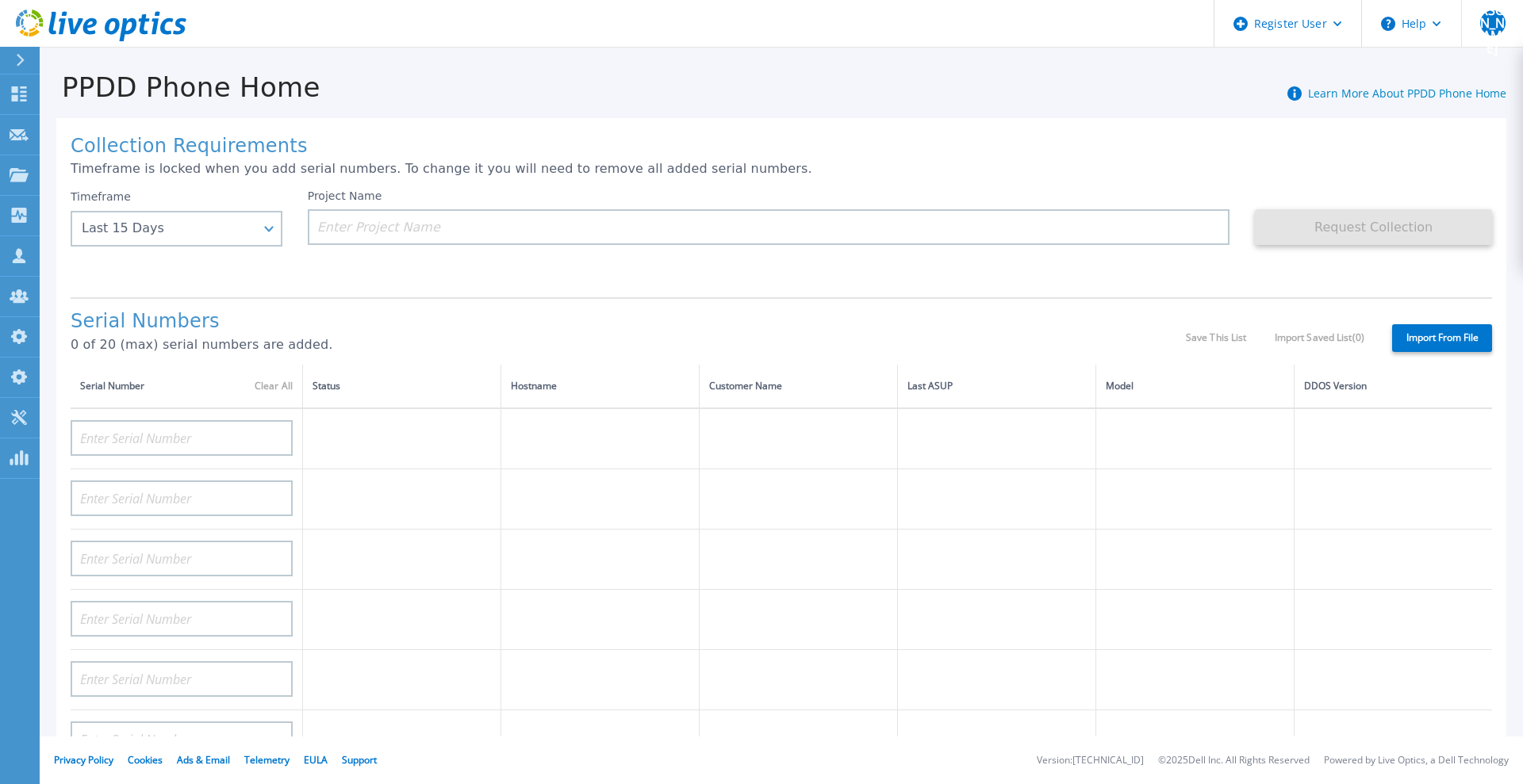
click at [100, 22] on icon at bounding box center [101, 26] width 171 height 33
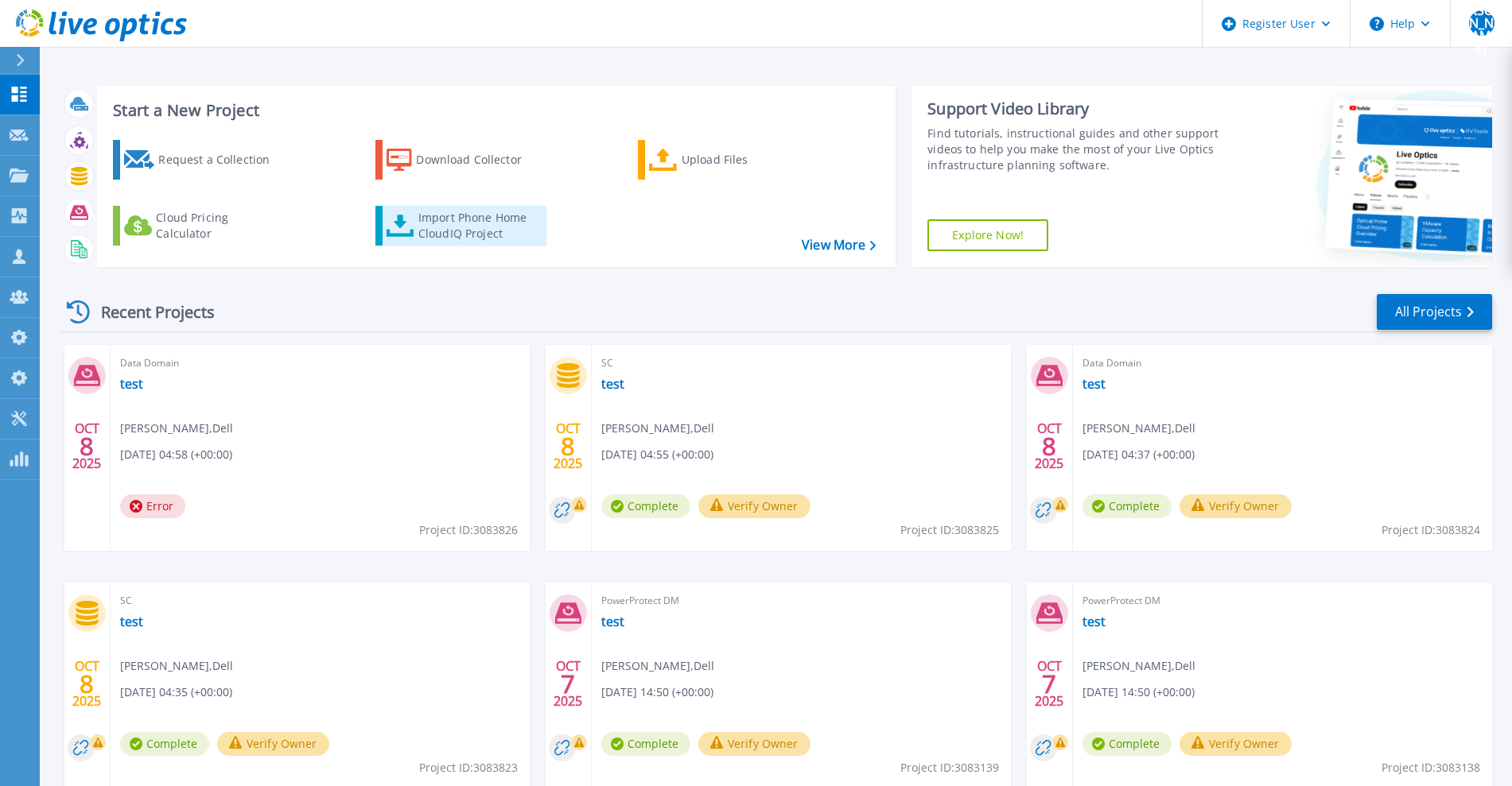
click at [419, 235] on div "Import Phone Home CloudIQ Project" at bounding box center [480, 225] width 124 height 32
click at [1089, 390] on link "test" at bounding box center [1094, 383] width 23 height 16
click at [612, 629] on link "test" at bounding box center [613, 622] width 23 height 16
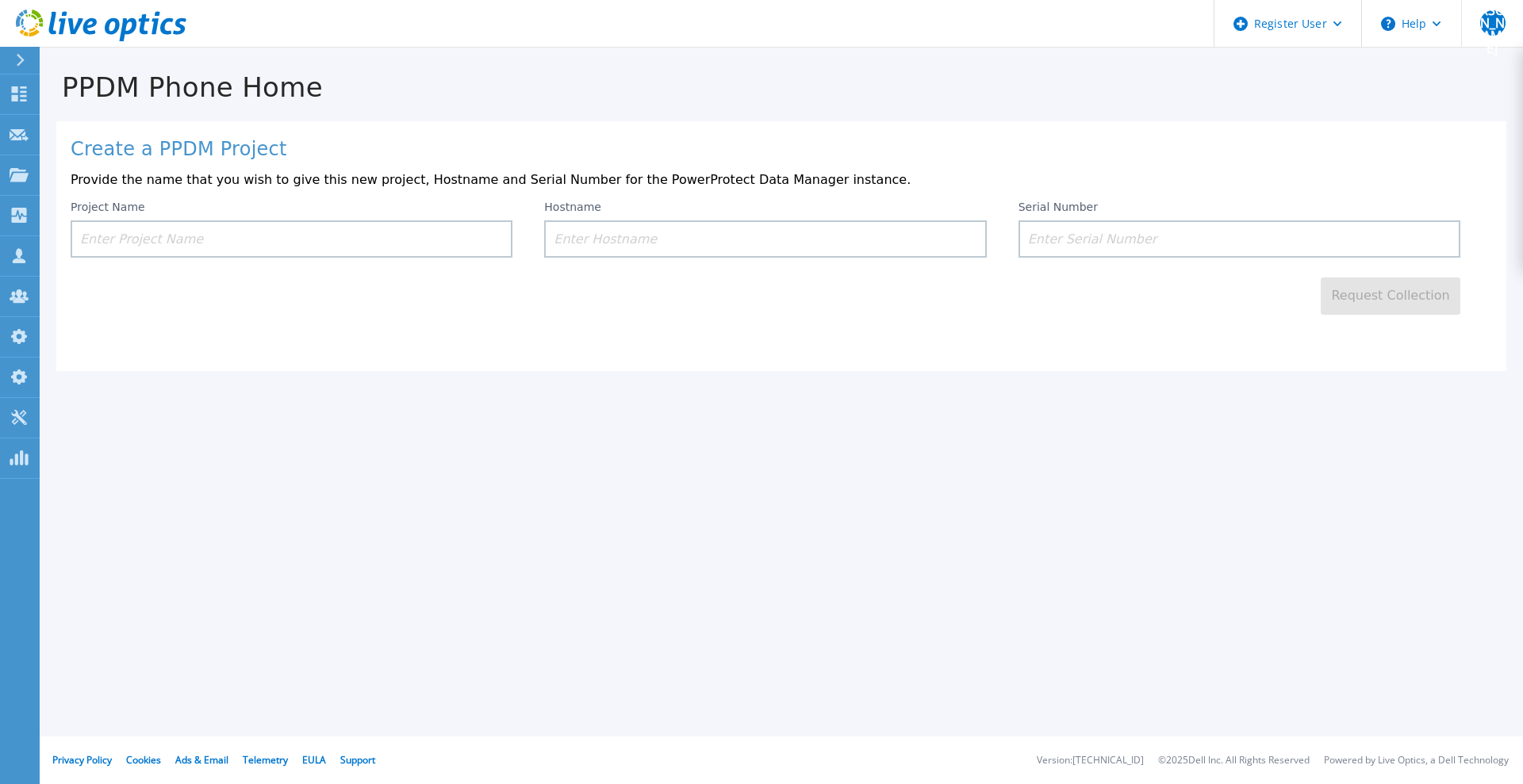
drag, startPoint x: 1084, startPoint y: 241, endPoint x: 1082, endPoint y: 252, distance: 11.2
click at [1084, 242] on input at bounding box center [1239, 239] width 442 height 37
paste input "ELMPPD04232V3"
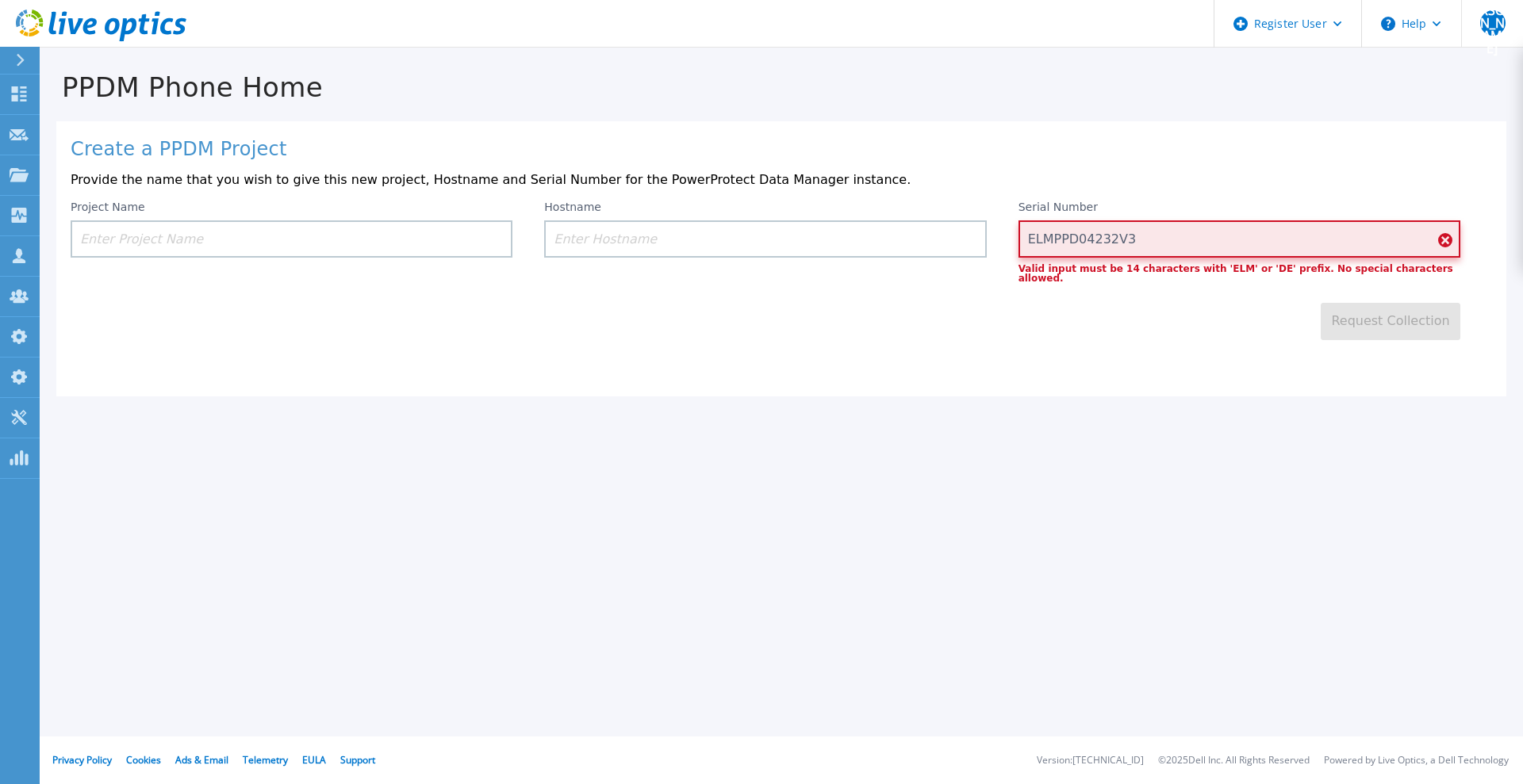
type input "ELMPPD04232V3"
click at [754, 231] on input at bounding box center [765, 239] width 442 height 37
paste input "svs3122bdc"
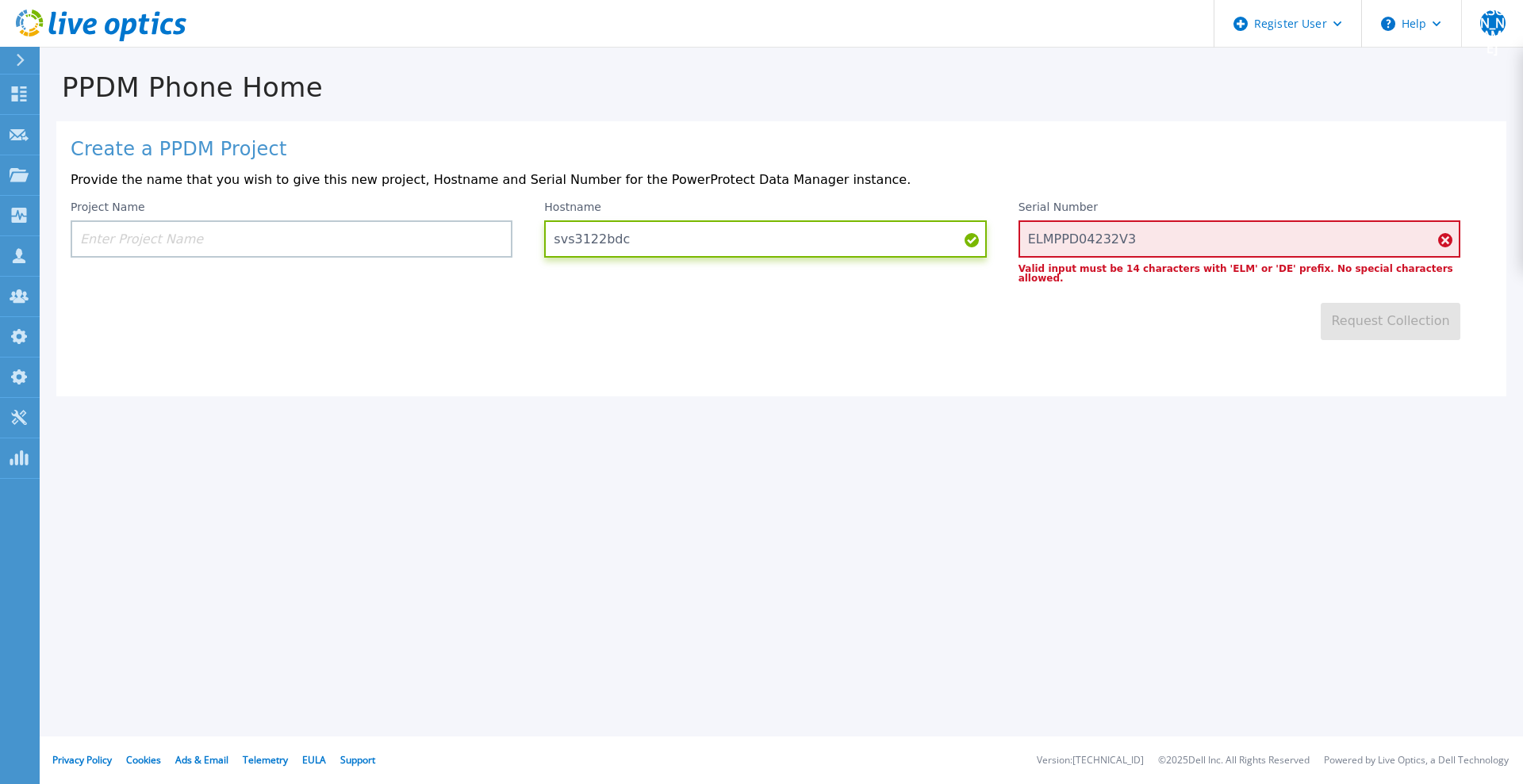
type input "svs3122bdc"
click at [341, 240] on input "t" at bounding box center [291, 239] width 442 height 37
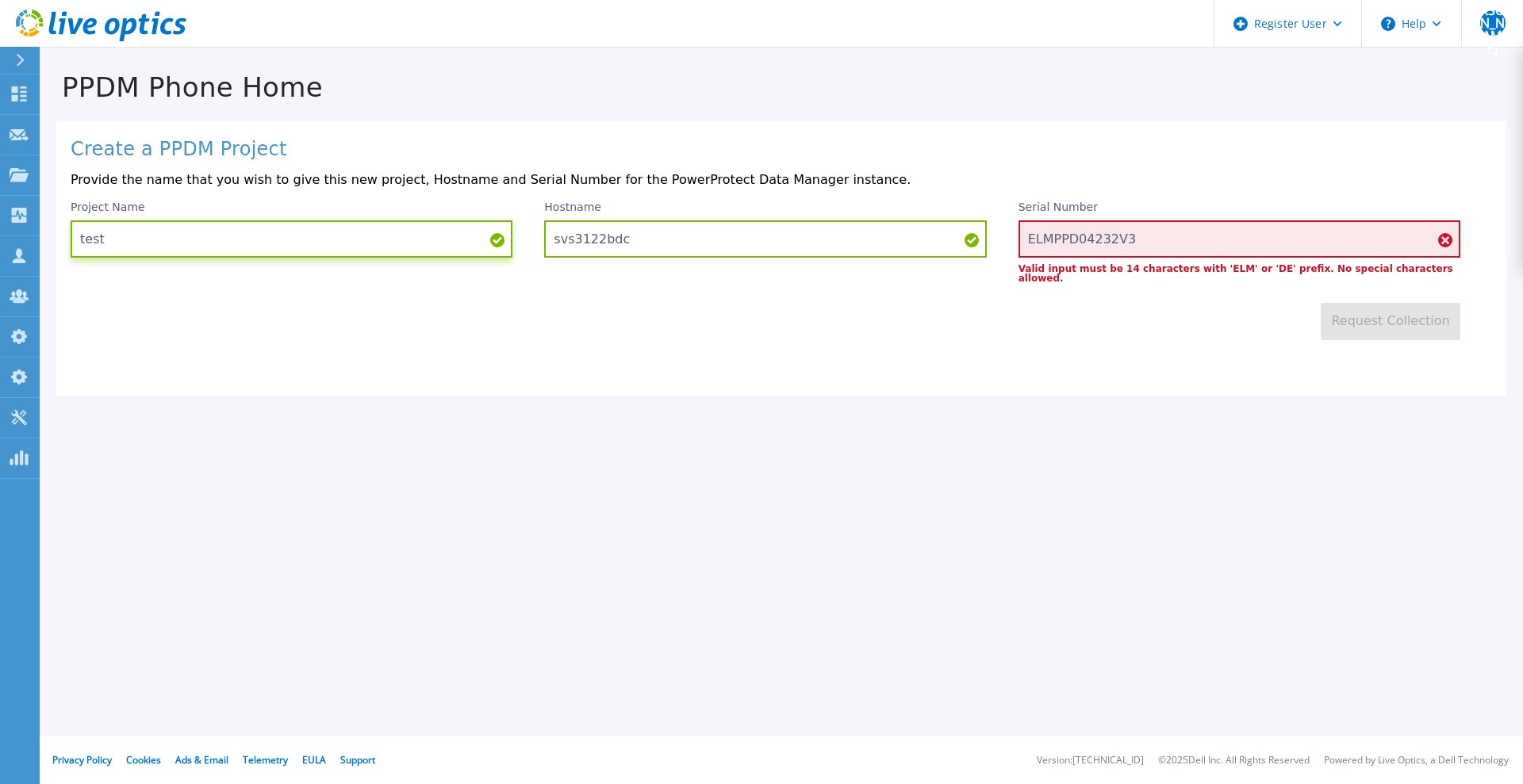
type input "test"
click at [1168, 233] on input "ELMPPD04232V3" at bounding box center [1239, 239] width 442 height 37
click at [1035, 243] on input "ELMPPD04232V3" at bounding box center [1239, 239] width 442 height 37
click at [1174, 246] on input "ELMPPD04232V3" at bounding box center [1239, 239] width 442 height 37
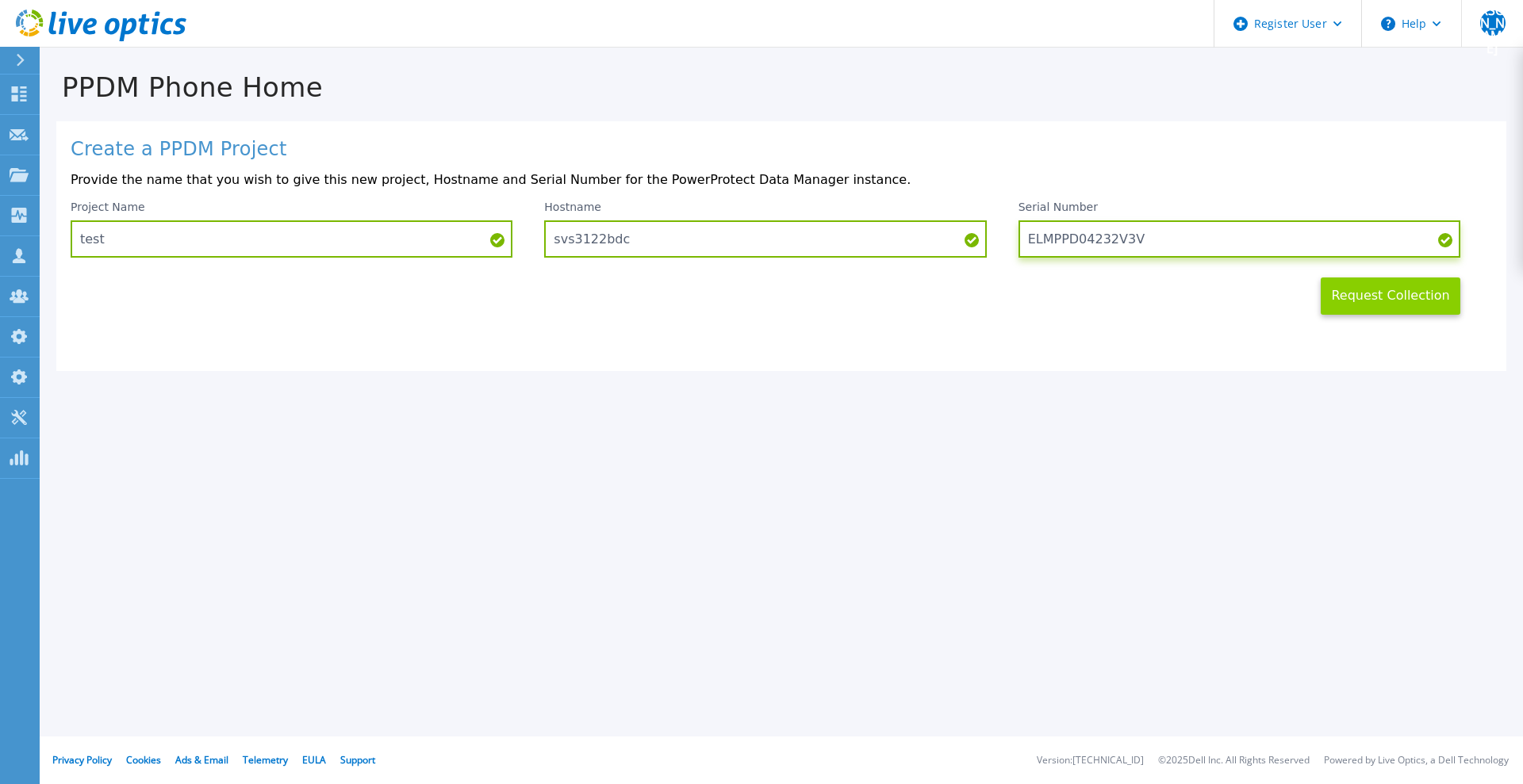
type input "ELMPPD04232V3V"
click at [1383, 297] on button "Request Collection" at bounding box center [1391, 296] width 140 height 37
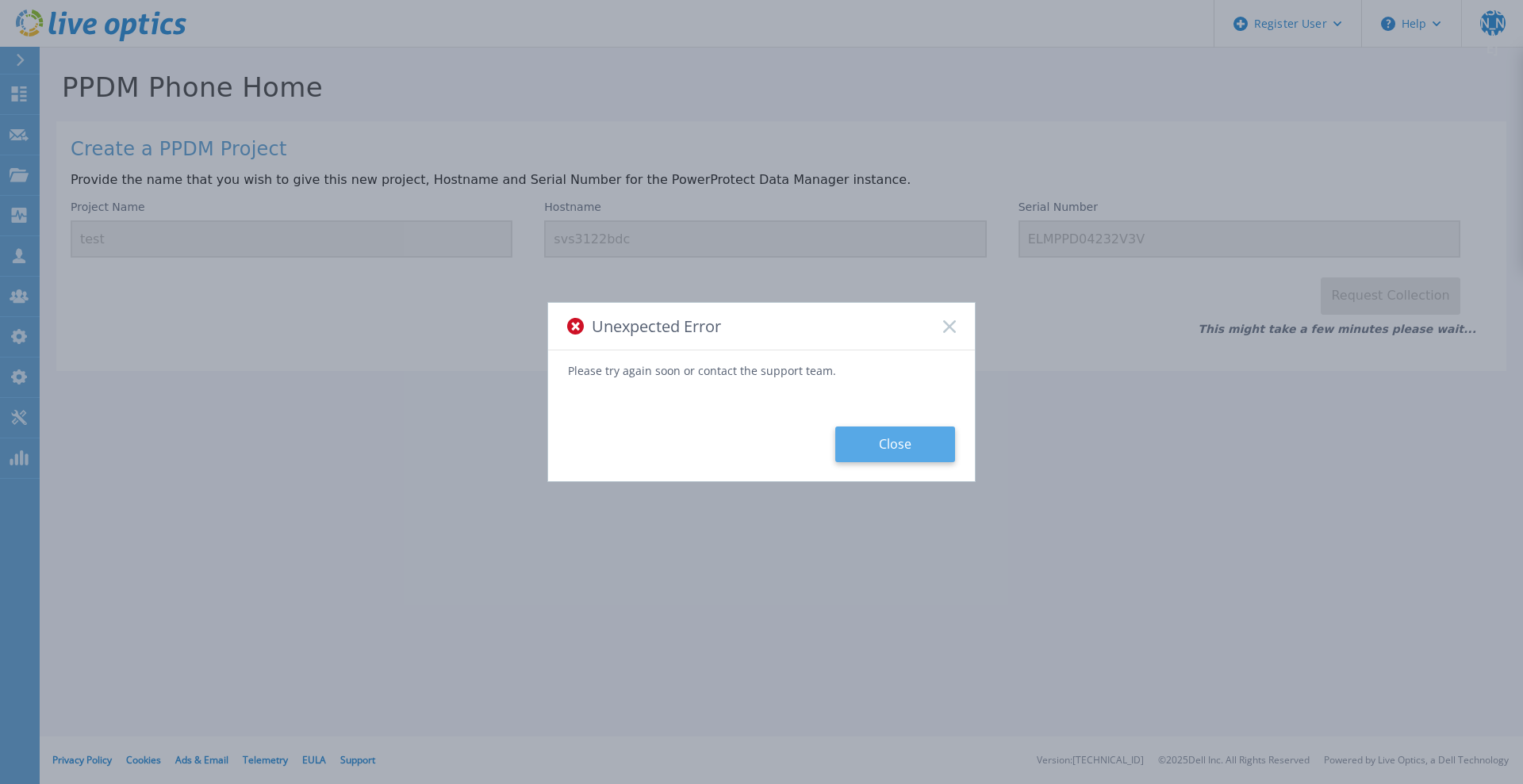
click at [885, 451] on button "Close" at bounding box center [895, 444] width 120 height 35
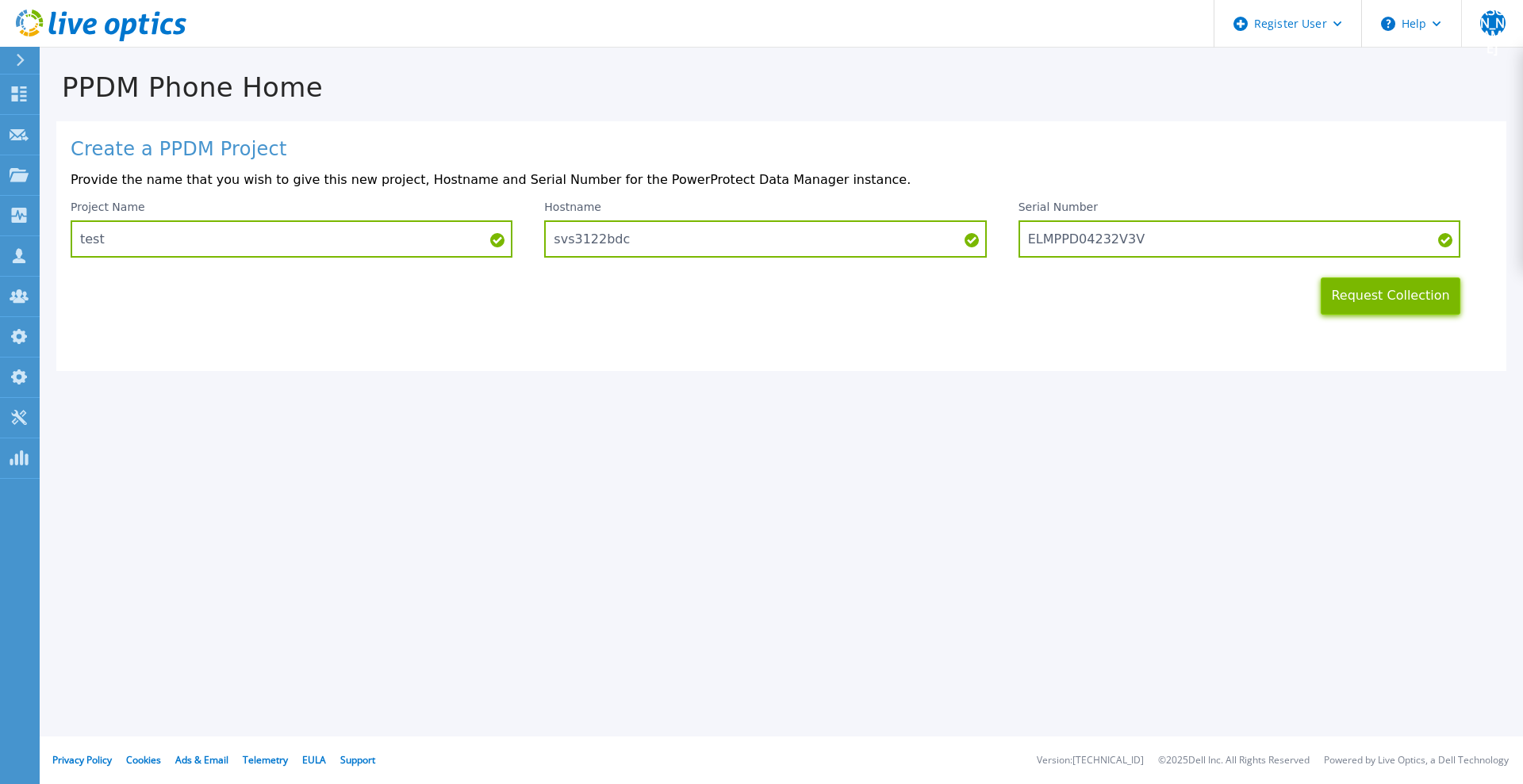
drag, startPoint x: 1409, startPoint y: 296, endPoint x: 1182, endPoint y: 365, distance: 237.3
click at [1408, 298] on button "Request Collection" at bounding box center [1391, 296] width 140 height 37
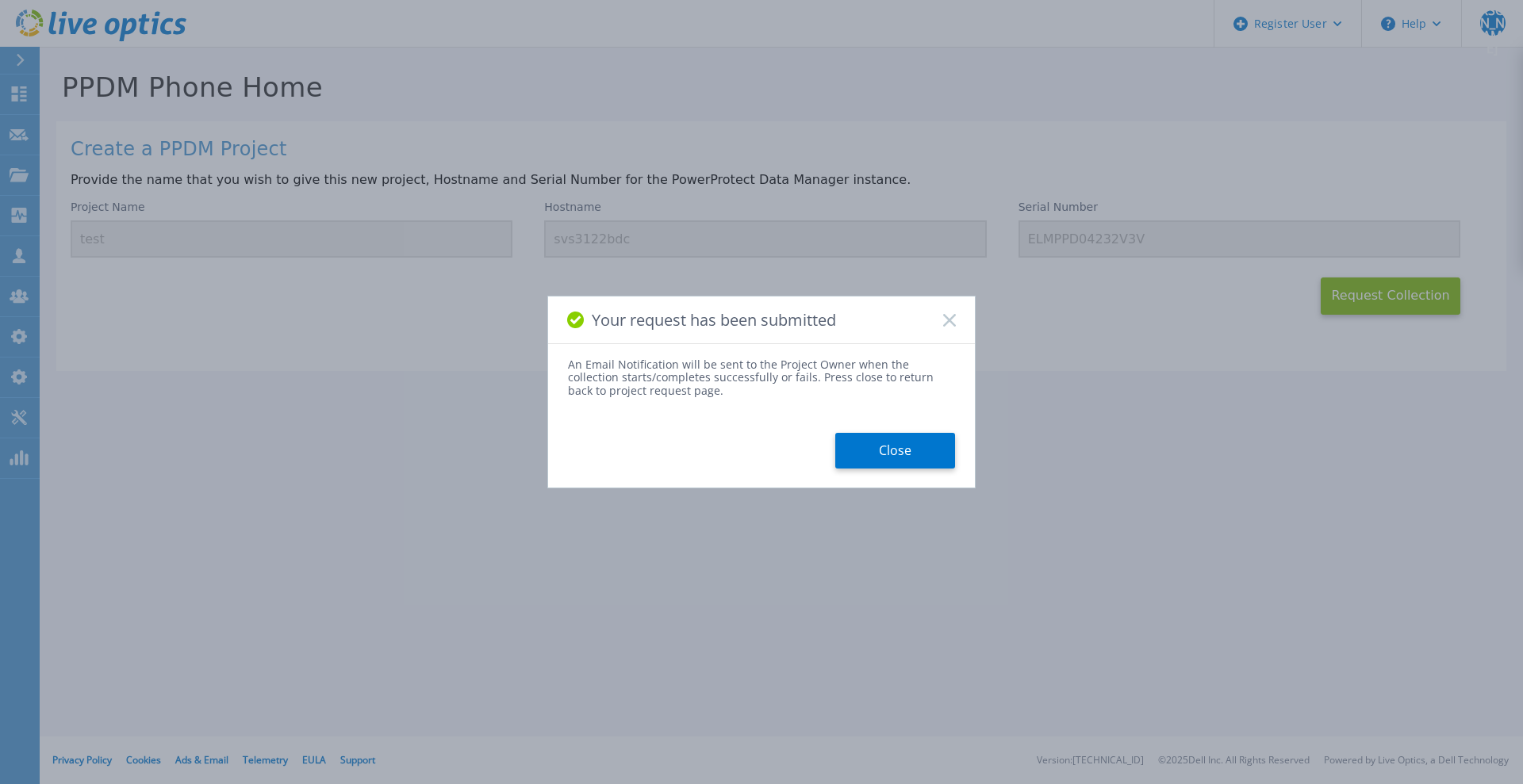
click at [946, 321] on icon at bounding box center [950, 320] width 13 height 13
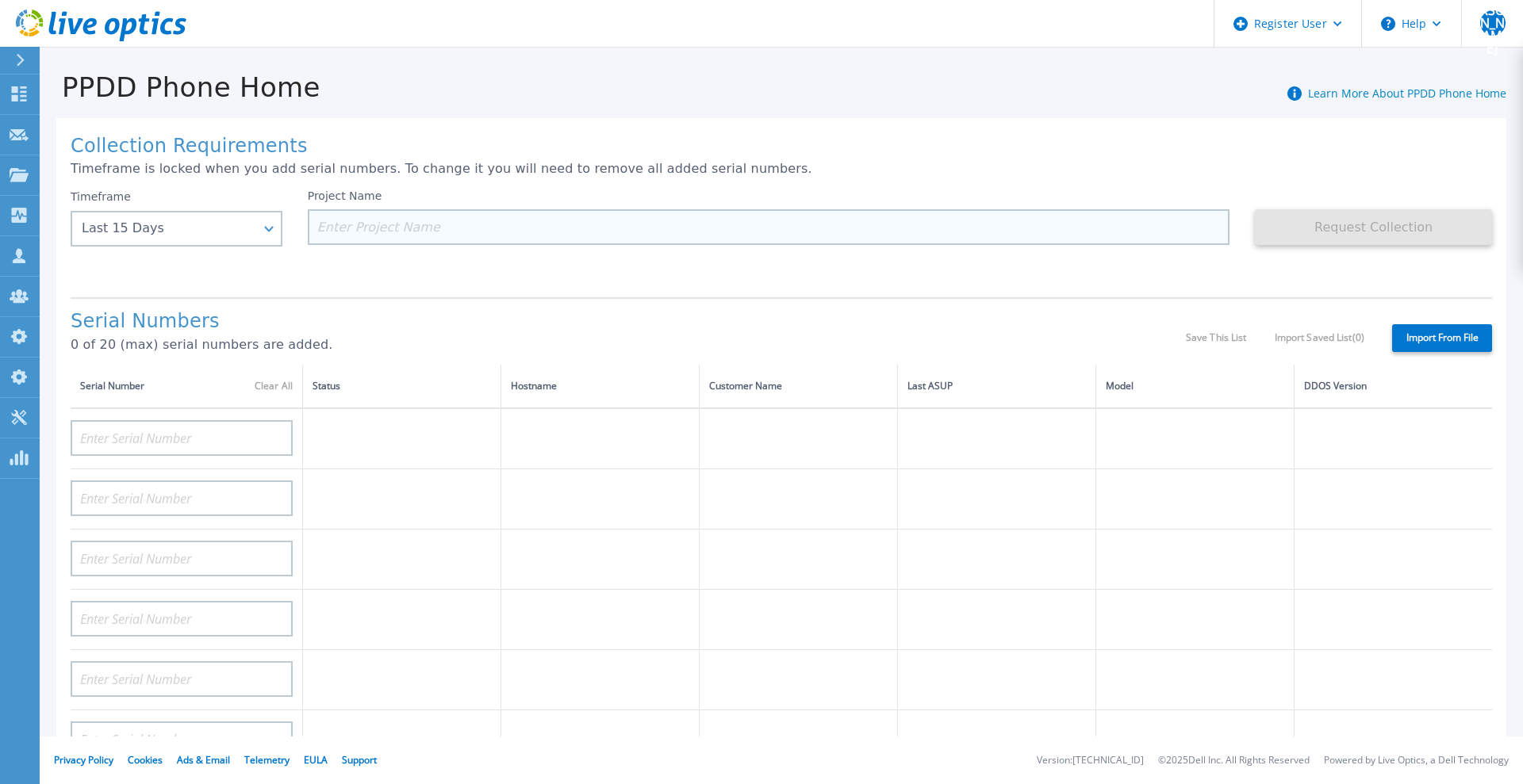
click at [406, 229] on input at bounding box center [769, 227] width 923 height 35
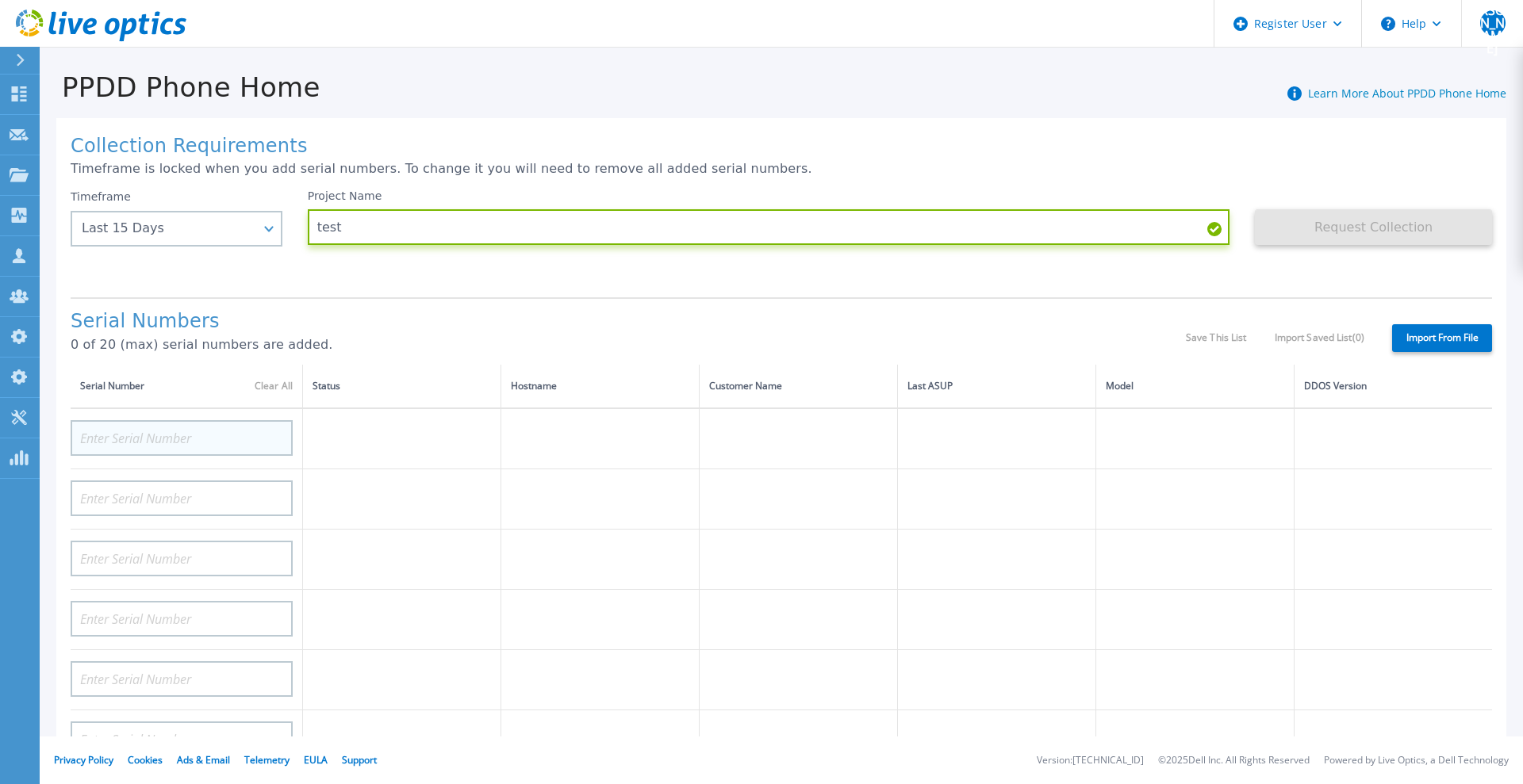
type input "test"
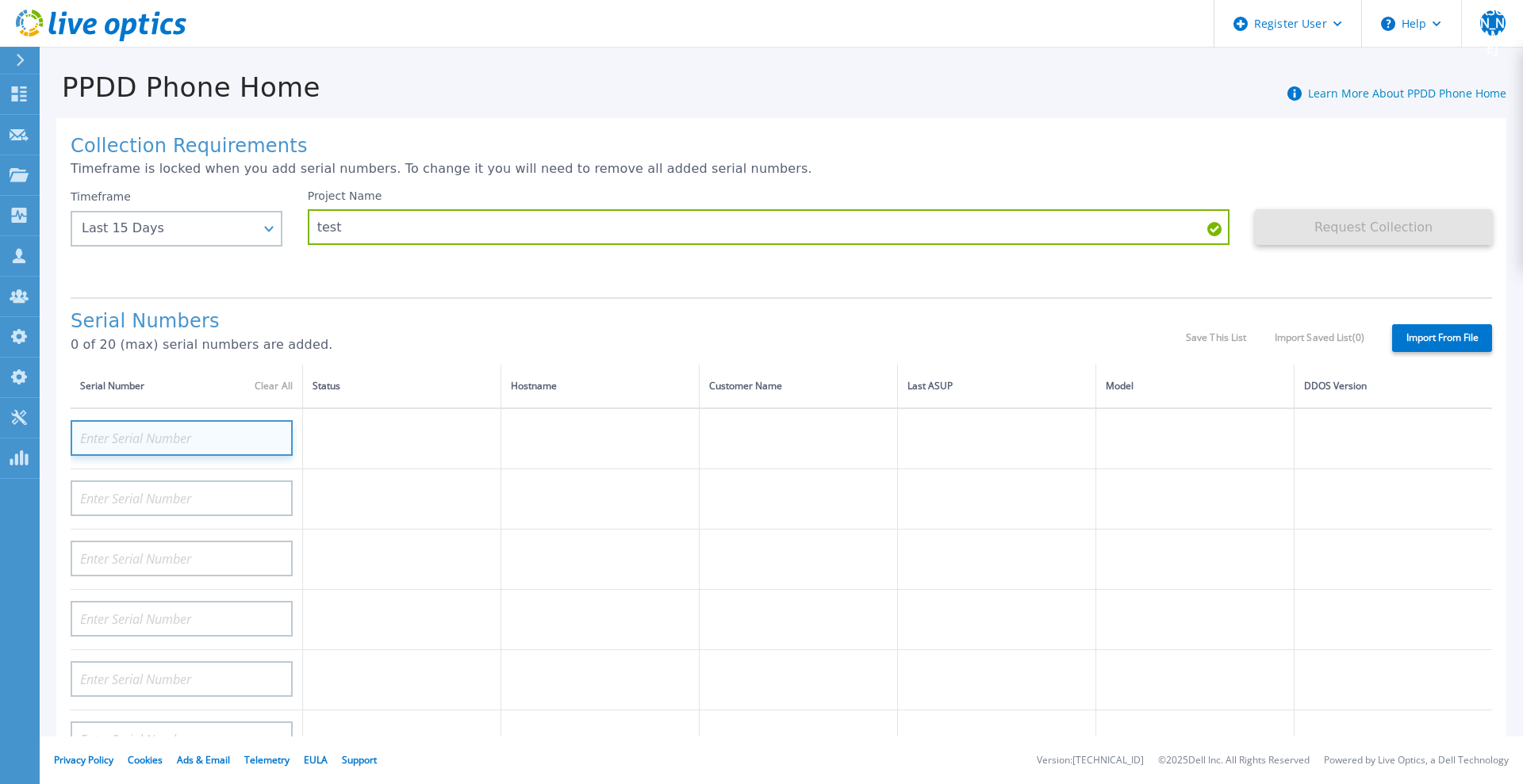
click at [225, 441] on input at bounding box center [182, 438] width 222 height 35
paste input "CRK00224214172"
type input "CRK00224214172"
click at [499, 356] on div "Serial Numbers 0 of 20 (max) serial numbers are added." at bounding box center [628, 338] width 1115 height 54
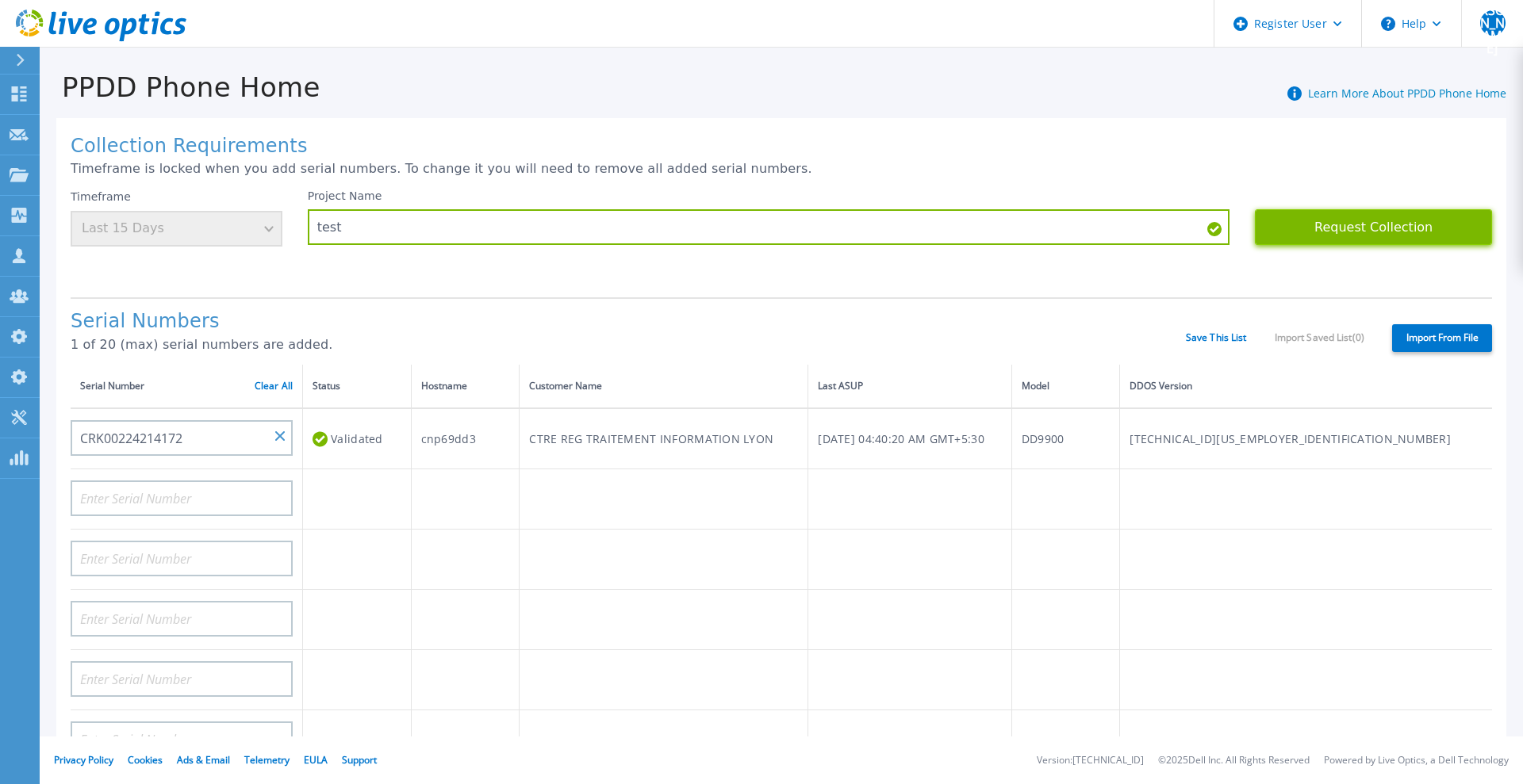
click at [1377, 222] on button "Request Collection" at bounding box center [1373, 227] width 237 height 35
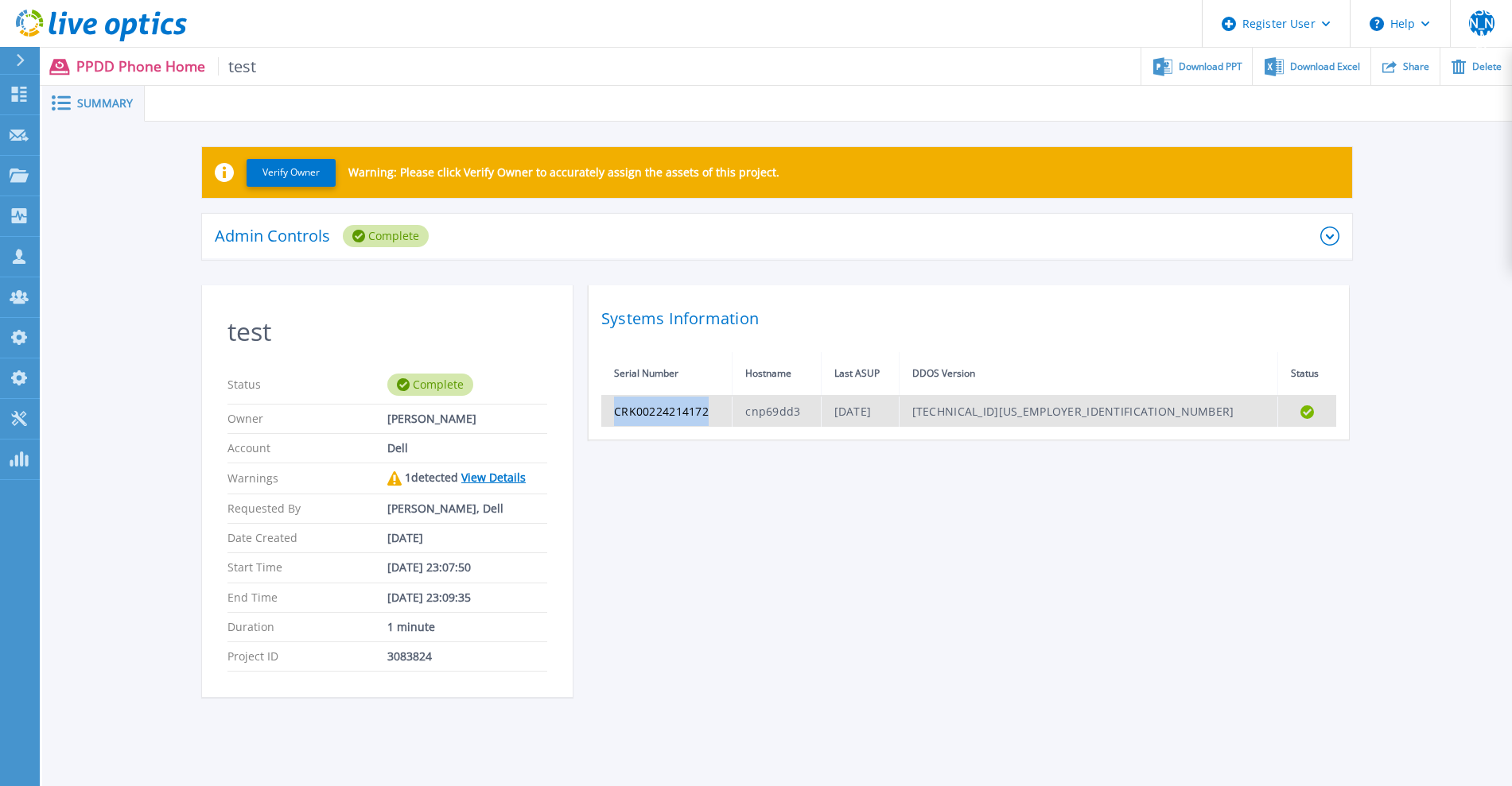
drag, startPoint x: 726, startPoint y: 407, endPoint x: 612, endPoint y: 408, distance: 114.0
click at [612, 408] on td "CRK00224214172" at bounding box center [667, 411] width 131 height 31
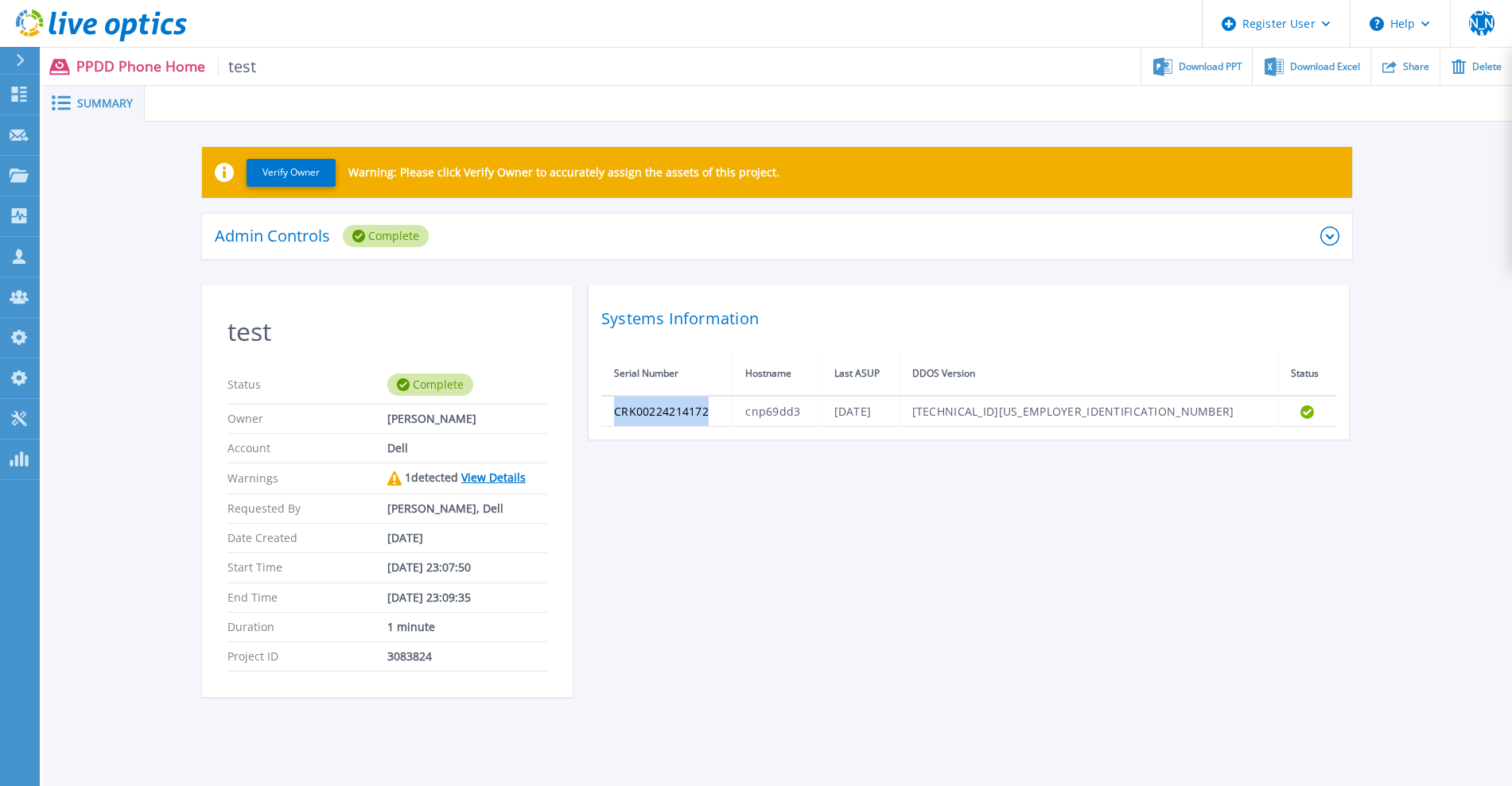
copy td "CRK00224214172"
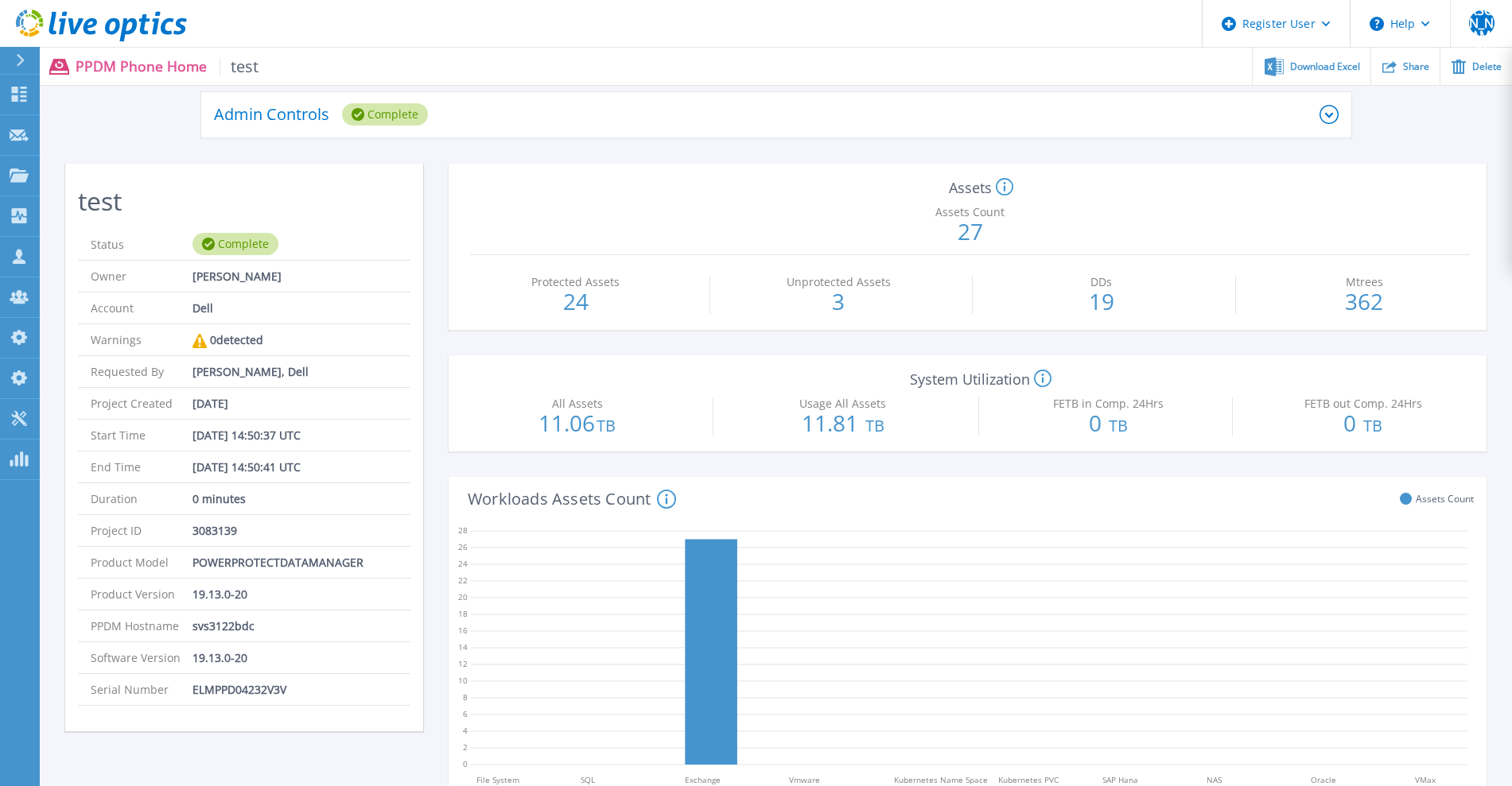
scroll to position [199, 0]
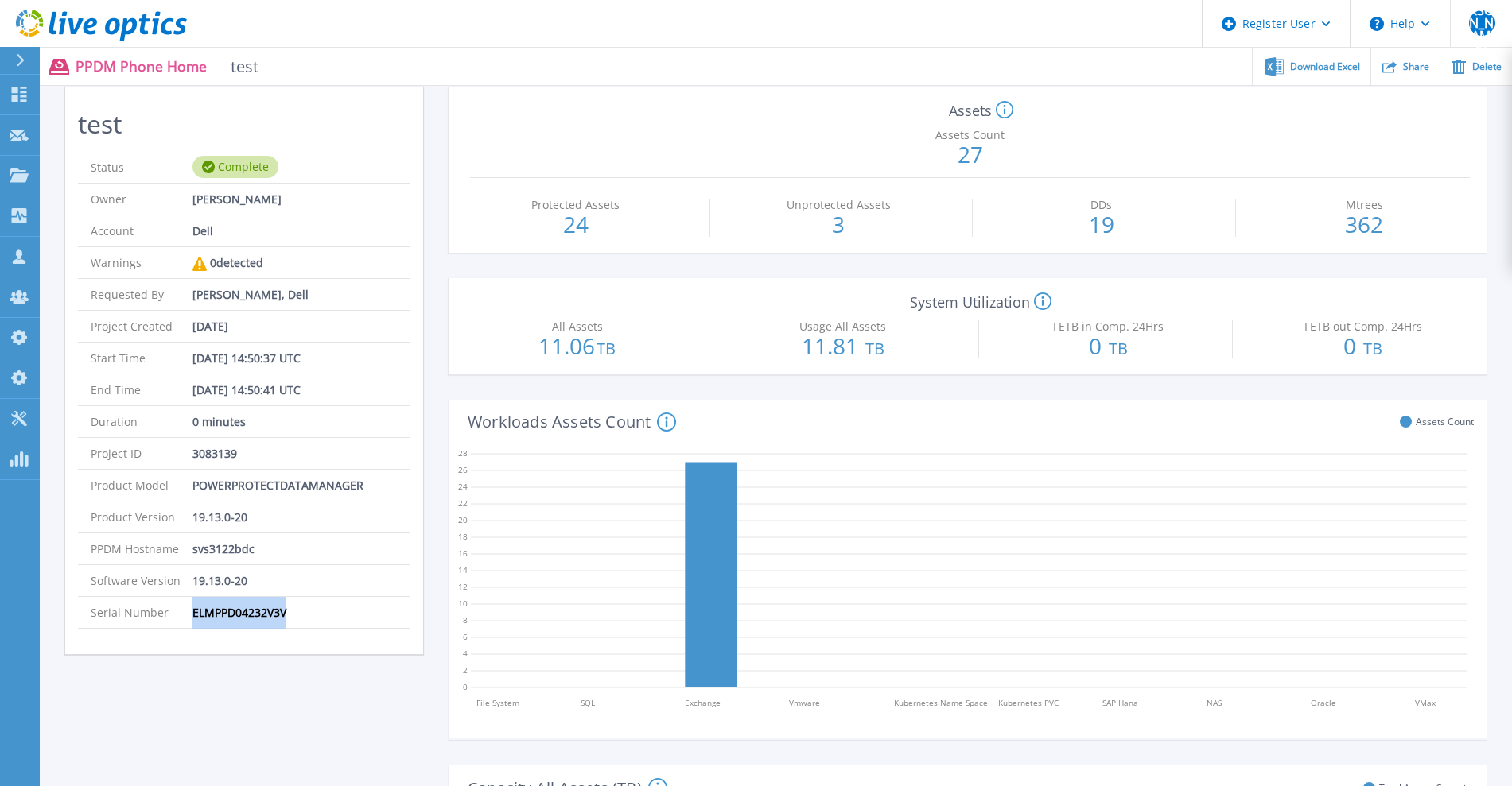
drag, startPoint x: 288, startPoint y: 612, endPoint x: 185, endPoint y: 613, distance: 103.0
click at [185, 613] on li "Serial Number ELMPPD04232V3V" at bounding box center [244, 612] width 333 height 32
copy li "ELMPPD04232V3V"
drag, startPoint x: 258, startPoint y: 547, endPoint x: 194, endPoint y: 548, distance: 64.0
click at [194, 548] on li "PPDM Hostname svs3122bdc" at bounding box center [244, 549] width 333 height 32
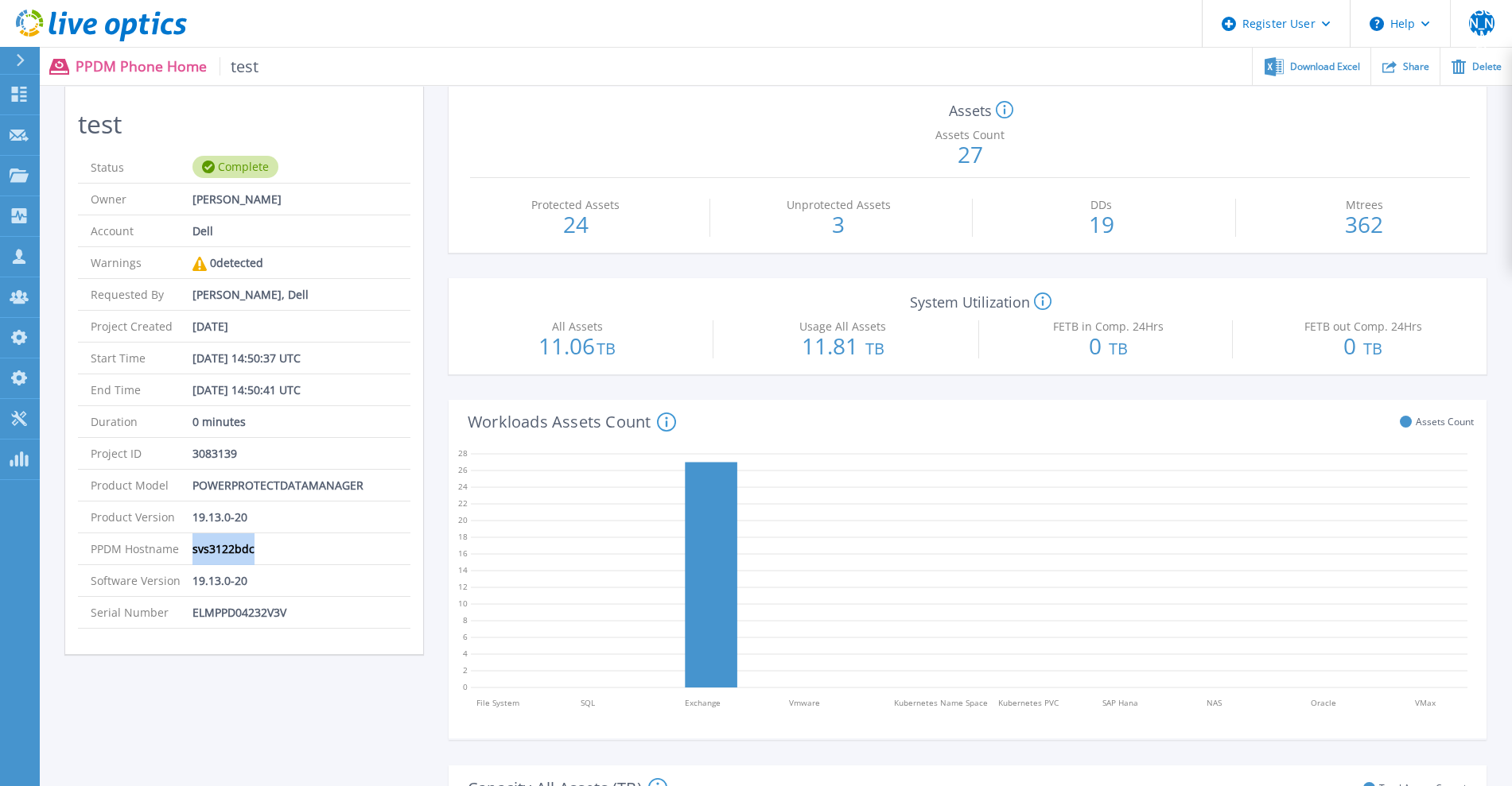
copy p "svs3122bdc"
